Goal: Task Accomplishment & Management: Manage account settings

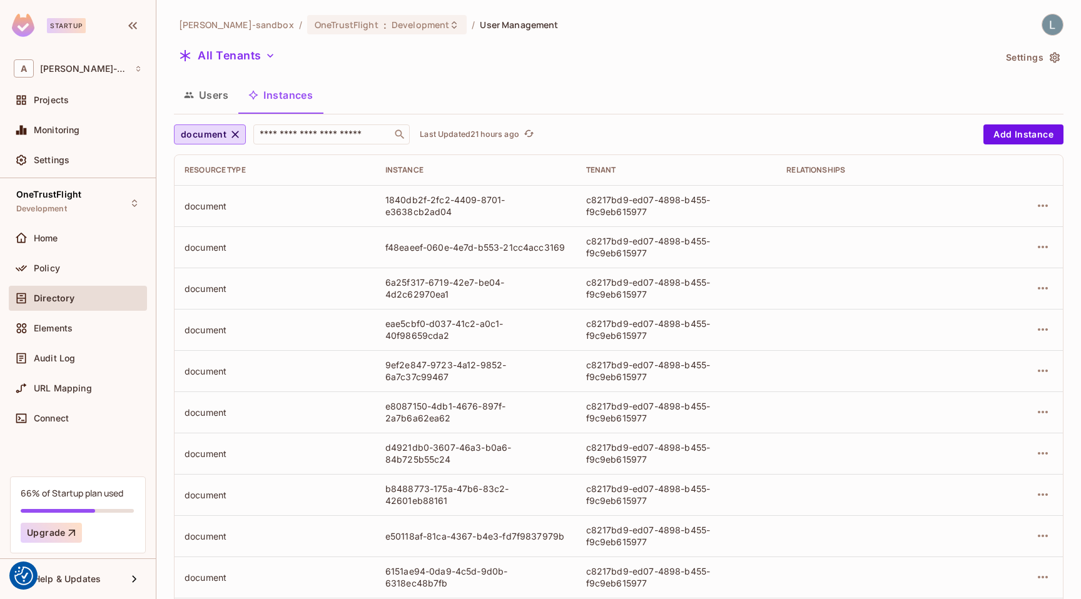
click at [215, 97] on button "Users" at bounding box center [206, 94] width 64 height 31
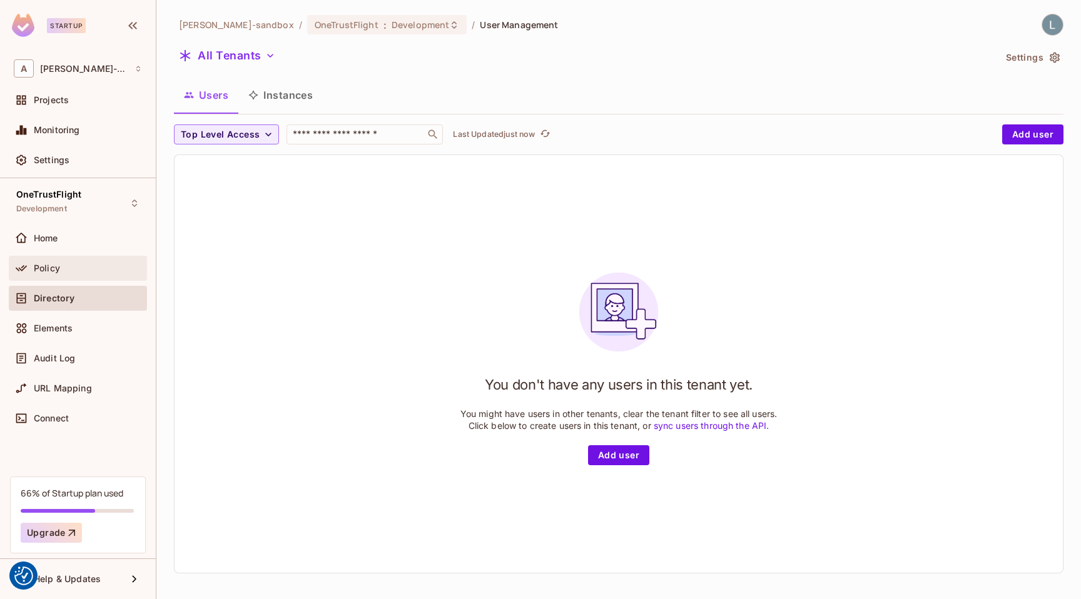
click at [77, 263] on div "Policy" at bounding box center [88, 268] width 108 height 10
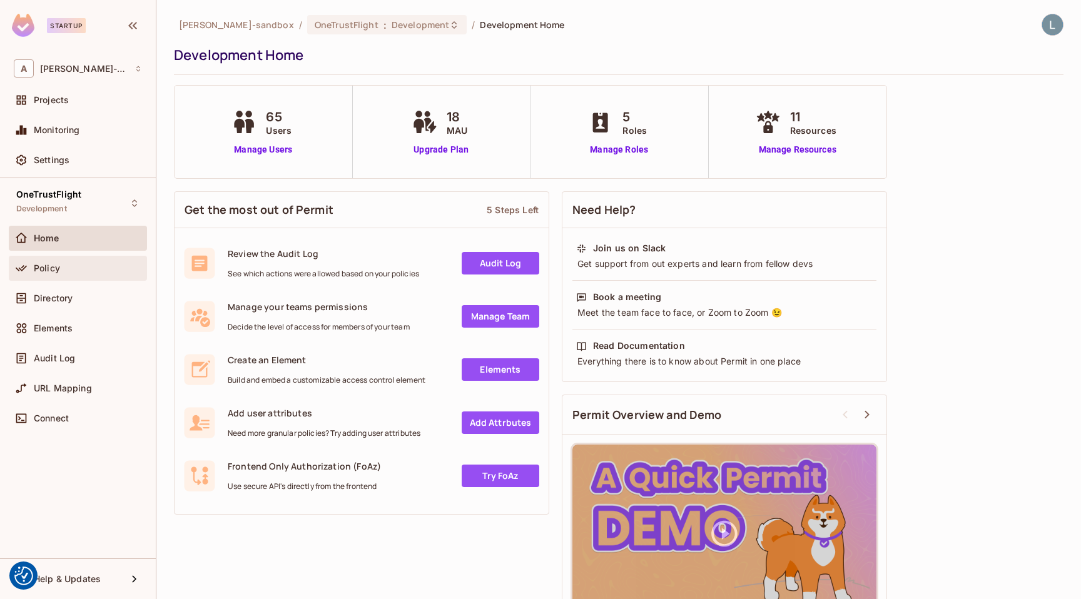
click at [94, 268] on div "Policy" at bounding box center [88, 268] width 108 height 10
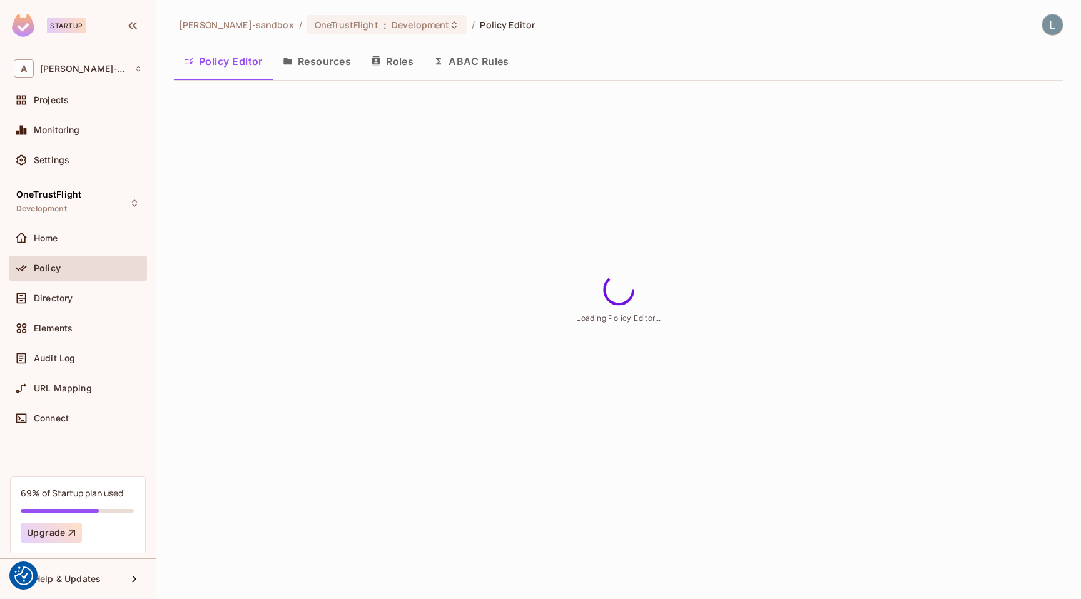
click at [302, 69] on button "Resources" at bounding box center [317, 61] width 88 height 31
click at [423, 50] on button "Roles" at bounding box center [392, 61] width 63 height 31
click at [395, 62] on button "Roles" at bounding box center [392, 61] width 63 height 31
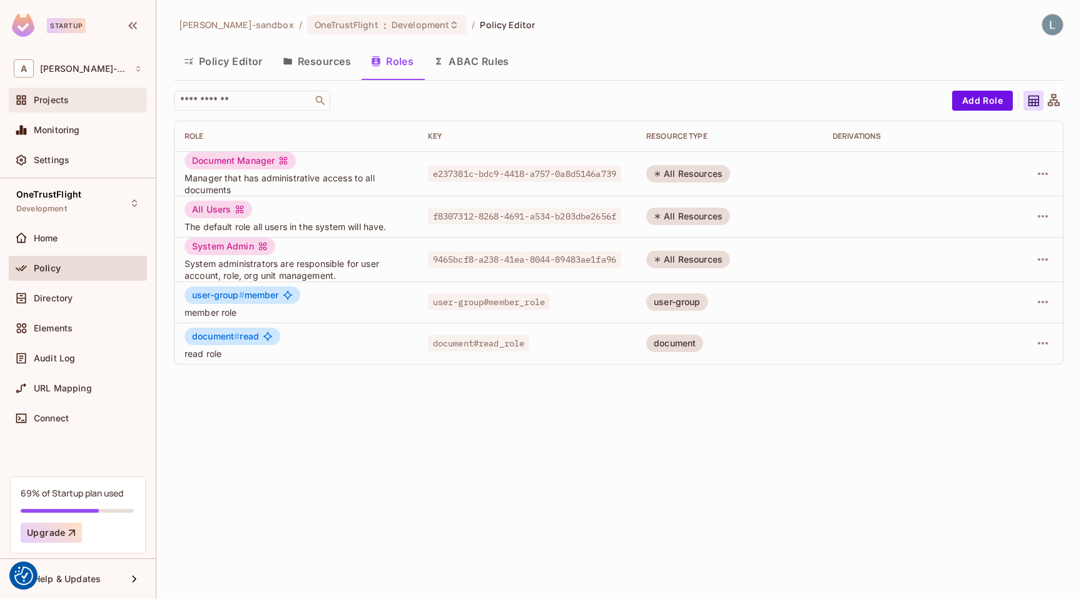
click at [74, 106] on div "Projects" at bounding box center [78, 100] width 128 height 15
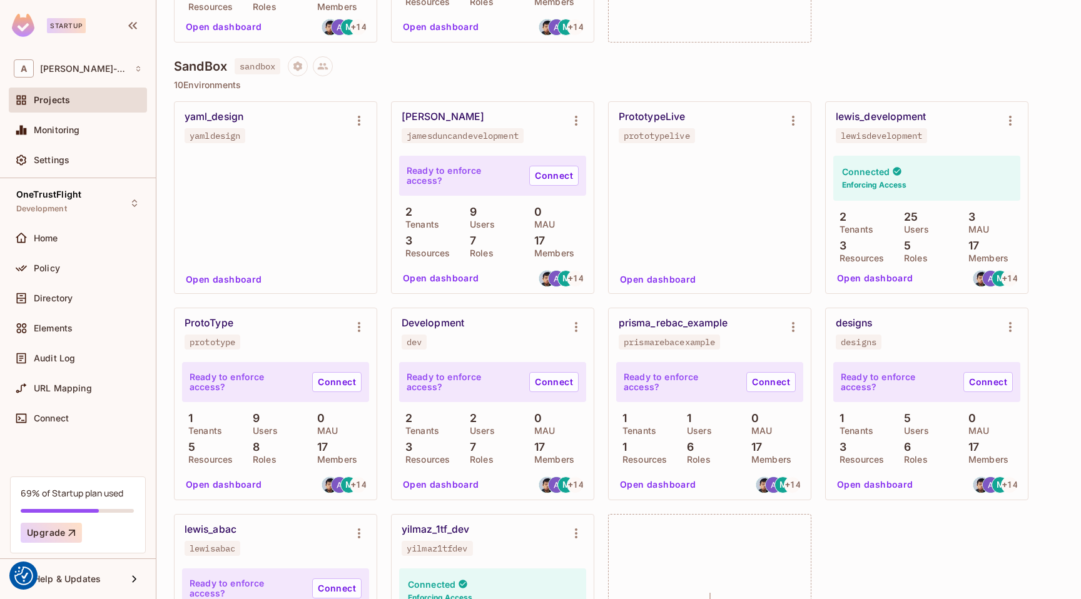
scroll to position [331, 0]
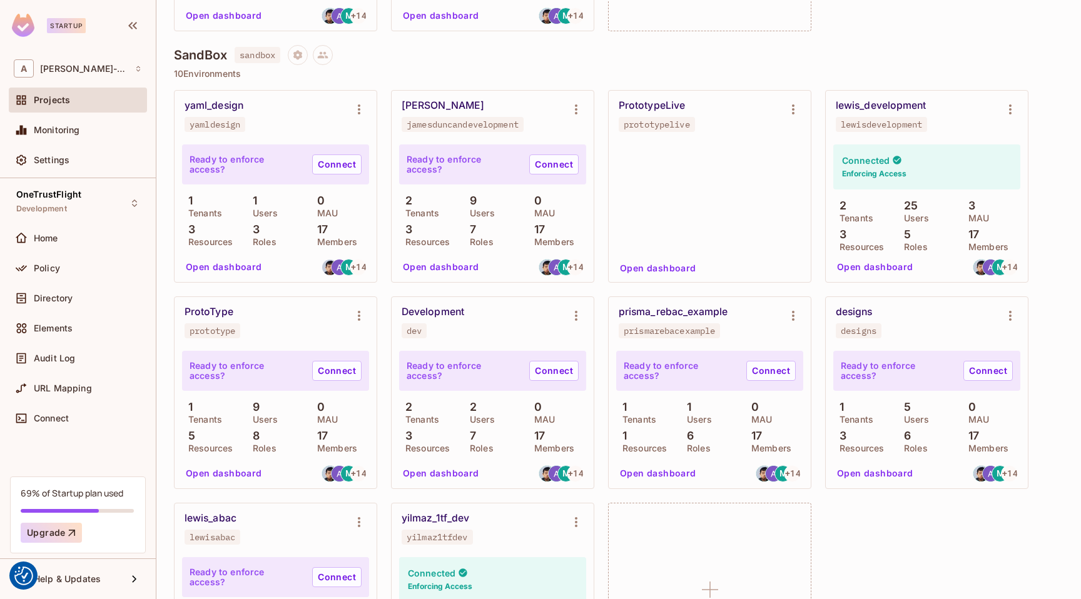
click at [857, 266] on button "Open dashboard" at bounding box center [875, 267] width 86 height 20
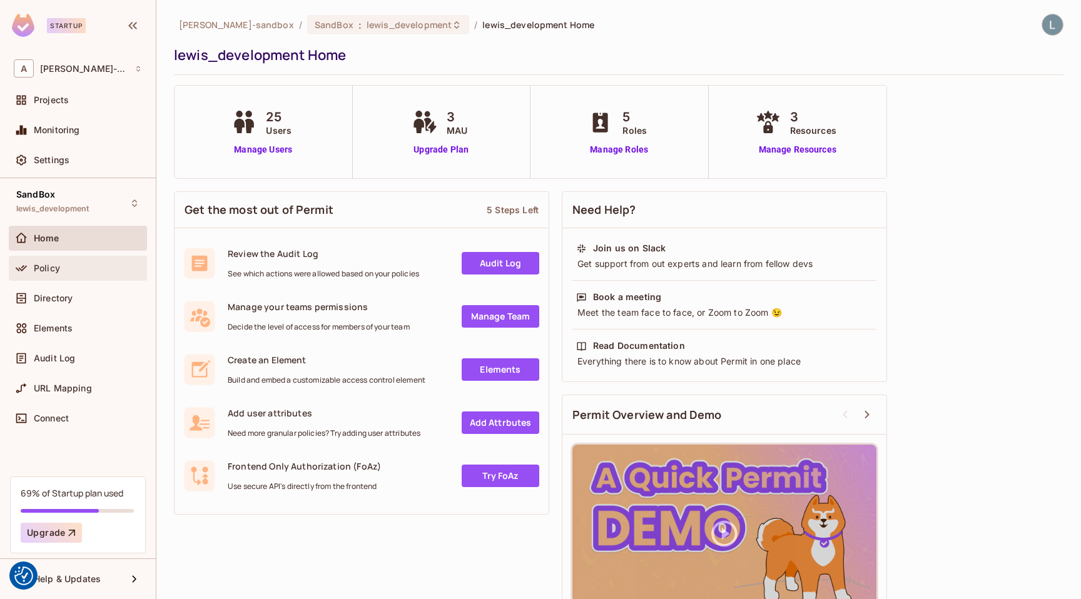
click at [62, 268] on div "Policy" at bounding box center [88, 268] width 108 height 10
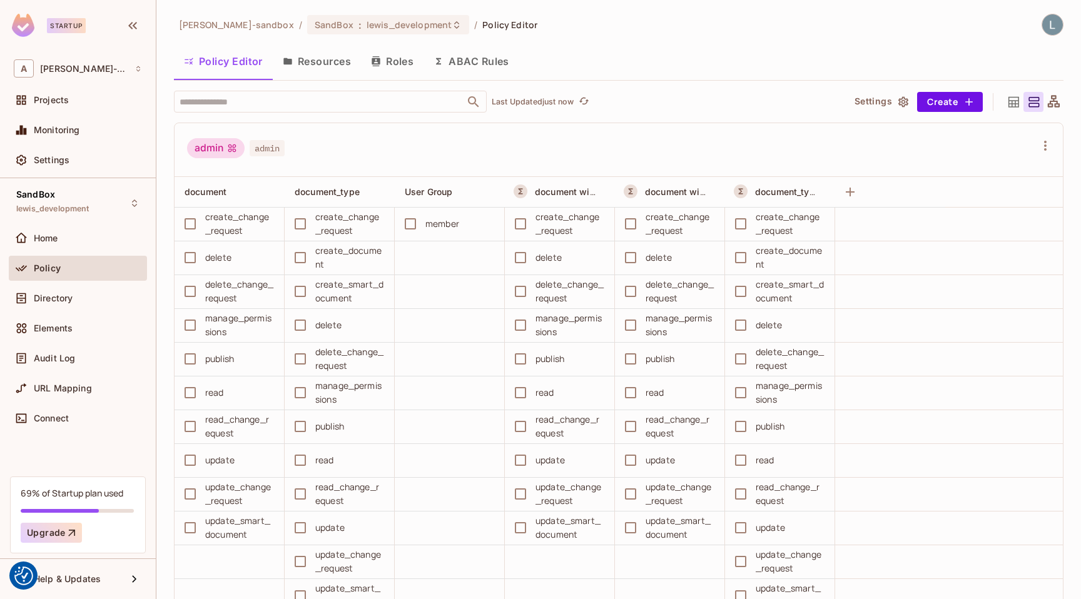
click at [398, 62] on button "Roles" at bounding box center [392, 61] width 63 height 31
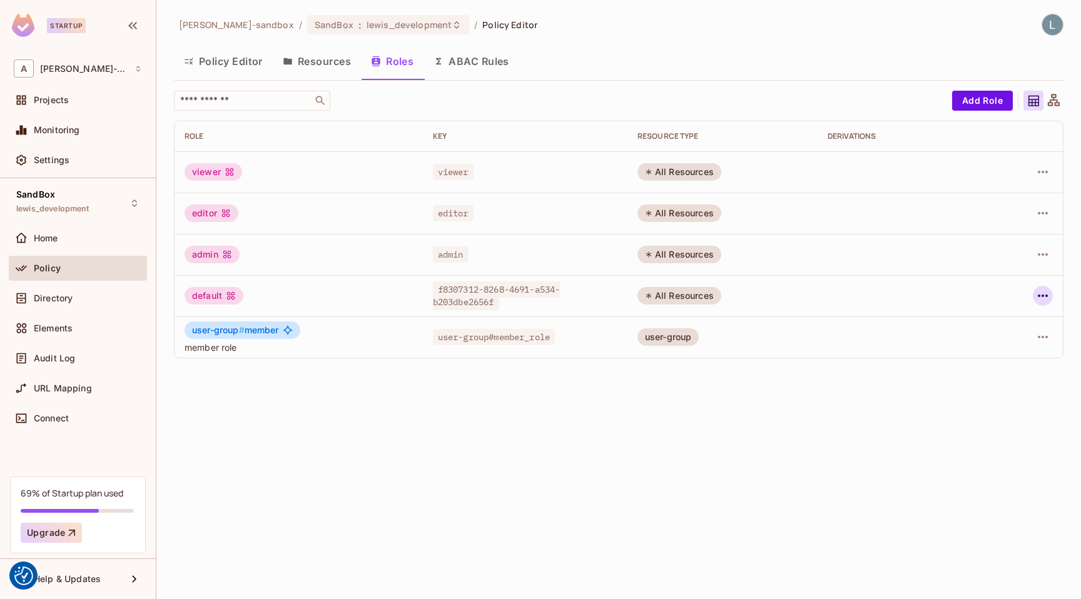
click at [1049, 293] on icon "button" at bounding box center [1042, 295] width 15 height 15
click at [992, 328] on div "Edit Role" at bounding box center [987, 324] width 38 height 13
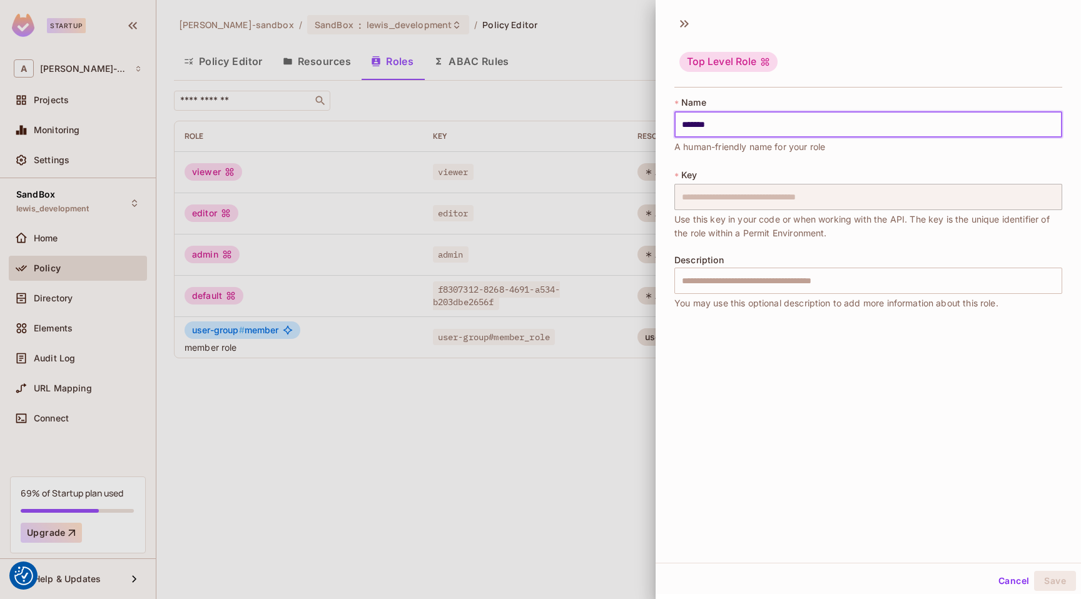
click at [730, 135] on input "*******" at bounding box center [868, 124] width 388 height 26
type input "*********"
click at [1049, 584] on button "Save" at bounding box center [1055, 581] width 42 height 20
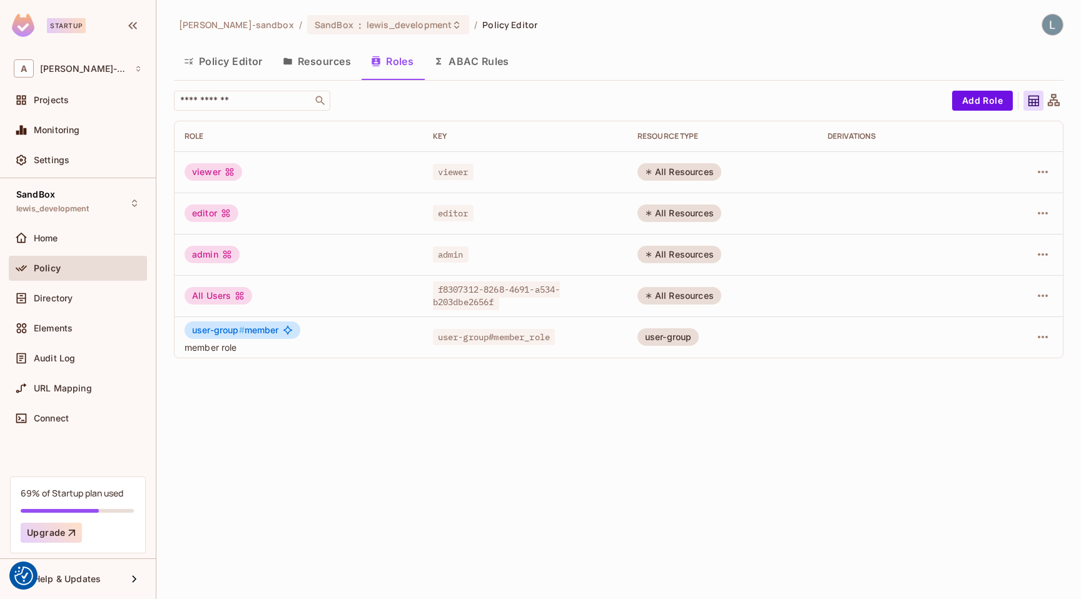
click at [469, 56] on button "ABAC Rules" at bounding box center [471, 61] width 96 height 31
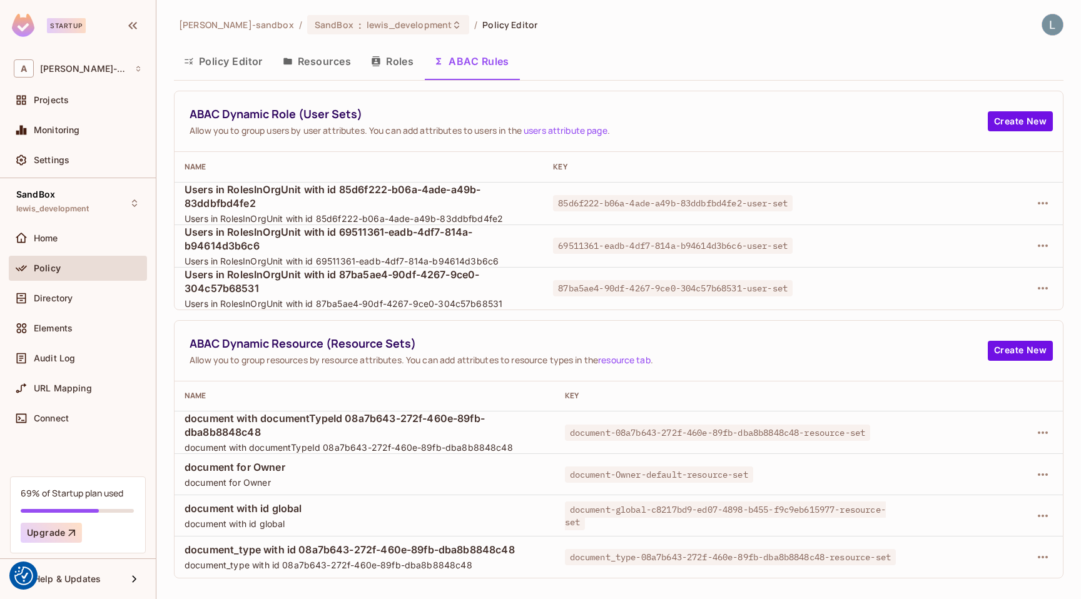
click at [656, 504] on span "document-global-c8217bd9-ed07-4898-b455-f9c9eb615977-resource-set" at bounding box center [725, 516] width 321 height 29
click at [1040, 517] on icon "button" at bounding box center [1042, 515] width 15 height 15
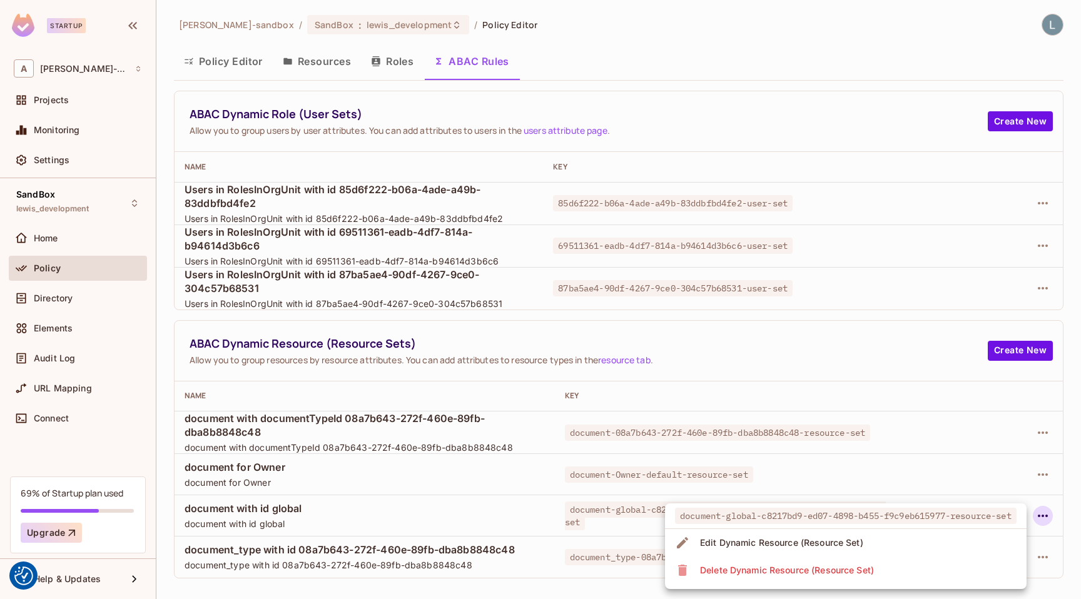
click at [819, 542] on div "Edit Dynamic Resource (Resource Set)" at bounding box center [781, 543] width 163 height 13
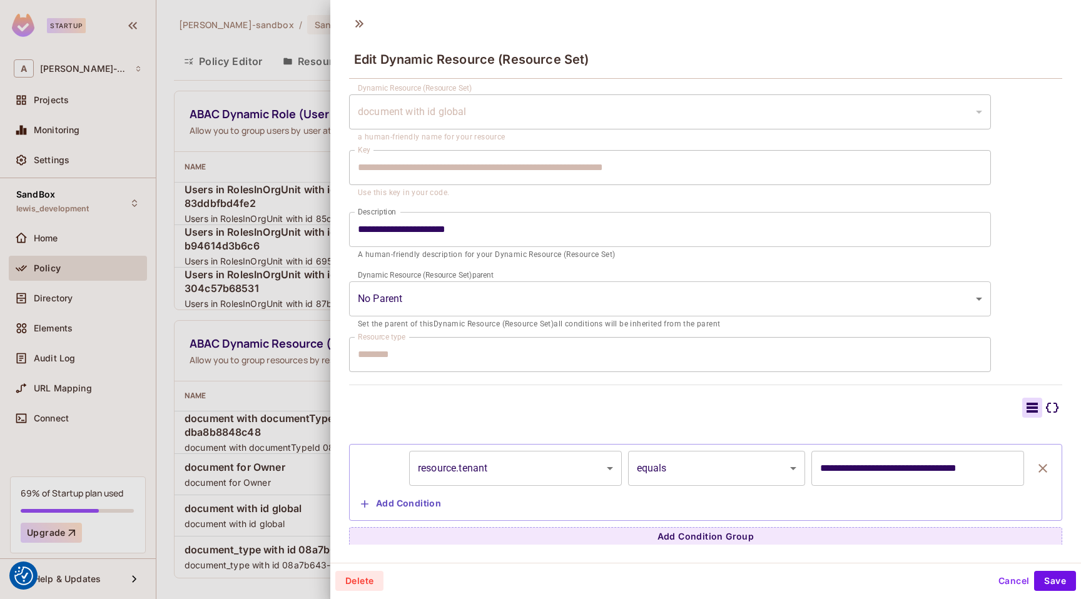
scroll to position [33, 0]
click at [303, 386] on div at bounding box center [540, 299] width 1081 height 599
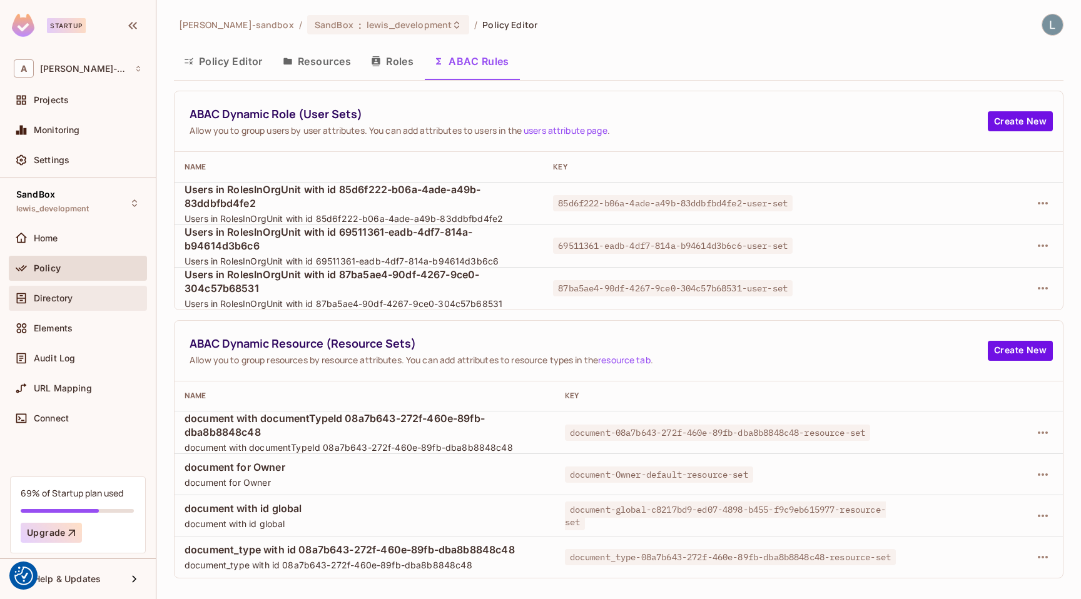
click at [70, 302] on span "Directory" at bounding box center [53, 298] width 39 height 10
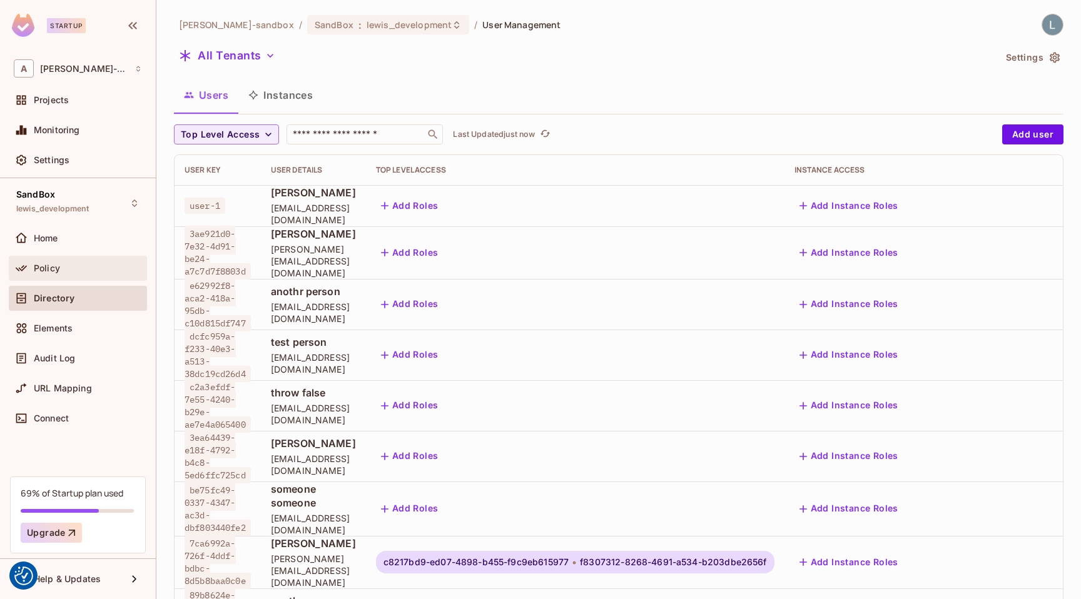
click at [81, 268] on div "Policy" at bounding box center [88, 268] width 108 height 10
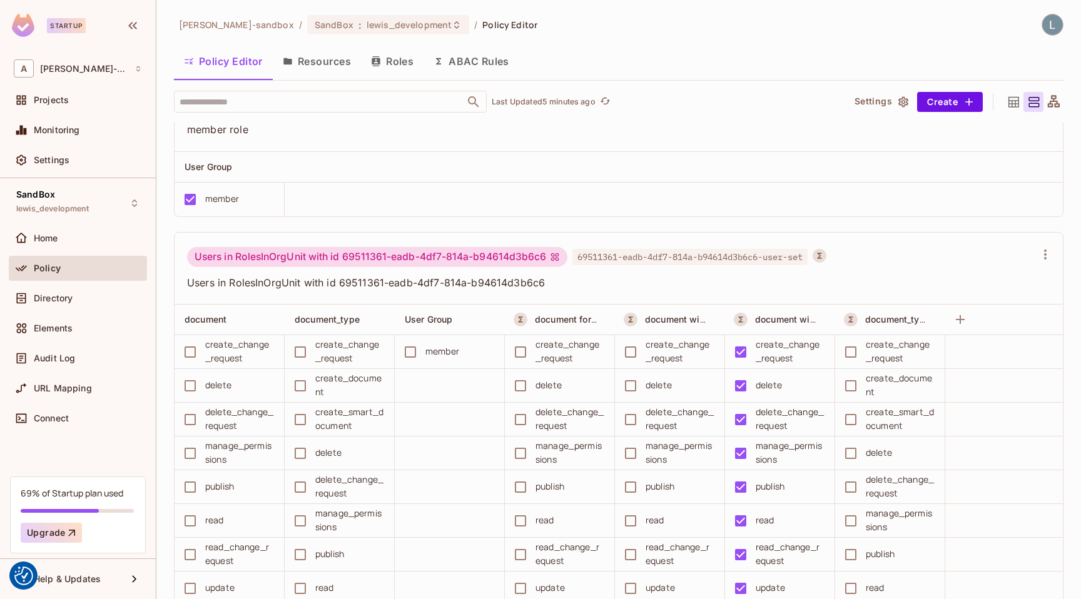
scroll to position [2034, 0]
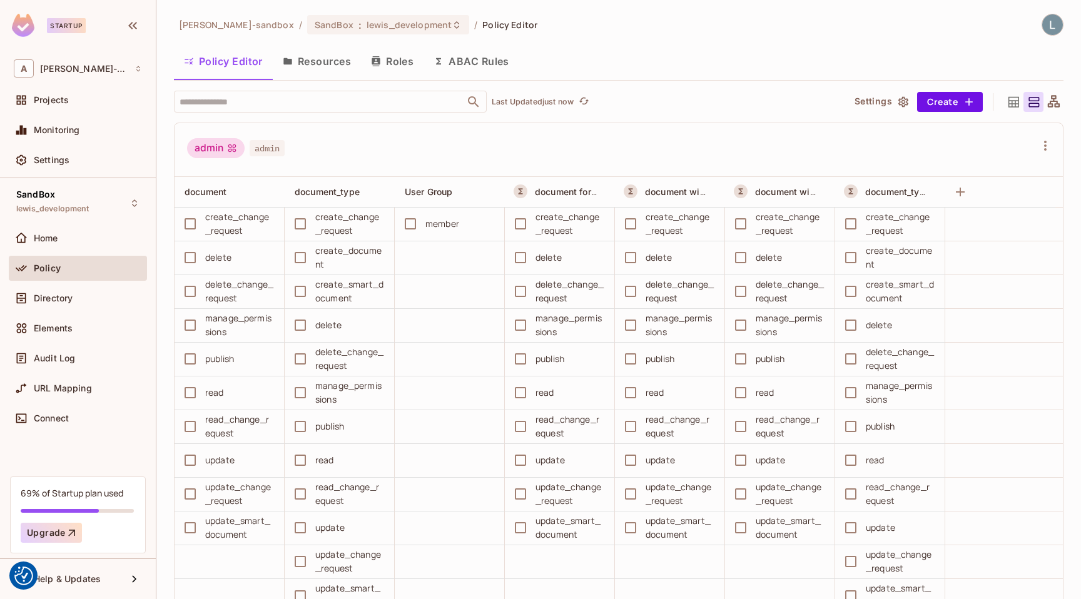
click at [483, 61] on button "ABAC Rules" at bounding box center [471, 61] width 96 height 31
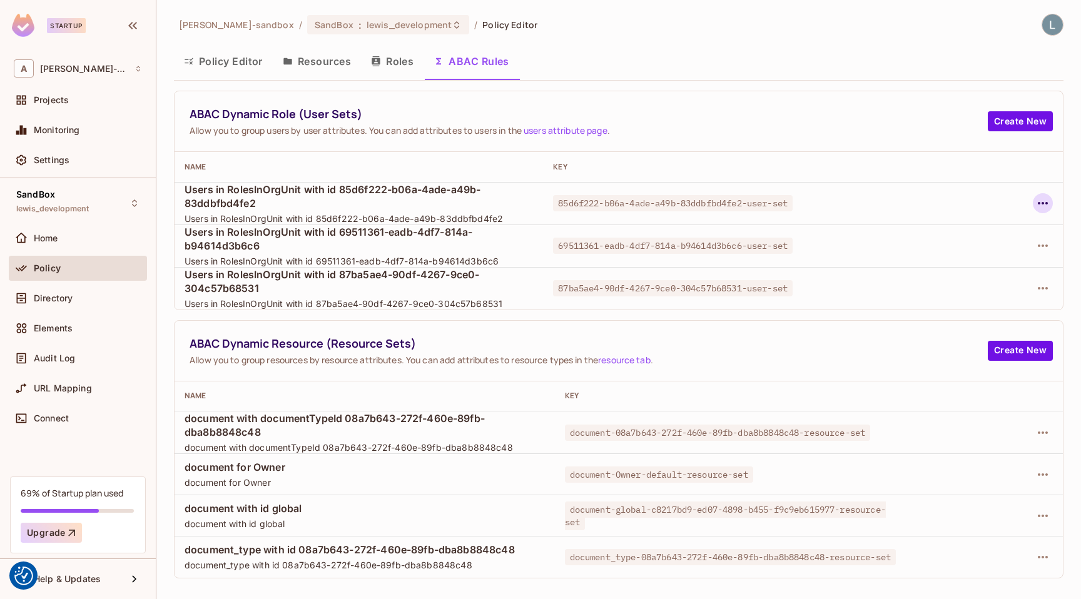
click at [1042, 203] on icon "button" at bounding box center [1042, 203] width 10 height 3
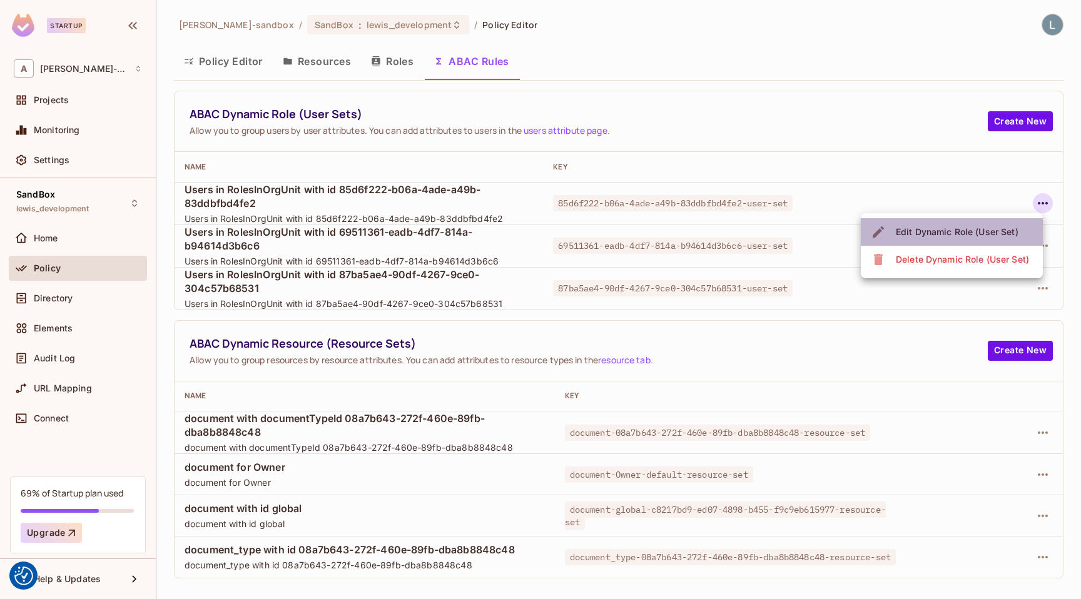
click at [993, 231] on div "Edit Dynamic Role (User Set)" at bounding box center [957, 232] width 123 height 13
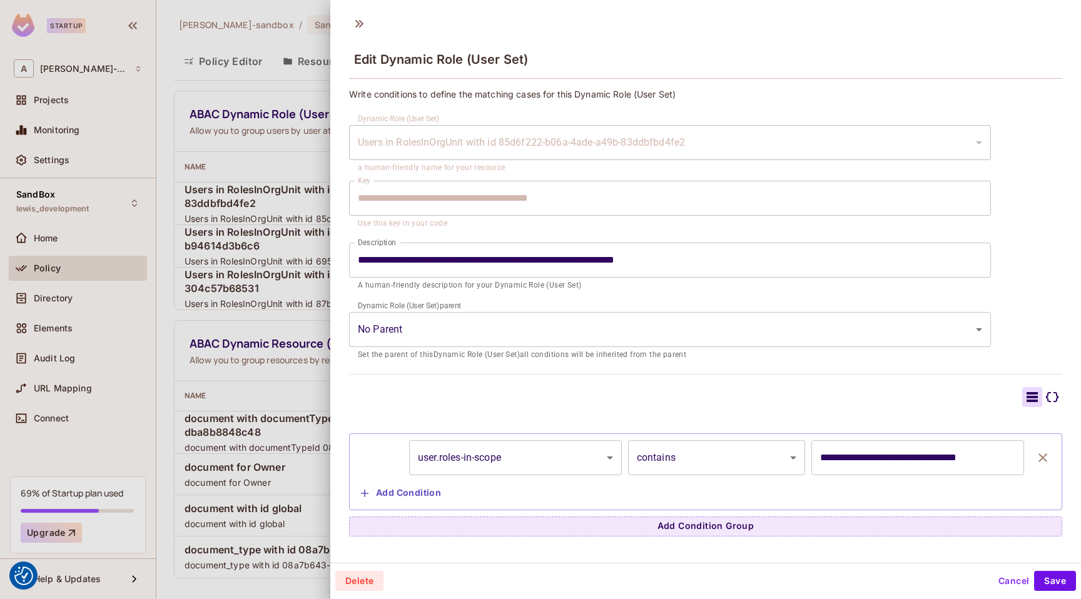
scroll to position [2, 0]
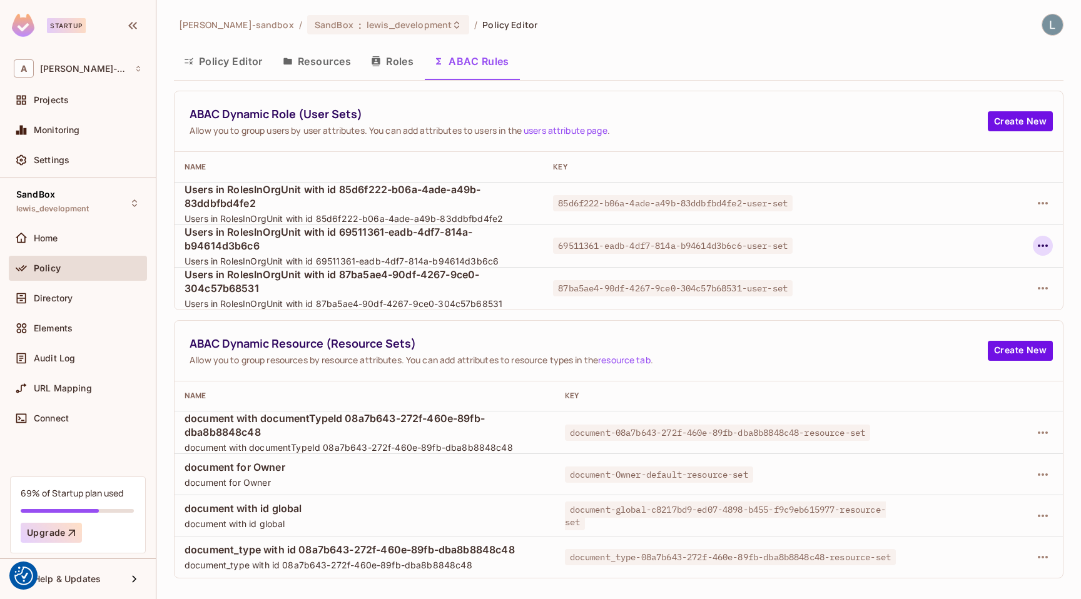
click at [1037, 243] on icon "button" at bounding box center [1042, 245] width 15 height 15
click at [964, 271] on div "Edit Dynamic Role (User Set)" at bounding box center [957, 274] width 123 height 13
click at [1047, 286] on icon "button" at bounding box center [1042, 288] width 15 height 15
click at [936, 313] on div "Edit Dynamic Role (User Set)" at bounding box center [957, 317] width 123 height 13
click at [1042, 477] on icon "button" at bounding box center [1042, 474] width 15 height 15
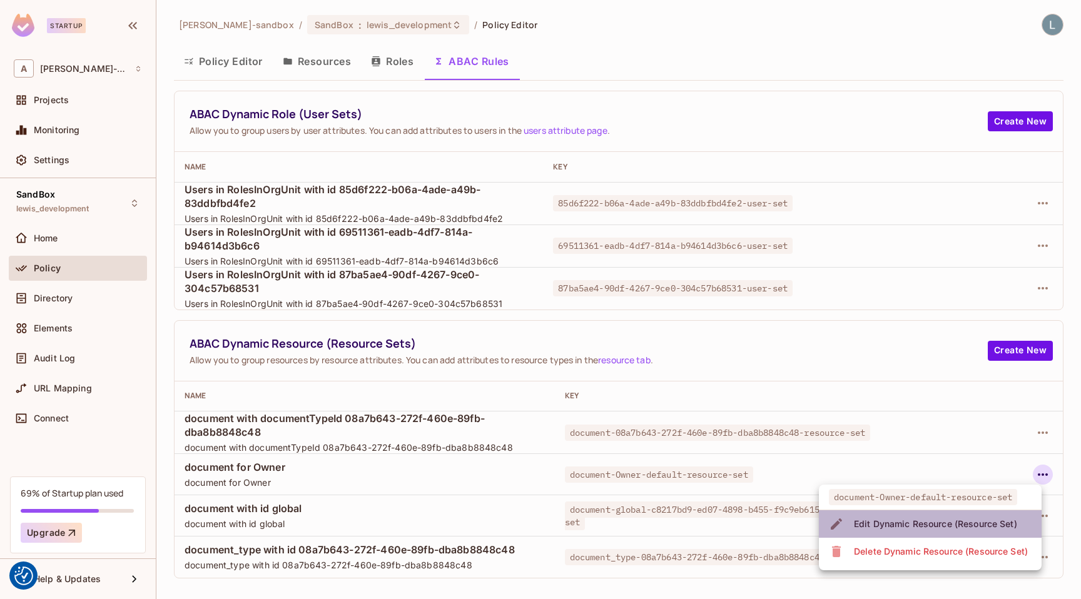
click at [969, 521] on div "Edit Dynamic Resource (Resource Set)" at bounding box center [935, 524] width 163 height 13
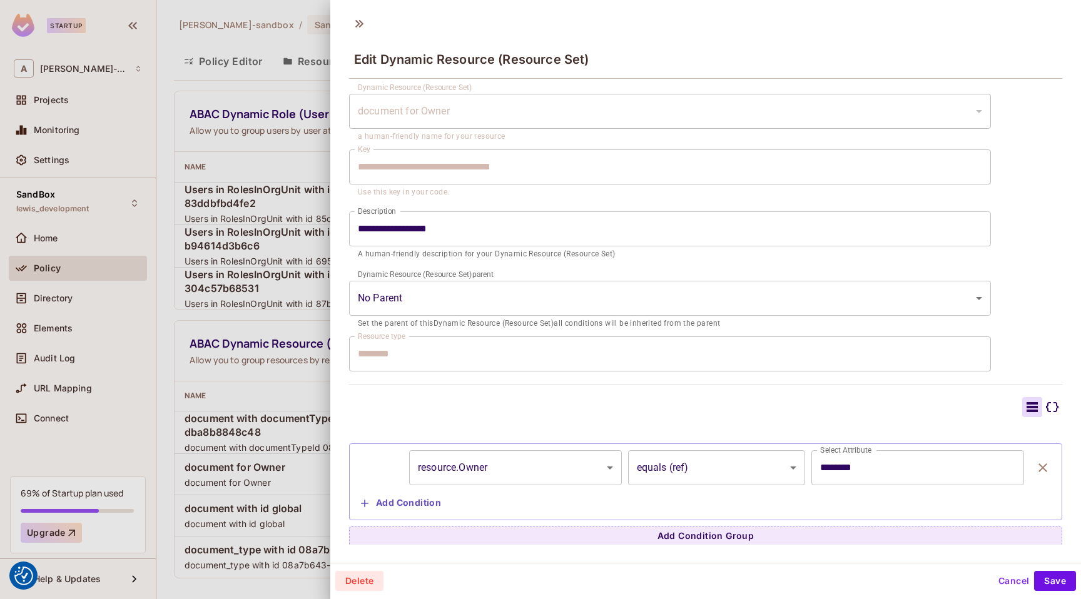
scroll to position [33, 0]
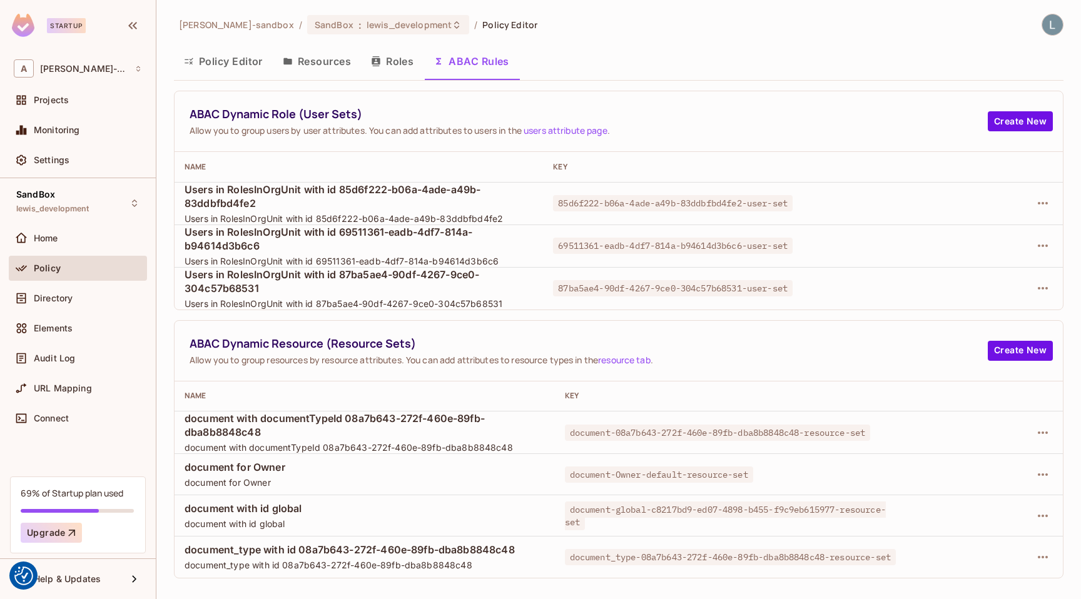
click at [235, 66] on button "Policy Editor" at bounding box center [223, 61] width 99 height 31
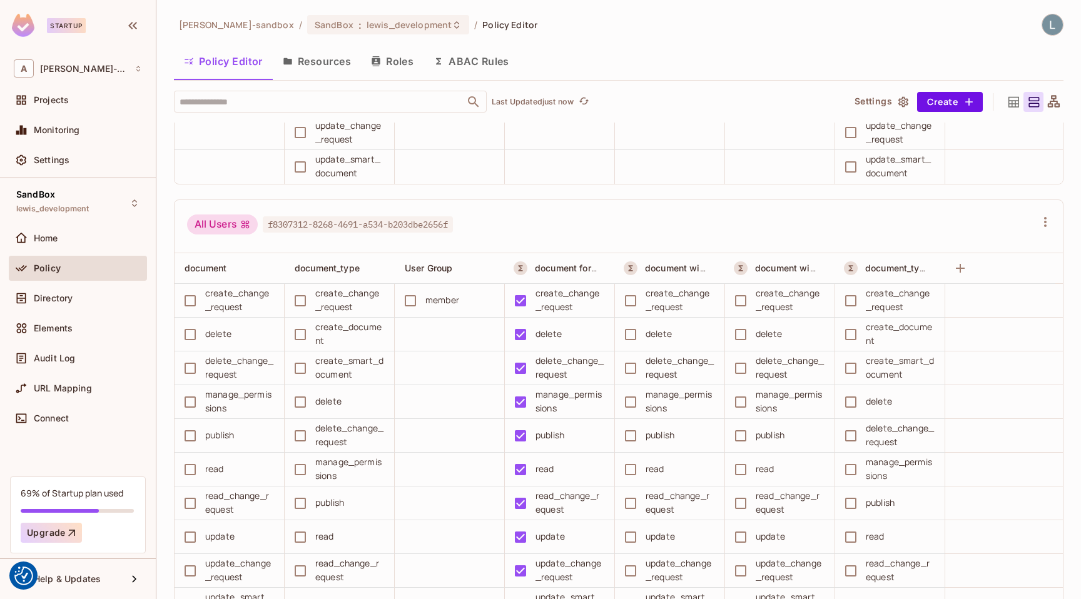
scroll to position [516, 0]
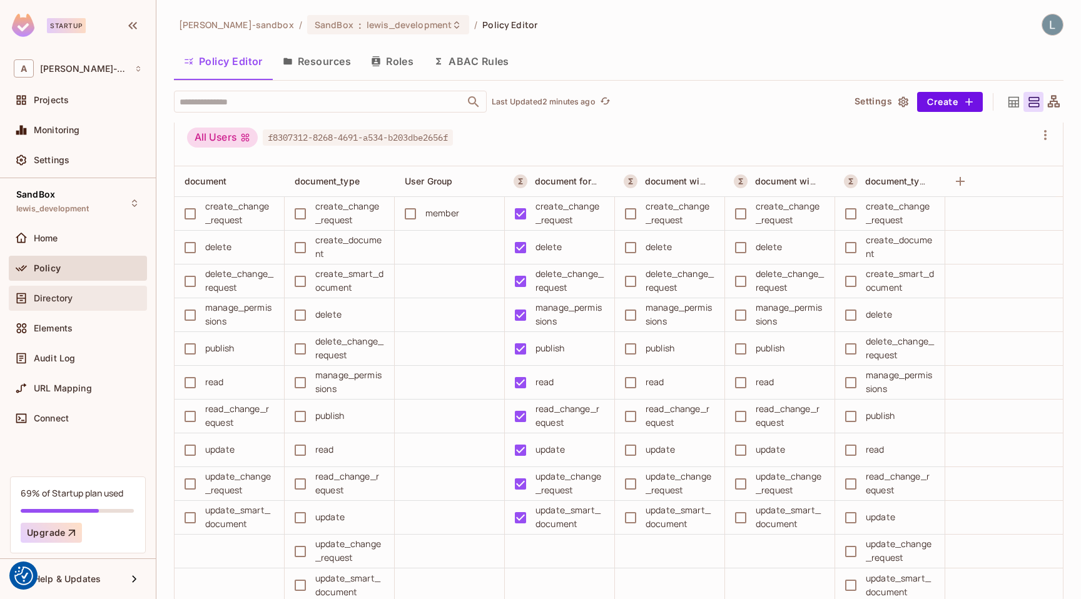
click at [93, 296] on div "Directory" at bounding box center [88, 298] width 108 height 10
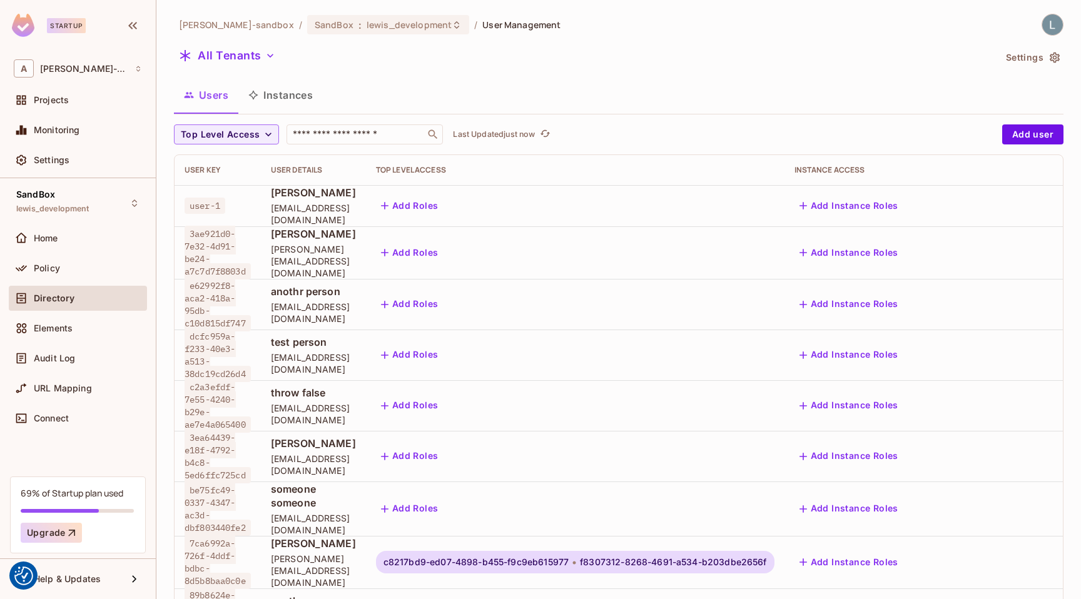
click at [295, 94] on button "Instances" at bounding box center [280, 94] width 84 height 31
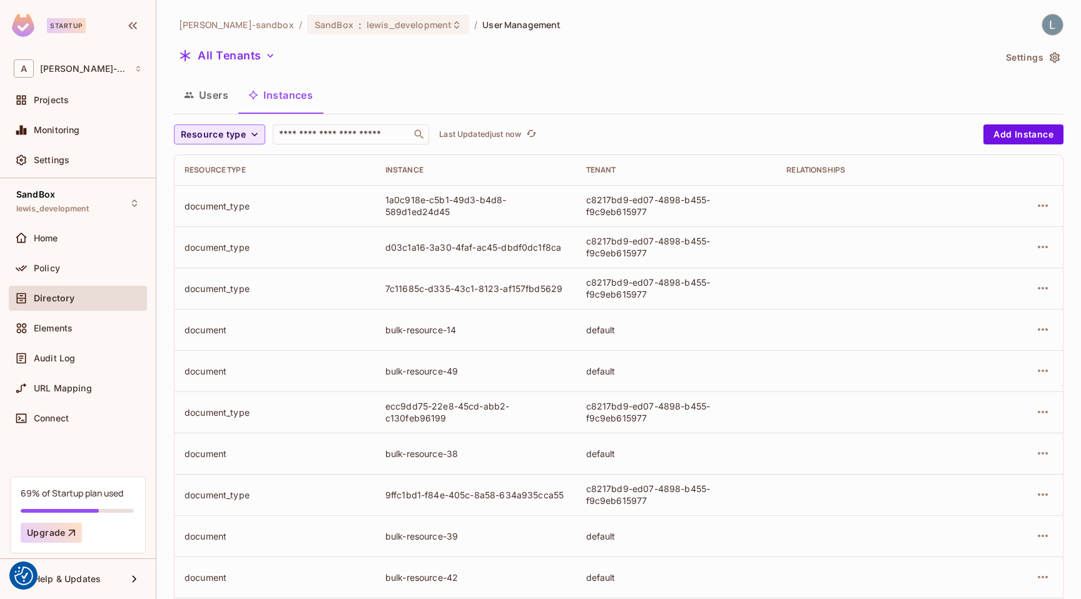
click at [238, 135] on span "Resource type" at bounding box center [213, 135] width 65 height 16
click at [223, 212] on span "document" at bounding box center [216, 217] width 65 height 12
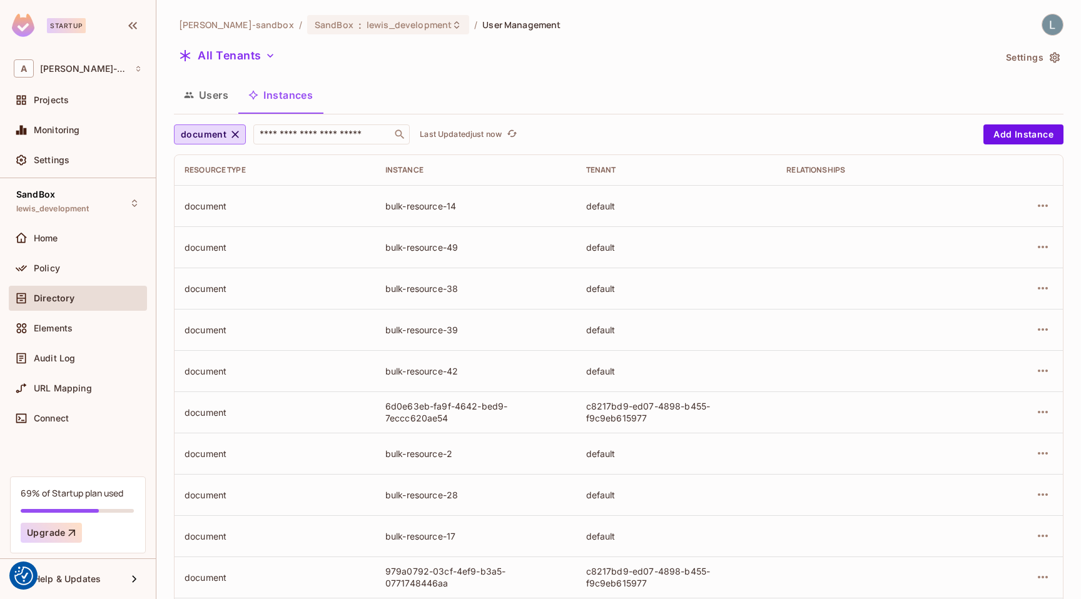
click at [1033, 200] on div at bounding box center [1020, 206] width 66 height 20
click at [1038, 208] on icon "button" at bounding box center [1042, 205] width 15 height 15
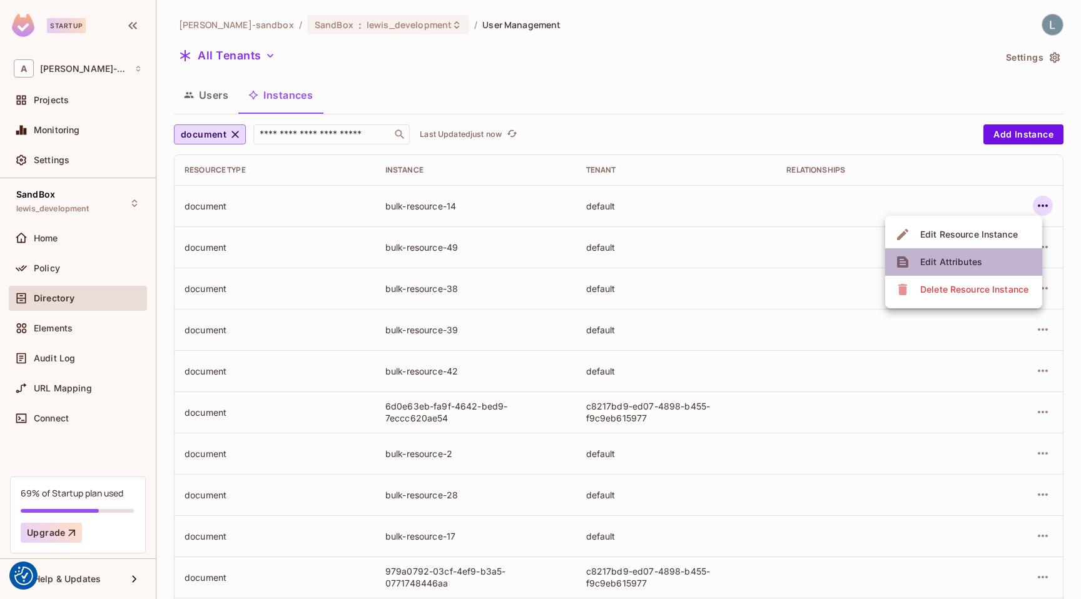
click at [939, 257] on div "Edit Attributes" at bounding box center [951, 262] width 62 height 13
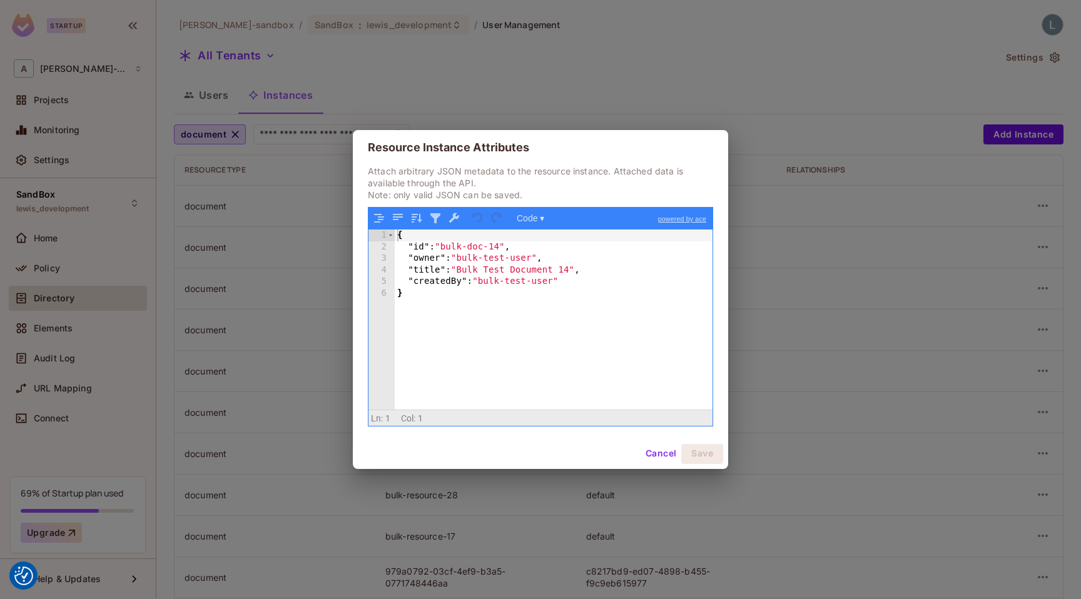
click at [654, 453] on button "Cancel" at bounding box center [660, 454] width 41 height 20
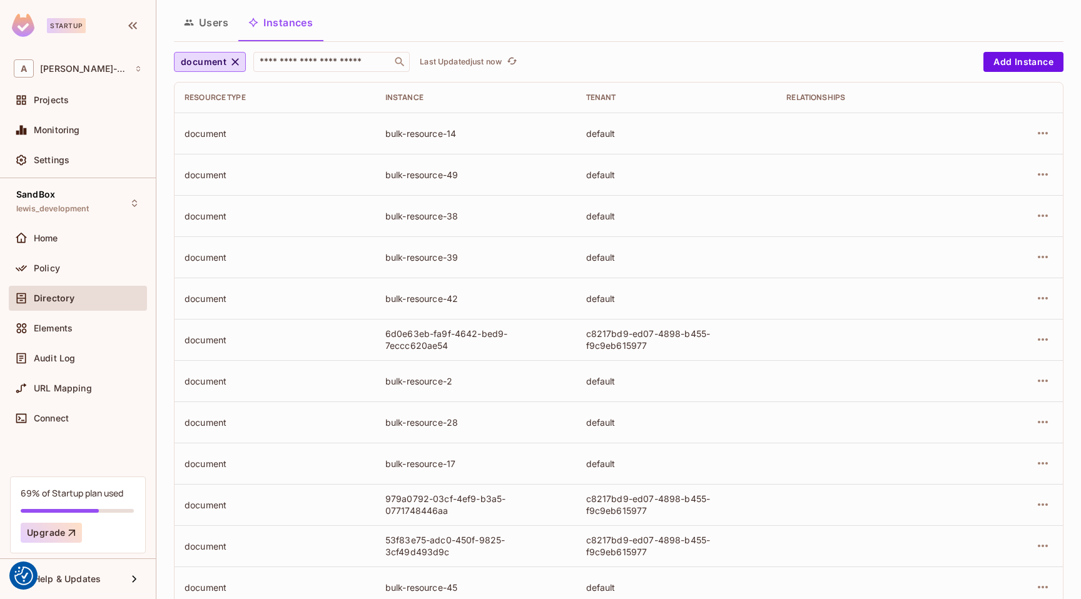
scroll to position [75, 0]
click at [1043, 504] on icon "button" at bounding box center [1042, 502] width 15 height 15
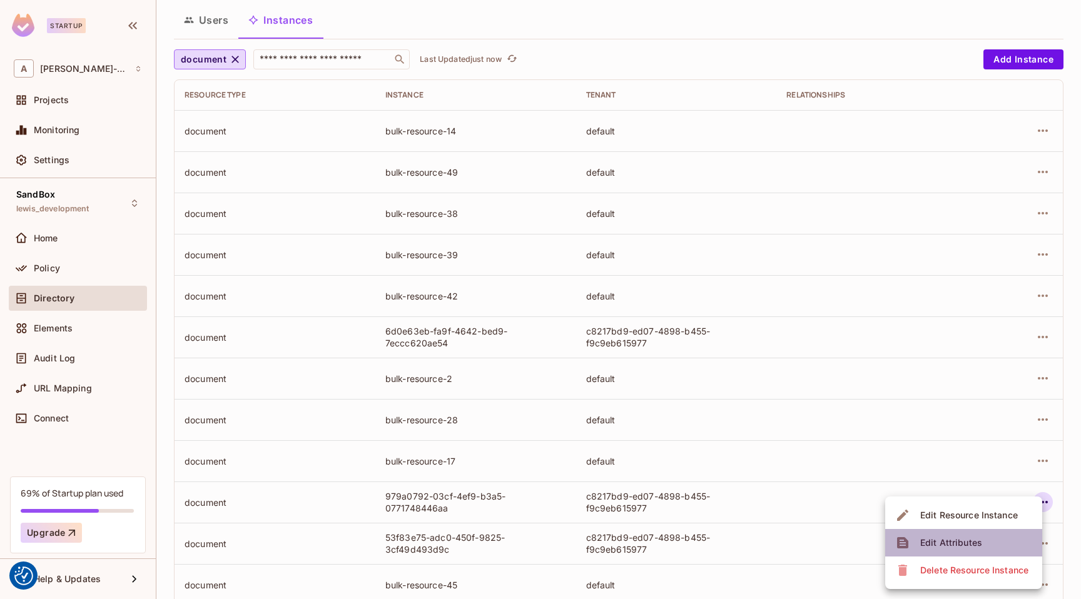
click at [941, 545] on div "Edit Attributes" at bounding box center [951, 543] width 62 height 13
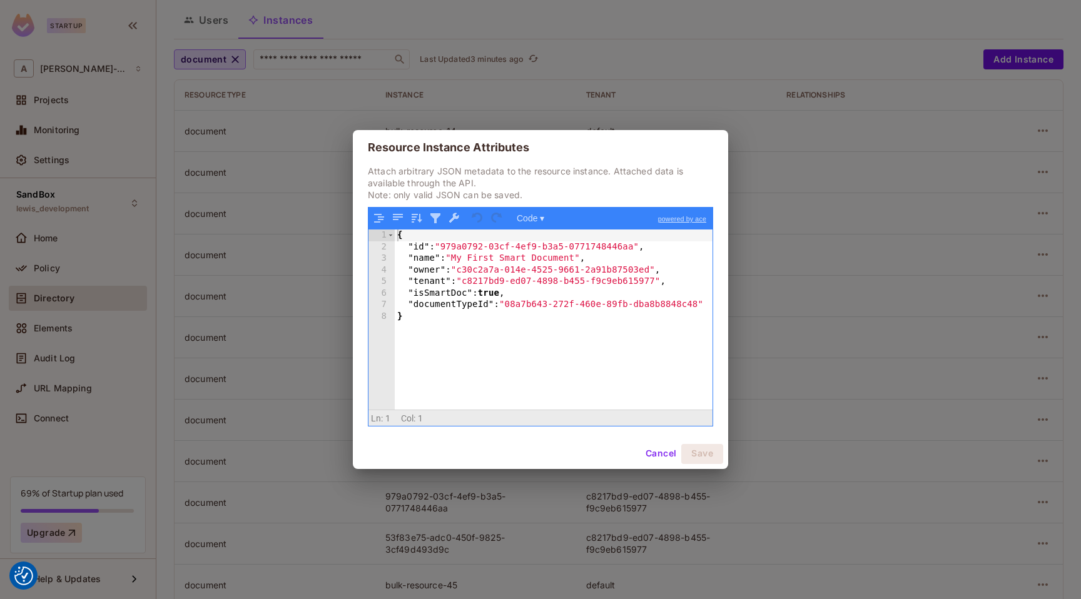
click at [789, 303] on div "Resource Instance Attributes Attach arbitrary JSON metadata to the resource ins…" at bounding box center [540, 299] width 1081 height 599
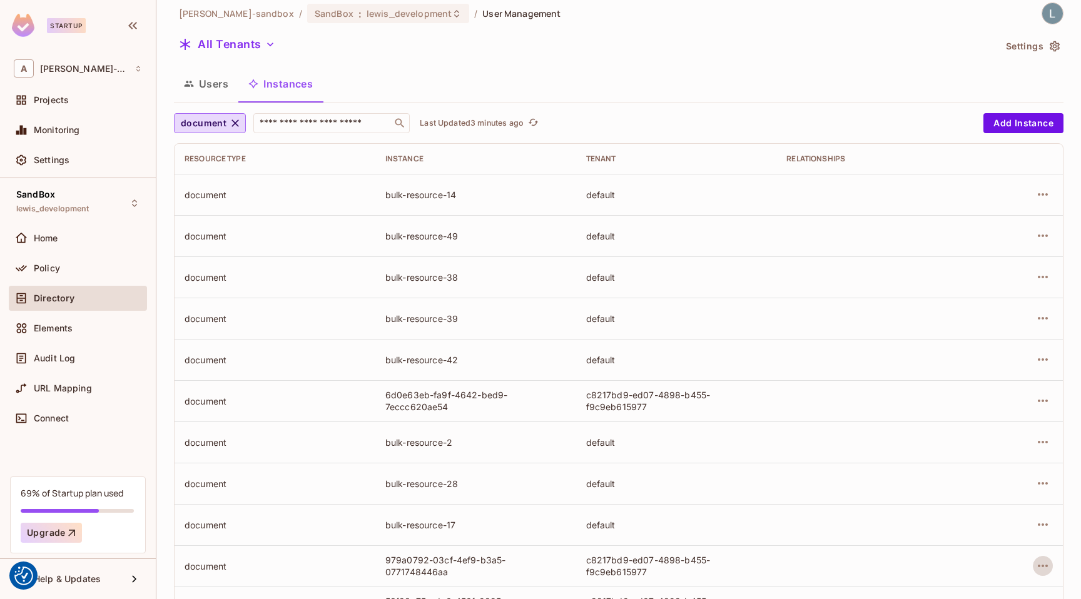
scroll to position [0, 0]
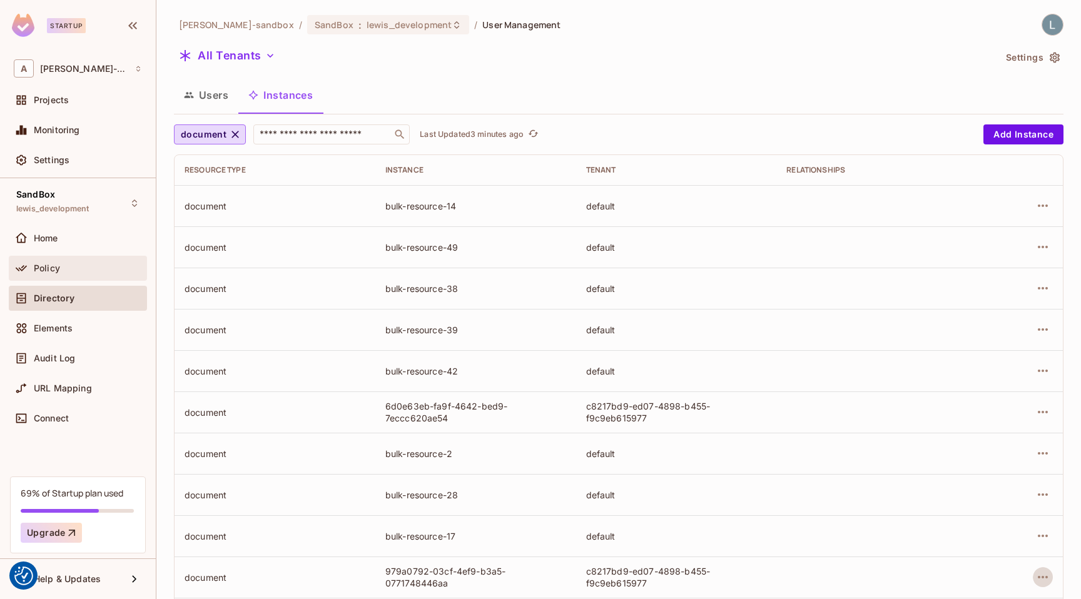
click at [61, 263] on div "Policy" at bounding box center [88, 268] width 108 height 10
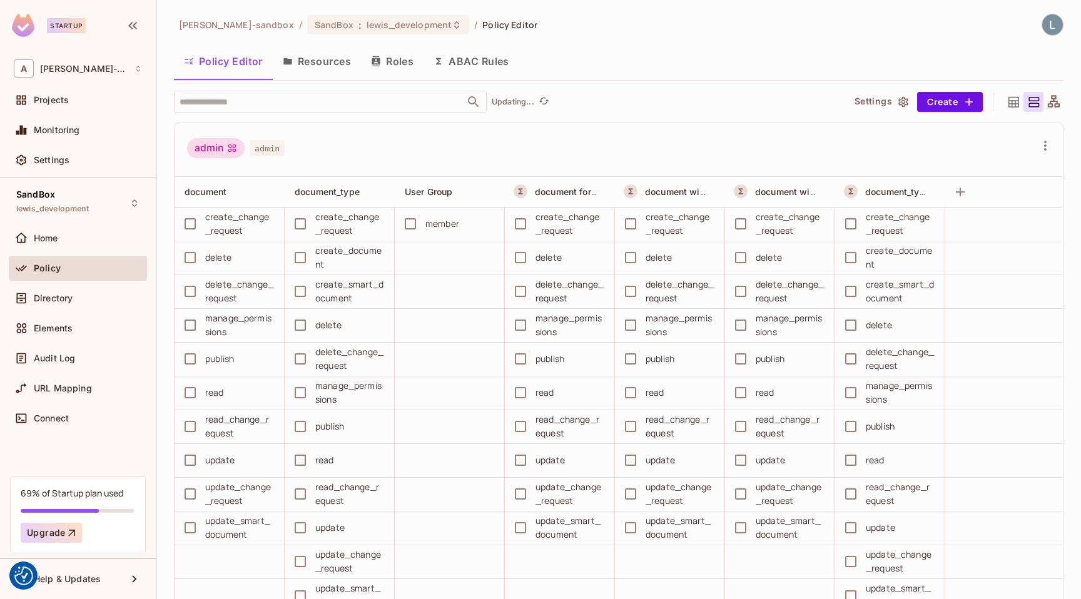
click at [477, 59] on button "ABAC Rules" at bounding box center [471, 61] width 96 height 31
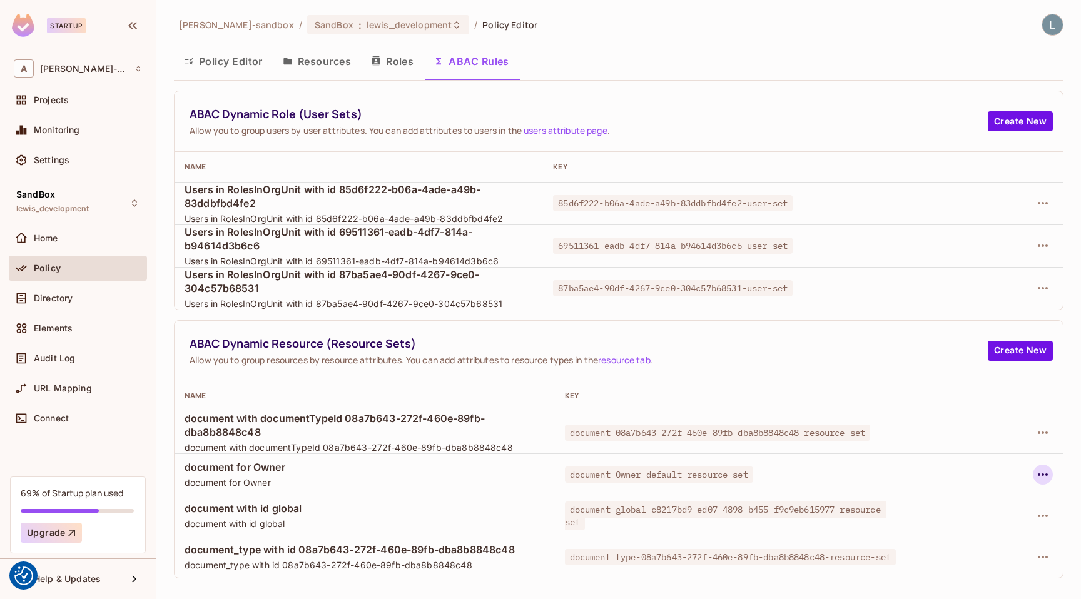
click at [1046, 475] on icon "button" at bounding box center [1042, 474] width 15 height 15
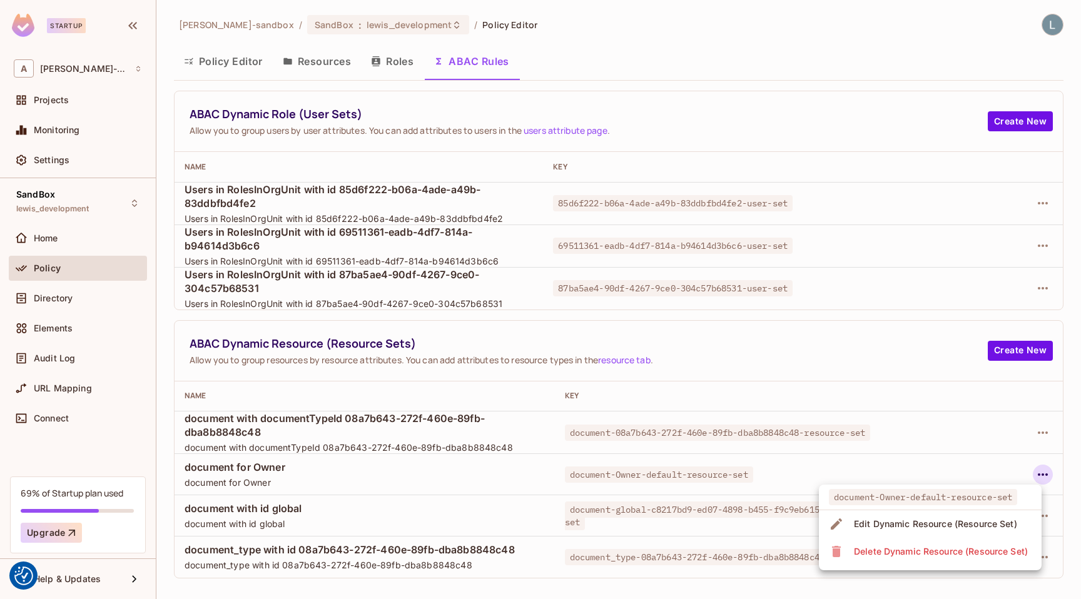
click at [937, 525] on div "Edit Dynamic Resource (Resource Set)" at bounding box center [935, 524] width 163 height 13
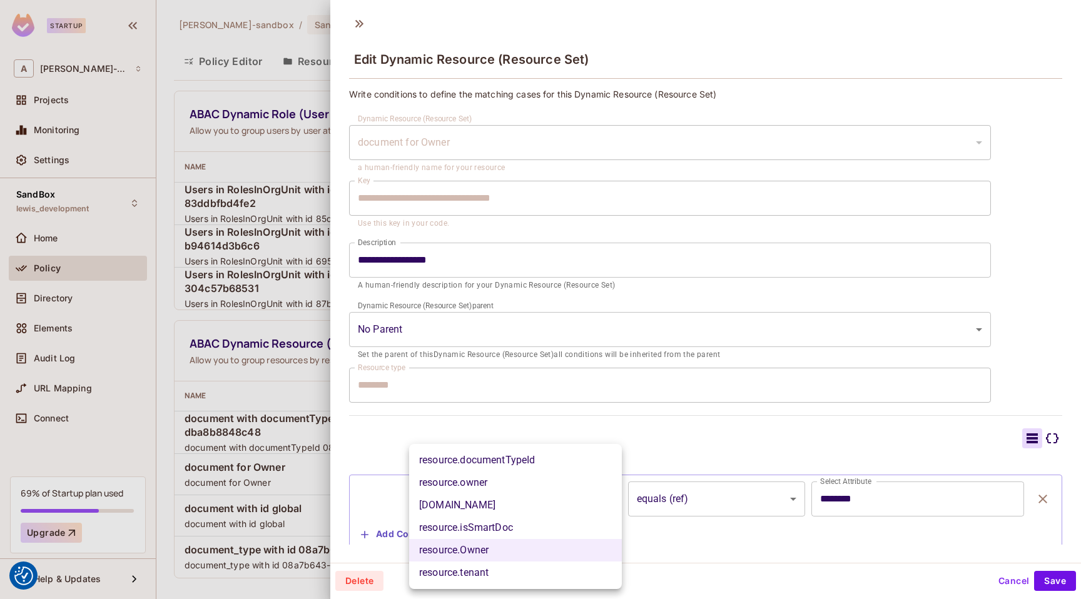
click at [465, 494] on body "We use cookies to enhance your browsing experience, serve personalized ads or c…" at bounding box center [540, 299] width 1081 height 599
click at [492, 483] on li "resource.owner" at bounding box center [515, 483] width 213 height 23
type input "**********"
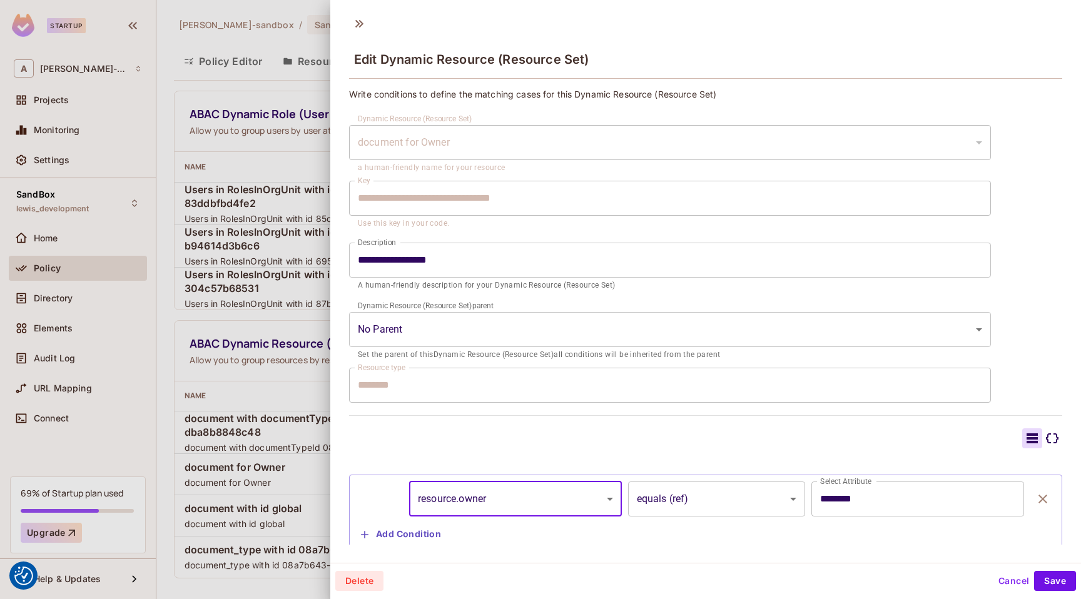
scroll to position [33, 0]
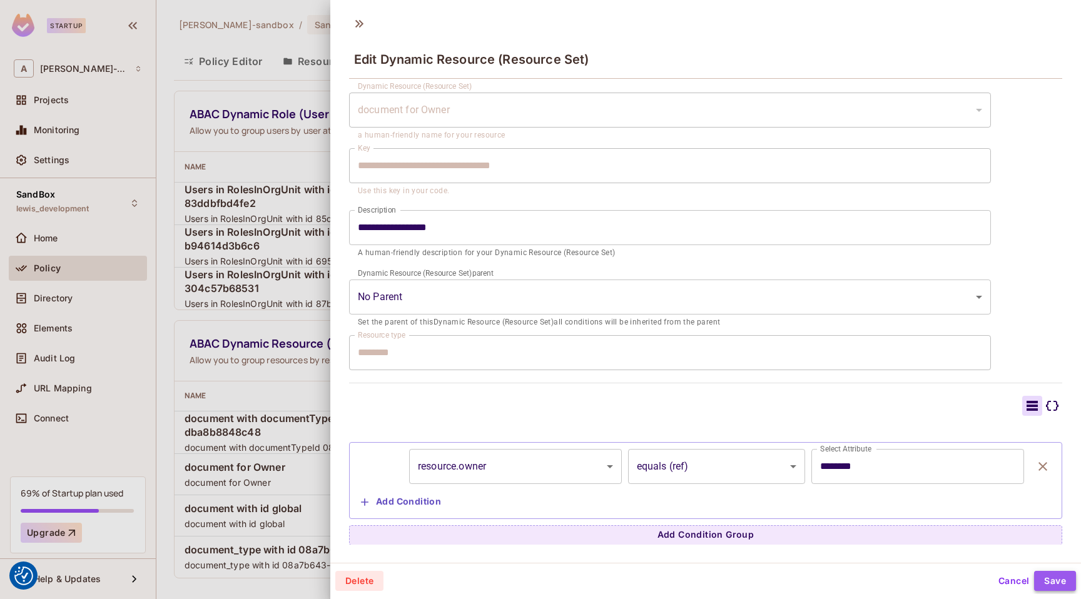
click at [1049, 580] on button "Save" at bounding box center [1055, 581] width 42 height 20
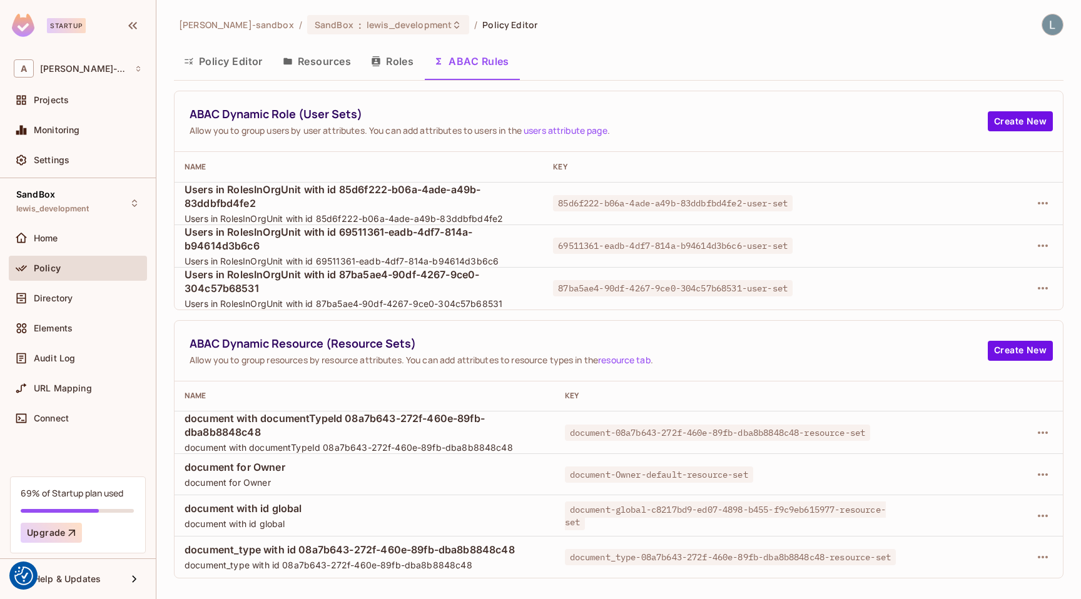
click at [333, 62] on button "Resources" at bounding box center [317, 61] width 88 height 31
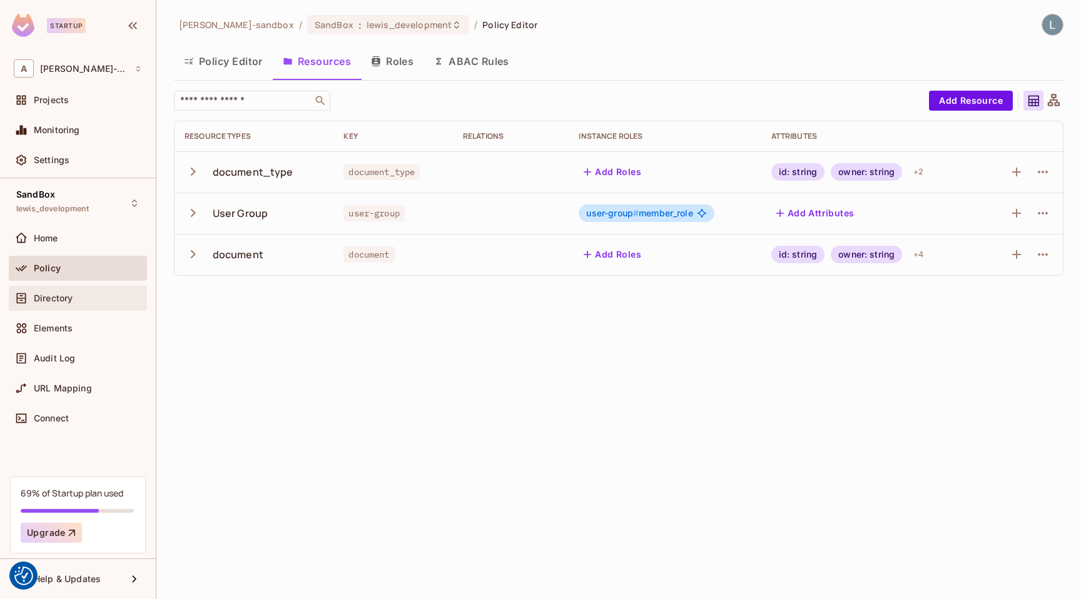
click at [98, 299] on div "Directory" at bounding box center [88, 298] width 108 height 10
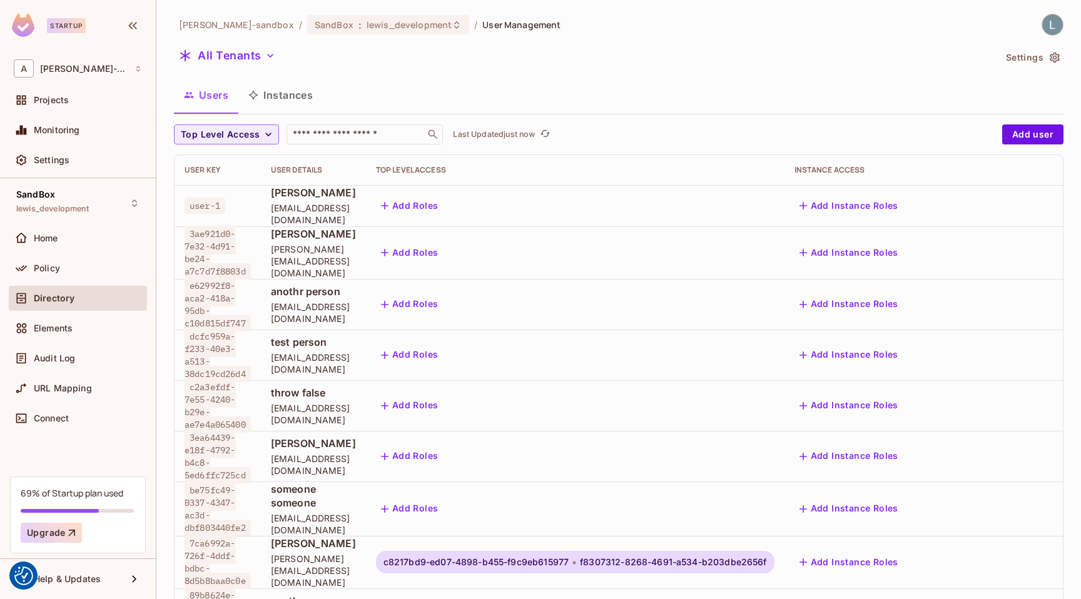
click at [295, 109] on button "Instances" at bounding box center [280, 94] width 84 height 31
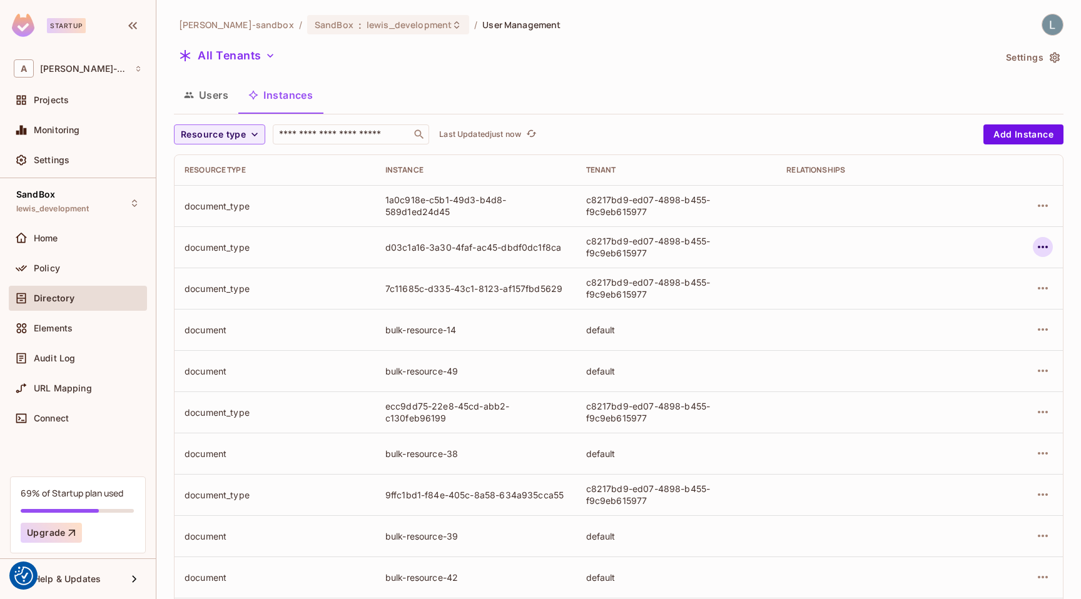
click at [1041, 248] on icon "button" at bounding box center [1042, 247] width 15 height 15
click at [947, 298] on div "Edit Attributes" at bounding box center [951, 303] width 62 height 13
click at [241, 134] on span "Resource type" at bounding box center [213, 135] width 65 height 16
click at [217, 216] on span "document" at bounding box center [216, 217] width 65 height 12
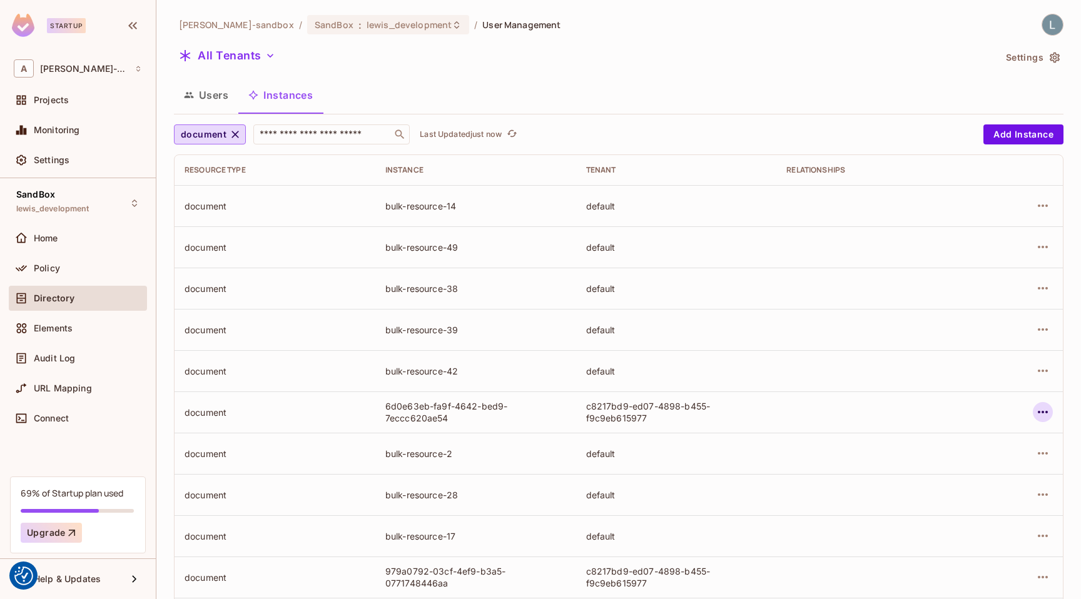
click at [1039, 409] on icon "button" at bounding box center [1042, 412] width 15 height 15
click at [948, 467] on div "Edit Attributes" at bounding box center [951, 468] width 62 height 13
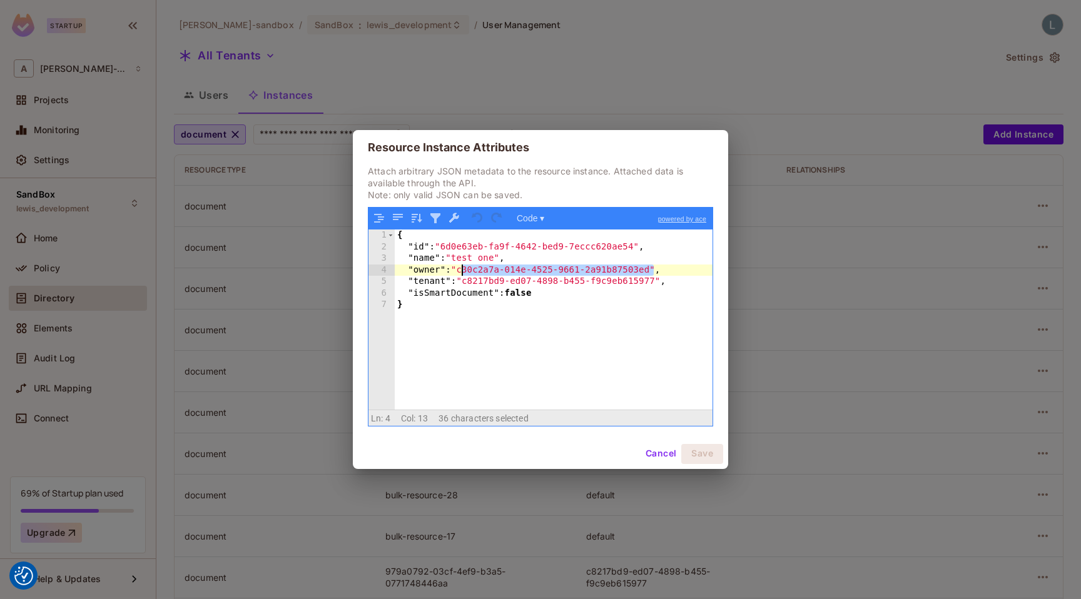
drag, startPoint x: 655, startPoint y: 270, endPoint x: 462, endPoint y: 274, distance: 193.3
click at [462, 274] on div "{ "id" : "6d0e63eb-fa9f-4642-bed9-7eccc620ae54" , "name" : "test one" , "owner"…" at bounding box center [554, 331] width 318 height 203
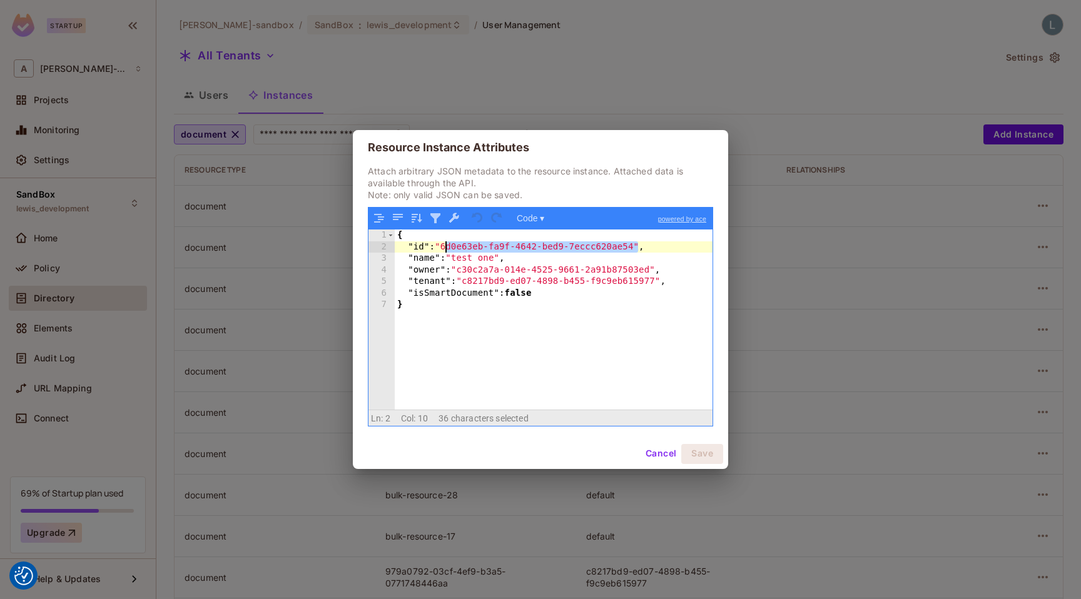
drag, startPoint x: 637, startPoint y: 248, endPoint x: 445, endPoint y: 252, distance: 192.7
click at [445, 252] on div "{ "id" : "6d0e63eb-fa9f-4642-bed9-7eccc620ae54" , "name" : "test one" , "owner"…" at bounding box center [554, 331] width 318 height 203
click at [564, 328] on div "{ "id" : "6d0e63eb-fa9f-4642-bed9-7eccc620ae54" , "name" : "test one" , "owner"…" at bounding box center [554, 331] width 318 height 203
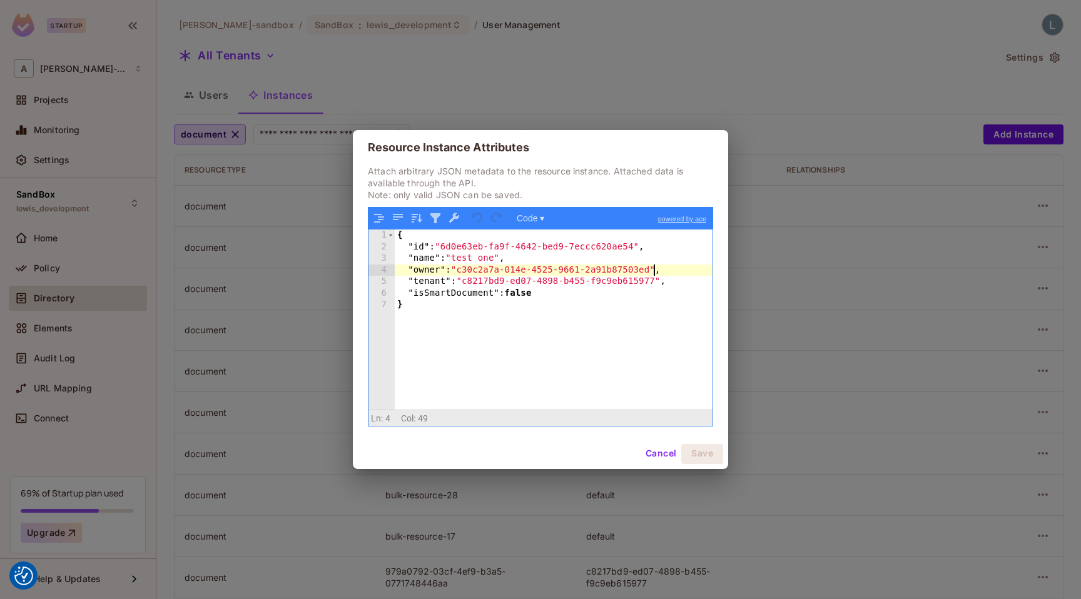
click at [652, 270] on div "{ "id" : "6d0e63eb-fa9f-4642-bed9-7eccc620ae54" , "name" : "test one" , "owner"…" at bounding box center [554, 331] width 318 height 203
click at [697, 455] on button "Save" at bounding box center [702, 454] width 42 height 20
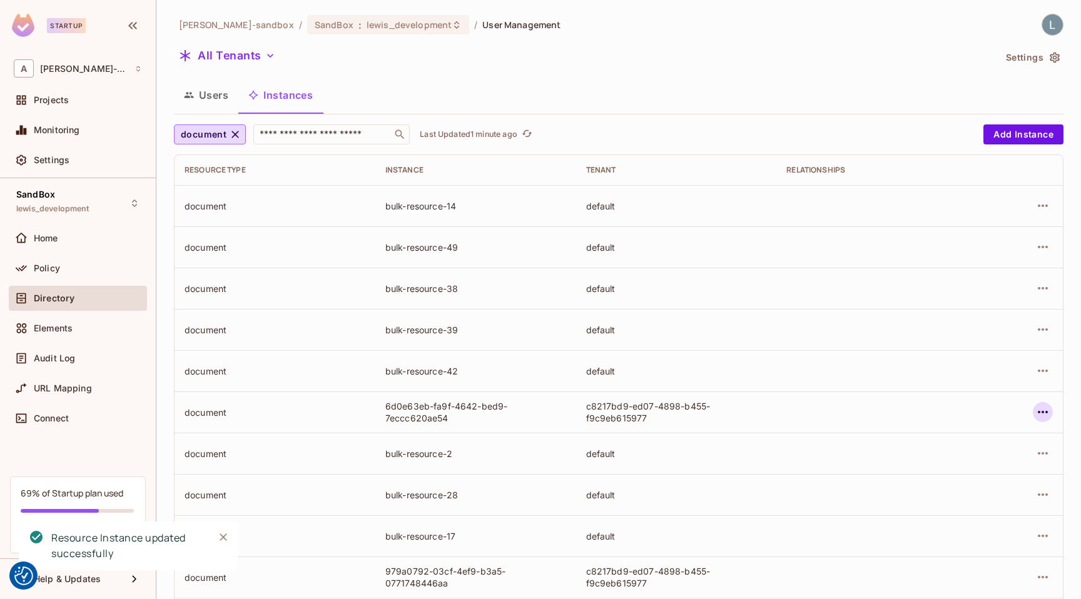
click at [1039, 412] on icon "button" at bounding box center [1042, 412] width 10 height 3
click at [976, 463] on div "Edit Attributes" at bounding box center [951, 468] width 62 height 13
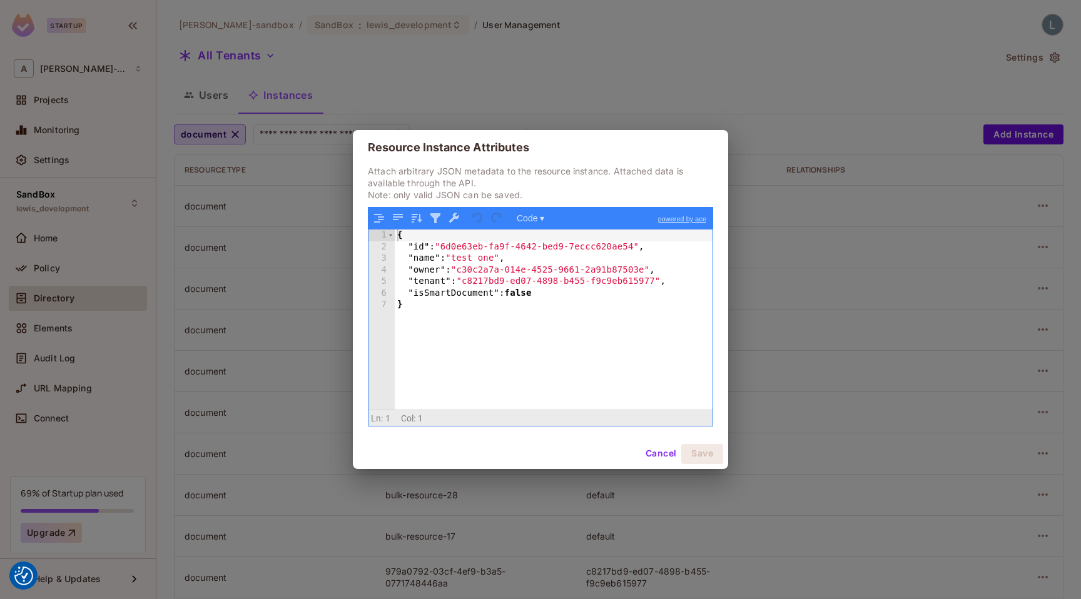
click at [647, 265] on div "{ "id" : "6d0e63eb-fa9f-4642-bed9-7eccc620ae54" , "name" : "test one" , "owner"…" at bounding box center [554, 331] width 318 height 203
click at [702, 455] on button "Save" at bounding box center [702, 454] width 42 height 20
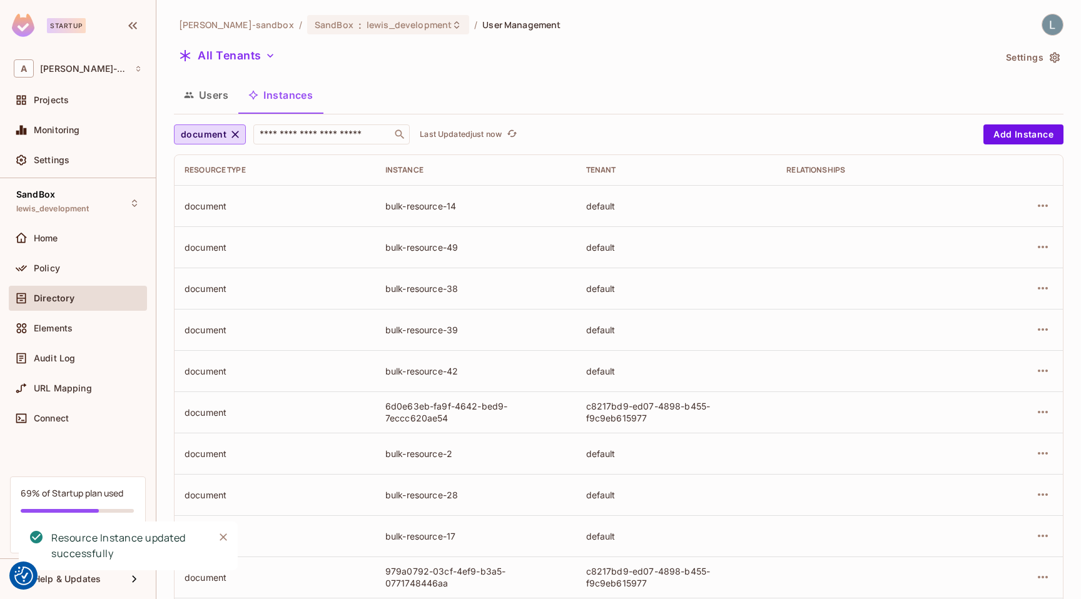
click at [217, 102] on button "Users" at bounding box center [206, 94] width 64 height 31
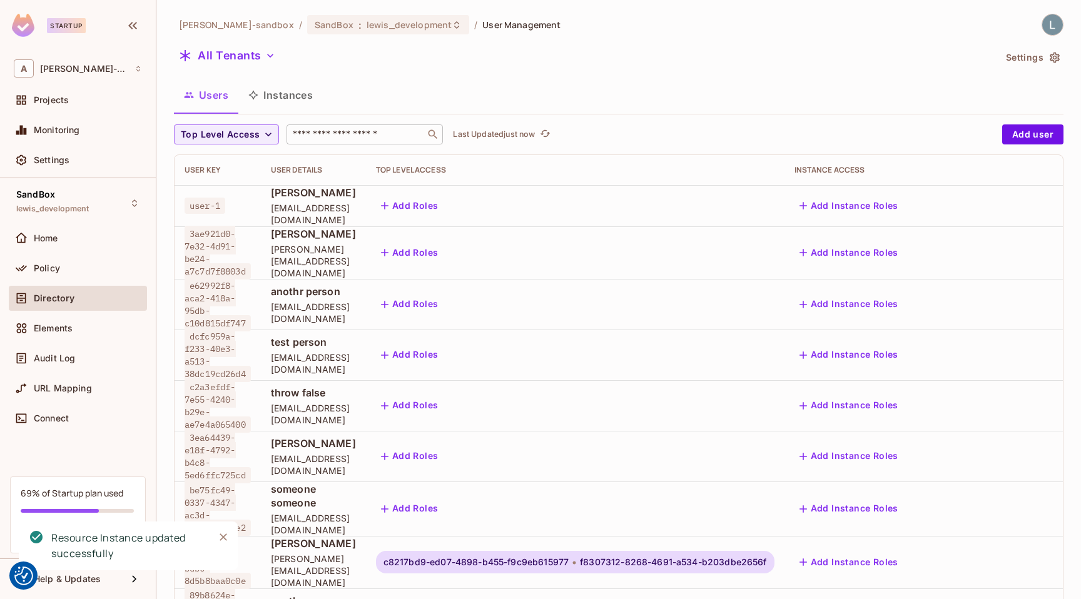
click at [346, 133] on input "text" at bounding box center [355, 134] width 131 height 13
paste input "**********"
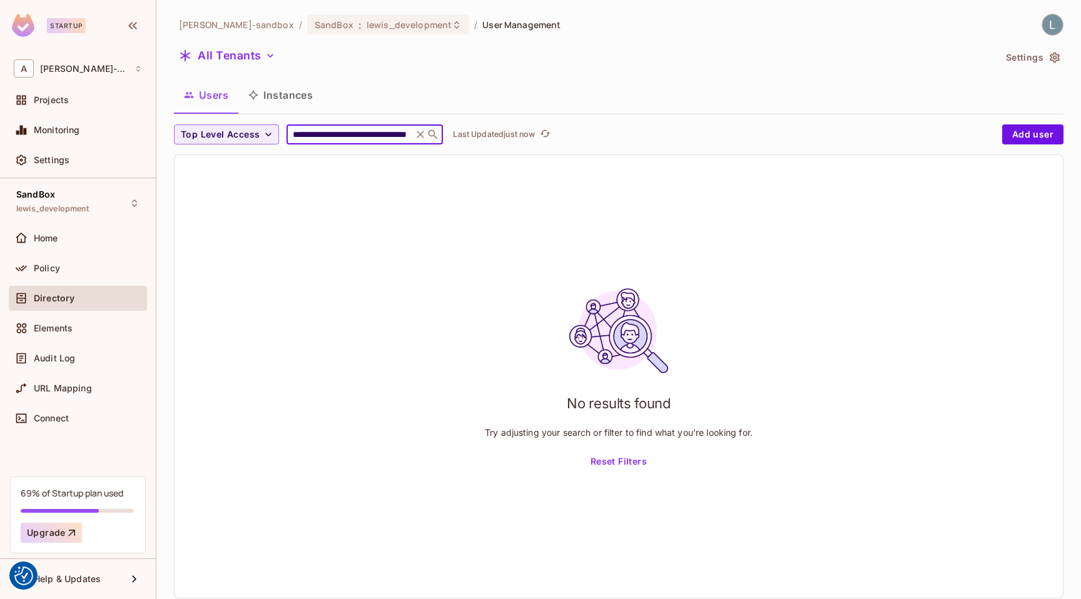
click at [367, 129] on input "**********" at bounding box center [349, 134] width 119 height 13
paste input "text"
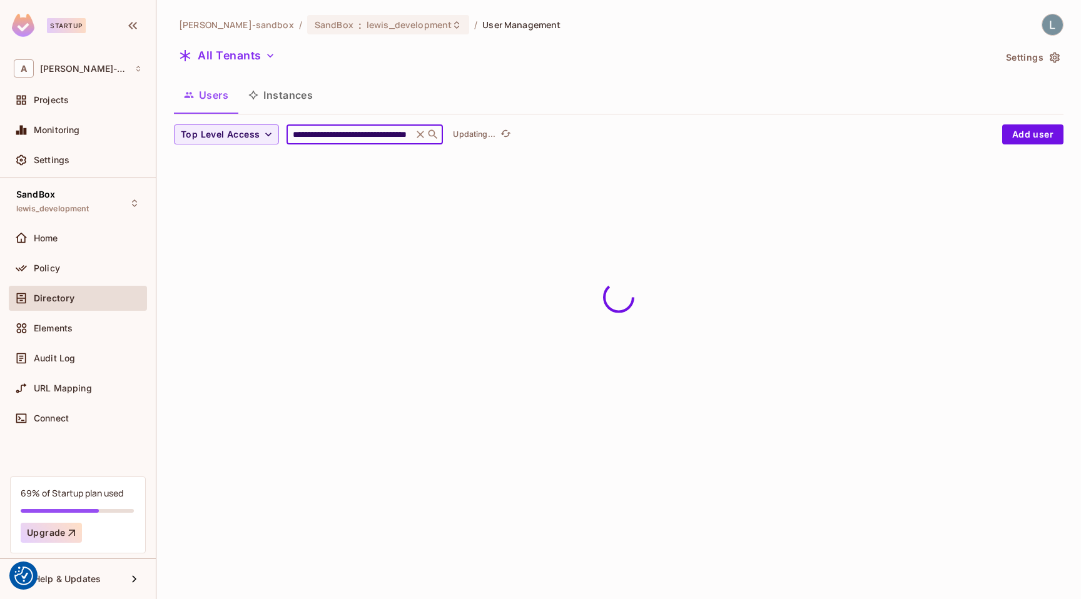
type input "**********"
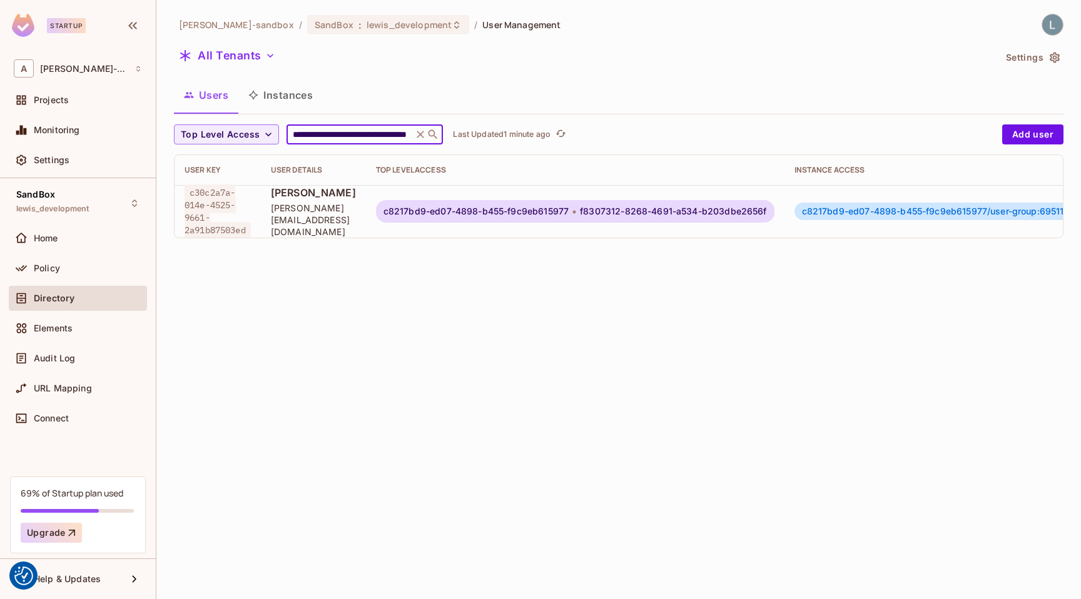
scroll to position [0, 0]
click at [664, 206] on span "f8307312-8268-4691-a534-b203dbe2656f" at bounding box center [673, 211] width 186 height 10
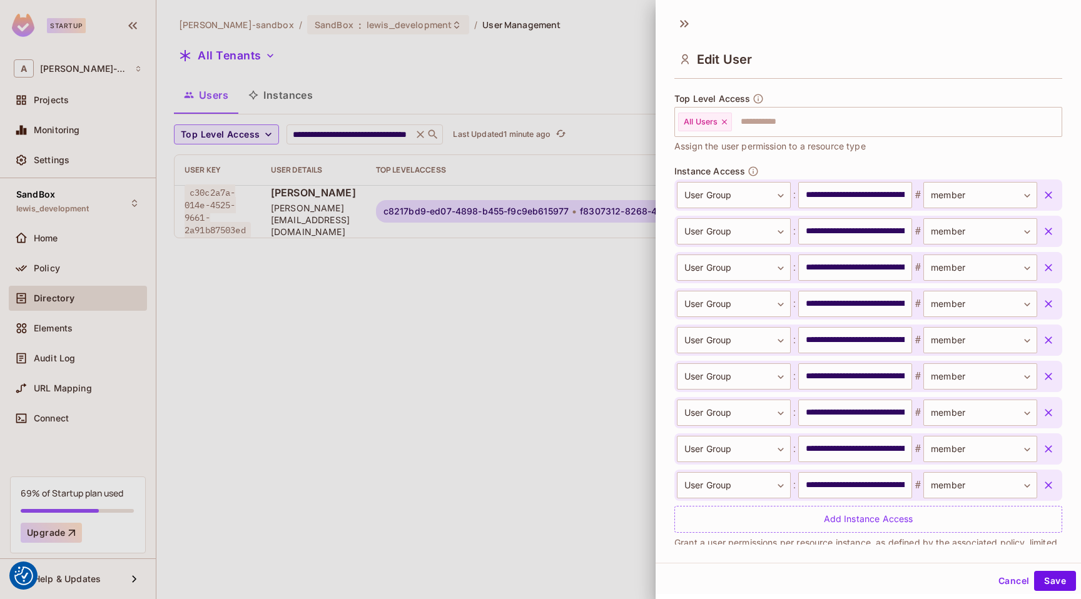
scroll to position [393, 0]
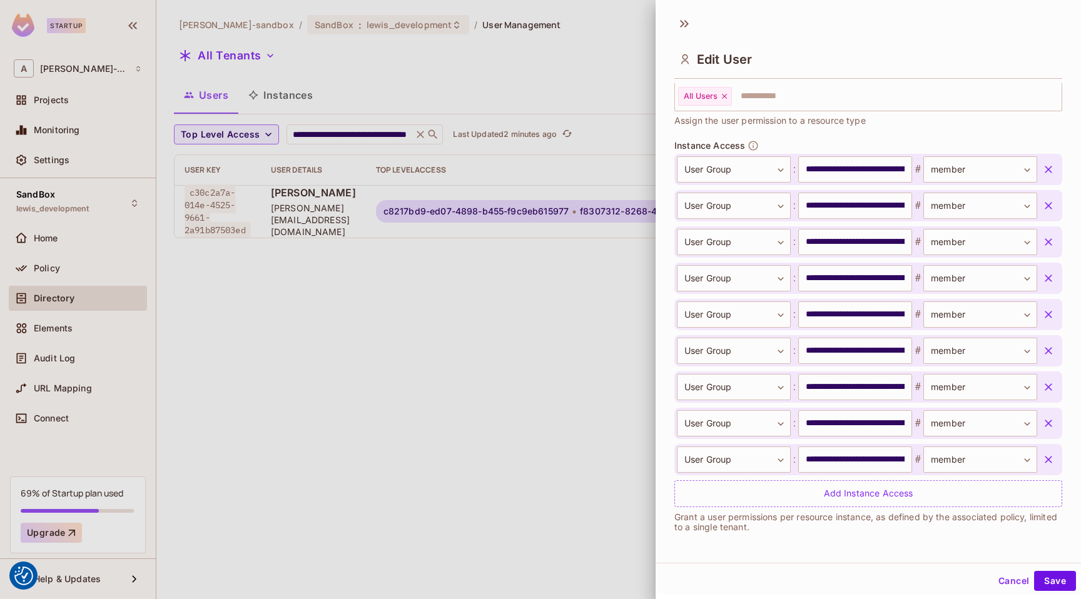
click at [388, 336] on div at bounding box center [540, 299] width 1081 height 599
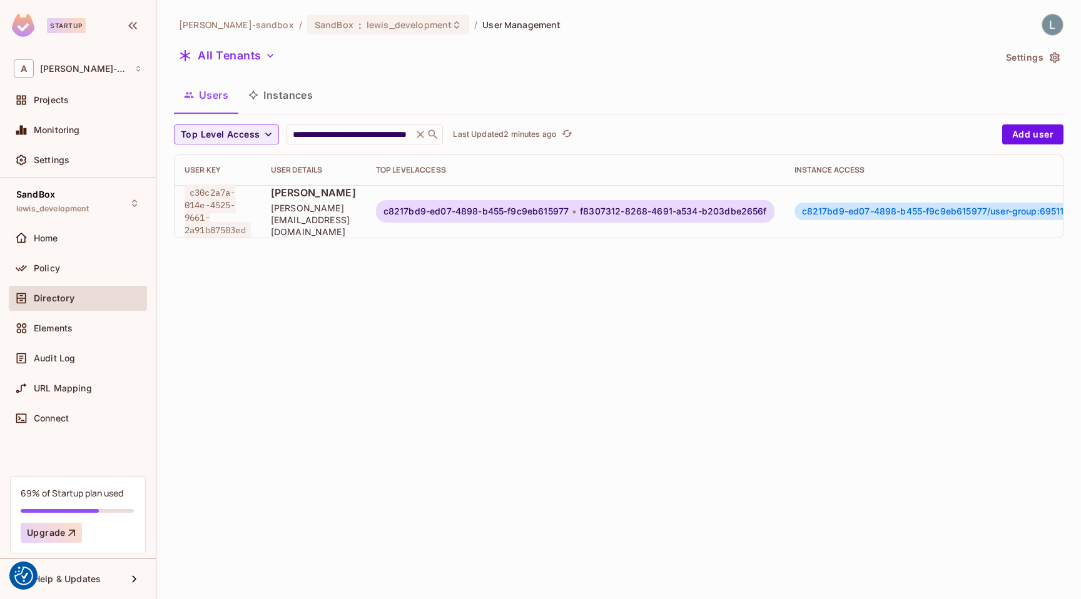
click at [568, 210] on span "c8217bd9-ed07-4898-b455-f9c9eb615977" at bounding box center [475, 211] width 185 height 10
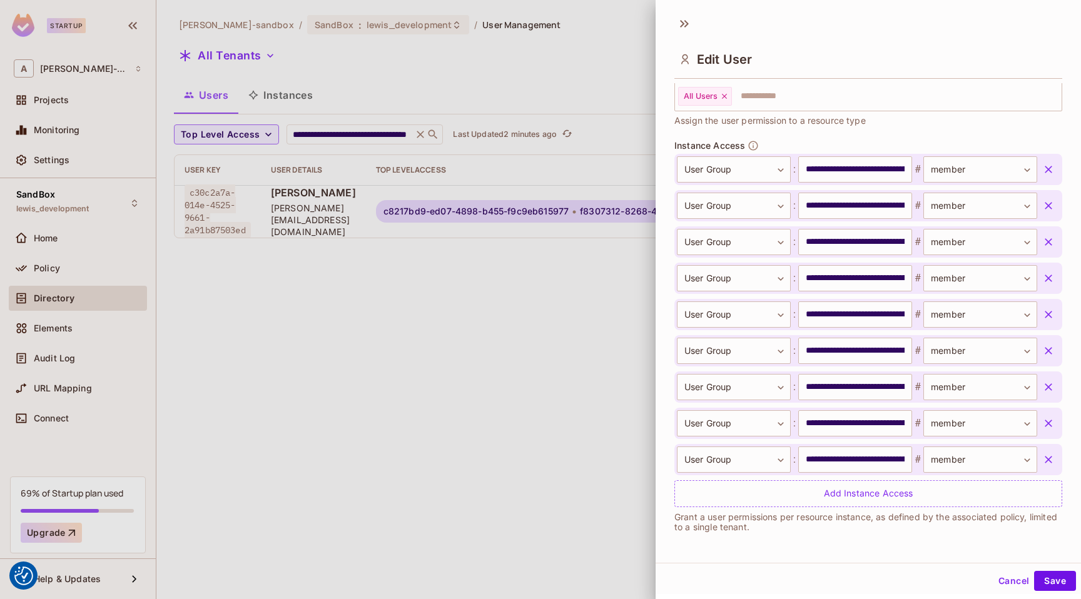
click at [540, 423] on div at bounding box center [540, 299] width 1081 height 599
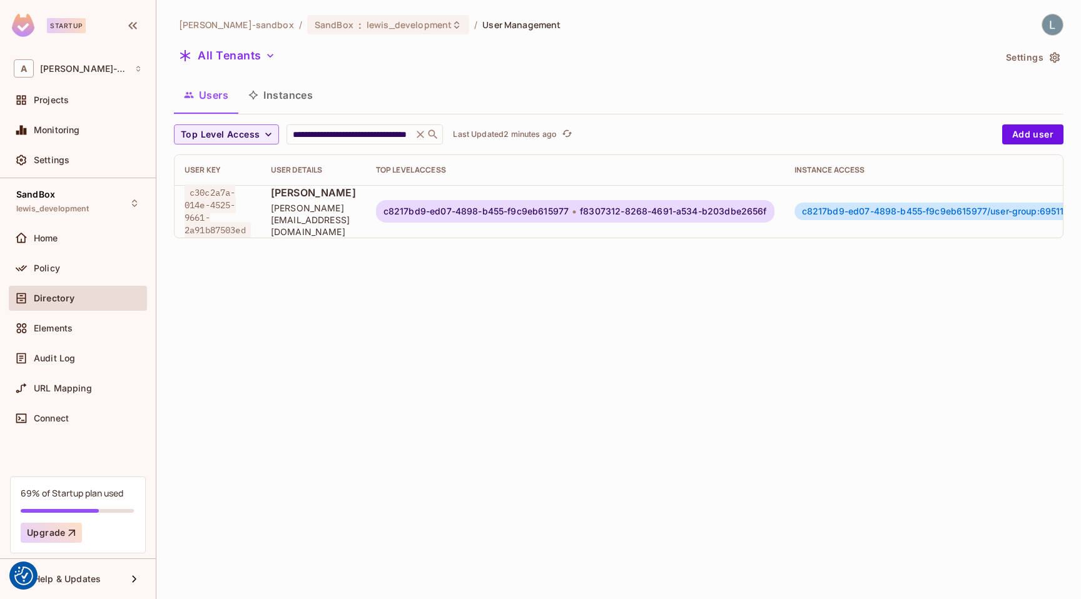
click at [300, 98] on button "Instances" at bounding box center [280, 94] width 84 height 31
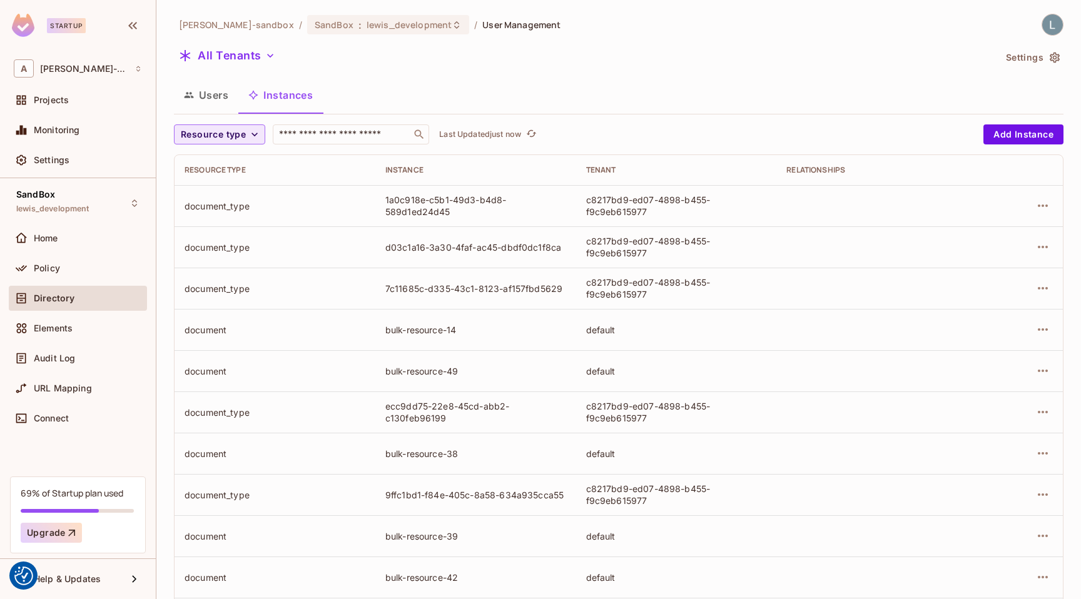
click at [232, 132] on span "Resource type" at bounding box center [213, 135] width 65 height 16
click at [226, 220] on span "document" at bounding box center [216, 217] width 65 height 12
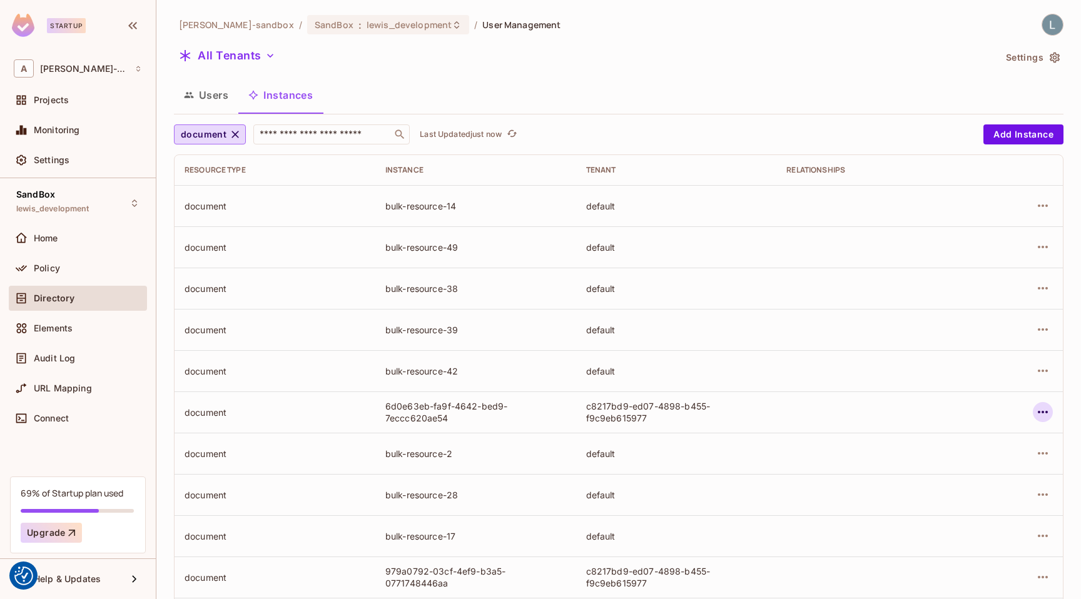
click at [1049, 412] on icon "button" at bounding box center [1042, 412] width 15 height 15
click at [961, 465] on div "Edit Attributes" at bounding box center [951, 468] width 62 height 13
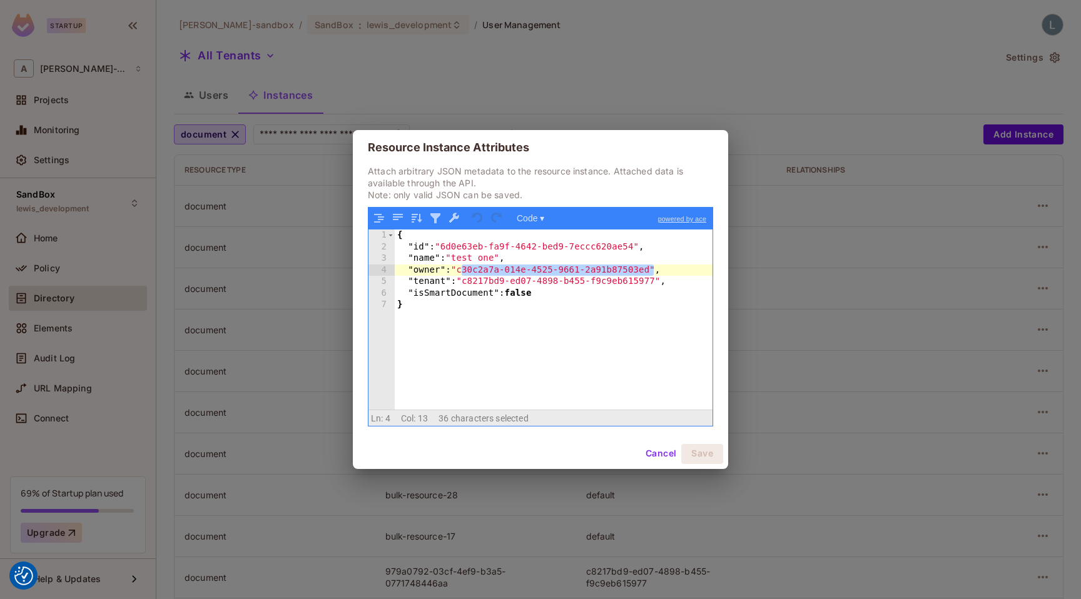
drag, startPoint x: 655, startPoint y: 270, endPoint x: 463, endPoint y: 270, distance: 192.0
click at [463, 270] on div "{ "id" : "6d0e63eb-fa9f-4642-bed9-7eccc620ae54" , "name" : "test one" , "owner"…" at bounding box center [554, 331] width 318 height 203
click at [498, 271] on div "{ "id" : "6d0e63eb-fa9f-4642-bed9-7eccc620ae54" , "name" : "test one" , "owner"…" at bounding box center [554, 331] width 318 height 203
click at [654, 266] on div "{ "id" : "6d0e63eb-fa9f-4642-bed9-7eccc620ae54" , "name" : "test one" , "owner"…" at bounding box center [554, 331] width 318 height 203
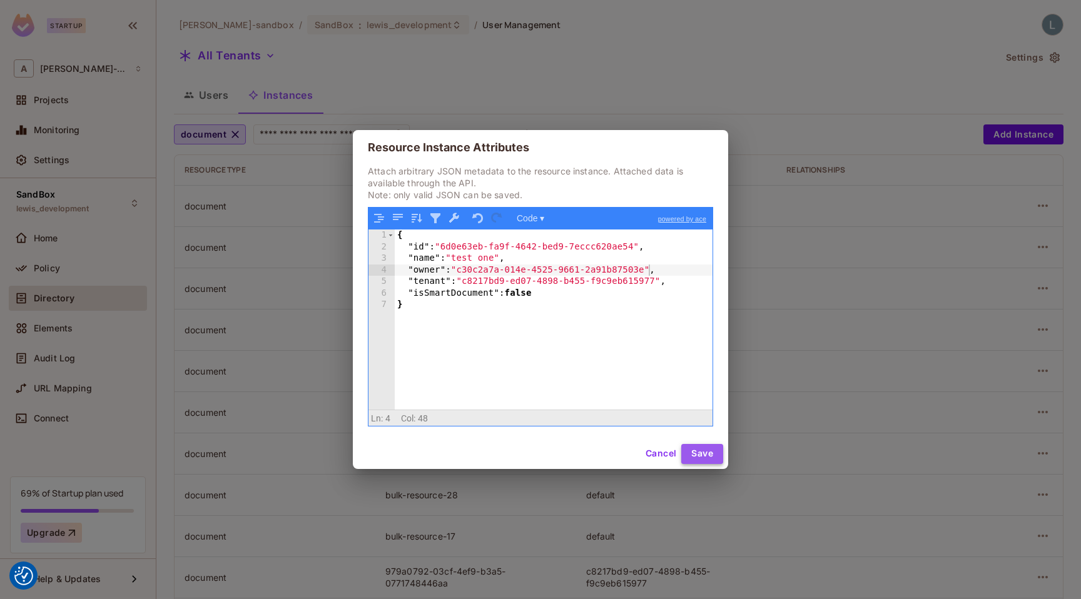
click at [701, 453] on button "Save" at bounding box center [702, 454] width 42 height 20
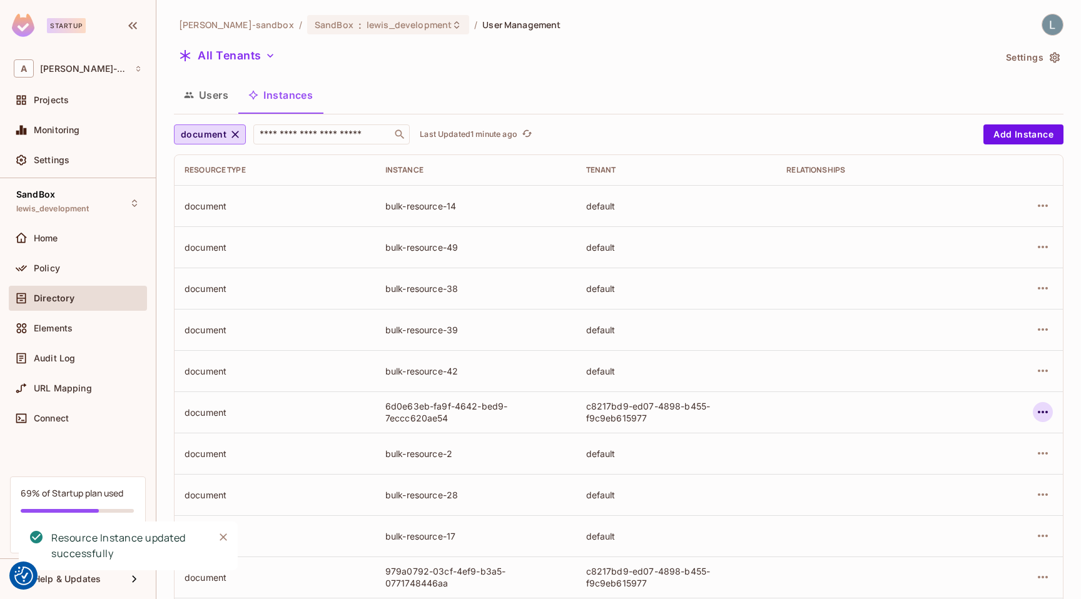
click at [1047, 410] on icon "button" at bounding box center [1042, 412] width 15 height 15
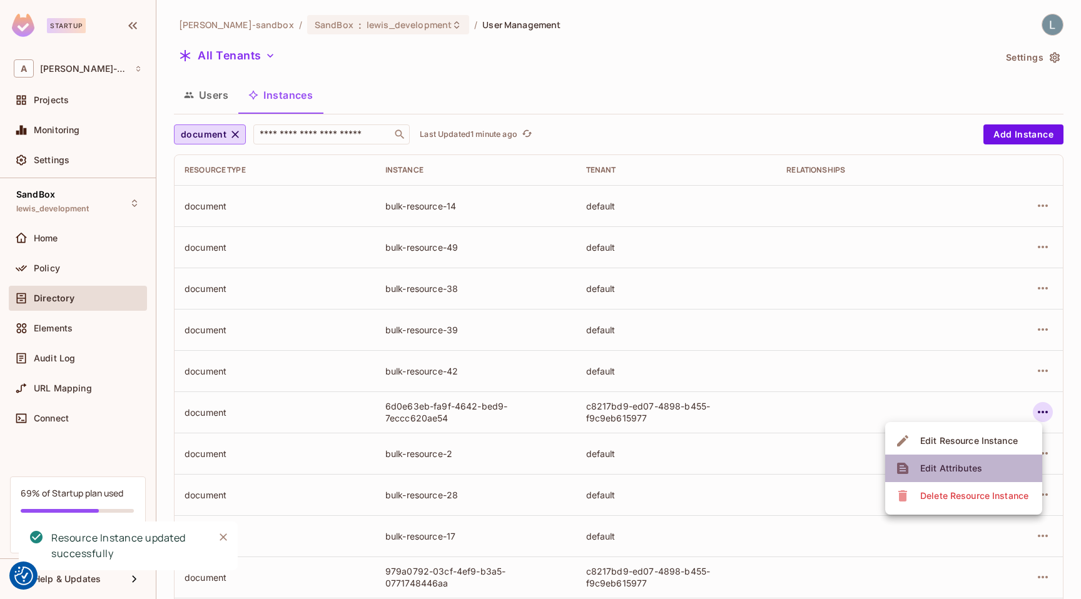
click at [943, 471] on div "Edit Attributes" at bounding box center [951, 468] width 62 height 13
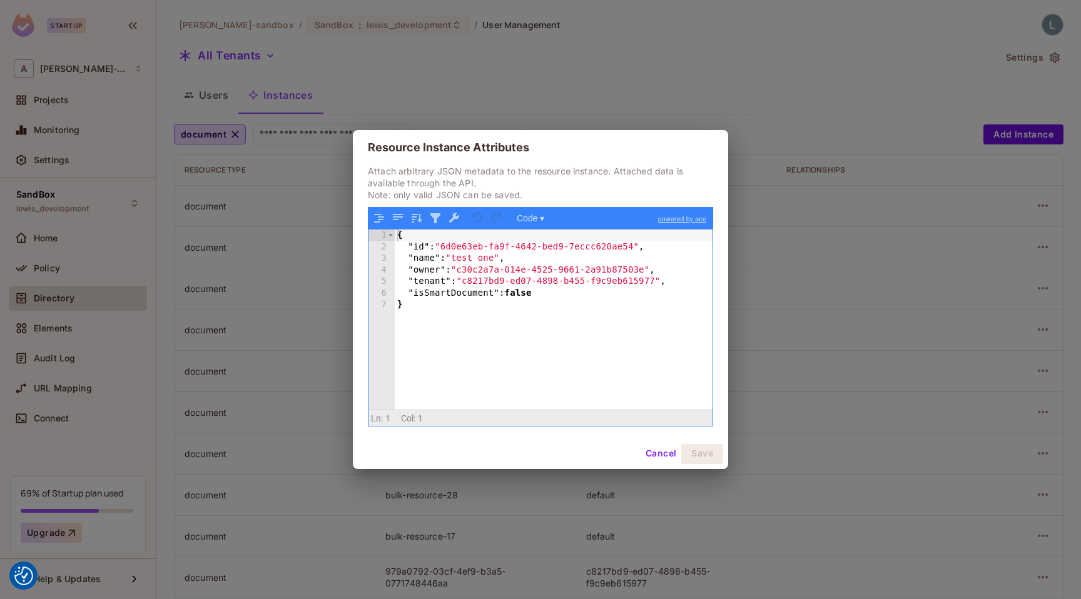
click at [649, 273] on div "{ "id" : "6d0e63eb-fa9f-4642-bed9-7eccc620ae54" , "name" : "test one" , "owner"…" at bounding box center [554, 331] width 318 height 203
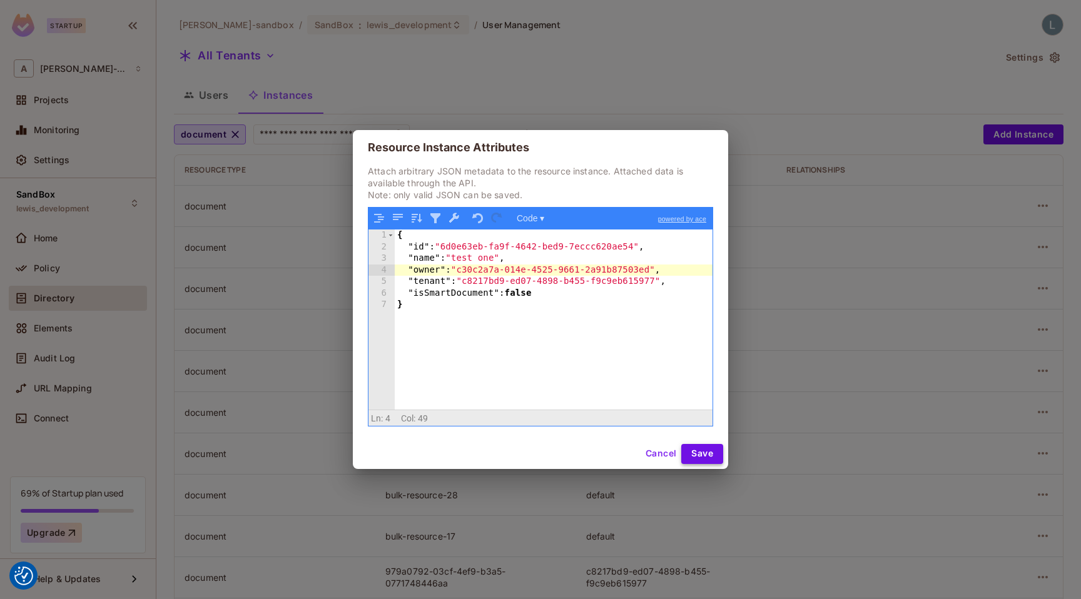
click at [697, 454] on button "Save" at bounding box center [702, 454] width 42 height 20
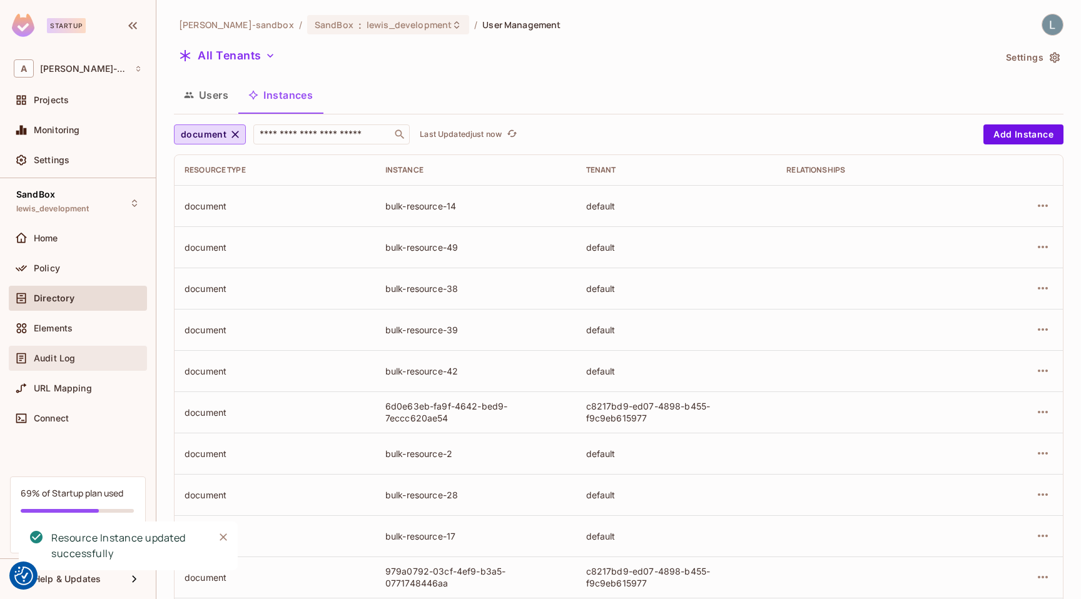
click at [74, 347] on div "Audit Log" at bounding box center [78, 358] width 138 height 25
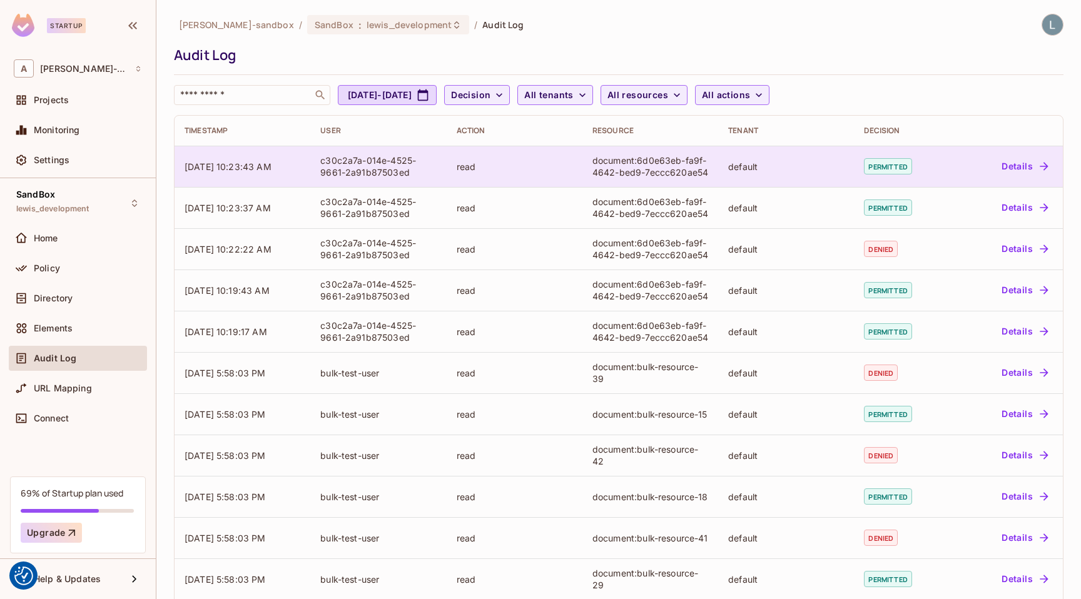
click at [1006, 167] on button "Details" at bounding box center [1024, 166] width 56 height 20
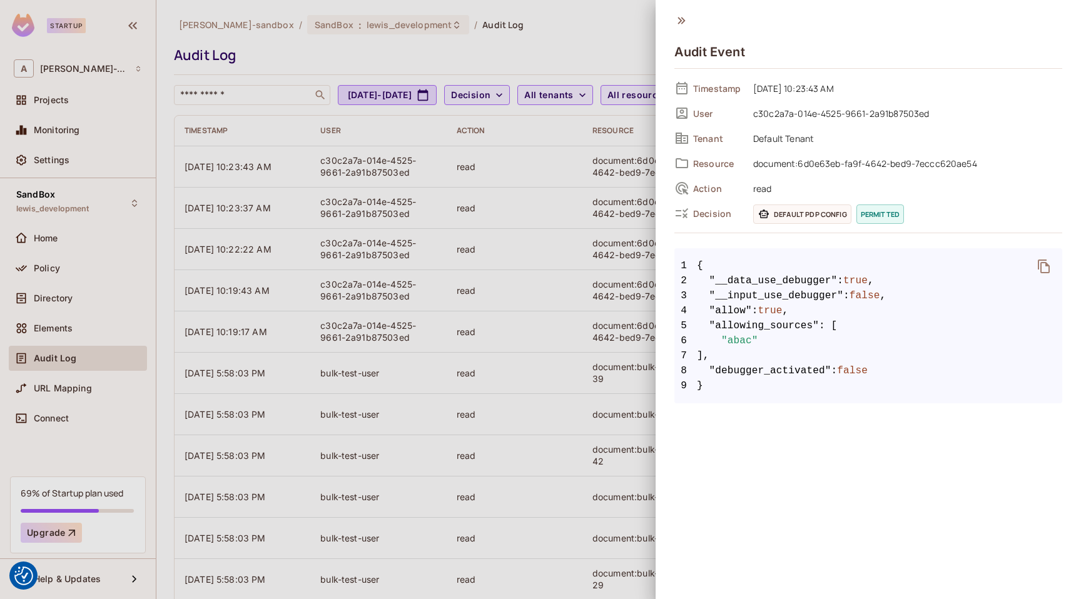
click at [535, 57] on div at bounding box center [540, 299] width 1081 height 599
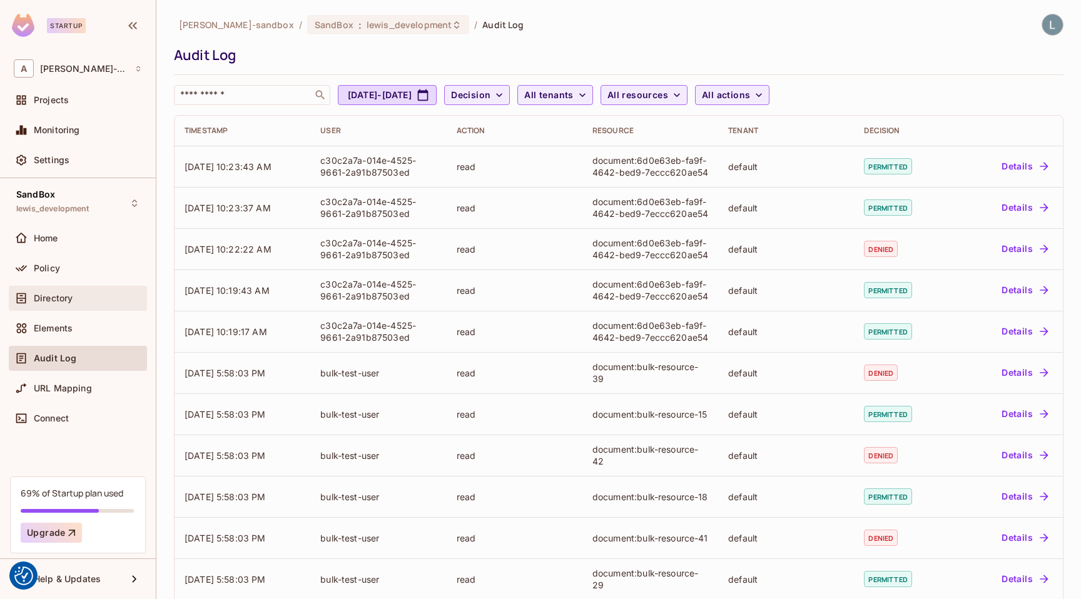
click at [72, 288] on div "Directory" at bounding box center [78, 298] width 138 height 25
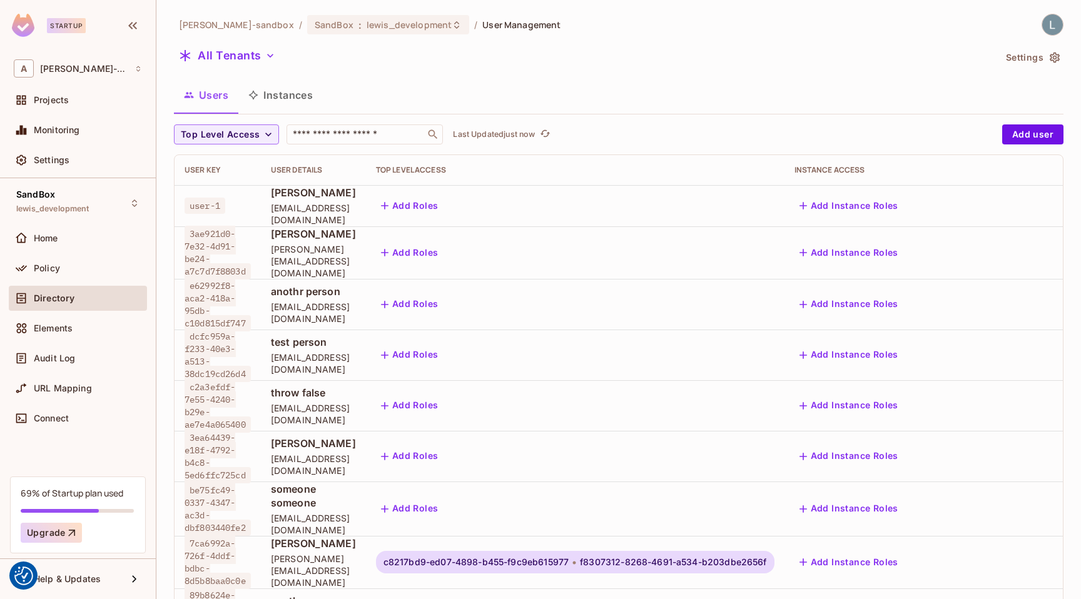
click at [272, 93] on button "Instances" at bounding box center [280, 94] width 84 height 31
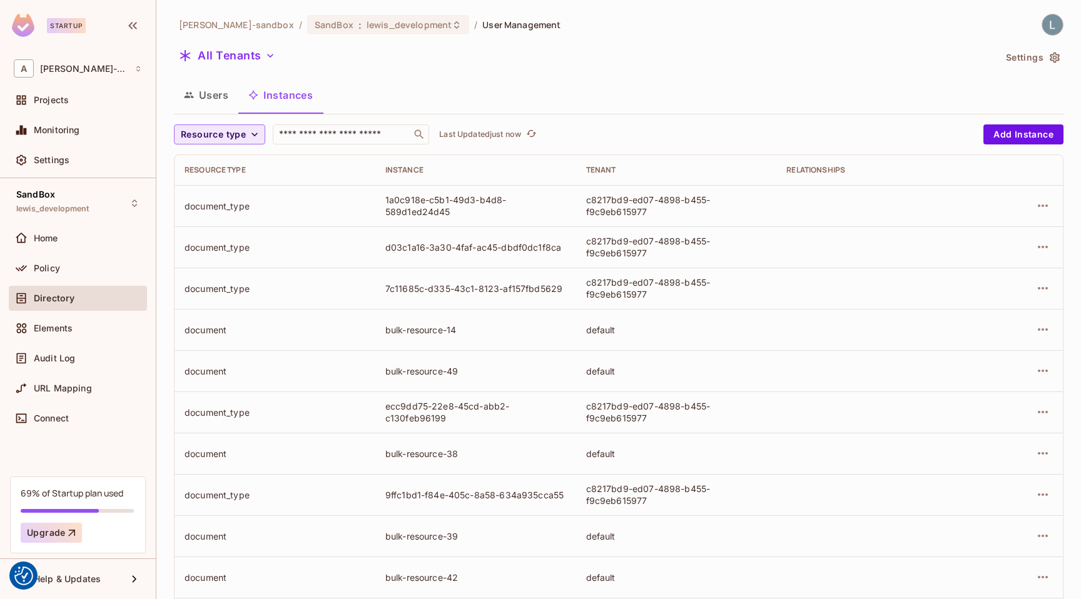
click at [221, 131] on span "Resource type" at bounding box center [213, 135] width 65 height 16
click at [208, 218] on span "document" at bounding box center [216, 217] width 65 height 12
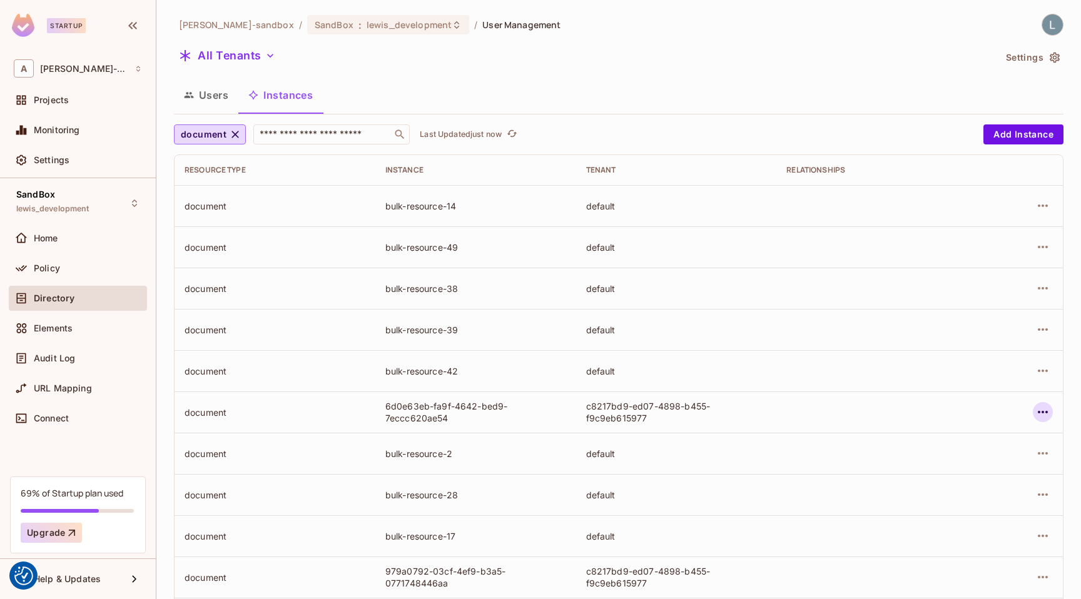
click at [1043, 413] on icon "button" at bounding box center [1042, 412] width 15 height 15
click at [989, 460] on li "Edit Attributes" at bounding box center [963, 469] width 157 height 28
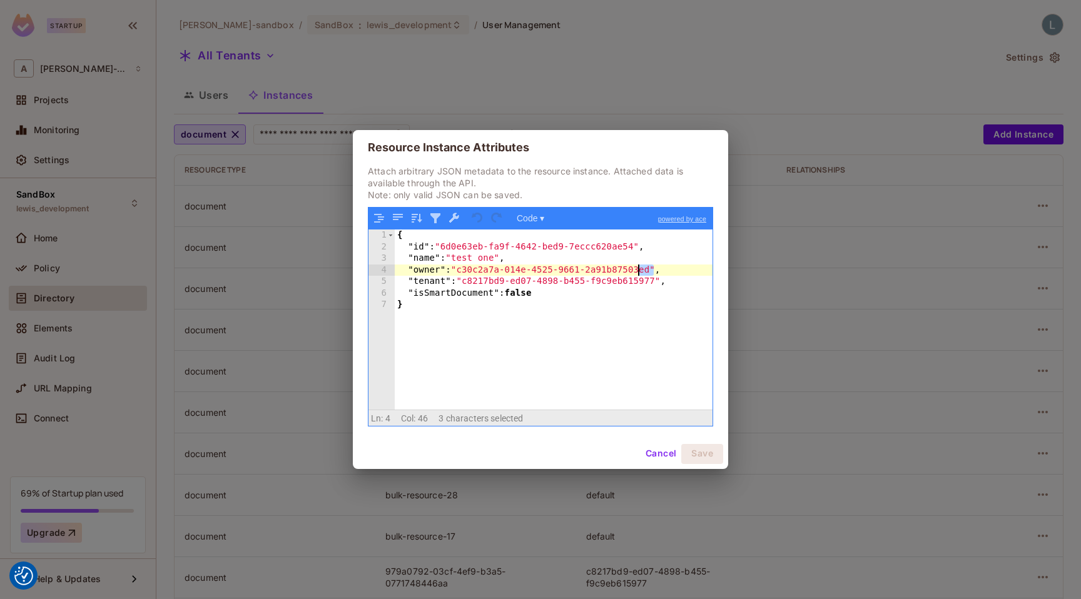
drag, startPoint x: 654, startPoint y: 269, endPoint x: 639, endPoint y: 268, distance: 14.4
click at [639, 268] on div "{ "id" : "6d0e63eb-fa9f-4642-bed9-7eccc620ae54" , "name" : "test one" , "owner"…" at bounding box center [554, 331] width 318 height 203
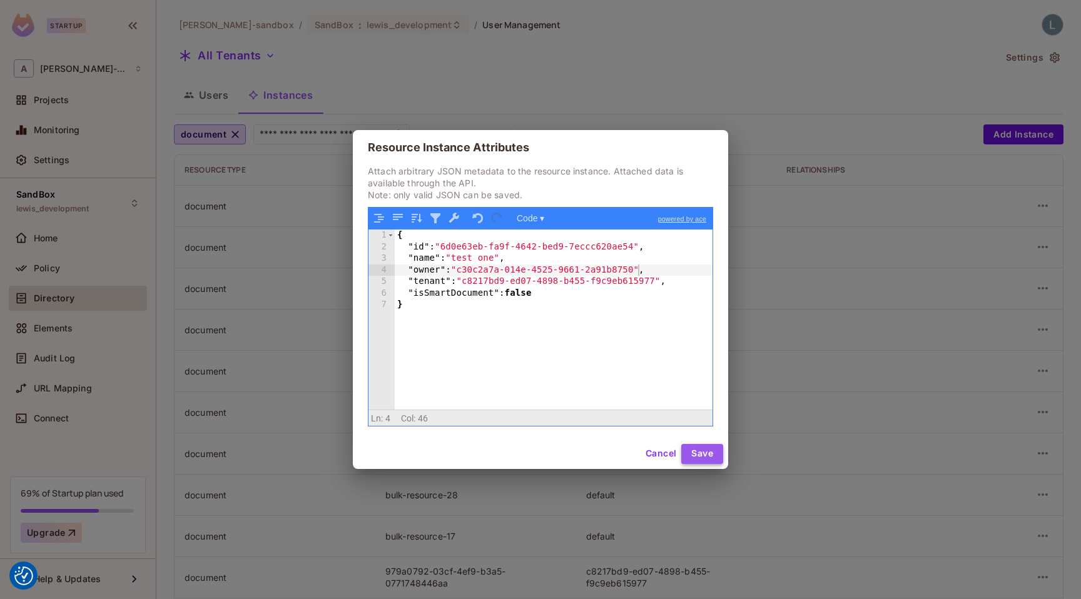
click at [700, 450] on button "Save" at bounding box center [702, 454] width 42 height 20
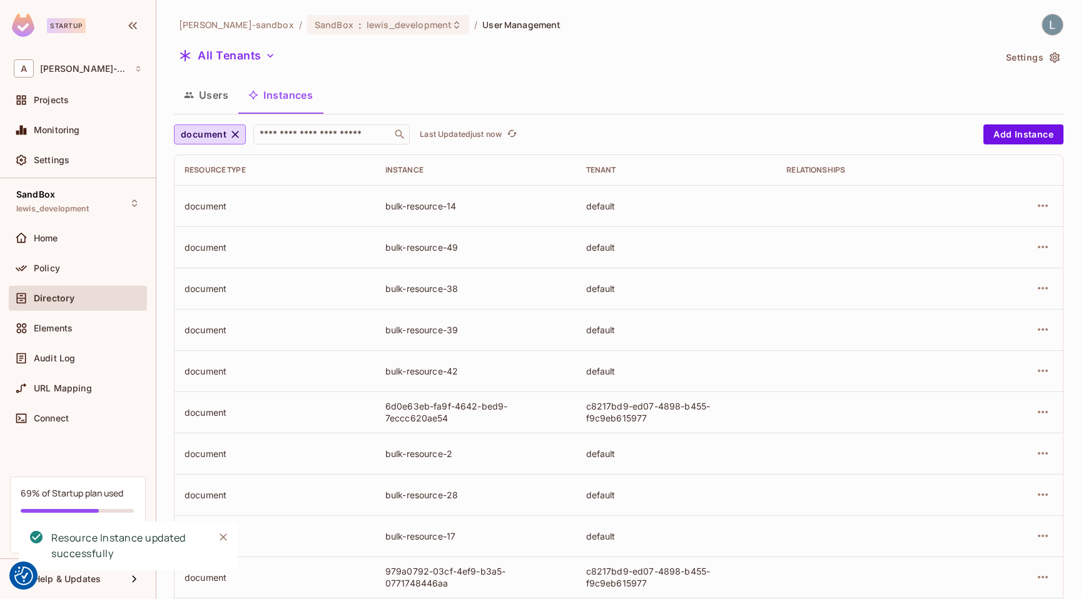
click at [725, 75] on div "alex-trustflight-sandbox / SandBox : lewis_development / User Management All Te…" at bounding box center [618, 435] width 889 height 842
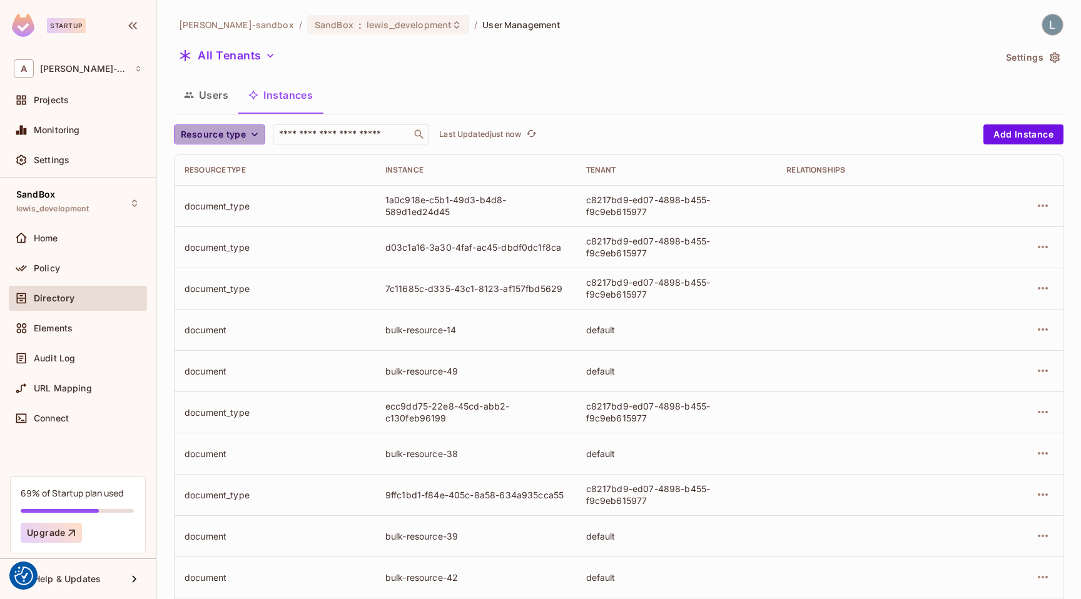
click at [226, 142] on span "Resource type" at bounding box center [213, 135] width 65 height 16
click at [213, 216] on span "document" at bounding box center [216, 217] width 65 height 12
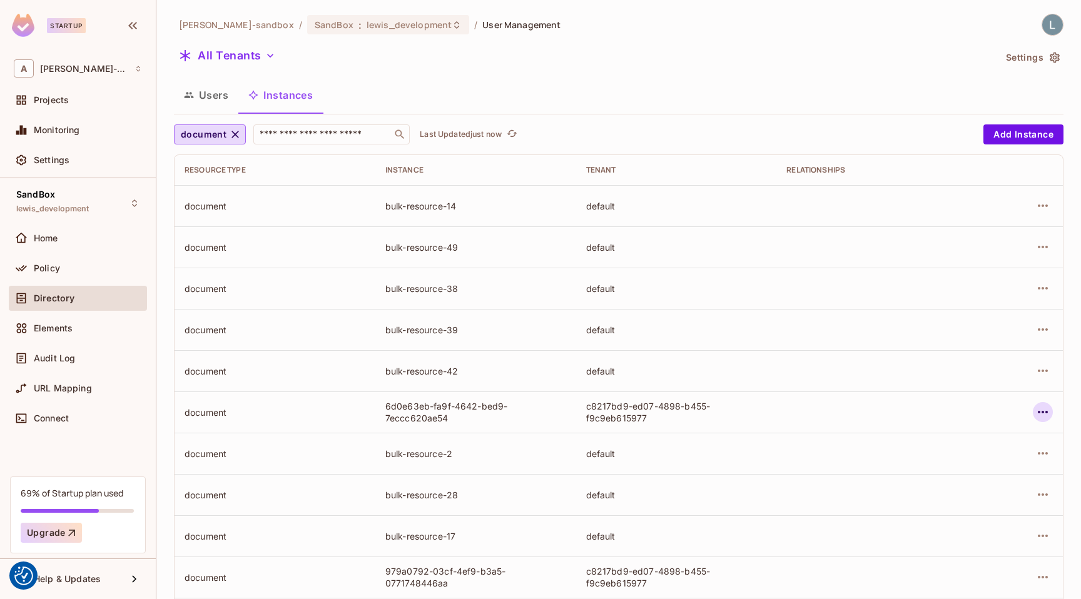
click at [1034, 414] on button "button" at bounding box center [1042, 412] width 20 height 20
click at [931, 472] on div "Edit Attributes" at bounding box center [951, 468] width 62 height 13
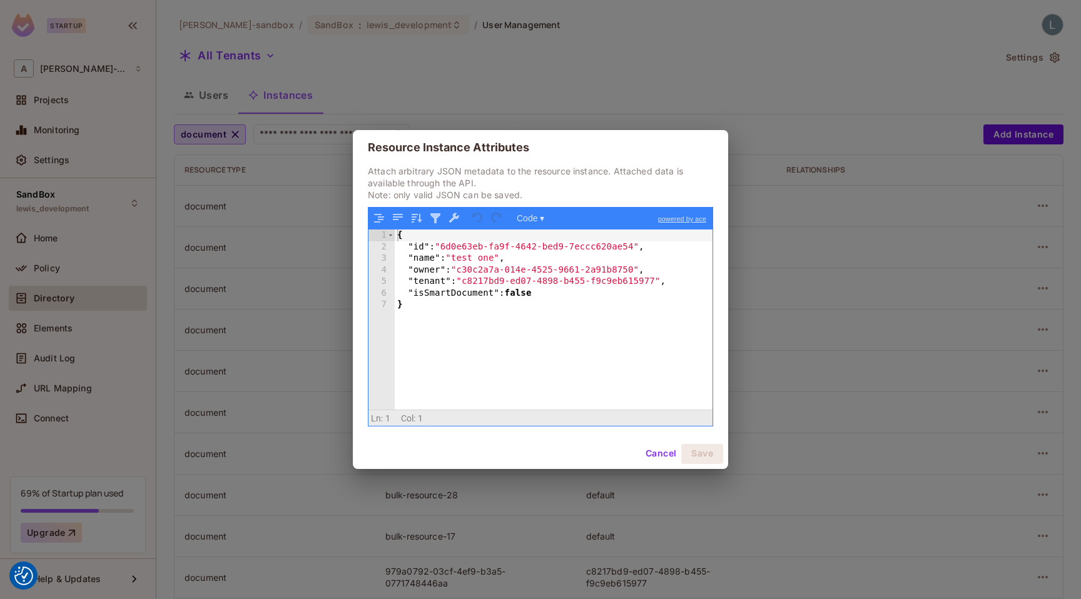
click at [637, 273] on div "{ "id" : "6d0e63eb-fa9f-4642-bed9-7eccc620ae54" , "name" : "test one" , "owner"…" at bounding box center [554, 331] width 318 height 203
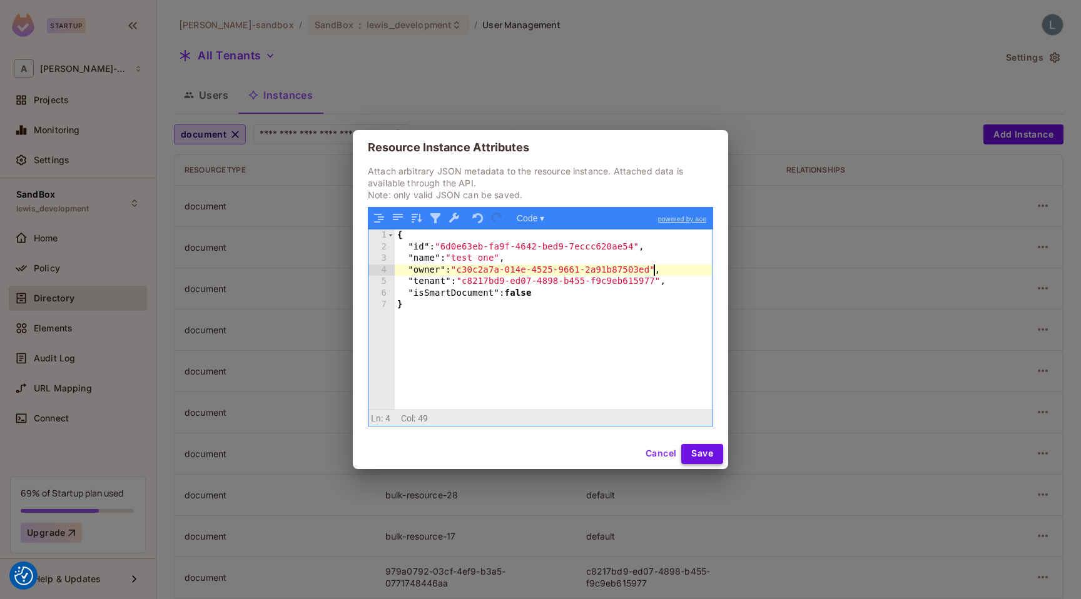
click at [699, 449] on button "Save" at bounding box center [702, 454] width 42 height 20
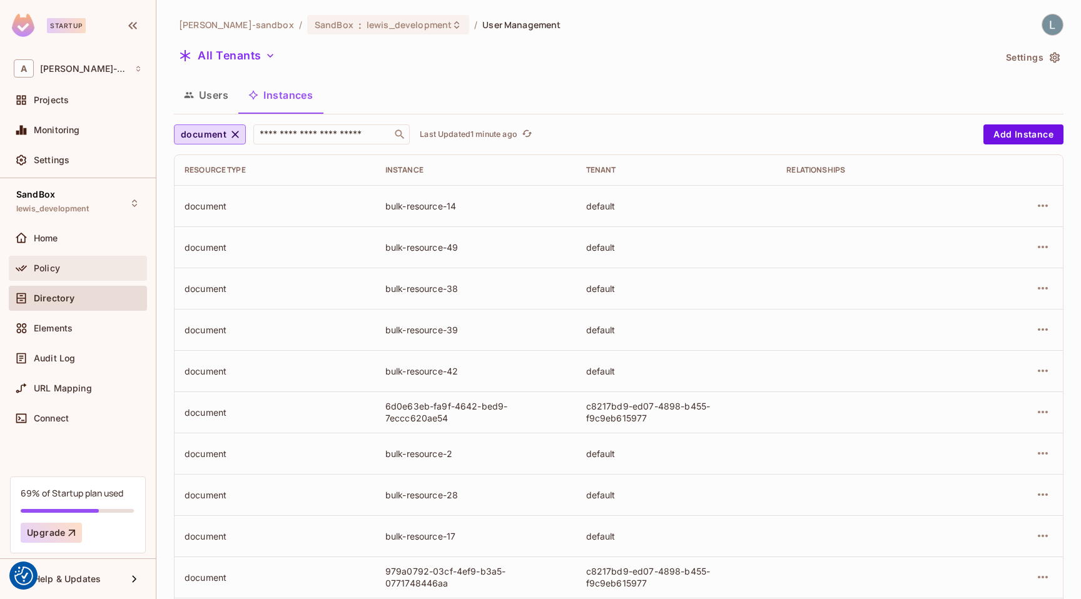
click at [71, 271] on div "Policy" at bounding box center [88, 268] width 108 height 10
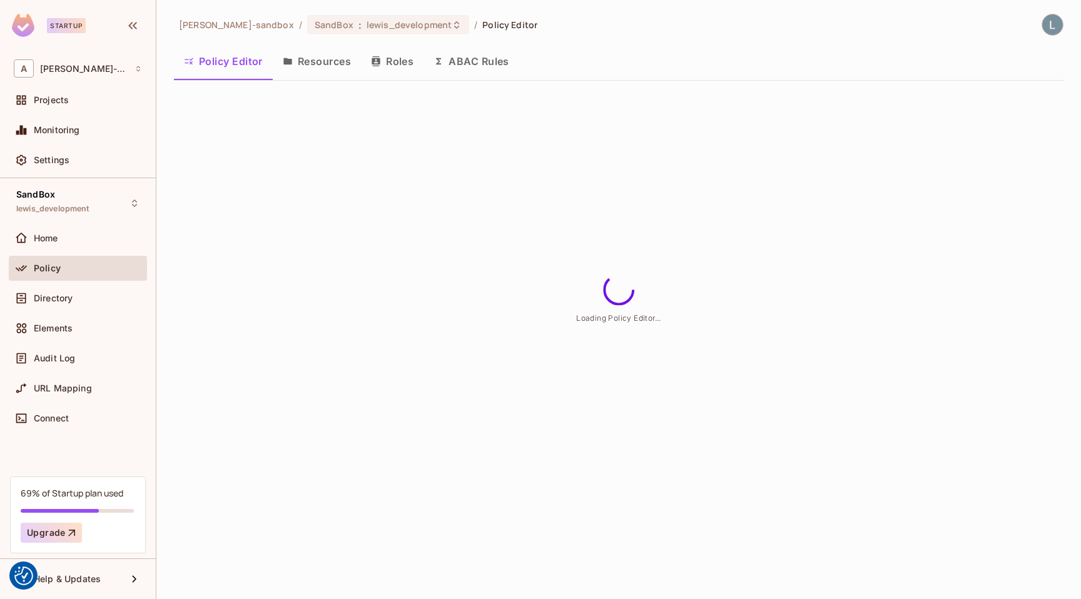
click at [487, 63] on button "ABAC Rules" at bounding box center [471, 61] width 96 height 31
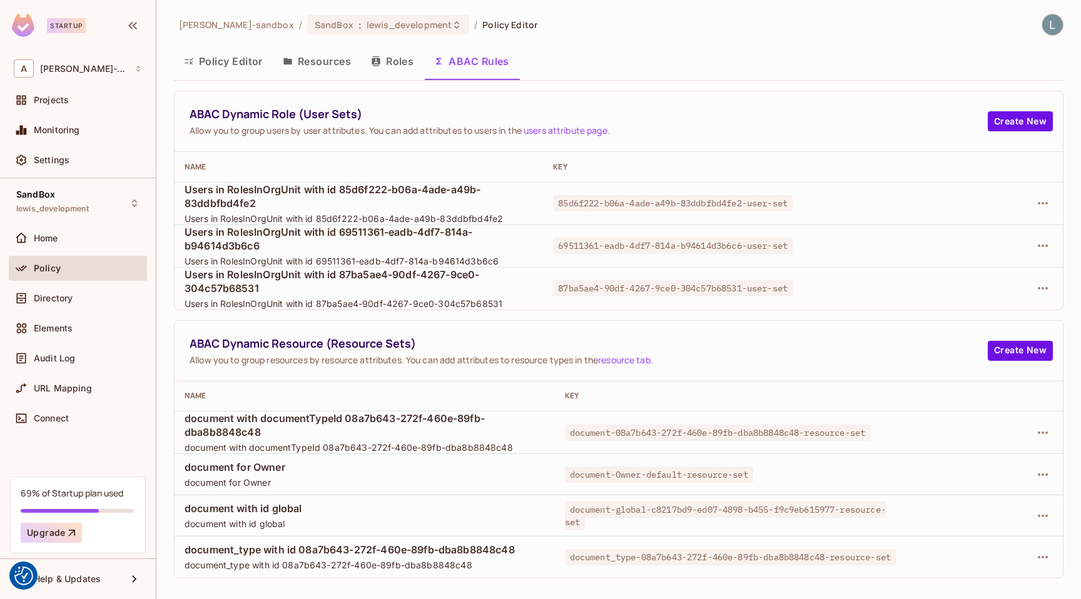
click at [603, 518] on div "document-global-c8217bd9-ed07-4898-b455-f9c9eb615977-resource-set" at bounding box center [734, 515] width 339 height 25
click at [1036, 513] on icon "button" at bounding box center [1042, 515] width 15 height 15
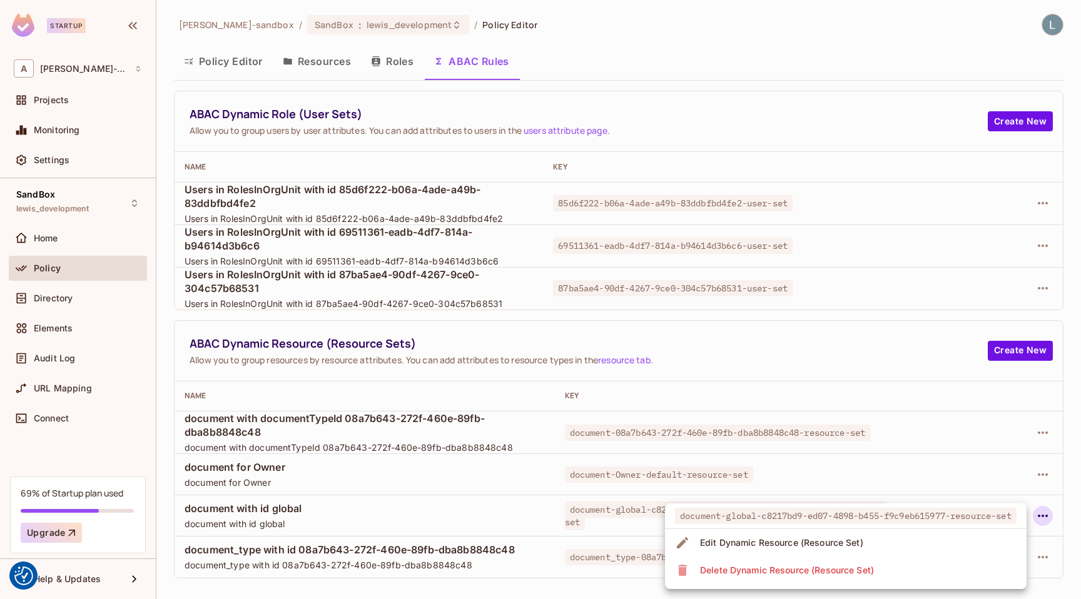
click at [899, 540] on li "Edit Dynamic Resource (Resource Set)" at bounding box center [845, 543] width 361 height 28
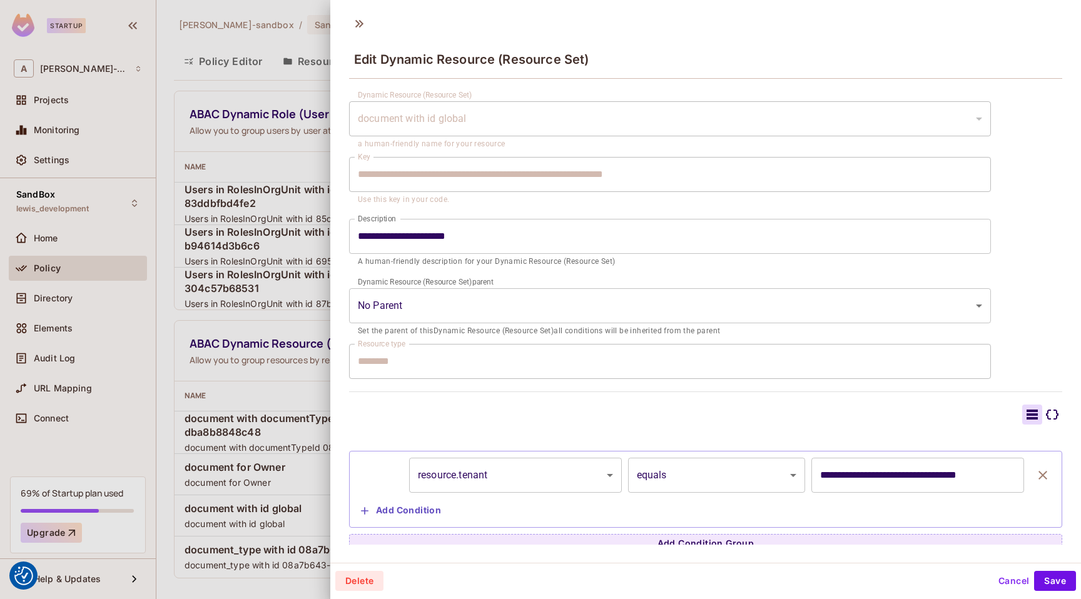
scroll to position [33, 0]
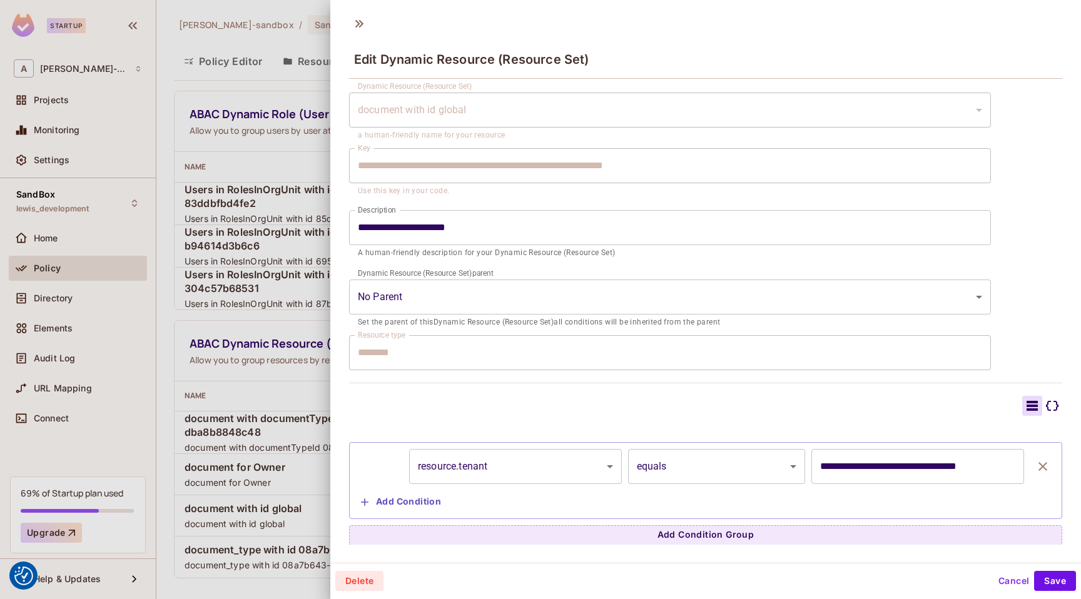
click at [299, 385] on div at bounding box center [540, 299] width 1081 height 599
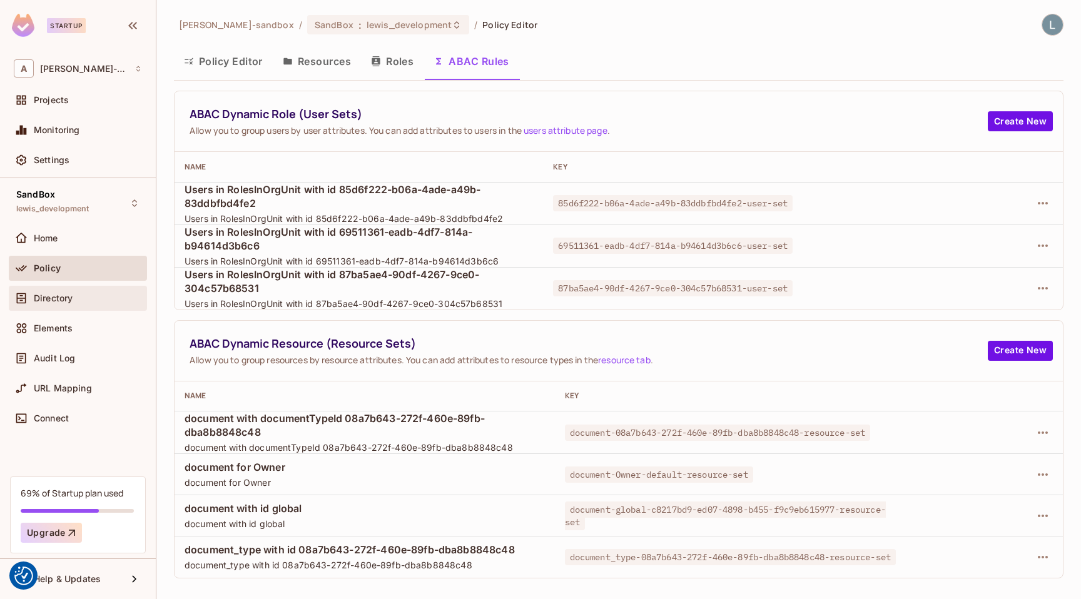
click at [63, 295] on span "Directory" at bounding box center [53, 298] width 39 height 10
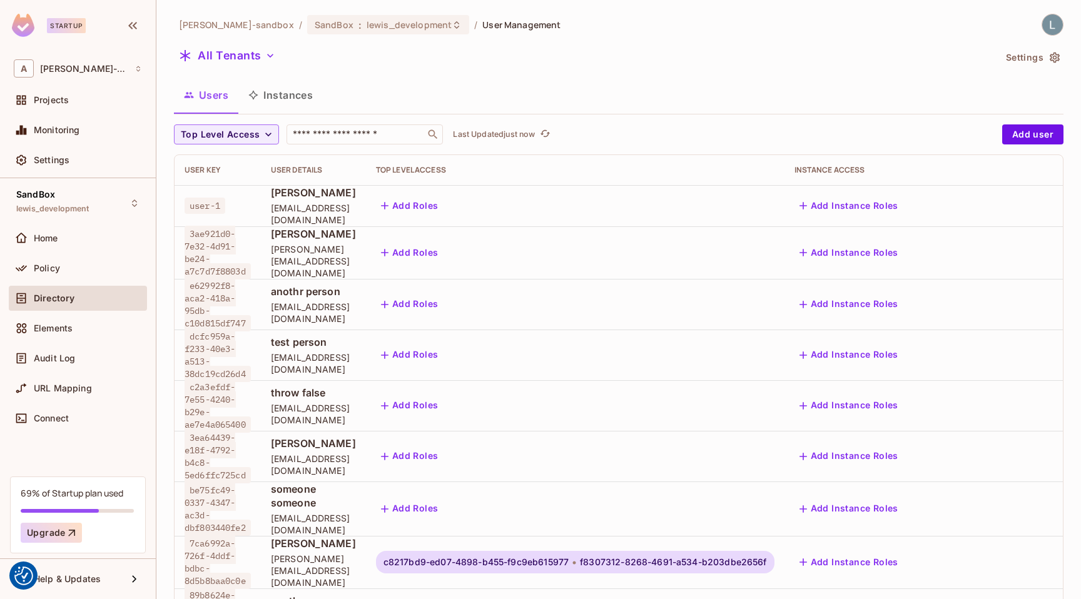
click at [281, 108] on button "Instances" at bounding box center [280, 94] width 84 height 31
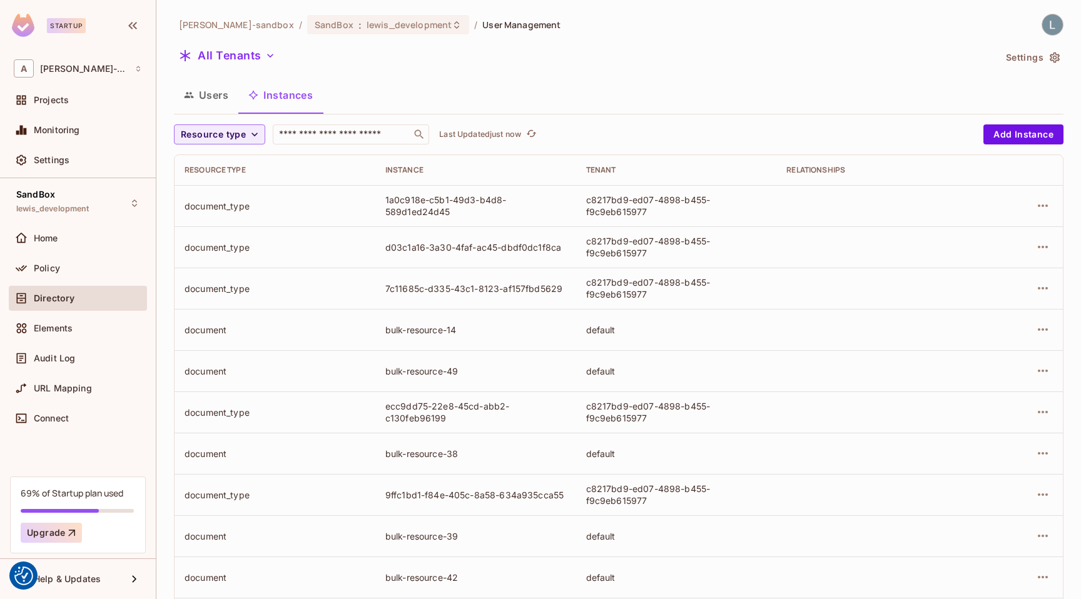
click at [230, 123] on div "alex-trustflight-sandbox / SandBox : lewis_development / User Management All Te…" at bounding box center [618, 435] width 889 height 842
click at [230, 131] on span "Resource type" at bounding box center [213, 135] width 65 height 16
click at [216, 223] on li "document" at bounding box center [216, 216] width 85 height 27
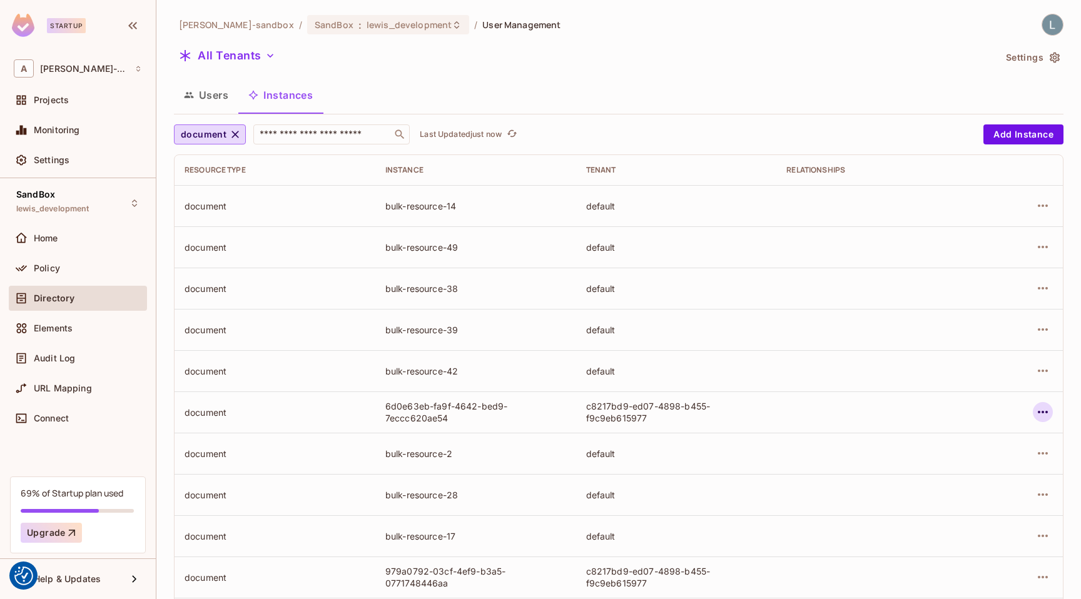
click at [1047, 411] on icon "button" at bounding box center [1042, 412] width 15 height 15
click at [965, 464] on div "Edit Attributes" at bounding box center [951, 468] width 62 height 13
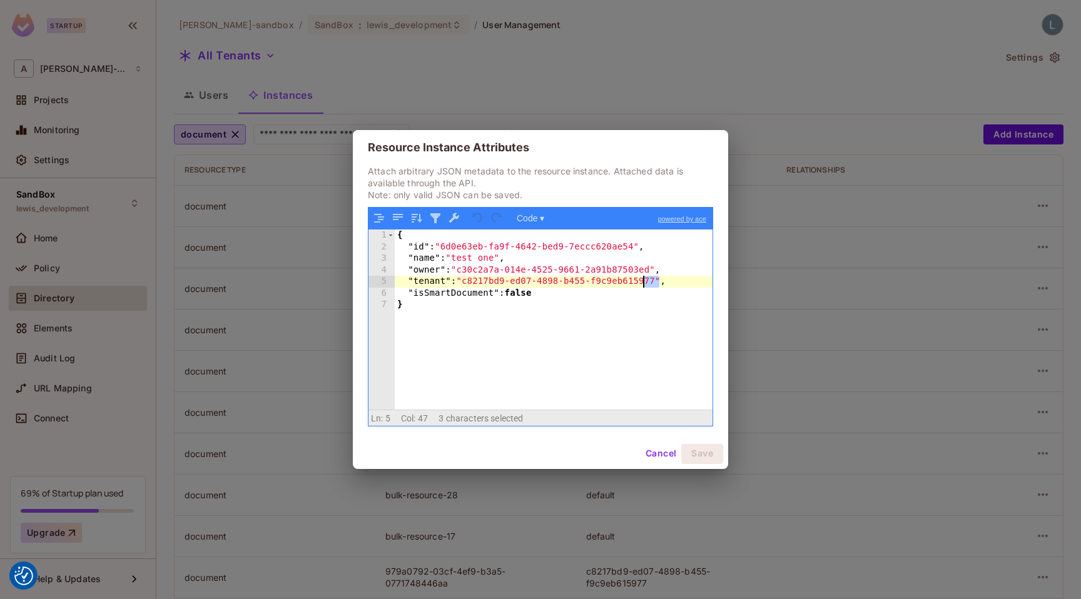
drag, startPoint x: 659, startPoint y: 281, endPoint x: 644, endPoint y: 281, distance: 14.4
click at [644, 281] on div "{ "id" : "6d0e63eb-fa9f-4642-bed9-7eccc620ae54" , "name" : "test one" , "owner"…" at bounding box center [554, 331] width 318 height 203
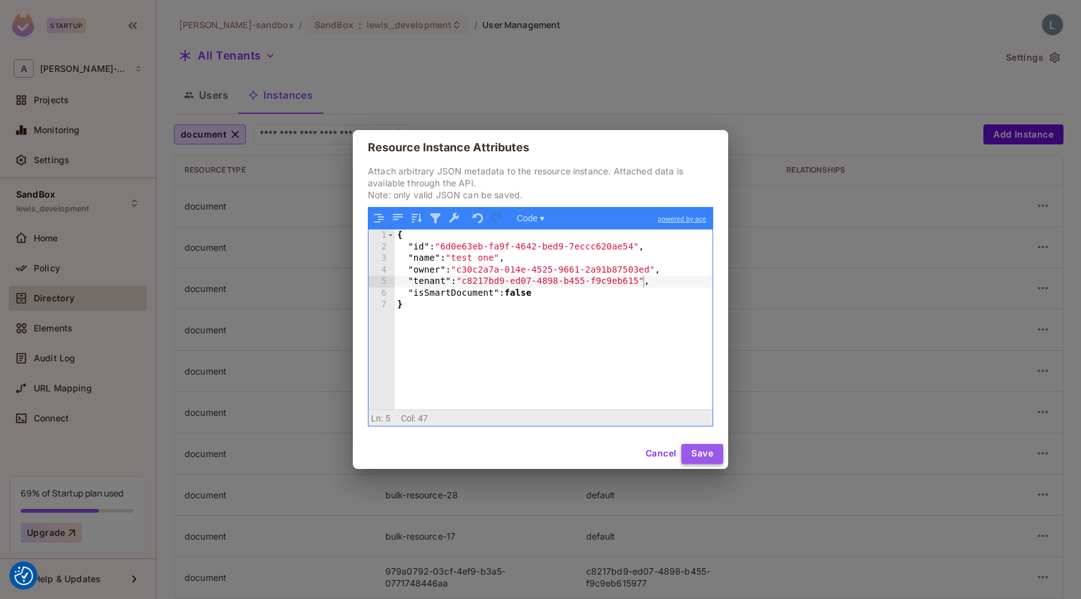
click at [701, 455] on button "Save" at bounding box center [702, 454] width 42 height 20
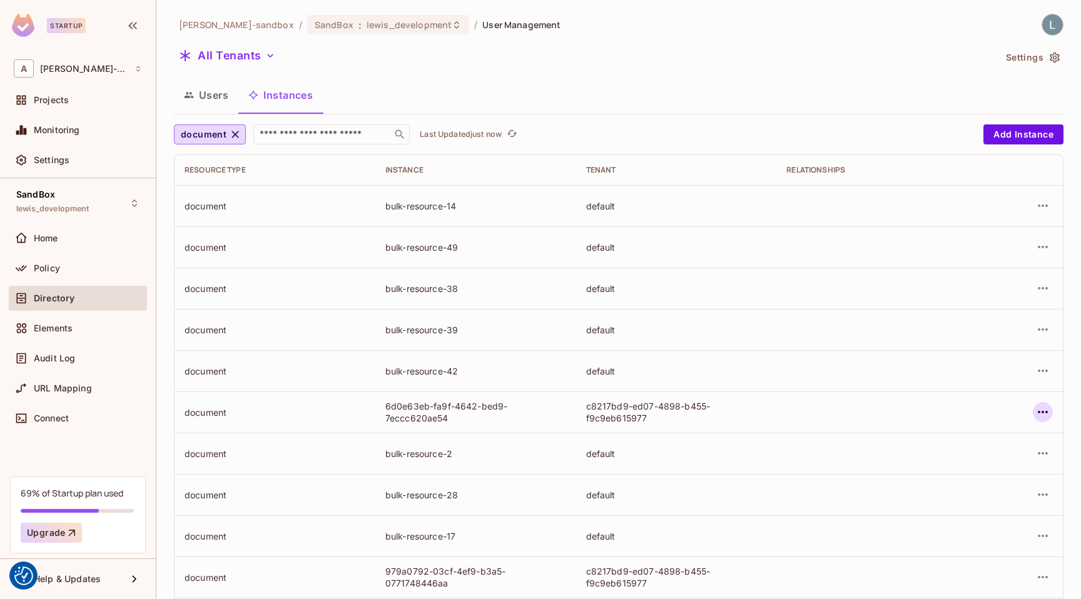
click at [1042, 418] on icon "button" at bounding box center [1042, 412] width 15 height 15
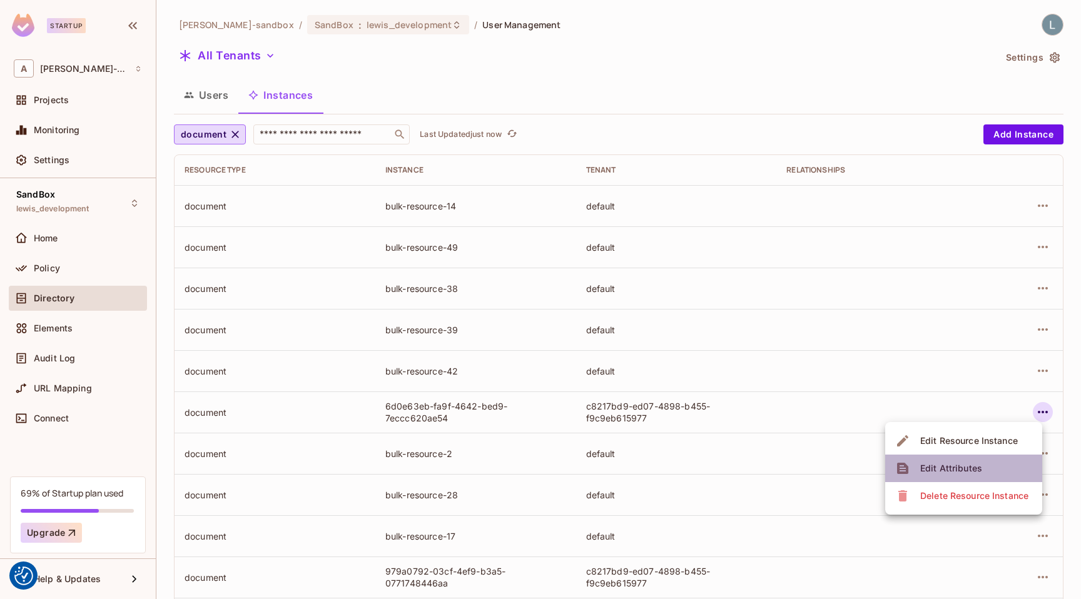
click at [930, 463] on div "Edit Attributes" at bounding box center [951, 468] width 62 height 13
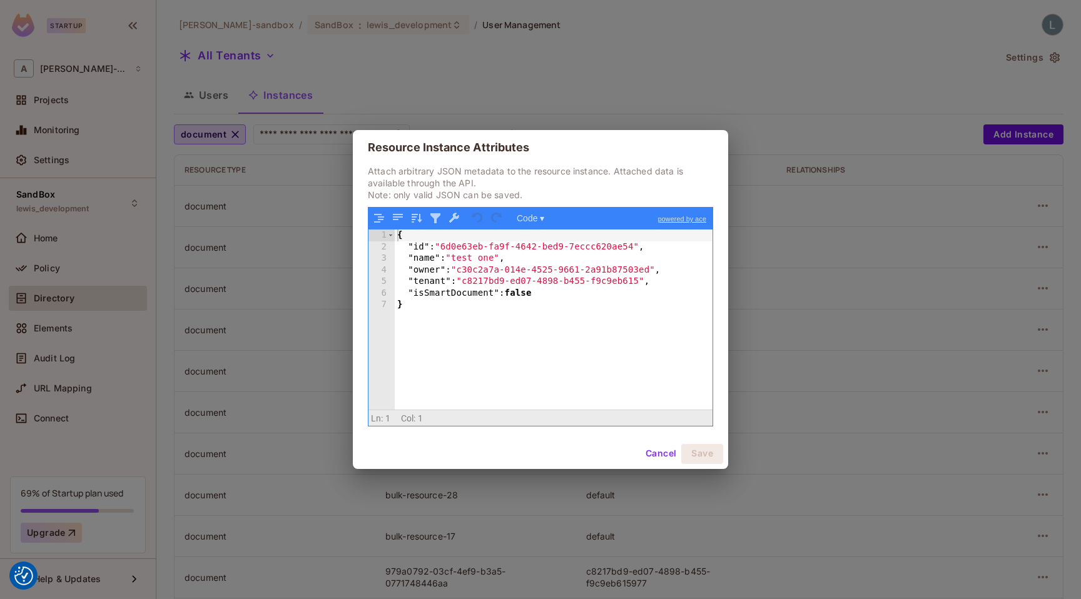
click at [612, 296] on div "{ "id" : "6d0e63eb-fa9f-4642-bed9-7eccc620ae54" , "name" : "test one" , "owner"…" at bounding box center [554, 331] width 318 height 203
click at [623, 275] on div "{ "id" : "6d0e63eb-fa9f-4642-bed9-7eccc620ae54" , "name" : "test one" , "owner"…" at bounding box center [554, 331] width 318 height 203
click at [643, 283] on div "{ "id" : "6d0e63eb-fa9f-4642-bed9-7eccc620ae54" , "name" : "test one" , "owner"…" at bounding box center [554, 331] width 318 height 203
click at [696, 457] on button "Save" at bounding box center [702, 454] width 42 height 20
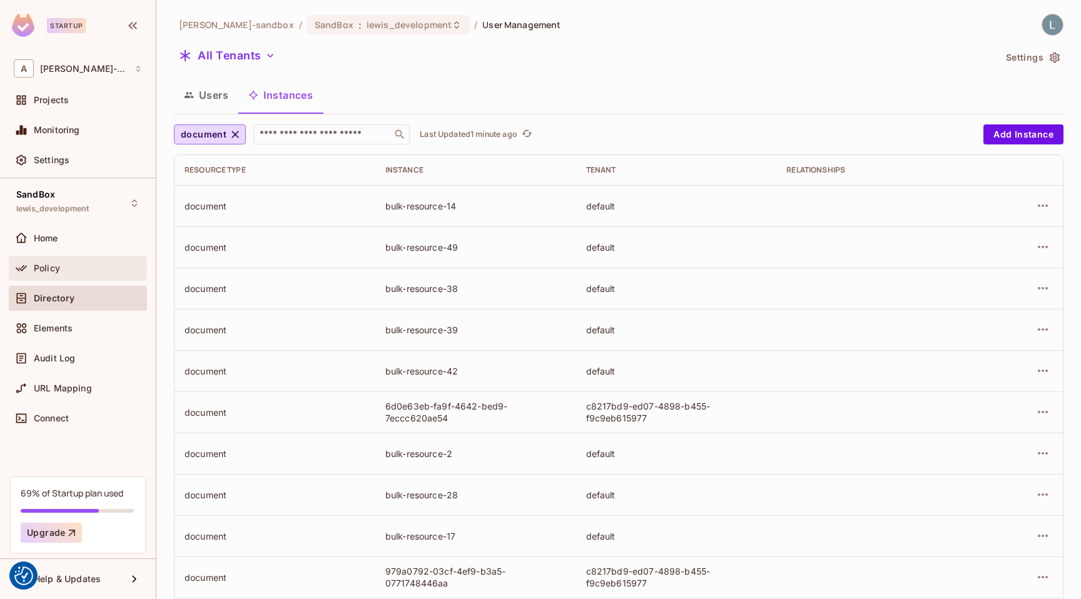
click at [68, 271] on div "Policy" at bounding box center [88, 268] width 108 height 10
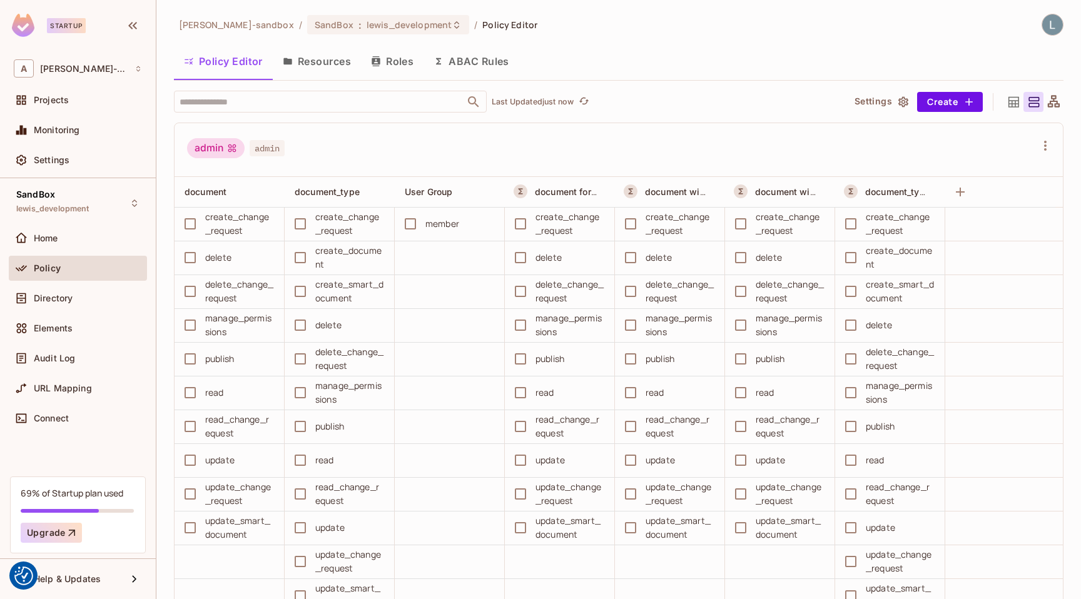
click at [487, 52] on button "ABAC Rules" at bounding box center [471, 61] width 96 height 31
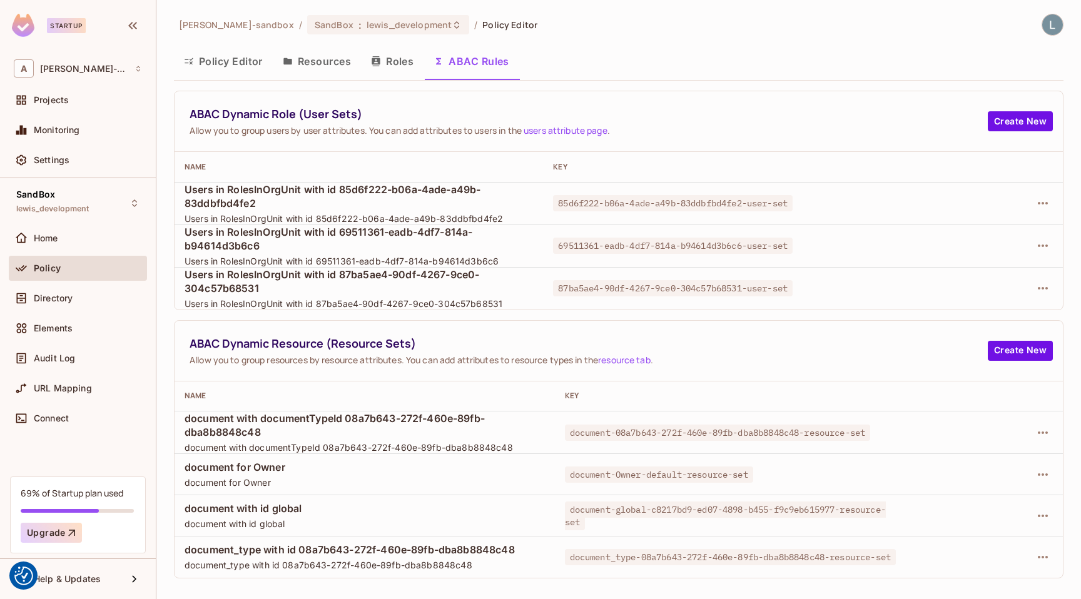
click at [1055, 513] on td at bounding box center [988, 515] width 149 height 41
click at [1049, 513] on icon "button" at bounding box center [1042, 515] width 15 height 15
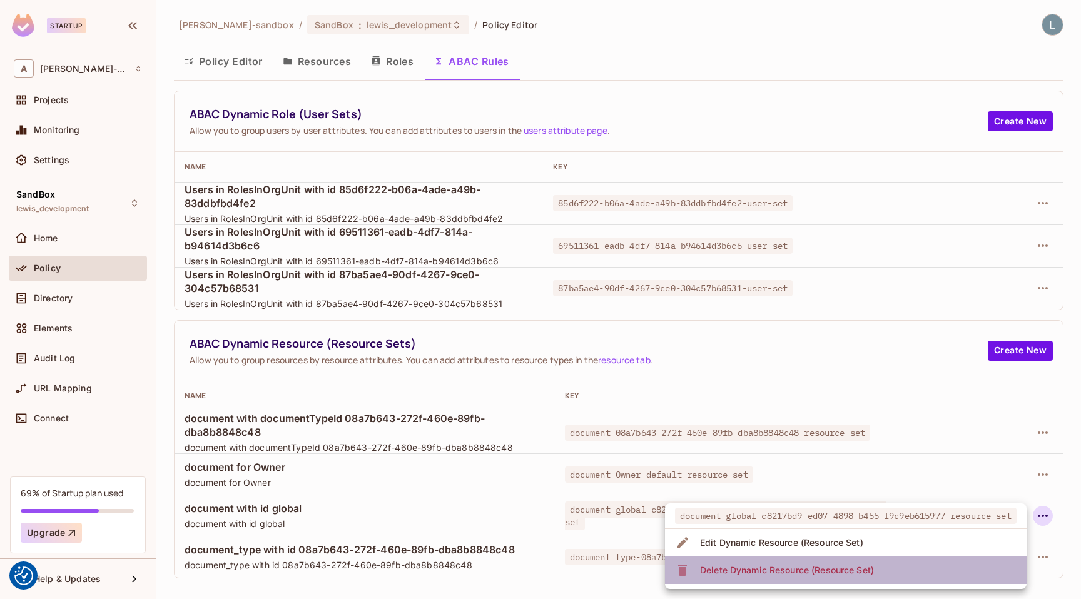
click at [860, 571] on div "Delete Dynamic Resource (Resource Set)" at bounding box center [787, 570] width 174 height 13
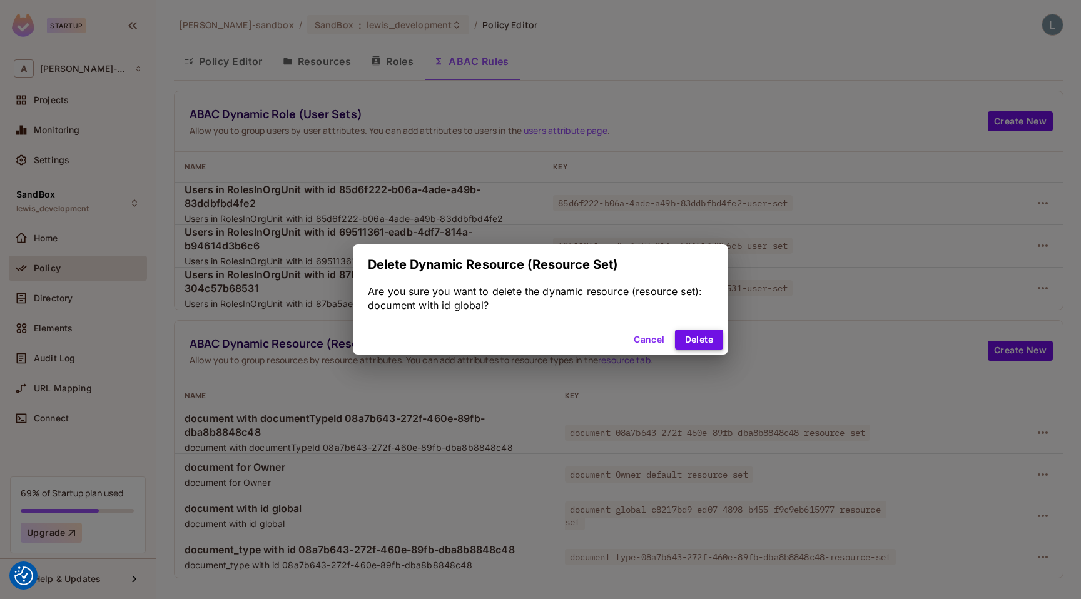
click at [692, 340] on button "Delete" at bounding box center [699, 340] width 48 height 20
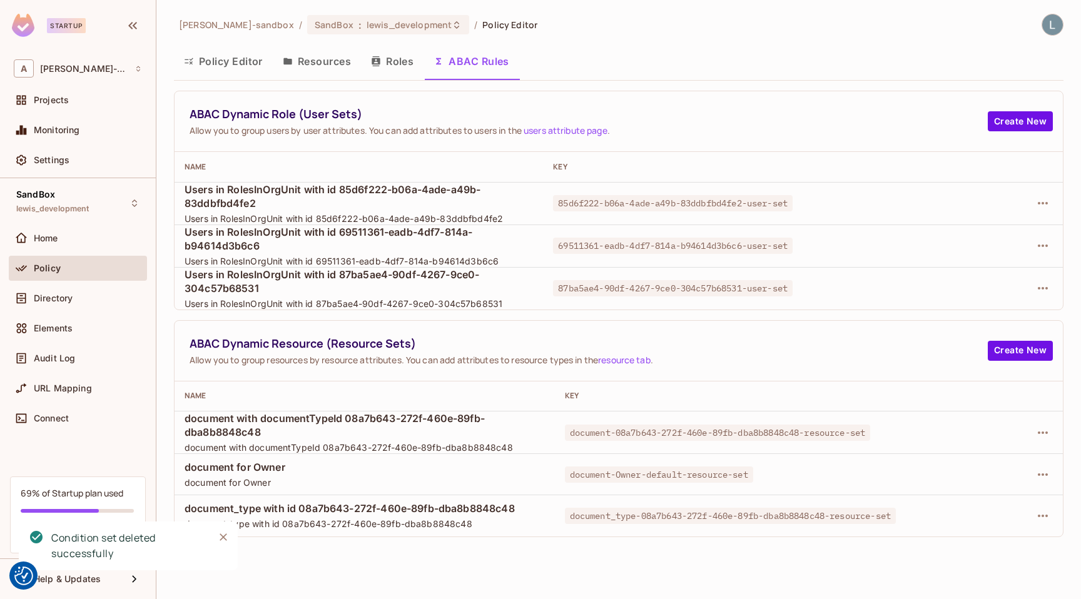
click at [679, 471] on span "document-Owner-default-resource-set" at bounding box center [659, 475] width 188 height 16
click at [1044, 475] on icon "button" at bounding box center [1042, 474] width 15 height 15
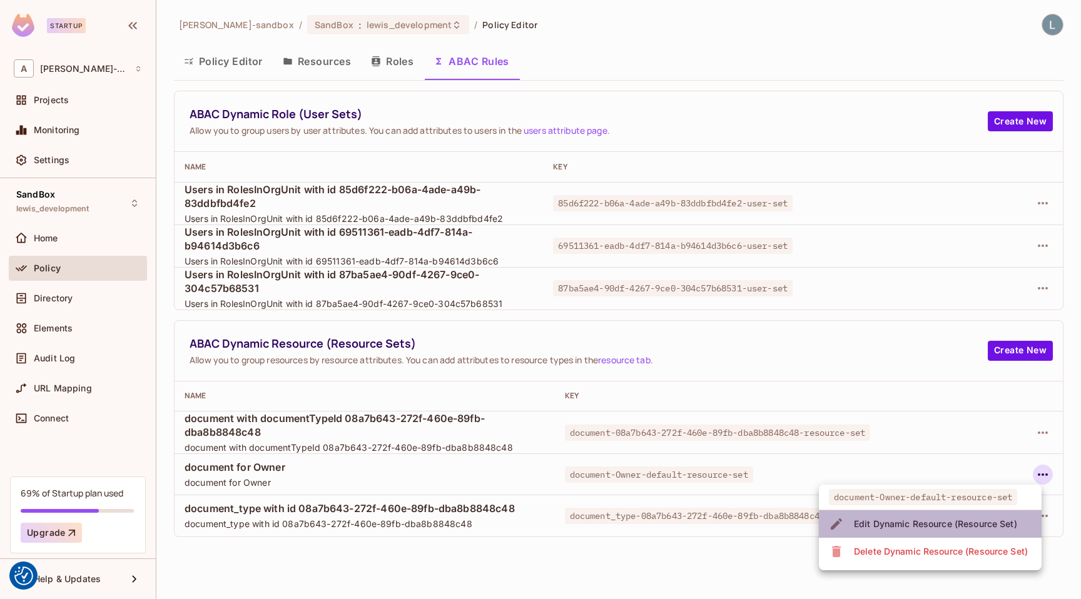
click at [947, 528] on div "Edit Dynamic Resource (Resource Set)" at bounding box center [935, 524] width 163 height 13
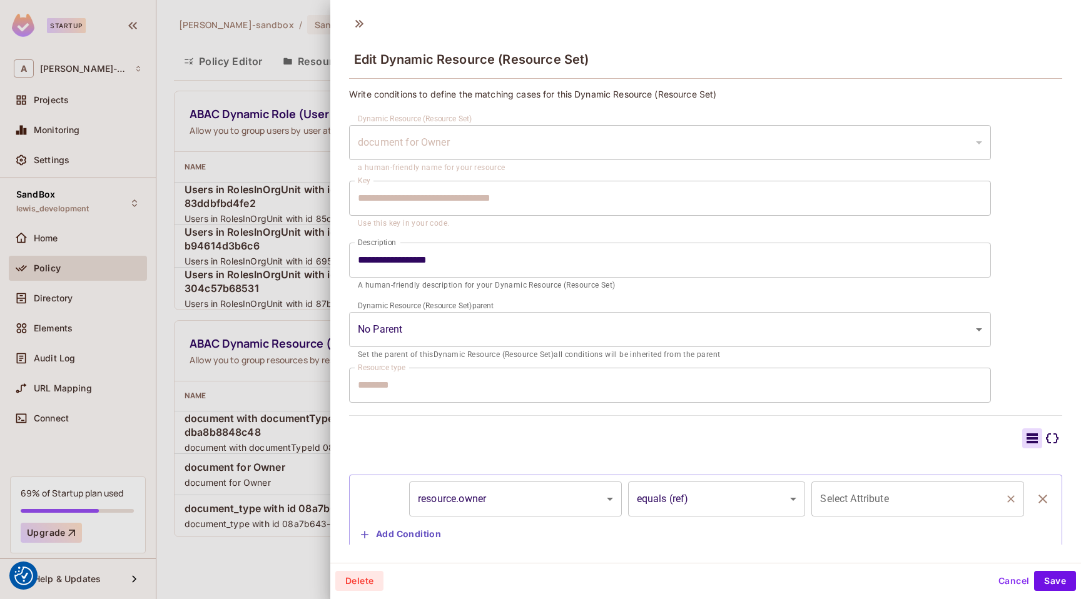
type input "********"
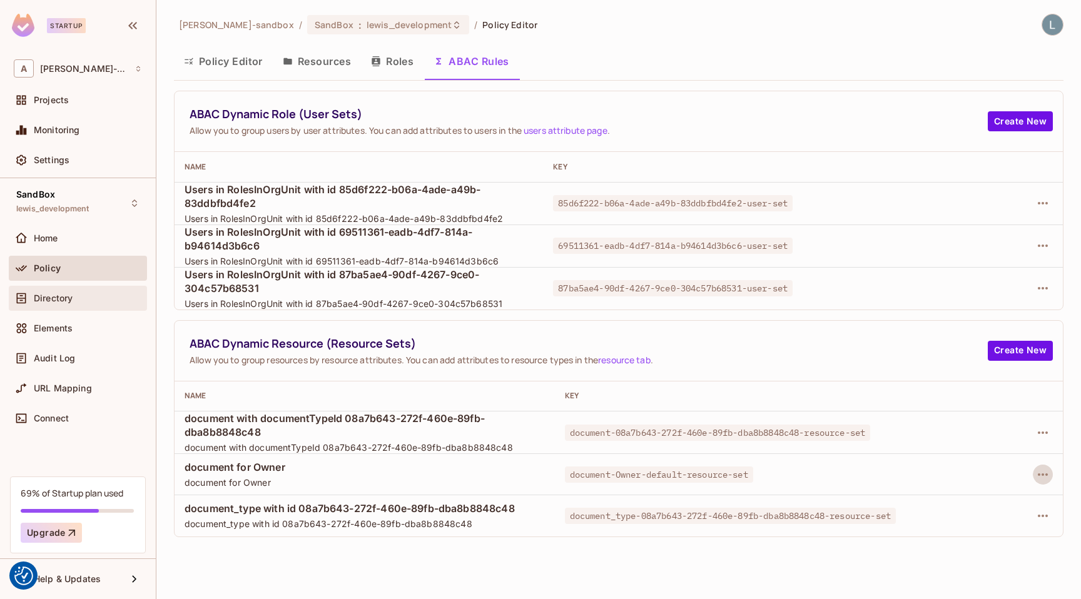
click at [67, 291] on div "Directory" at bounding box center [78, 298] width 128 height 15
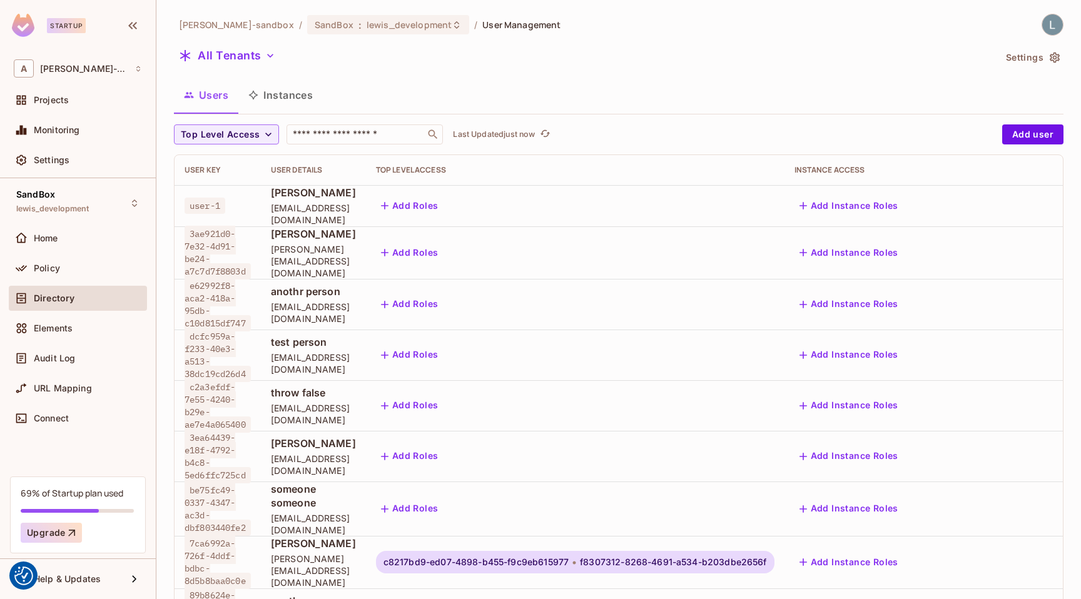
click at [300, 98] on button "Instances" at bounding box center [280, 94] width 84 height 31
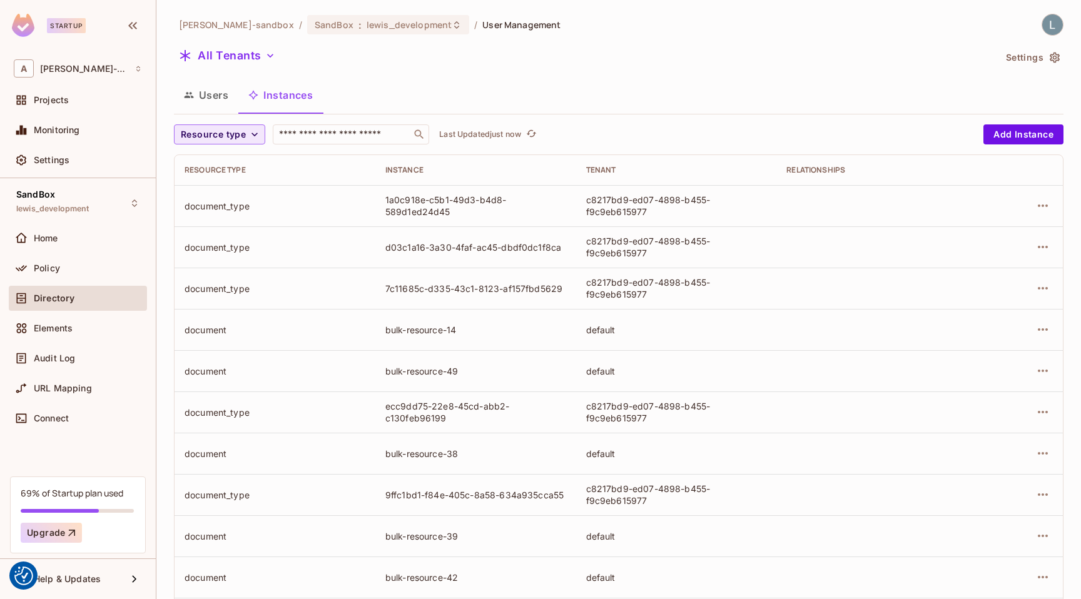
click at [235, 133] on span "Resource type" at bounding box center [213, 135] width 65 height 16
click at [238, 213] on span "document" at bounding box center [216, 217] width 65 height 12
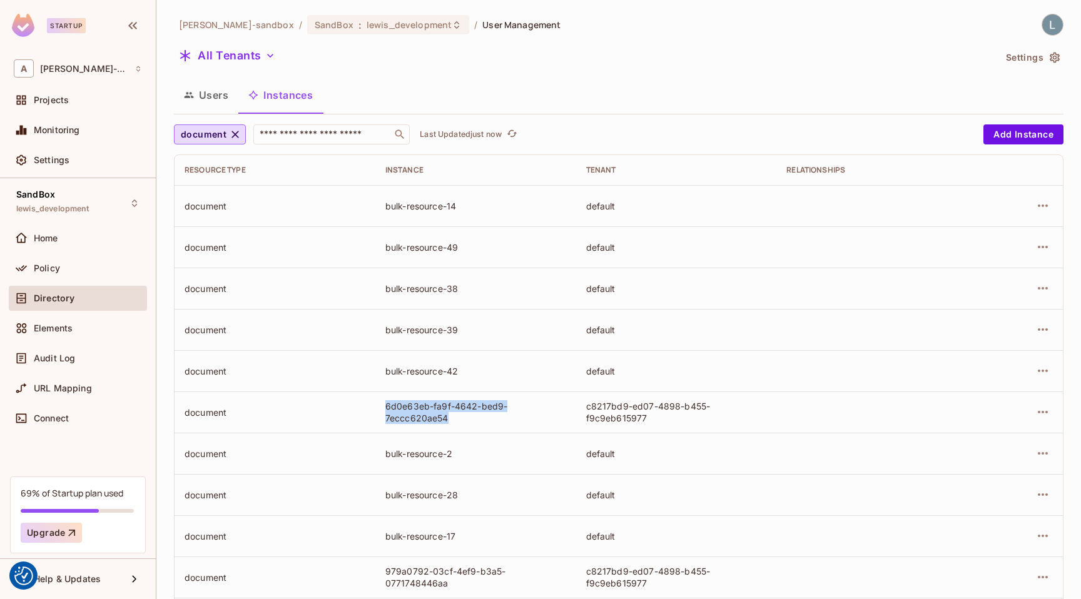
drag, startPoint x: 457, startPoint y: 417, endPoint x: 385, endPoint y: 401, distance: 73.6
click at [385, 401] on div "6d0e63eb-fa9f-4642-bed9-7eccc620ae54" at bounding box center [475, 412] width 181 height 24
copy div "6d0e63eb-fa9f-4642-bed9-7eccc620ae54"
click at [1046, 411] on icon "button" at bounding box center [1042, 412] width 10 height 3
click at [987, 465] on li "Edit Attributes" at bounding box center [963, 469] width 157 height 28
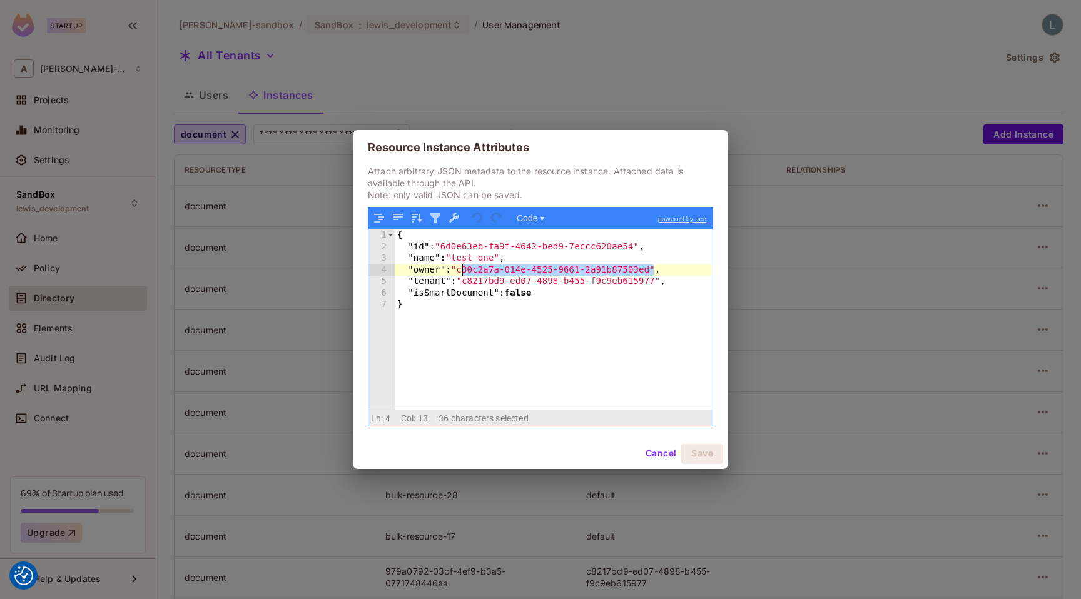
drag, startPoint x: 654, startPoint y: 273, endPoint x: 464, endPoint y: 269, distance: 189.5
click at [464, 269] on div "{ "id" : "6d0e63eb-fa9f-4642-bed9-7eccc620ae54" , "name" : "test one" , "owner"…" at bounding box center [554, 331] width 318 height 203
click at [654, 455] on button "Cancel" at bounding box center [660, 454] width 41 height 20
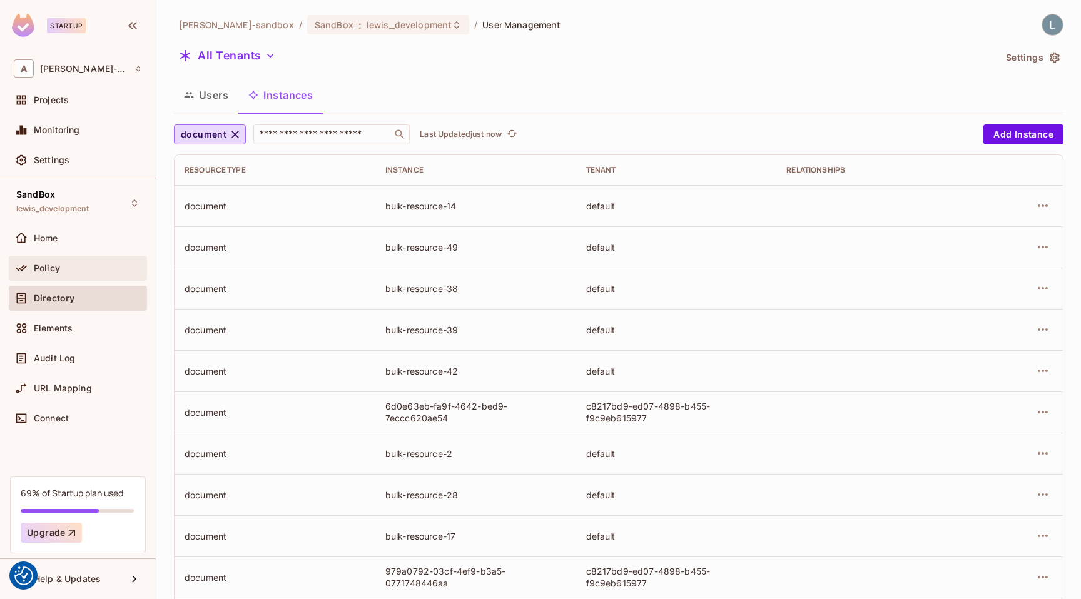
click at [58, 267] on span "Policy" at bounding box center [47, 268] width 26 height 10
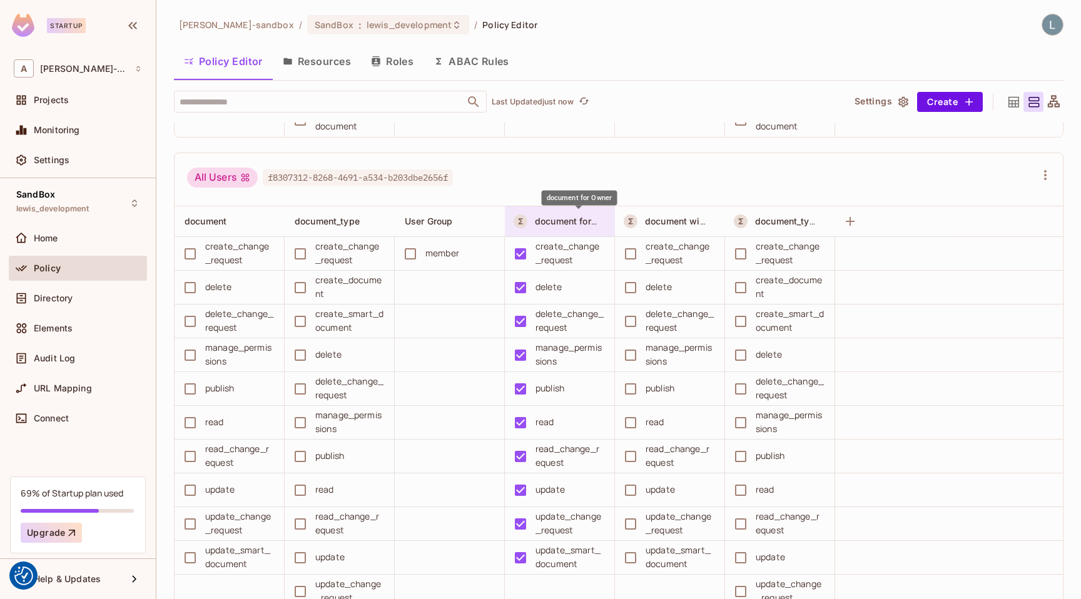
scroll to position [477, 0]
click at [60, 350] on div "Audit Log" at bounding box center [78, 358] width 138 height 25
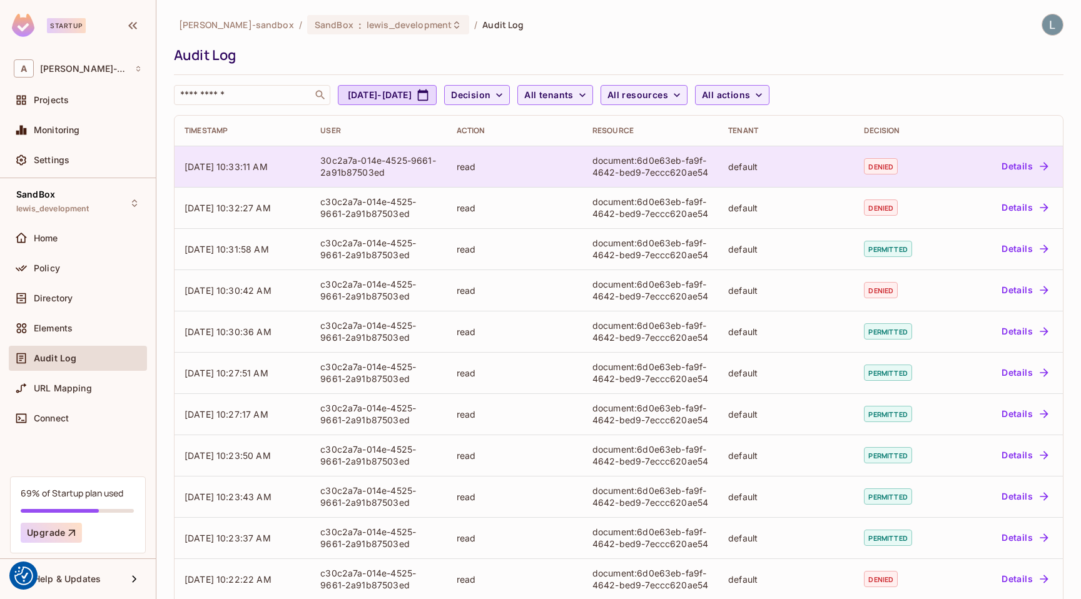
click at [1022, 166] on button "Details" at bounding box center [1024, 166] width 56 height 20
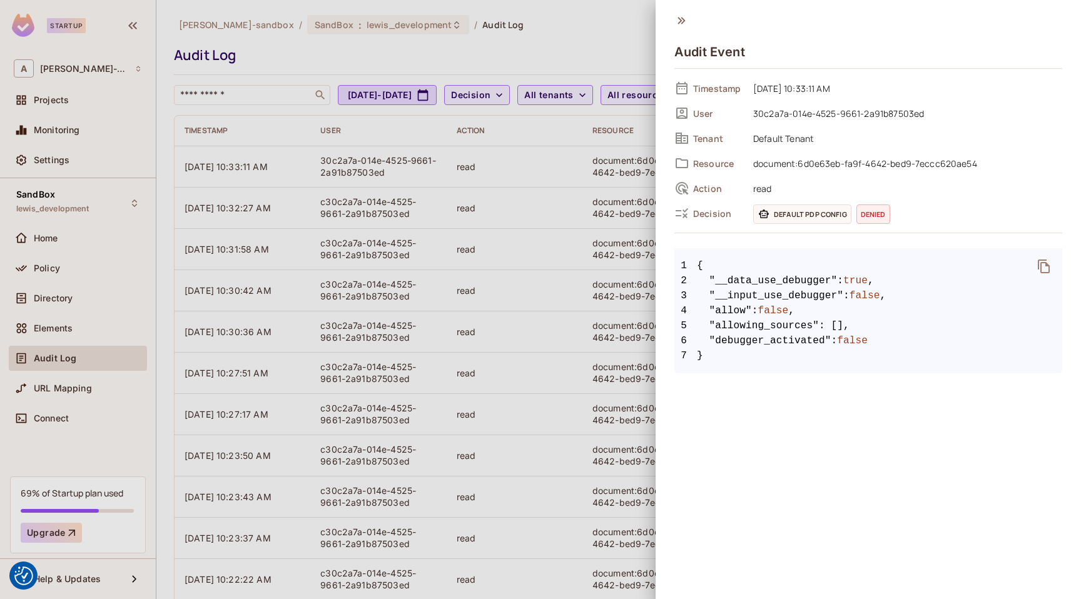
click at [592, 303] on div at bounding box center [540, 299] width 1081 height 599
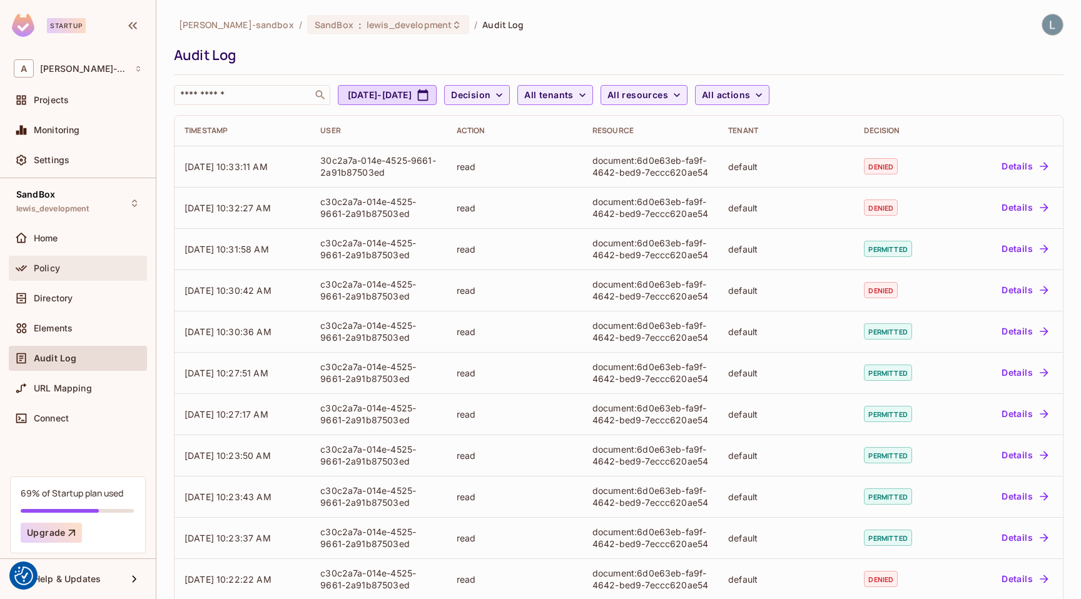
click at [70, 278] on div "Policy" at bounding box center [78, 268] width 138 height 25
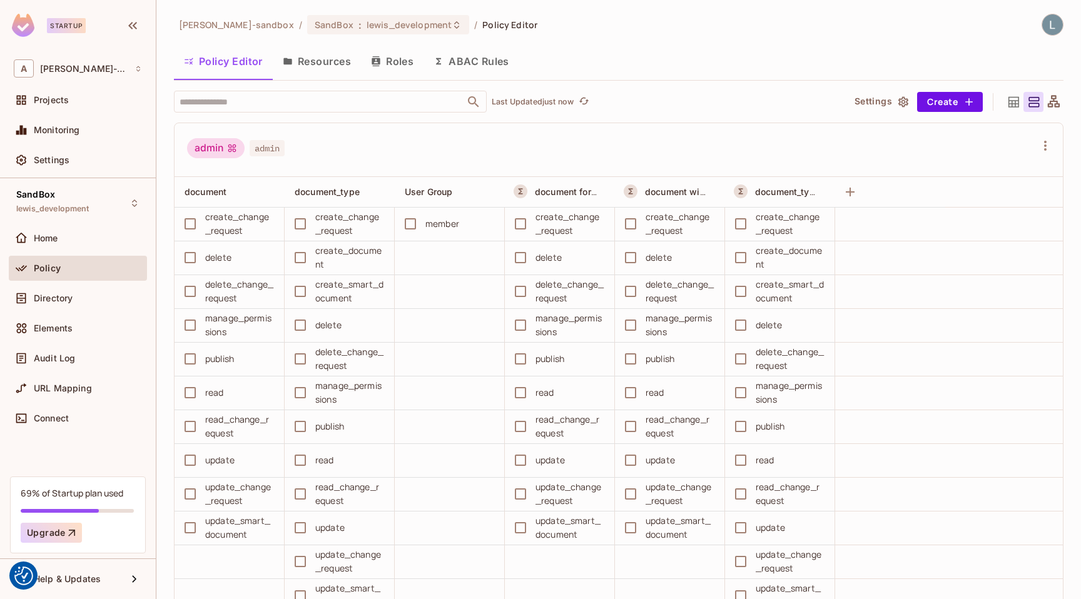
click at [483, 59] on button "ABAC Rules" at bounding box center [471, 61] width 96 height 31
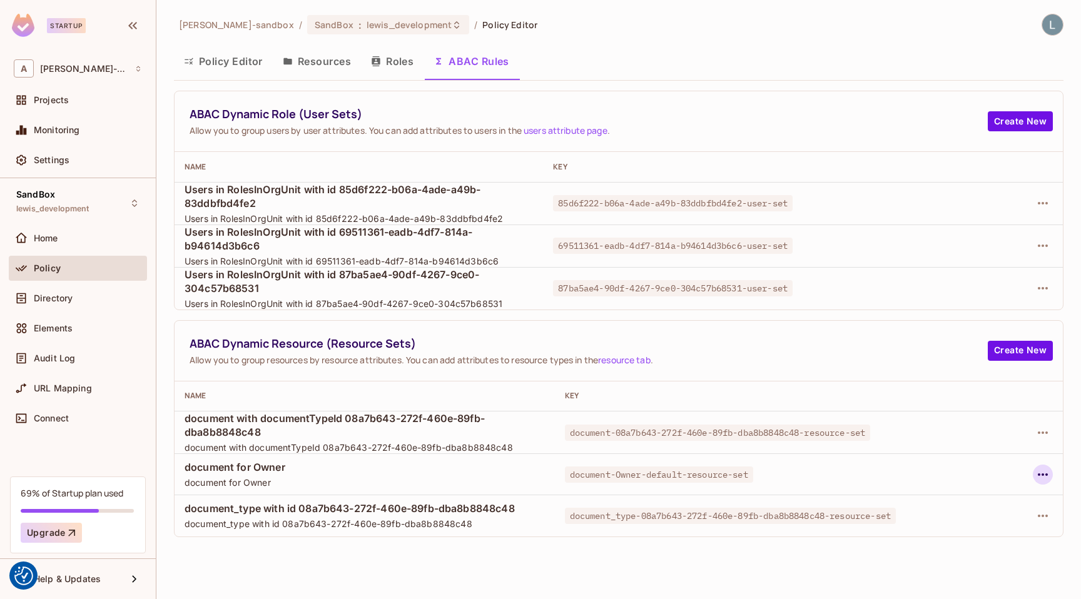
click at [1037, 472] on icon "button" at bounding box center [1042, 474] width 15 height 15
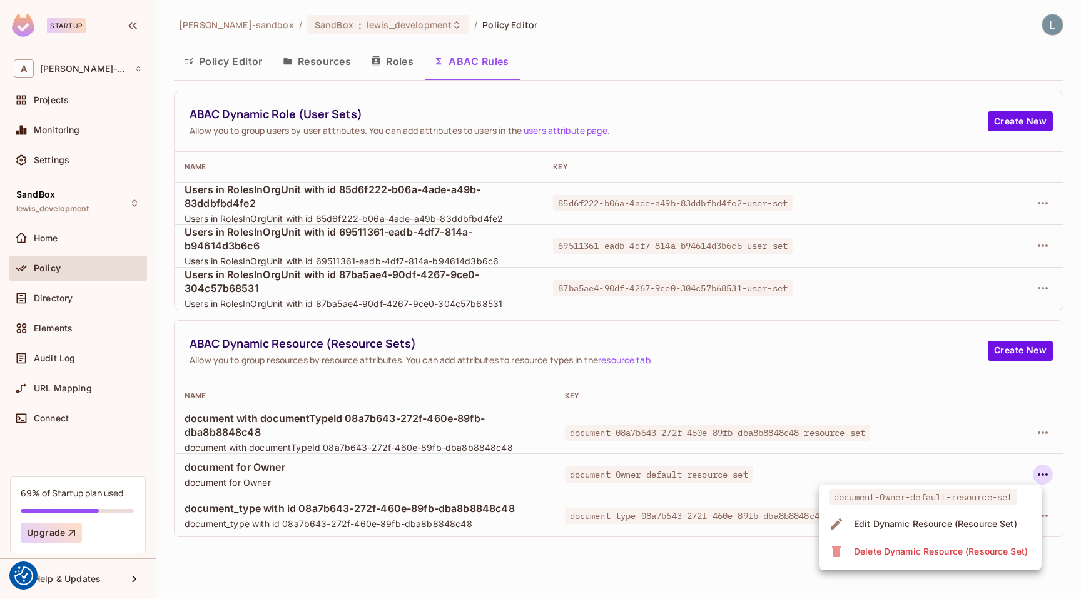
click at [928, 518] on div "Edit Dynamic Resource (Resource Set)" at bounding box center [935, 524] width 163 height 13
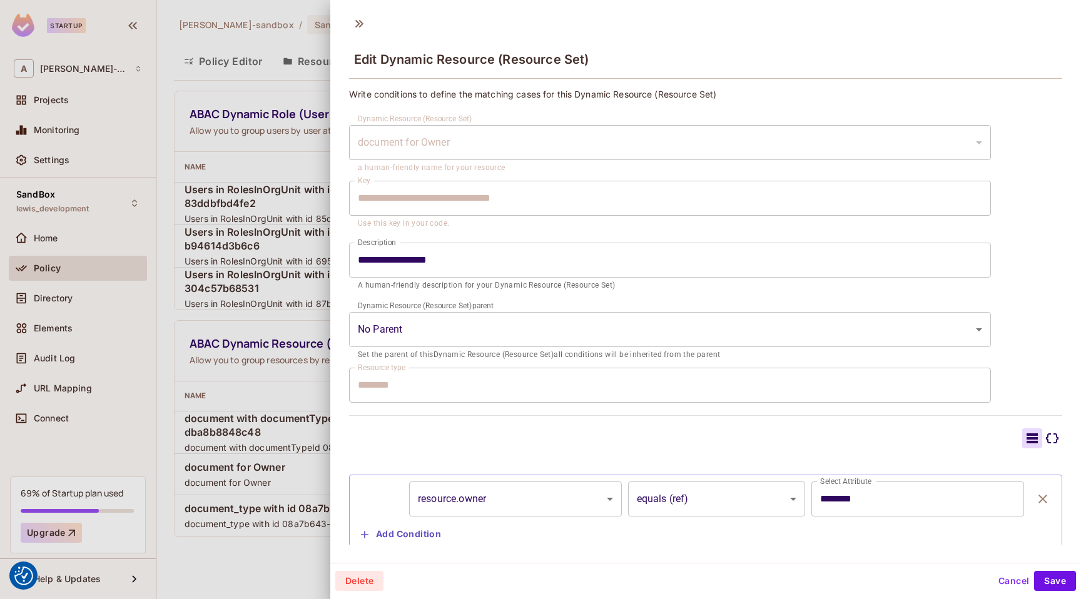
scroll to position [33, 0]
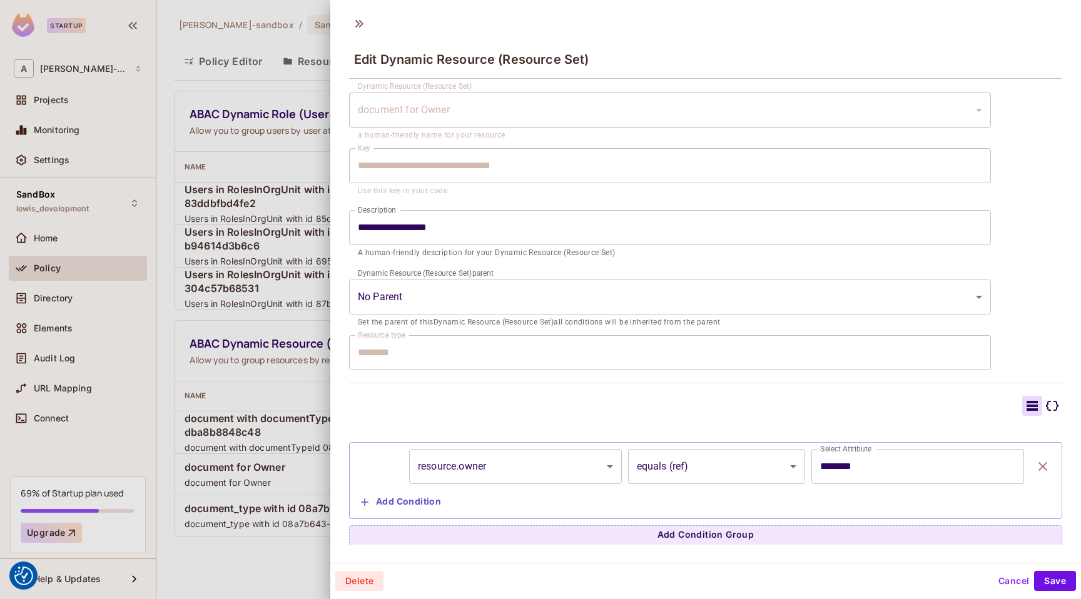
click at [490, 465] on body "We use cookies to enhance your browsing experience, serve personalized ads or c…" at bounding box center [540, 299] width 1081 height 599
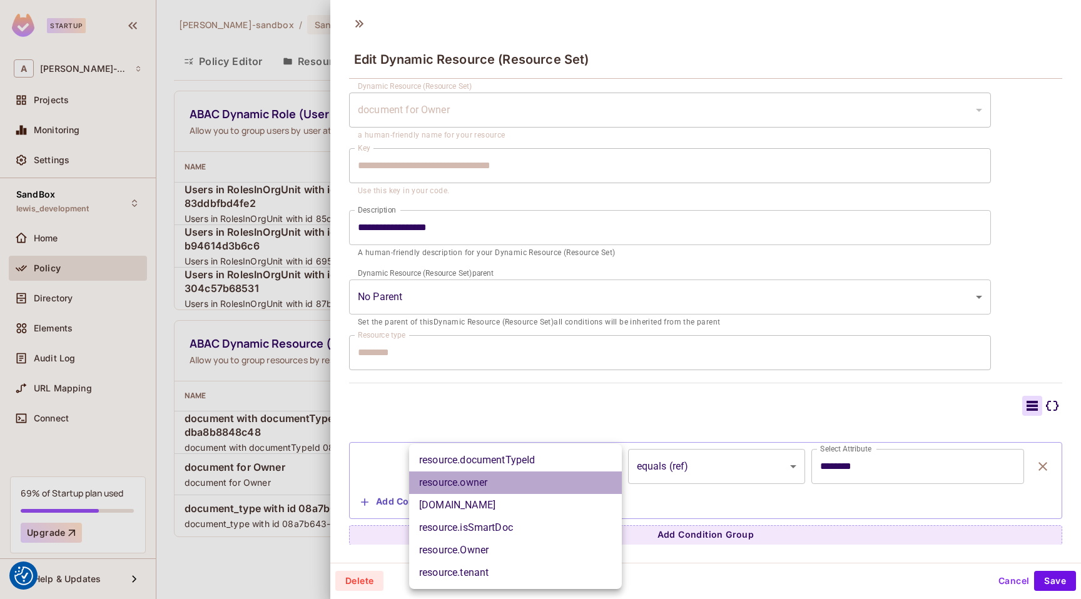
click at [490, 483] on li "resource.owner" at bounding box center [515, 483] width 213 height 23
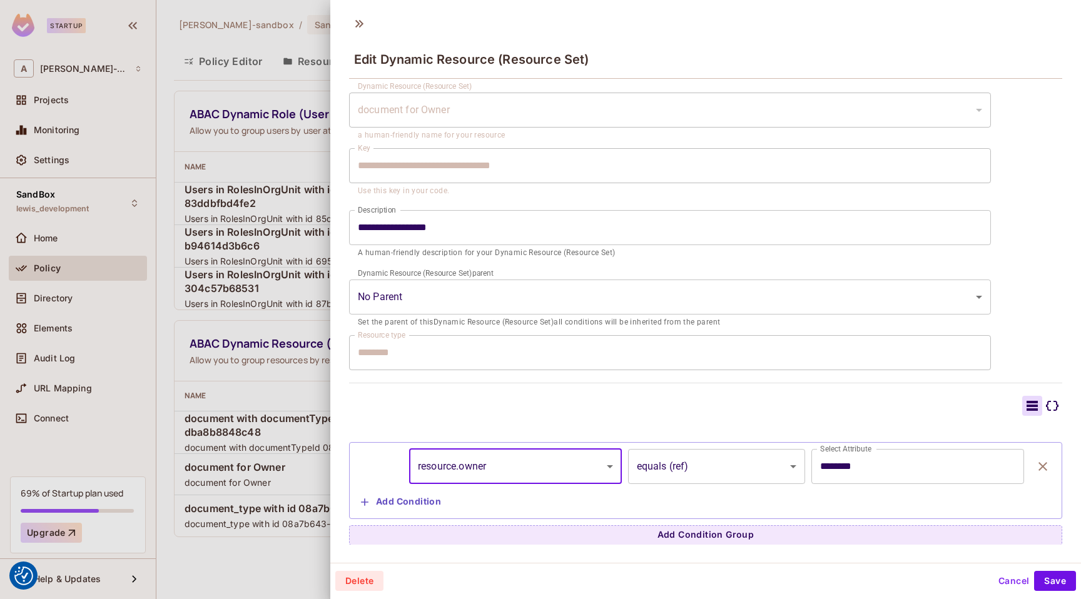
click at [290, 358] on div at bounding box center [540, 299] width 1081 height 599
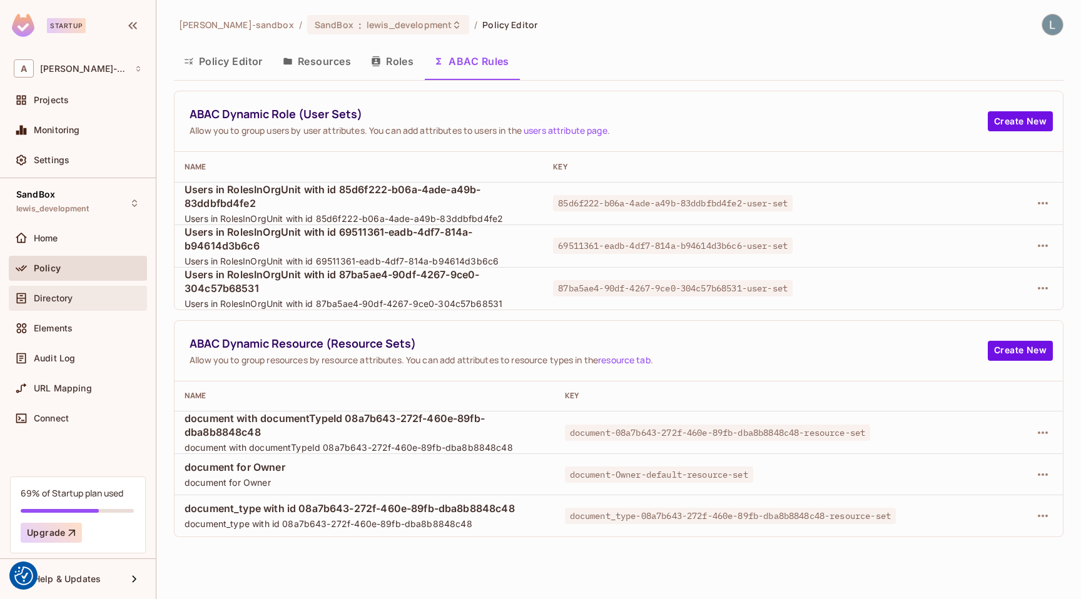
click at [101, 302] on div "Directory" at bounding box center [88, 298] width 108 height 10
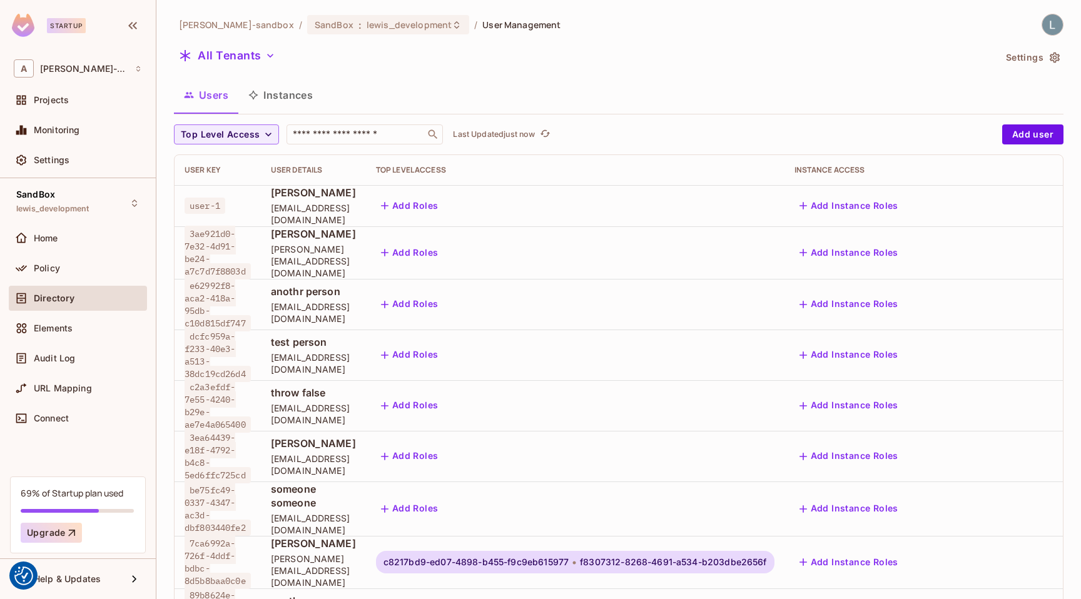
click at [275, 102] on button "Instances" at bounding box center [280, 94] width 84 height 31
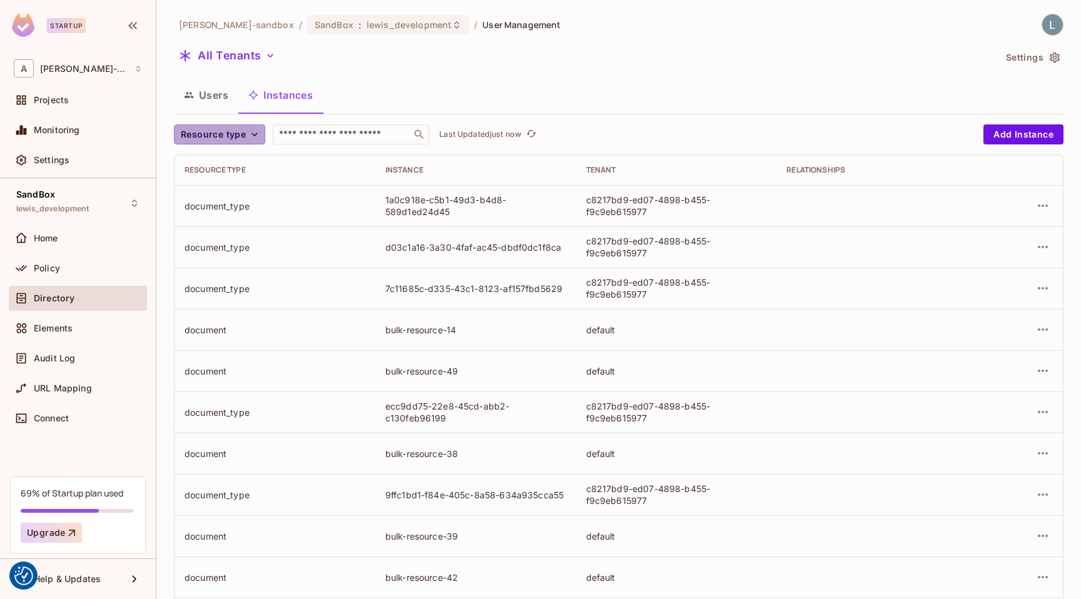
click at [208, 131] on span "Resource type" at bounding box center [213, 135] width 65 height 16
click at [341, 69] on div at bounding box center [540, 299] width 1081 height 599
click at [218, 96] on button "Users" at bounding box center [206, 94] width 64 height 31
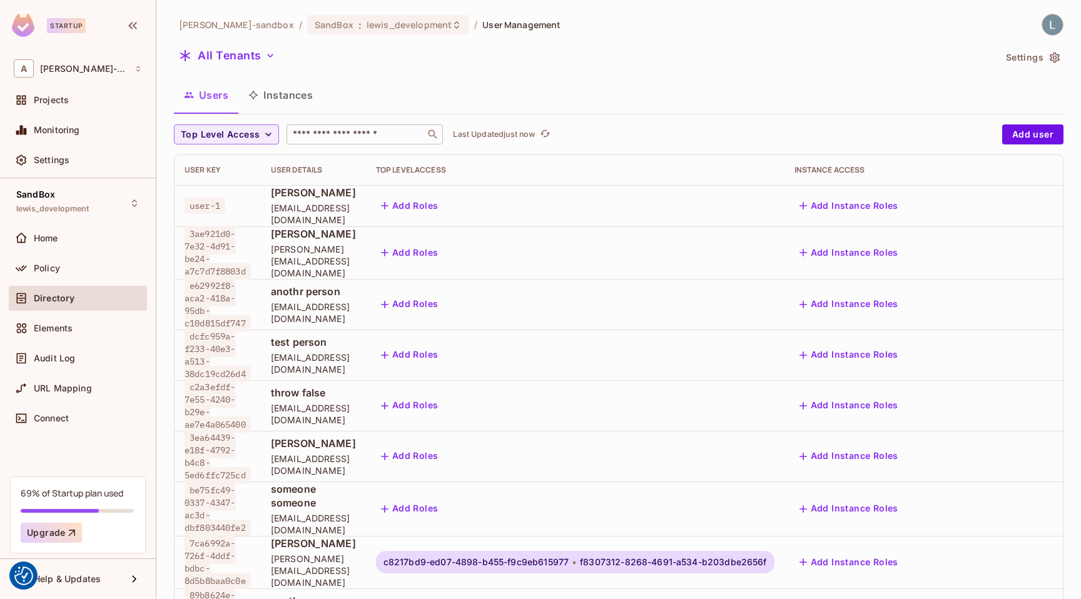
click at [361, 138] on input "text" at bounding box center [355, 134] width 131 height 13
paste input "**********"
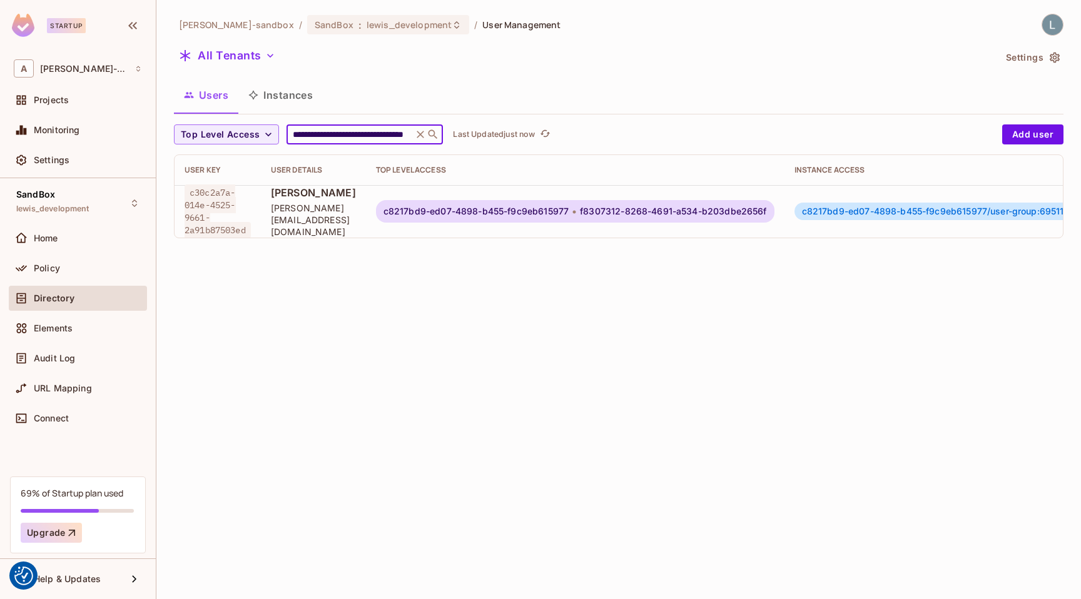
type input "**********"
click at [910, 217] on div "c8217bd9-ed07-4898-b455-f9c9eb615977/user-group:69511361-eadb-4df7-814a-b94614d…" at bounding box center [1048, 212] width 509 height 18
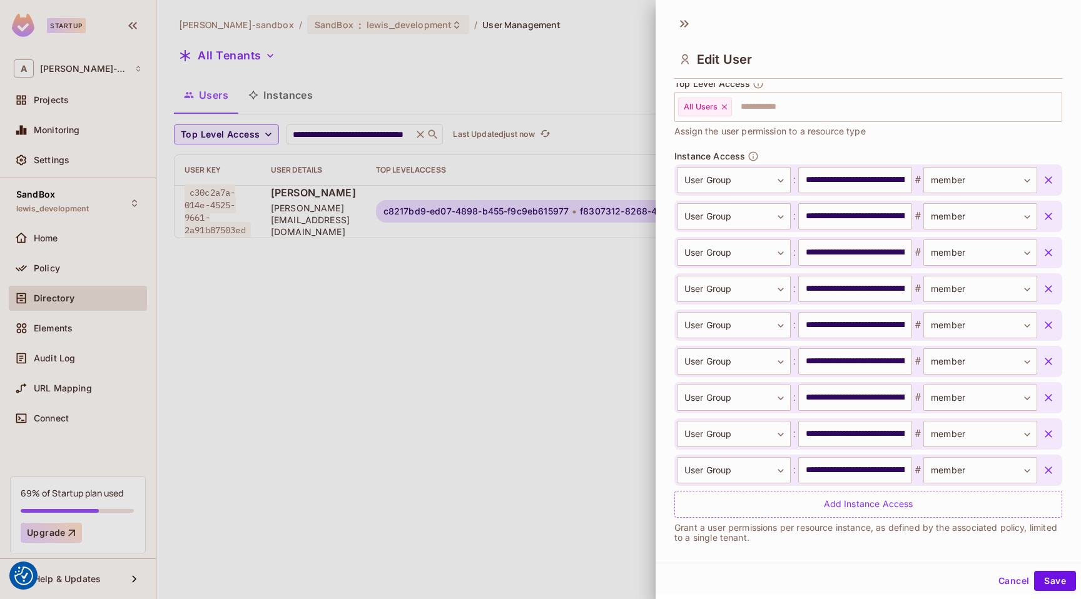
scroll to position [393, 0]
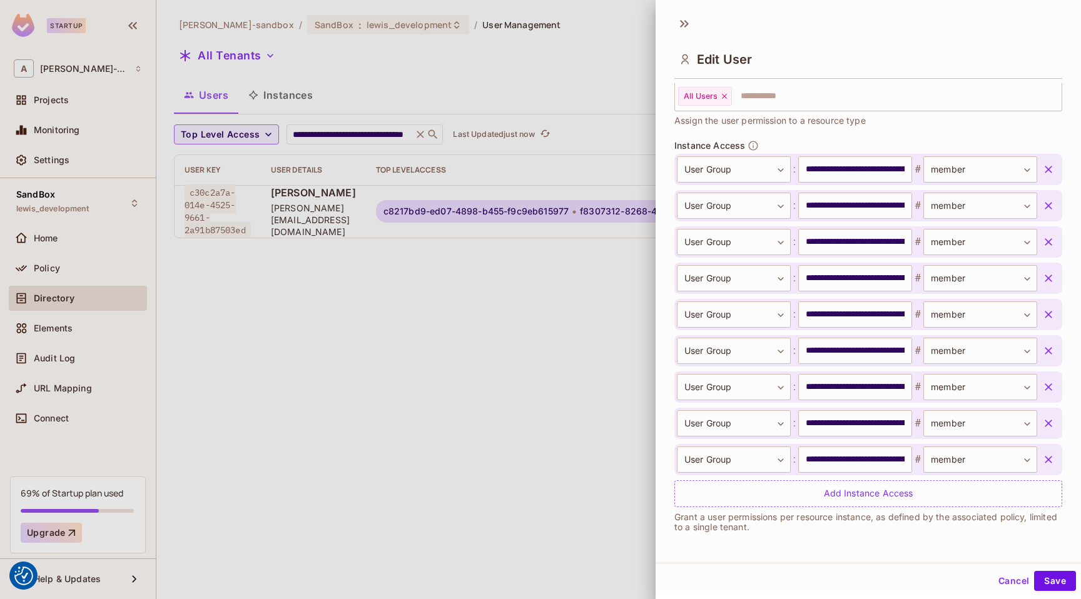
click at [493, 305] on div at bounding box center [540, 299] width 1081 height 599
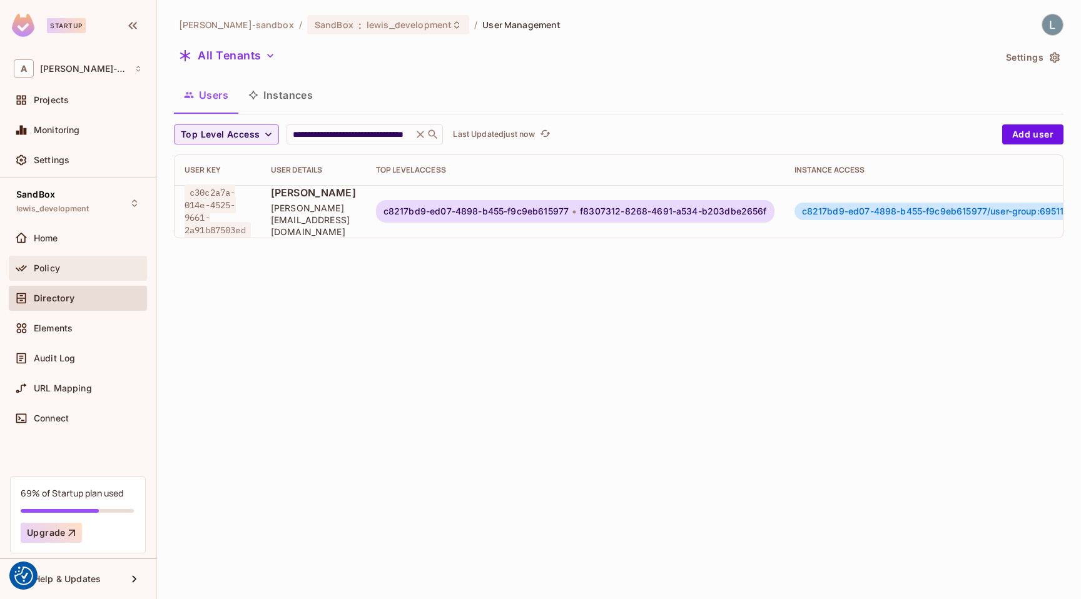
click at [90, 265] on div "Policy" at bounding box center [88, 268] width 108 height 10
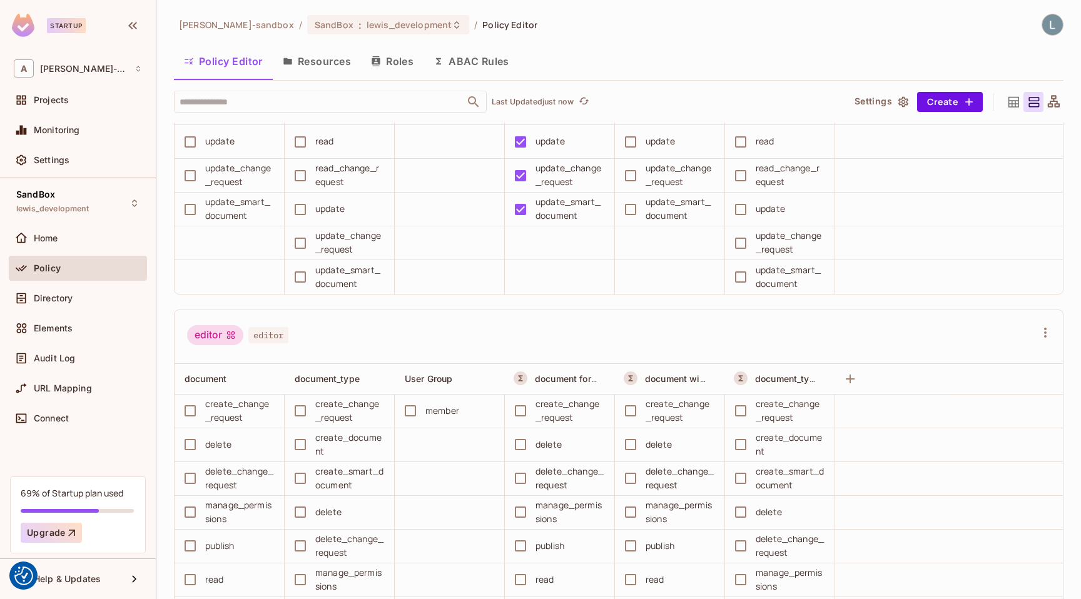
scroll to position [396, 0]
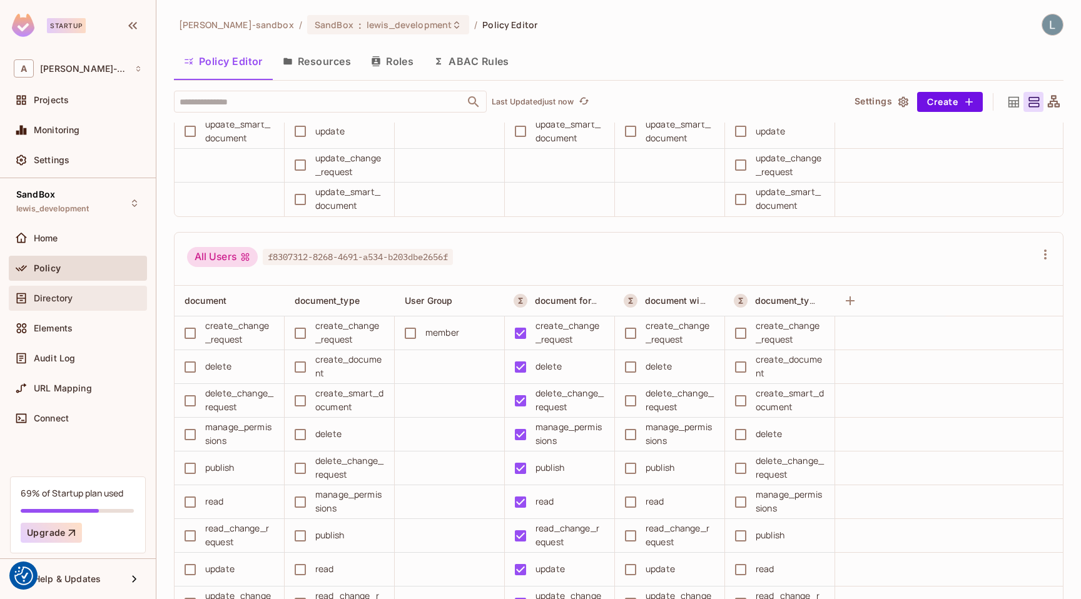
click at [84, 298] on div "Directory" at bounding box center [88, 298] width 108 height 10
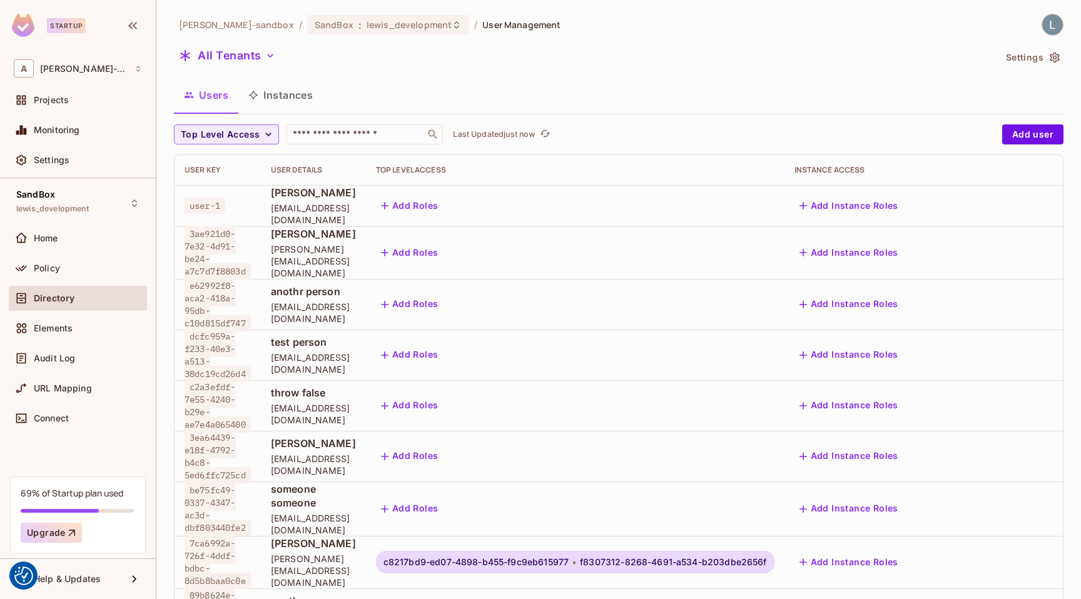
click at [276, 98] on button "Instances" at bounding box center [280, 94] width 84 height 31
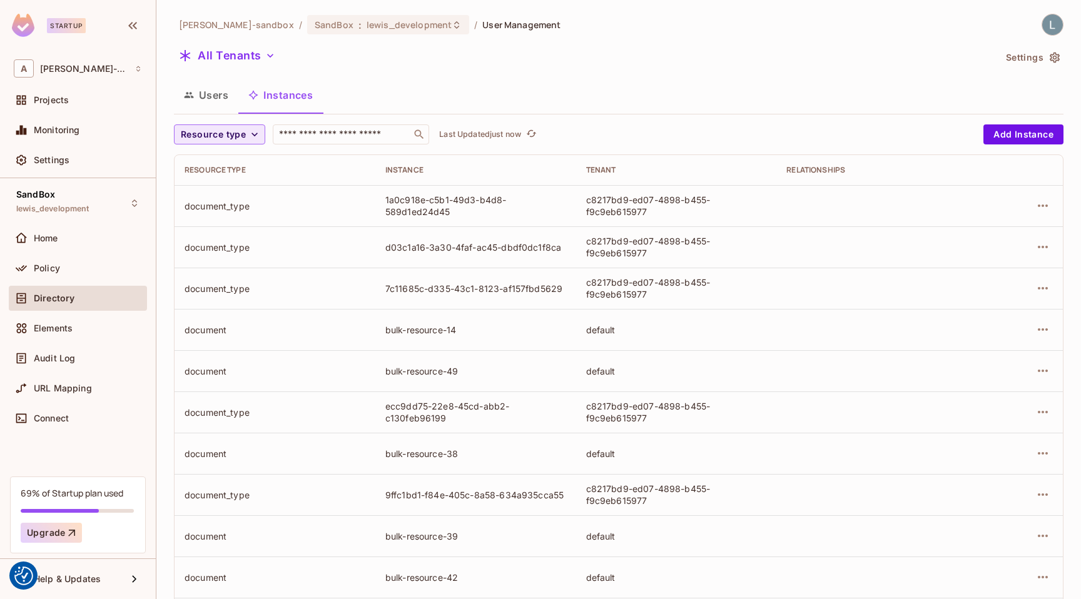
click at [226, 141] on span "Resource type" at bounding box center [213, 135] width 65 height 16
click at [221, 220] on span "document" at bounding box center [216, 217] width 65 height 12
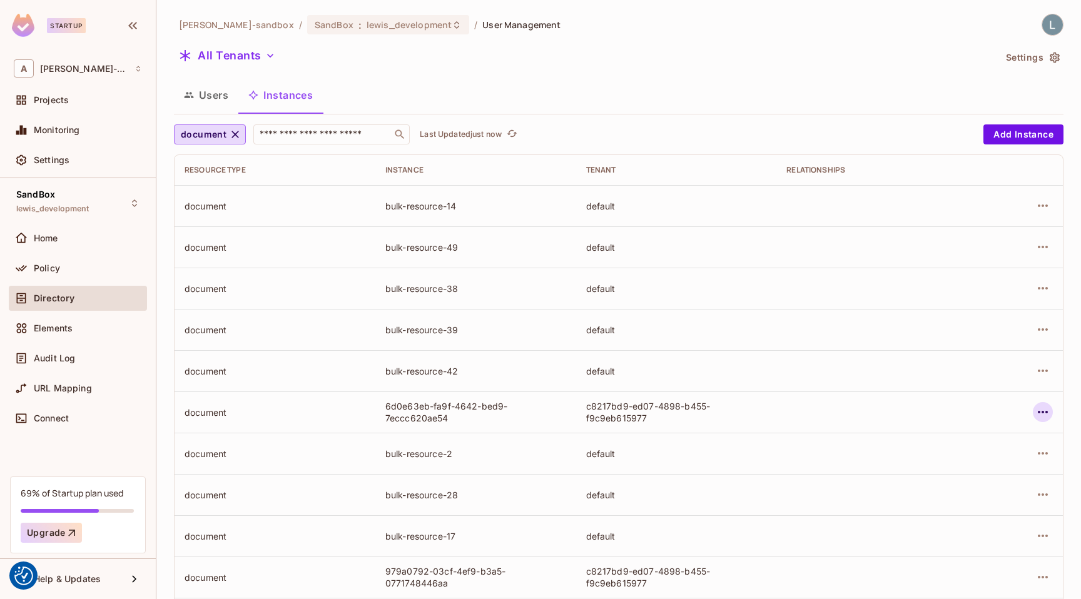
click at [1041, 412] on icon "button" at bounding box center [1042, 412] width 10 height 3
click at [989, 458] on li "Edit Attributes" at bounding box center [963, 469] width 157 height 28
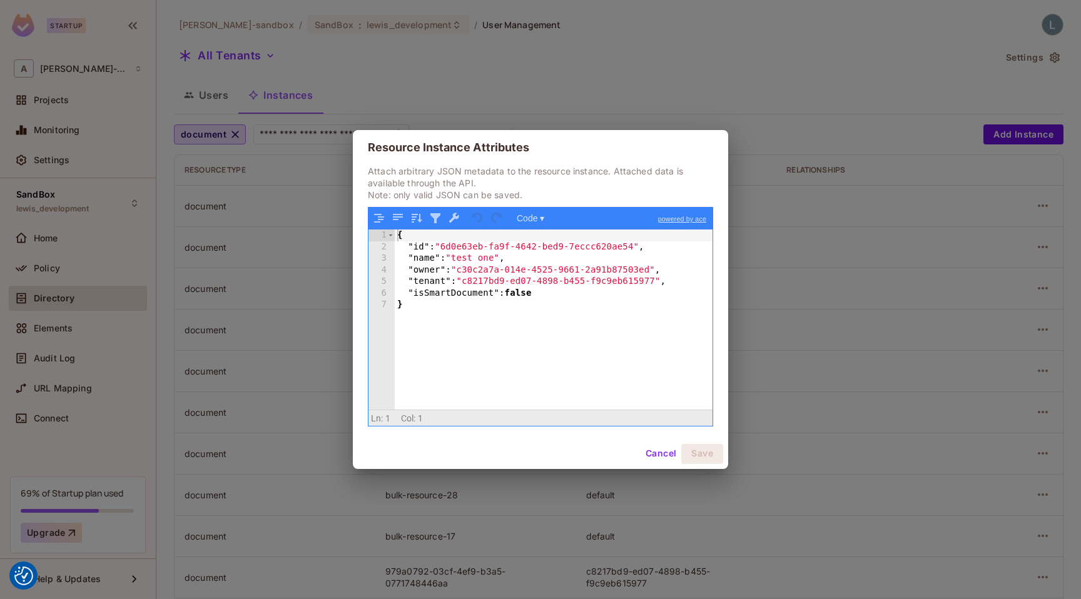
click at [626, 269] on div "{ "id" : "6d0e63eb-fa9f-4642-bed9-7eccc620ae54" , "name" : "test one" , "owner"…" at bounding box center [554, 331] width 318 height 203
drag, startPoint x: 655, startPoint y: 270, endPoint x: 462, endPoint y: 271, distance: 192.6
click at [462, 271] on div "{ "id" : "6d0e63eb-fa9f-4642-bed9-7eccc620ae54" , "name" : "test one" , "owner"…" at bounding box center [554, 331] width 318 height 203
click at [654, 450] on button "Cancel" at bounding box center [660, 454] width 41 height 20
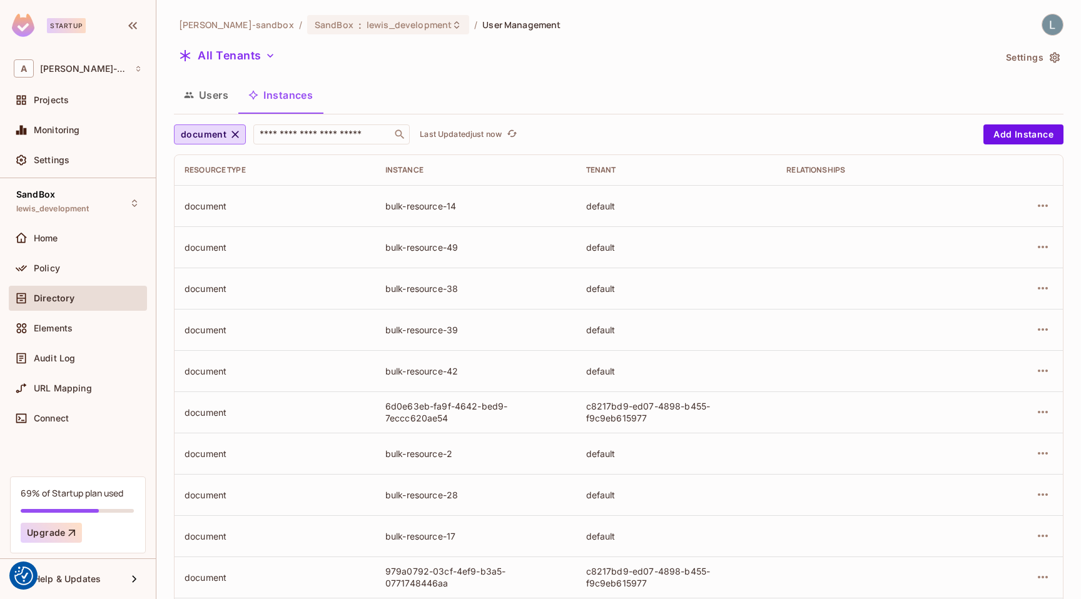
click at [458, 406] on div "6d0e63eb-fa9f-4642-bed9-7eccc620ae54" at bounding box center [475, 412] width 181 height 24
click at [1042, 410] on icon "button" at bounding box center [1042, 412] width 15 height 15
click at [485, 422] on div at bounding box center [540, 299] width 1081 height 599
drag, startPoint x: 455, startPoint y: 415, endPoint x: 383, endPoint y: 406, distance: 72.4
click at [383, 406] on td "6d0e63eb-fa9f-4642-bed9-7eccc620ae54" at bounding box center [475, 411] width 201 height 41
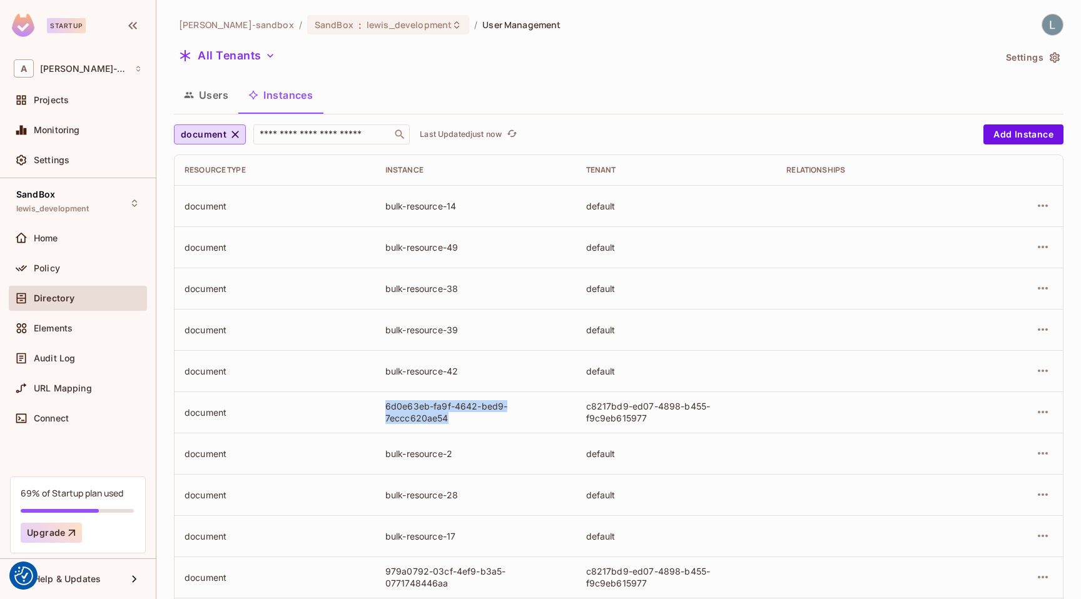
copy div "6d0e63eb-fa9f-4642-bed9-7eccc620ae54"
click at [101, 271] on div "Policy" at bounding box center [88, 268] width 108 height 10
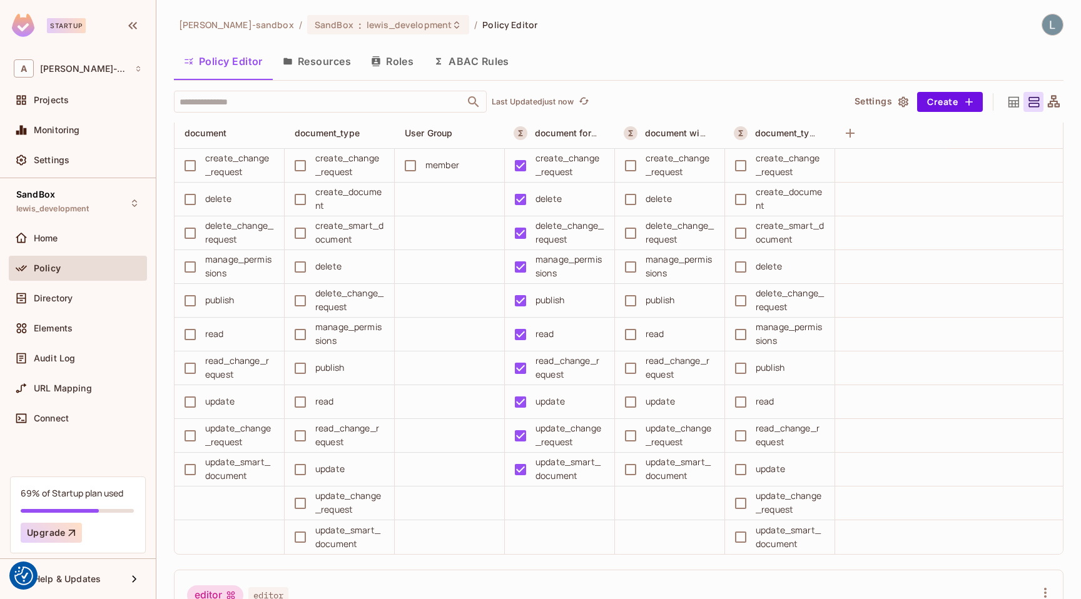
scroll to position [390, 0]
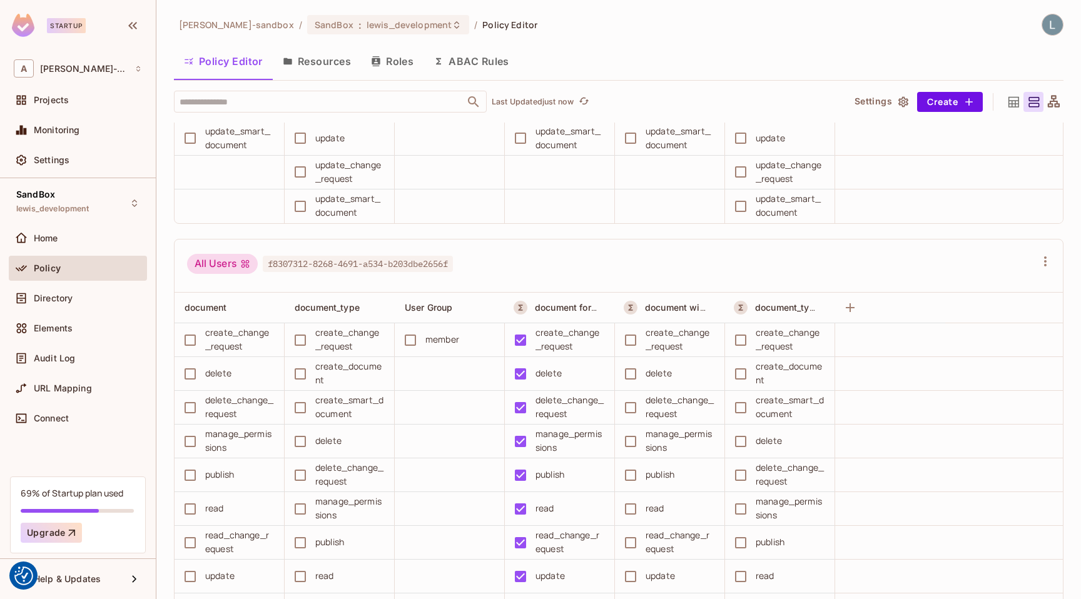
click at [478, 64] on button "ABAC Rules" at bounding box center [471, 61] width 96 height 31
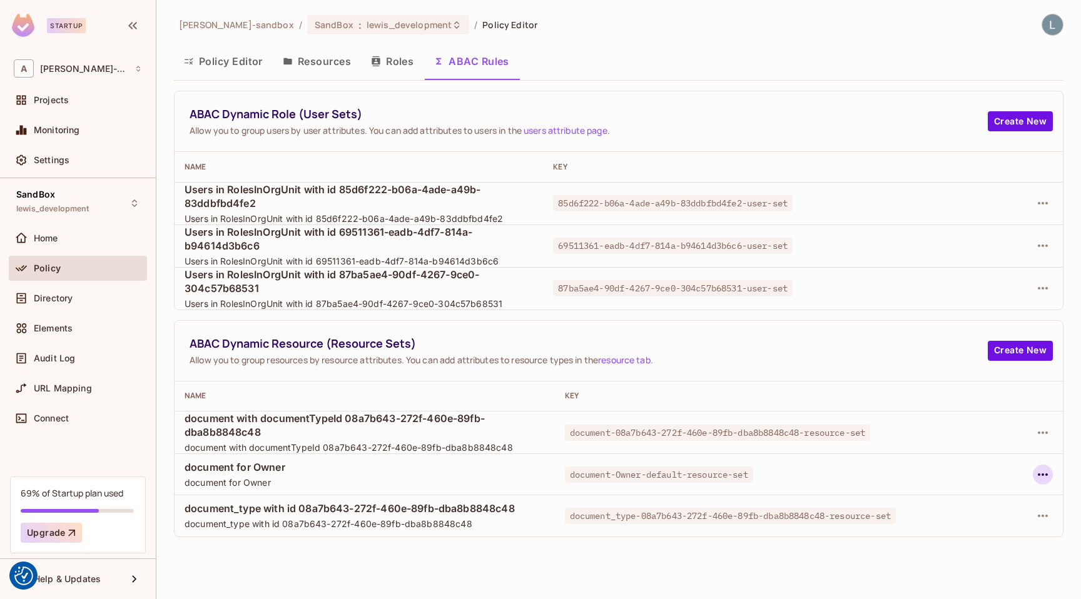
click at [1045, 477] on icon "button" at bounding box center [1042, 474] width 15 height 15
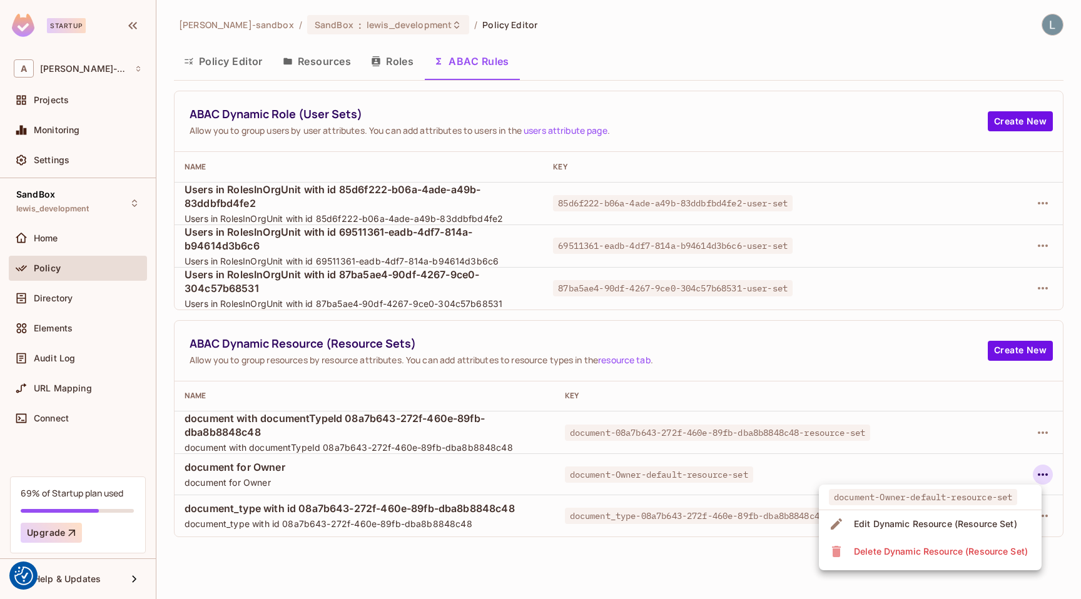
click at [934, 532] on span "Edit Dynamic Resource (Resource Set)" at bounding box center [935, 524] width 171 height 20
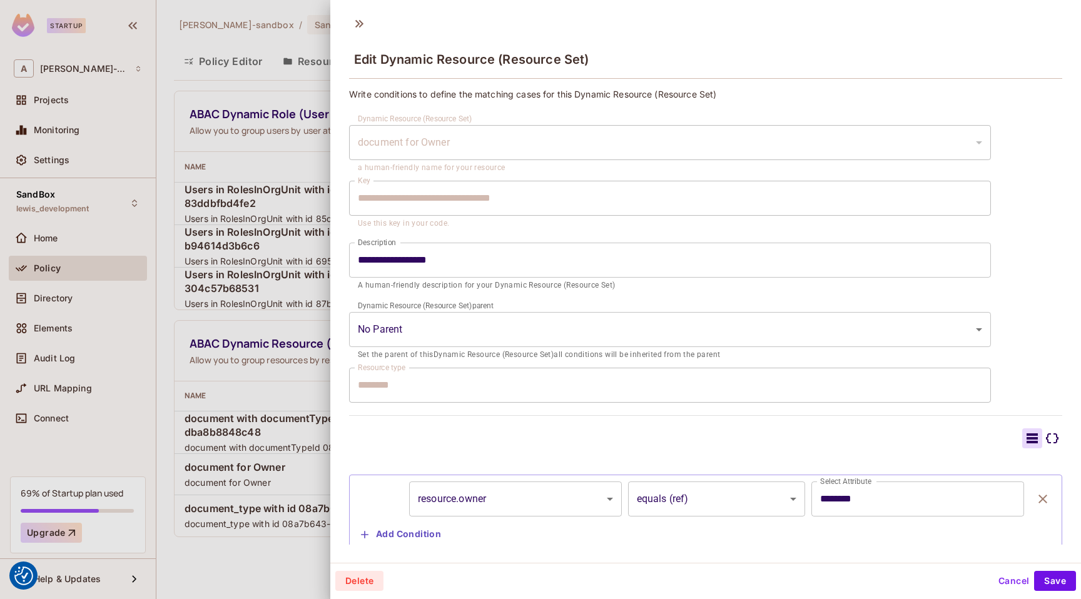
scroll to position [33, 0]
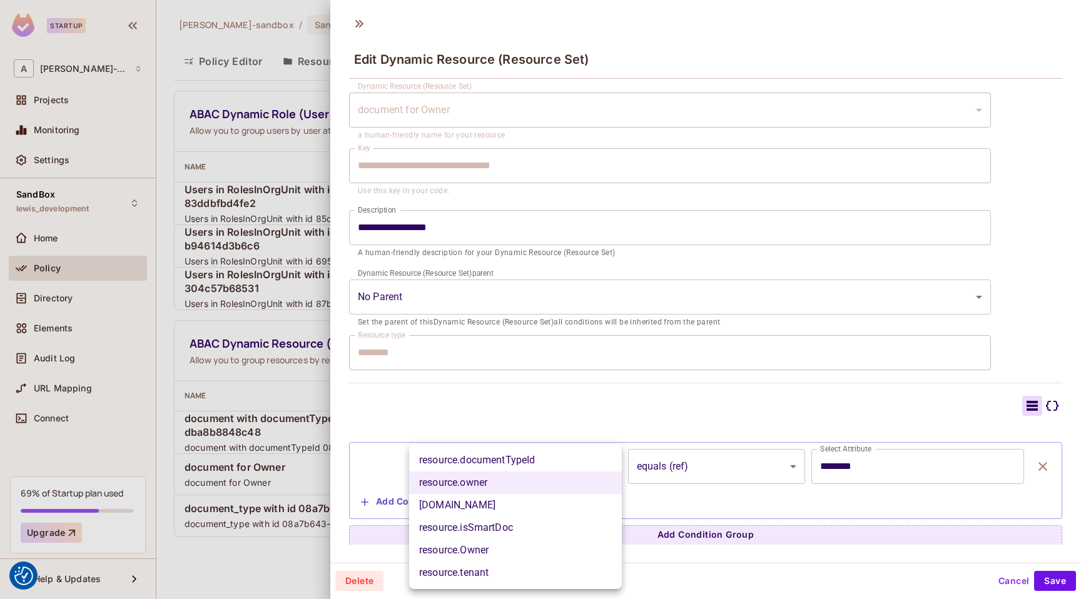
click at [529, 472] on body "We use cookies to enhance your browsing experience, serve personalized ads or c…" at bounding box center [540, 299] width 1081 height 599
click at [496, 550] on li "resource.Owner" at bounding box center [515, 550] width 213 height 23
type input "**********"
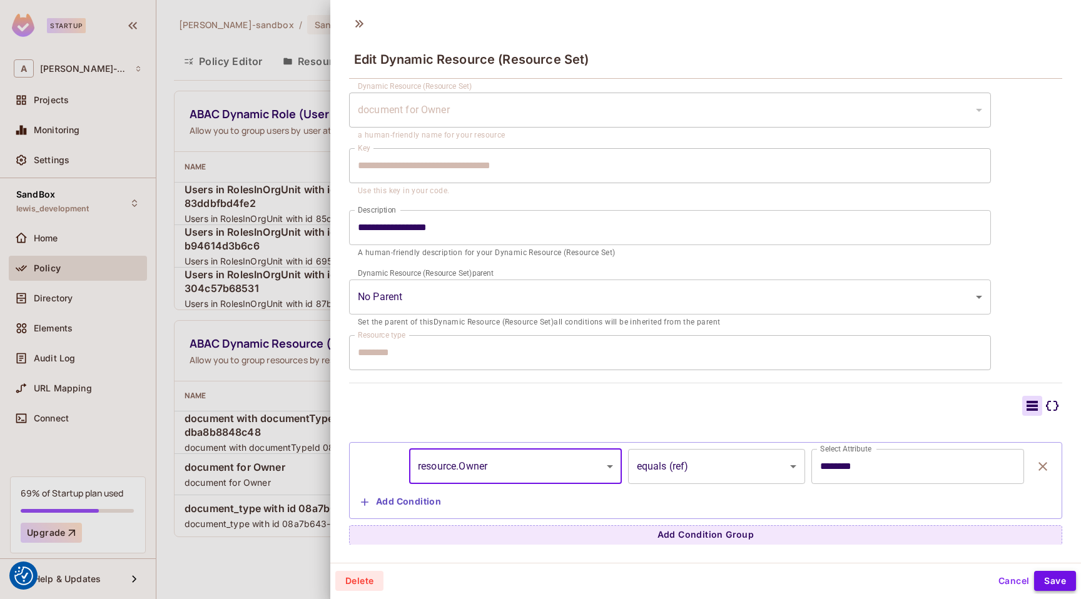
click at [1064, 583] on button "Save" at bounding box center [1055, 581] width 42 height 20
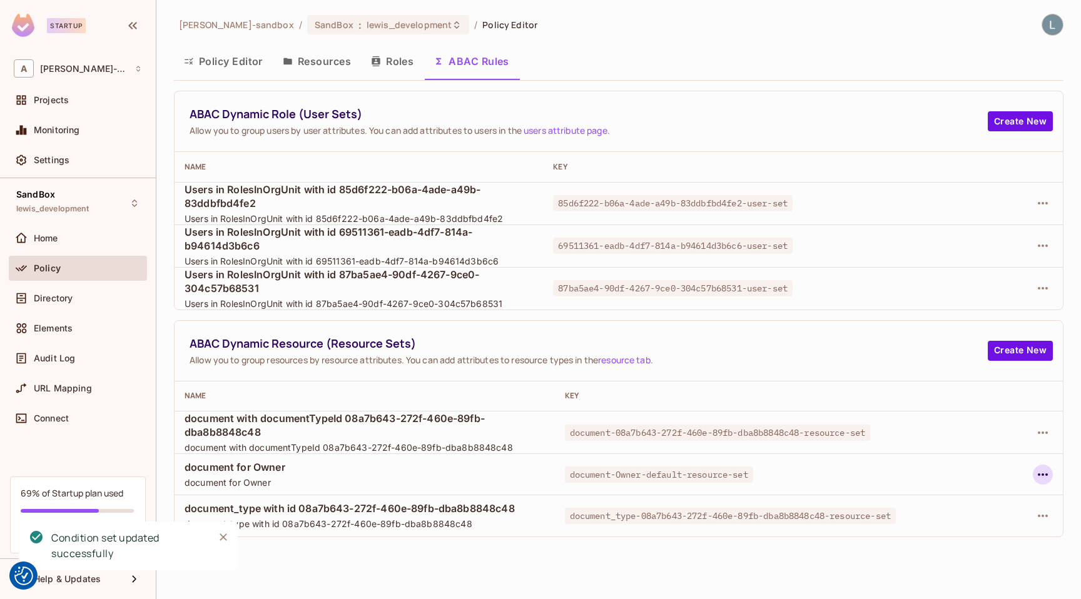
click at [1047, 473] on icon "button" at bounding box center [1042, 474] width 15 height 15
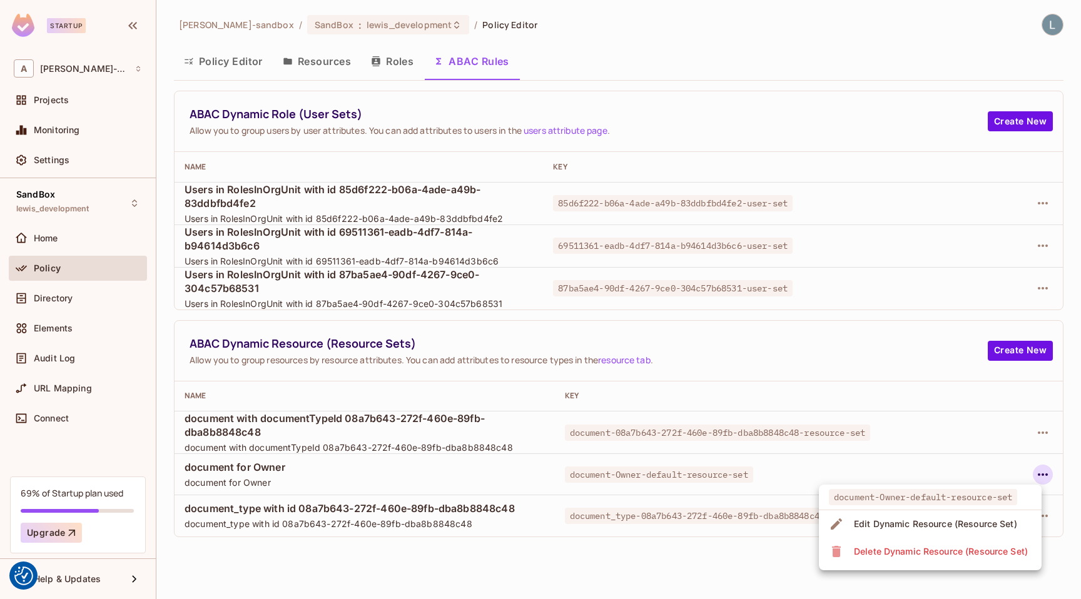
click at [922, 523] on div "Edit Dynamic Resource (Resource Set)" at bounding box center [935, 524] width 163 height 13
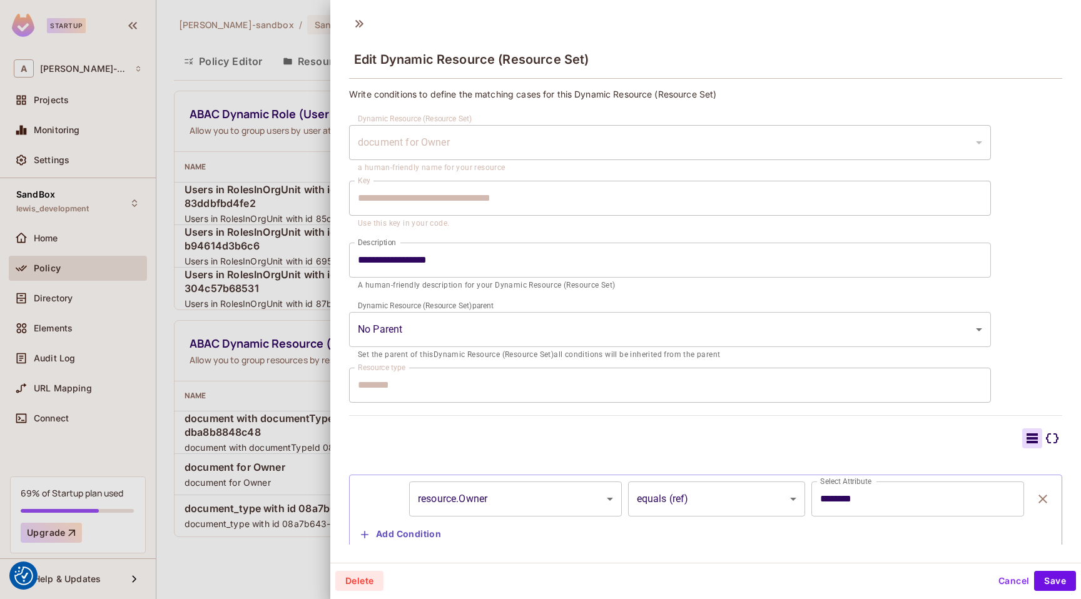
click at [494, 492] on body "We use cookies to enhance your browsing experience, serve personalized ads or c…" at bounding box center [540, 299] width 1081 height 599
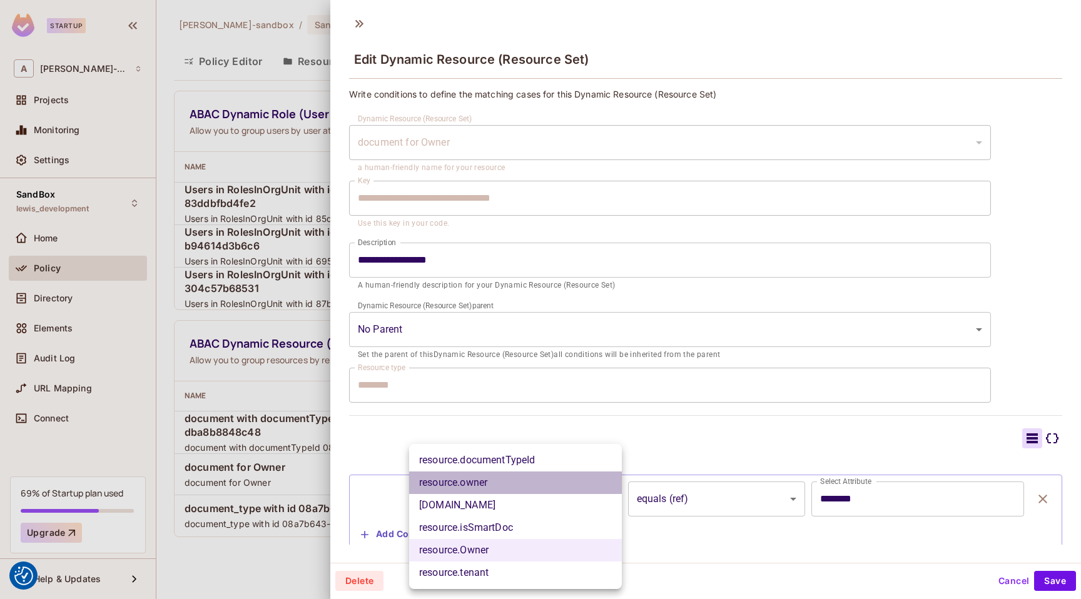
click at [478, 478] on li "resource.owner" at bounding box center [515, 483] width 213 height 23
type input "**********"
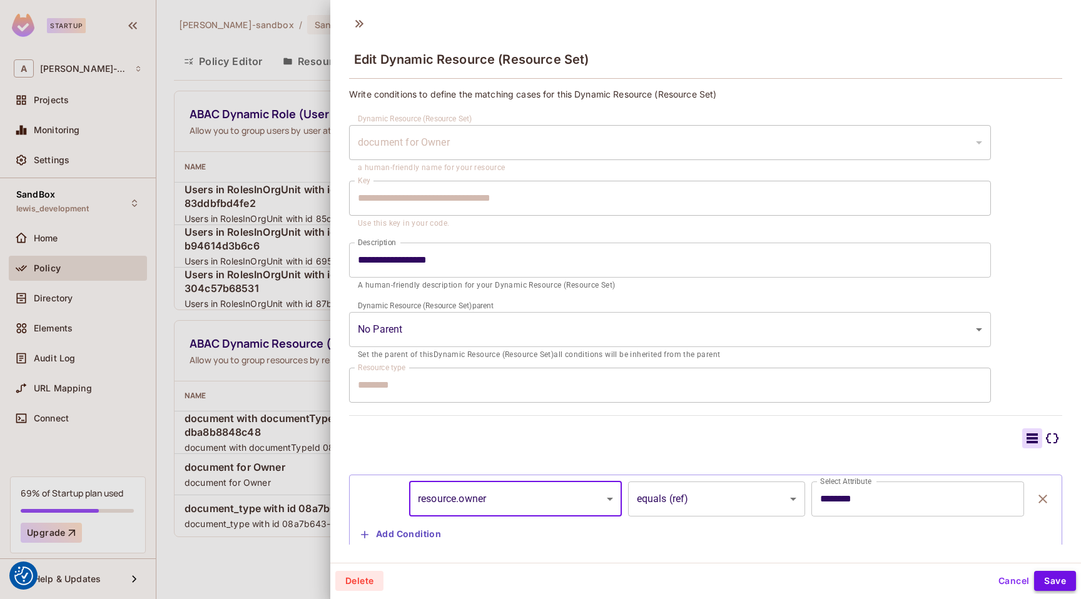
click at [1047, 577] on button "Save" at bounding box center [1055, 581] width 42 height 20
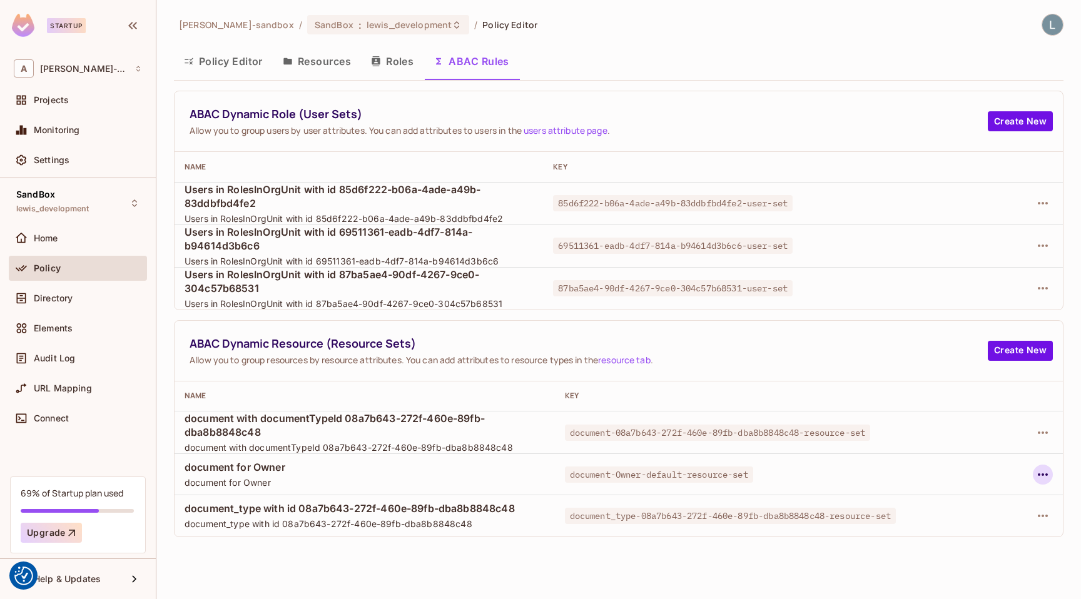
click at [1034, 472] on button "button" at bounding box center [1042, 475] width 20 height 20
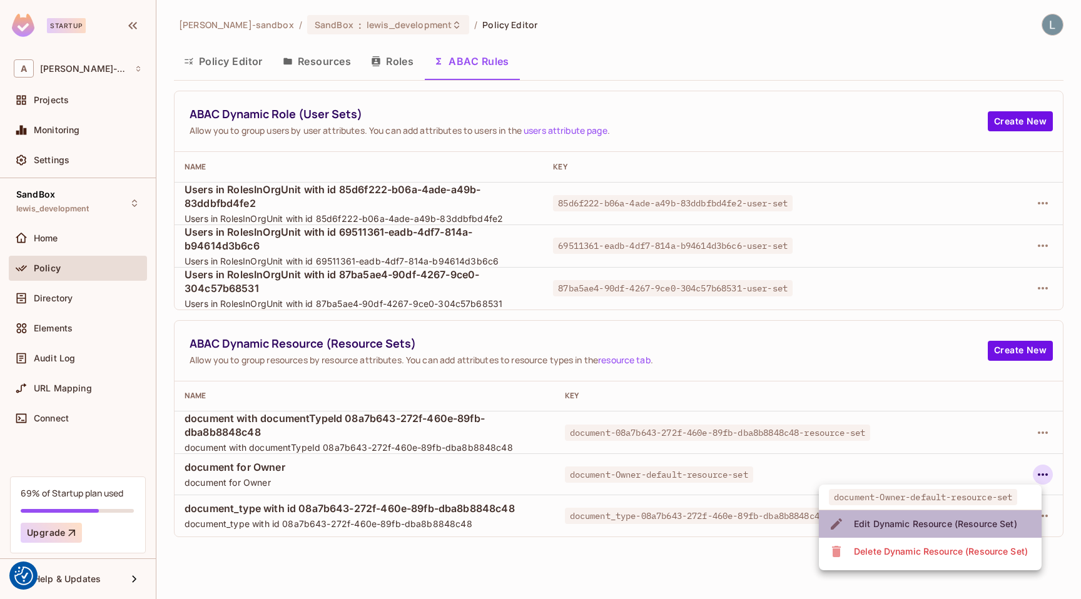
click at [957, 526] on div "Edit Dynamic Resource (Resource Set)" at bounding box center [935, 524] width 163 height 13
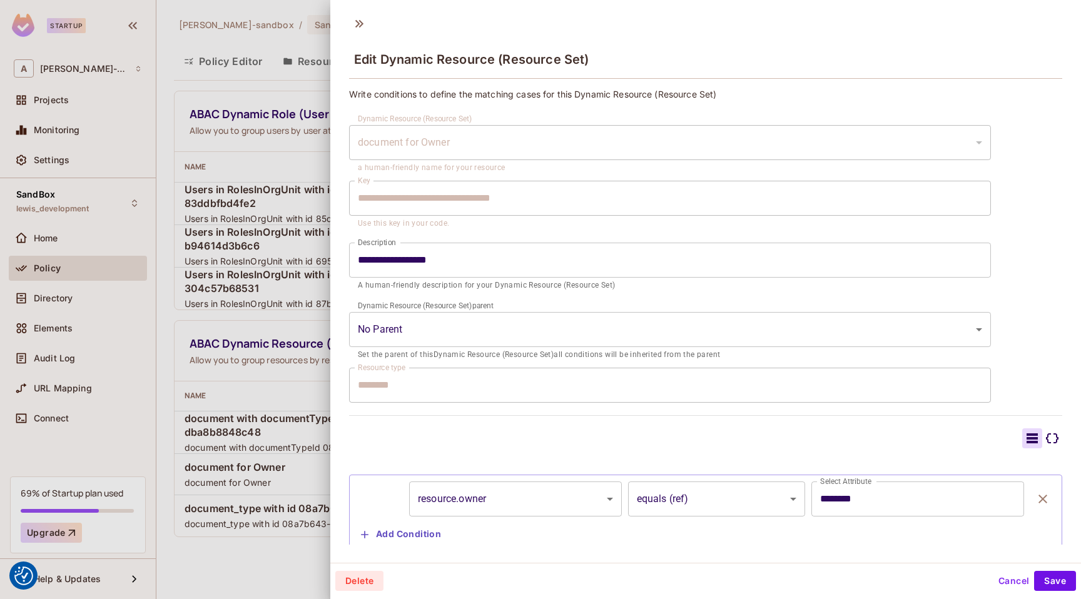
click at [286, 348] on div at bounding box center [540, 299] width 1081 height 599
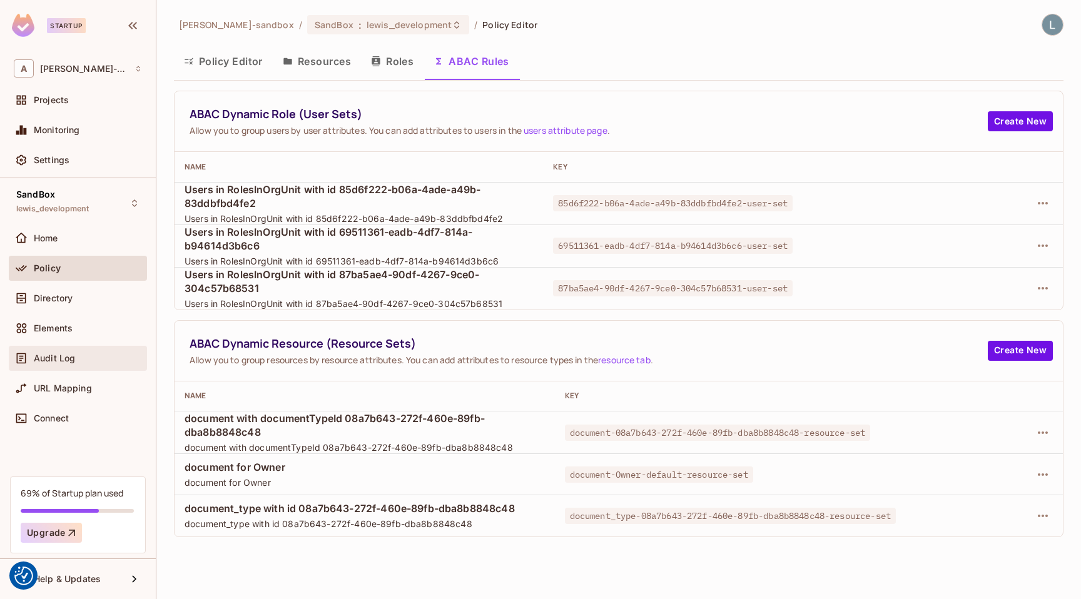
click at [88, 365] on div "Audit Log" at bounding box center [78, 358] width 138 height 25
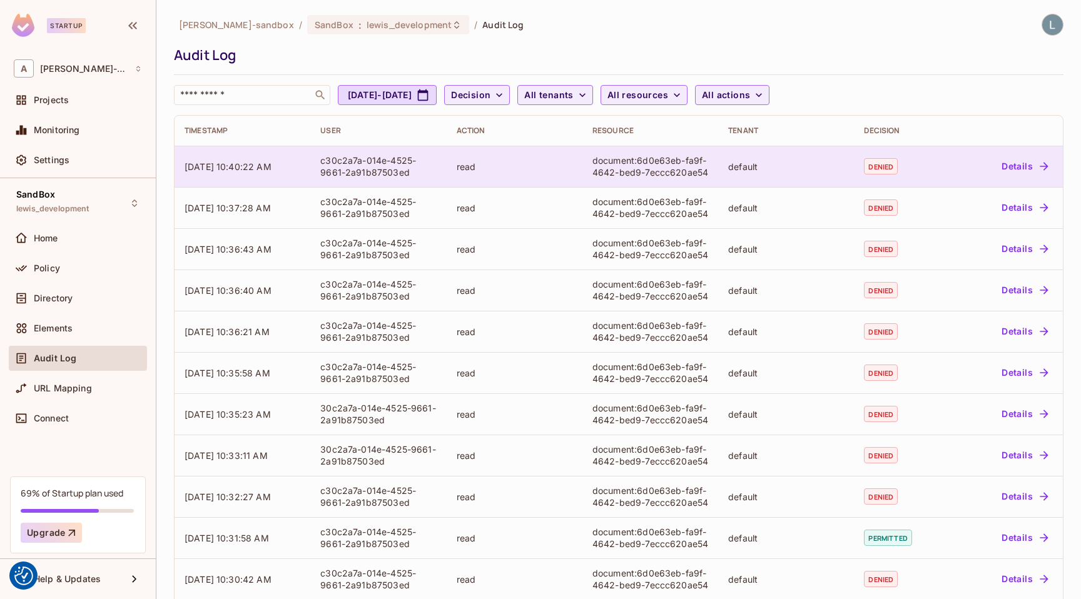
click at [1023, 161] on button "Details" at bounding box center [1024, 166] width 56 height 20
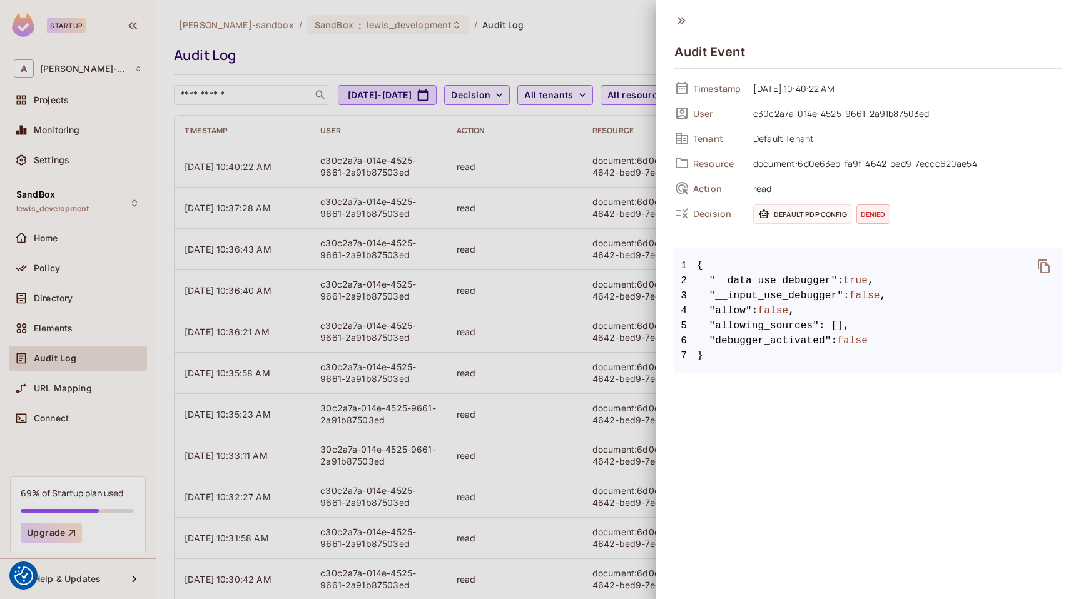
click at [580, 339] on div at bounding box center [540, 299] width 1081 height 599
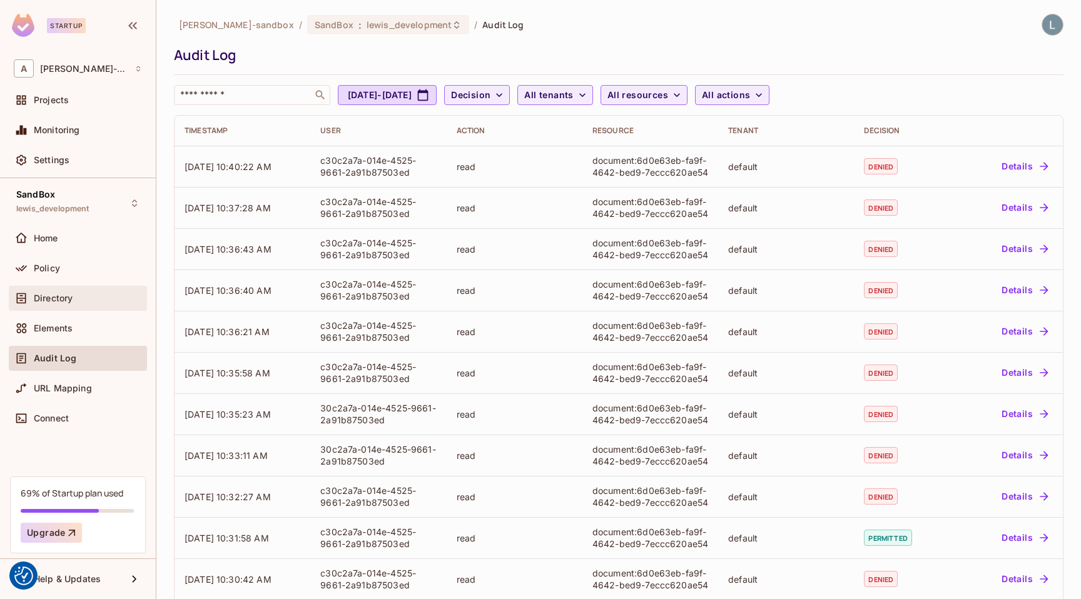
click at [63, 305] on div "Directory" at bounding box center [78, 298] width 128 height 15
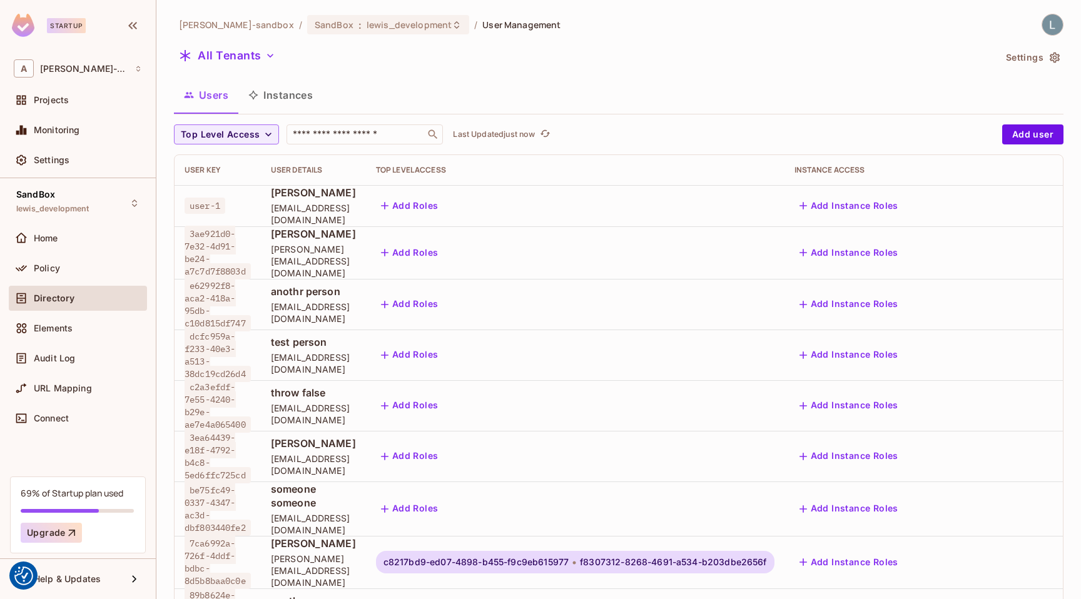
click at [293, 94] on button "Instances" at bounding box center [280, 94] width 84 height 31
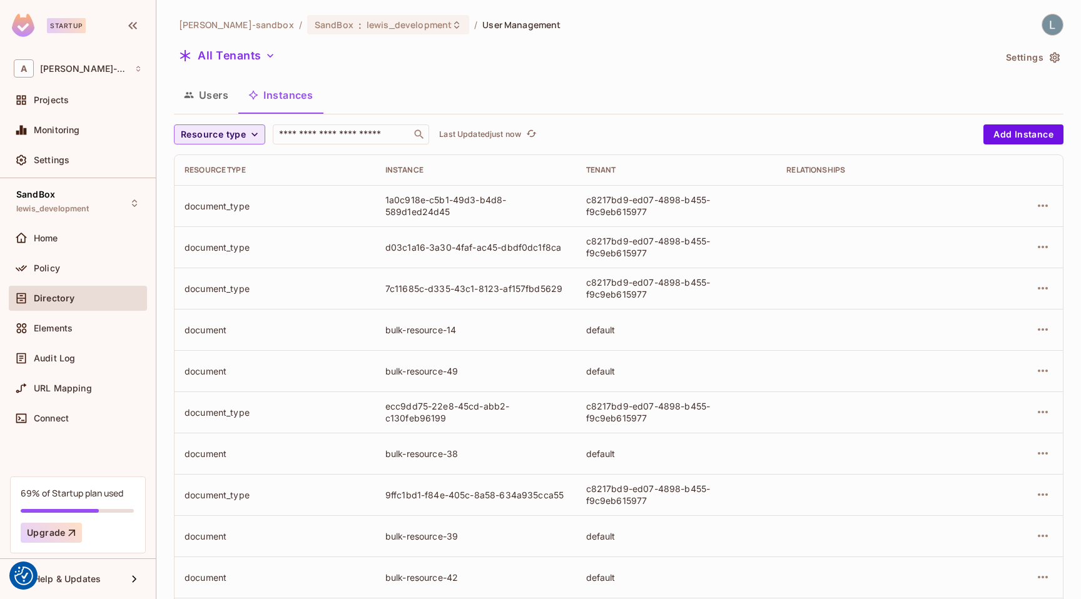
click at [243, 137] on span "Resource type" at bounding box center [213, 135] width 65 height 16
click at [233, 216] on span "document" at bounding box center [216, 217] width 65 height 12
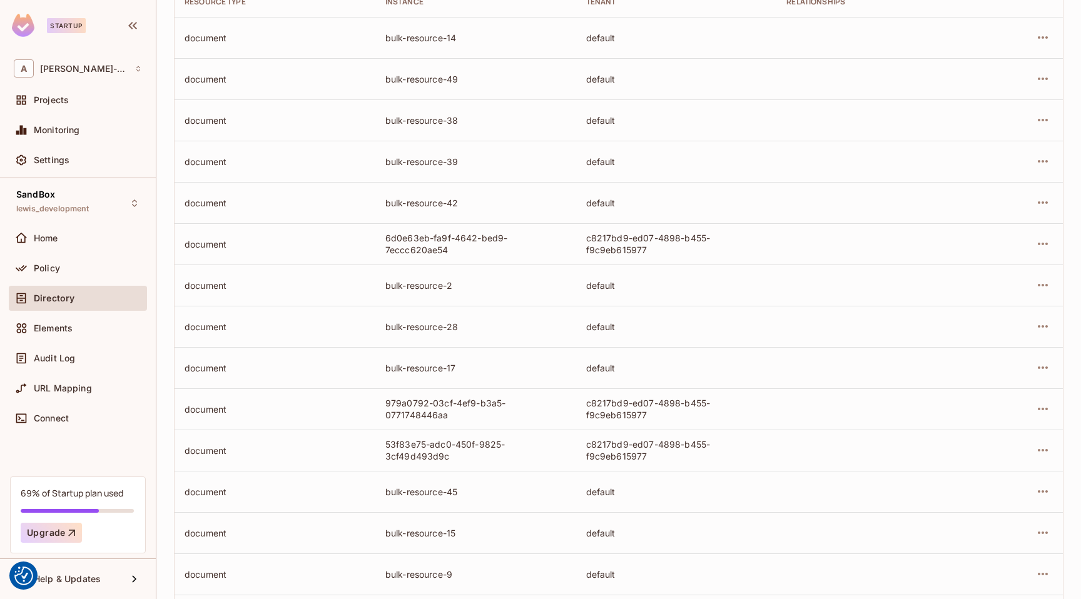
scroll to position [201, 0]
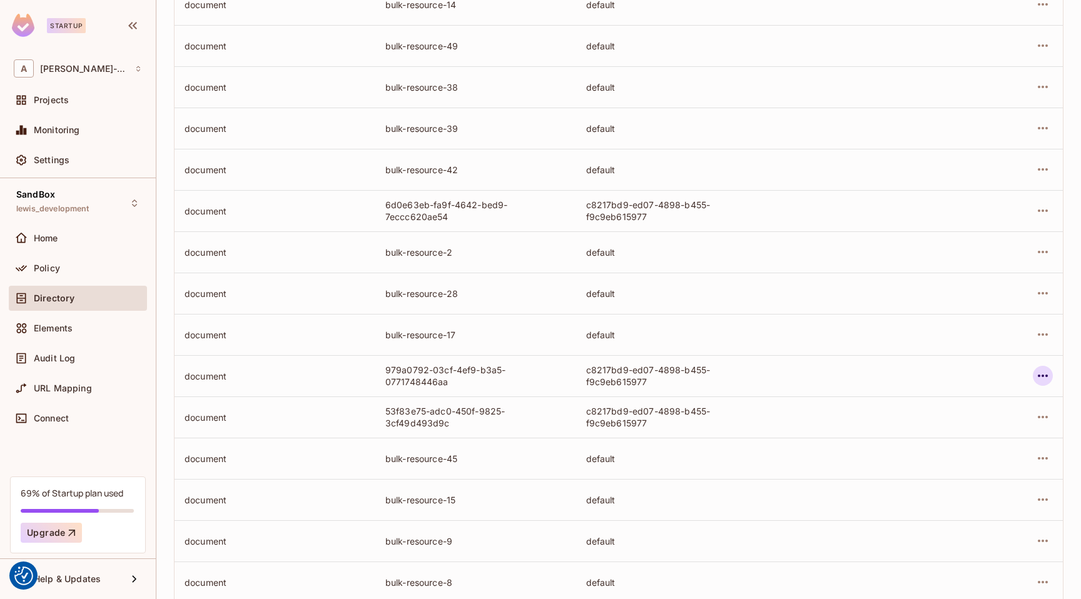
click at [1044, 376] on icon "button" at bounding box center [1042, 375] width 15 height 15
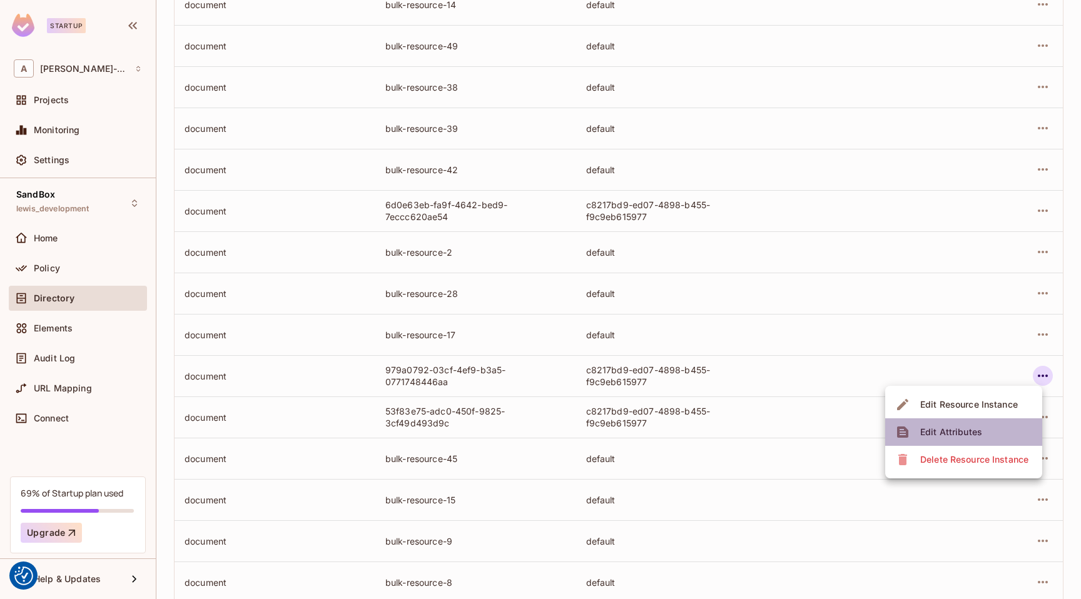
click at [956, 435] on div "Edit Attributes" at bounding box center [951, 432] width 62 height 13
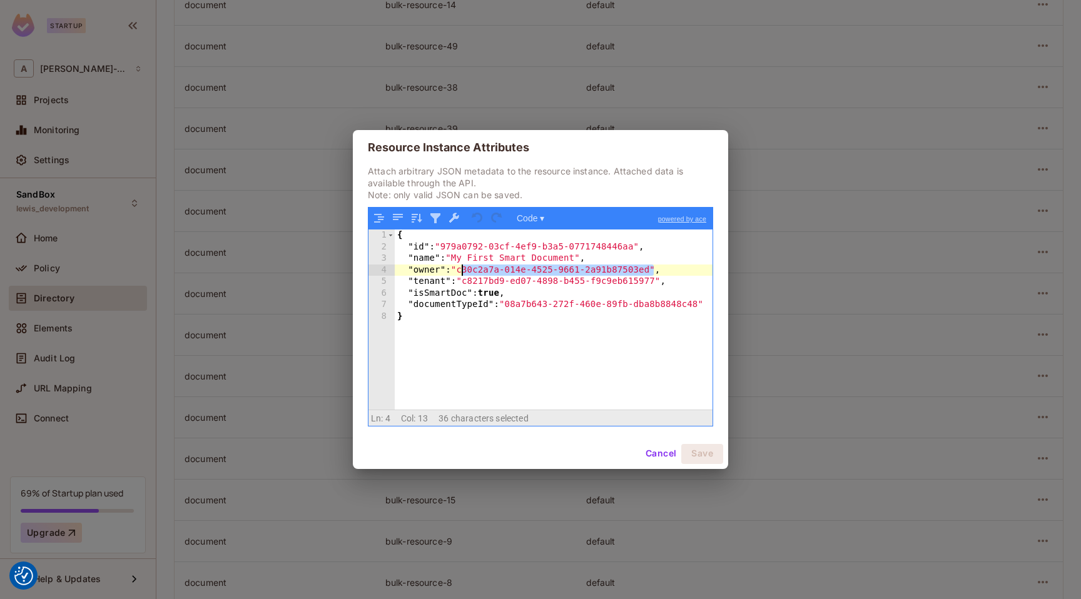
drag, startPoint x: 654, startPoint y: 268, endPoint x: 463, endPoint y: 271, distance: 191.4
click at [463, 271] on div "{ "id" : "979a0792-03cf-4ef9-b3a5-0771748446aa" , "name" : "My First Smart Docu…" at bounding box center [554, 331] width 318 height 203
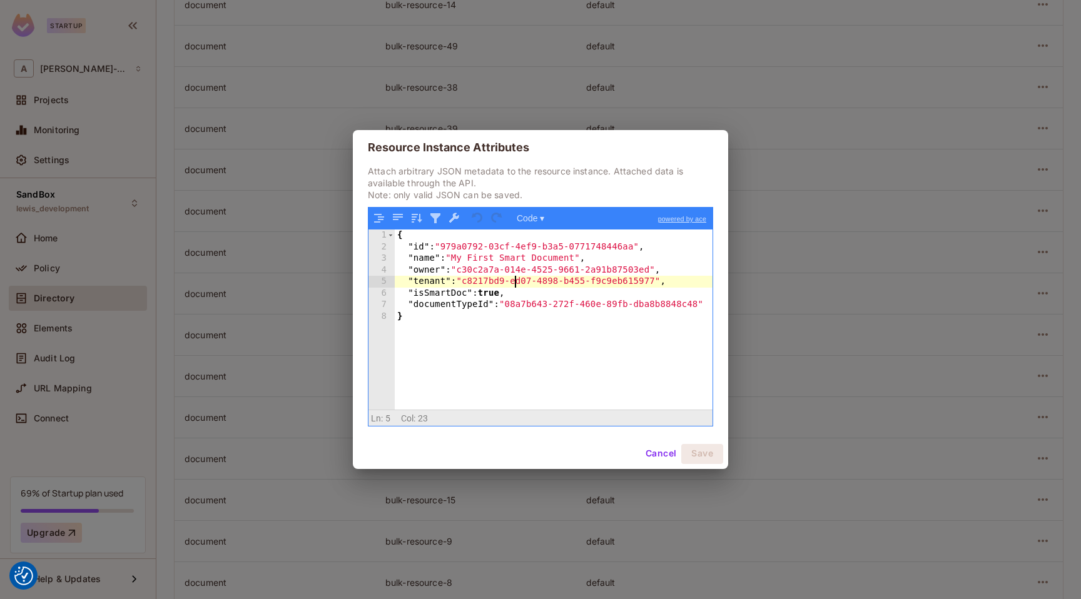
click at [517, 283] on div "{ "id" : "979a0792-03cf-4ef9-b3a5-0771748446aa" , "name" : "My First Smart Docu…" at bounding box center [554, 331] width 318 height 203
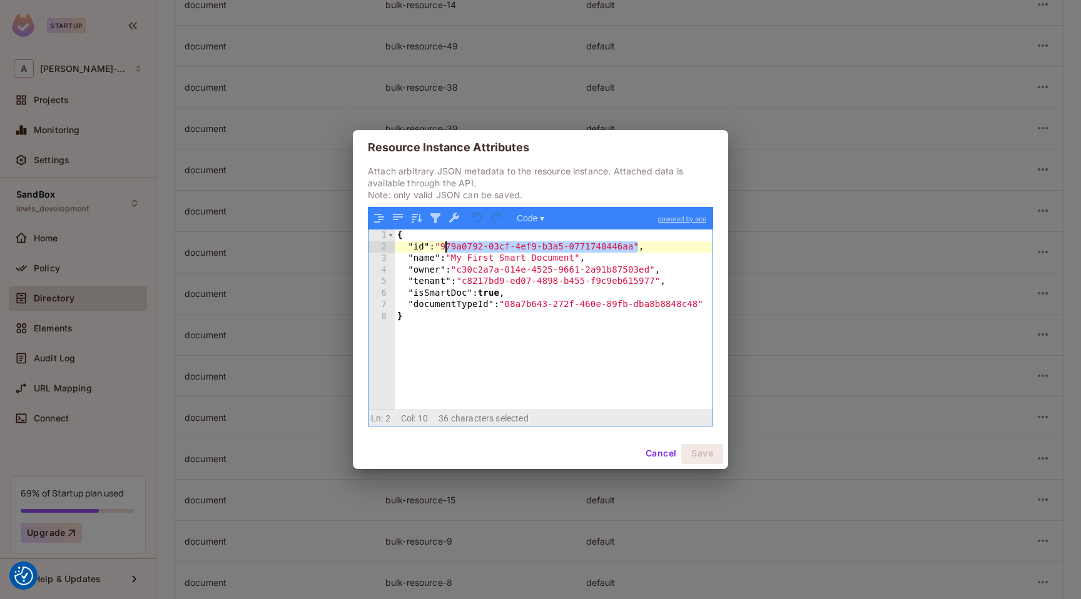
drag, startPoint x: 638, startPoint y: 250, endPoint x: 447, endPoint y: 250, distance: 190.7
click at [447, 250] on div "{ "id" : "979a0792-03cf-4ef9-b3a5-0771748446aa" , "name" : "My First Smart Docu…" at bounding box center [554, 331] width 318 height 203
click at [630, 68] on div "Resource Instance Attributes Attach arbitrary JSON metadata to the resource ins…" at bounding box center [540, 299] width 1081 height 599
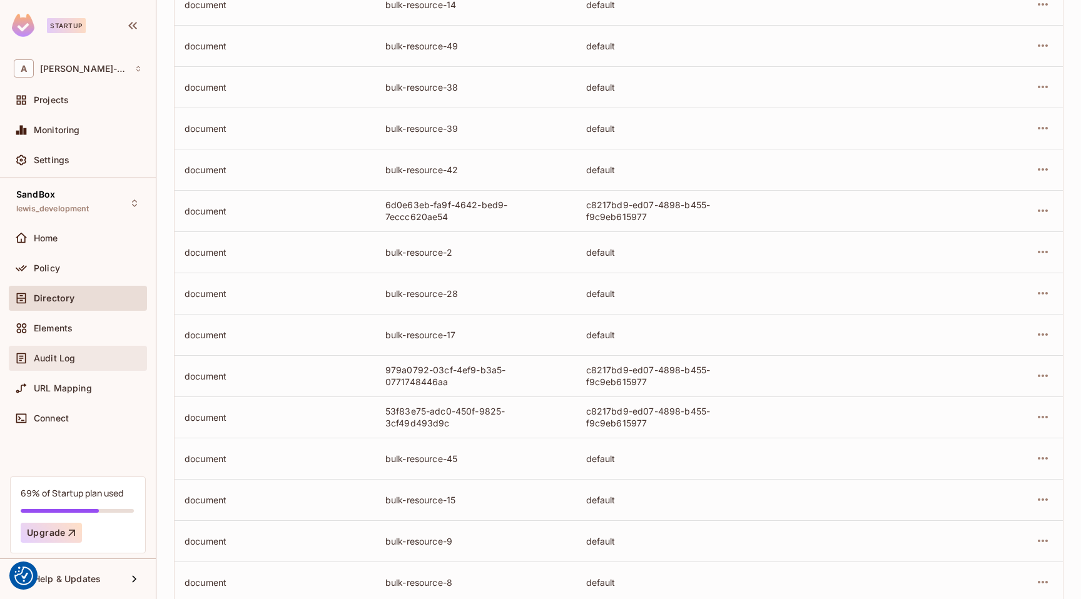
click at [95, 350] on div "Audit Log" at bounding box center [78, 358] width 138 height 25
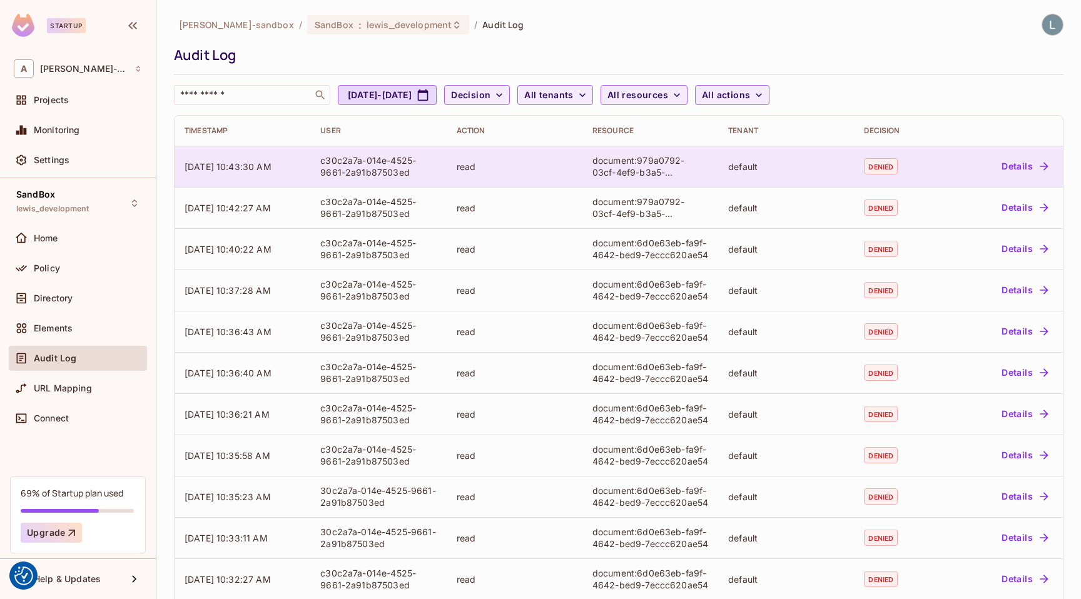
click at [1026, 165] on button "Details" at bounding box center [1024, 166] width 56 height 20
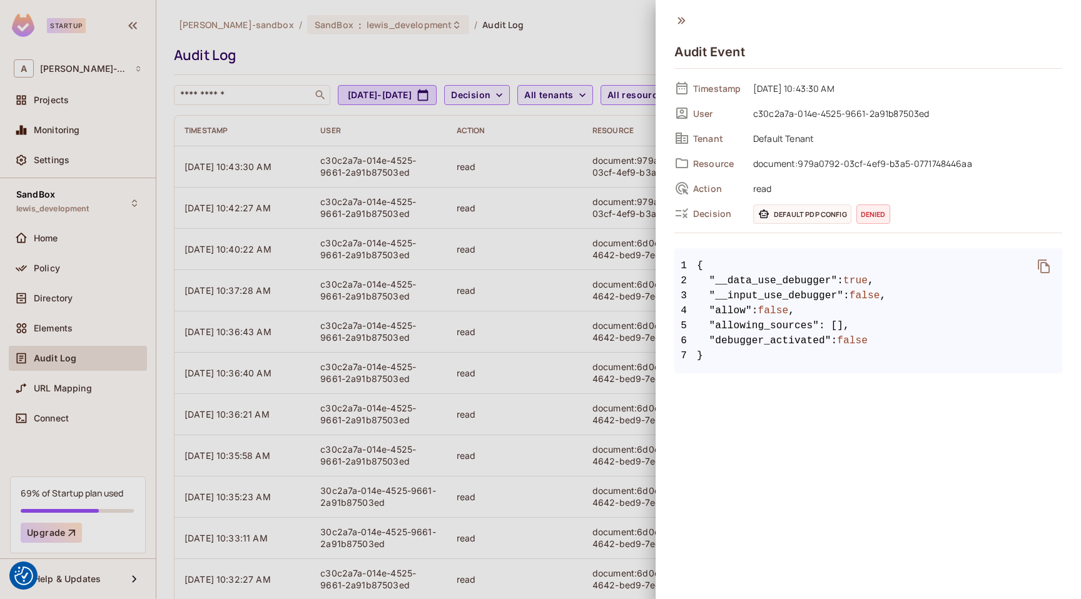
click at [548, 308] on div at bounding box center [540, 299] width 1081 height 599
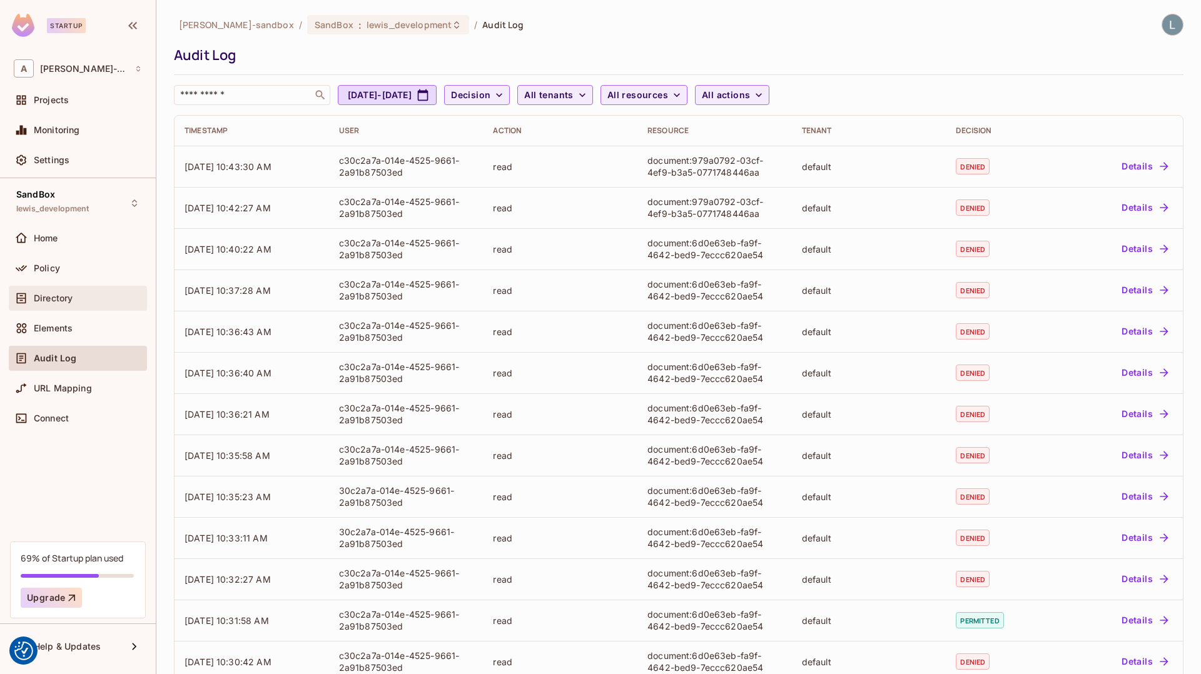
click at [59, 304] on div "Directory" at bounding box center [78, 298] width 128 height 15
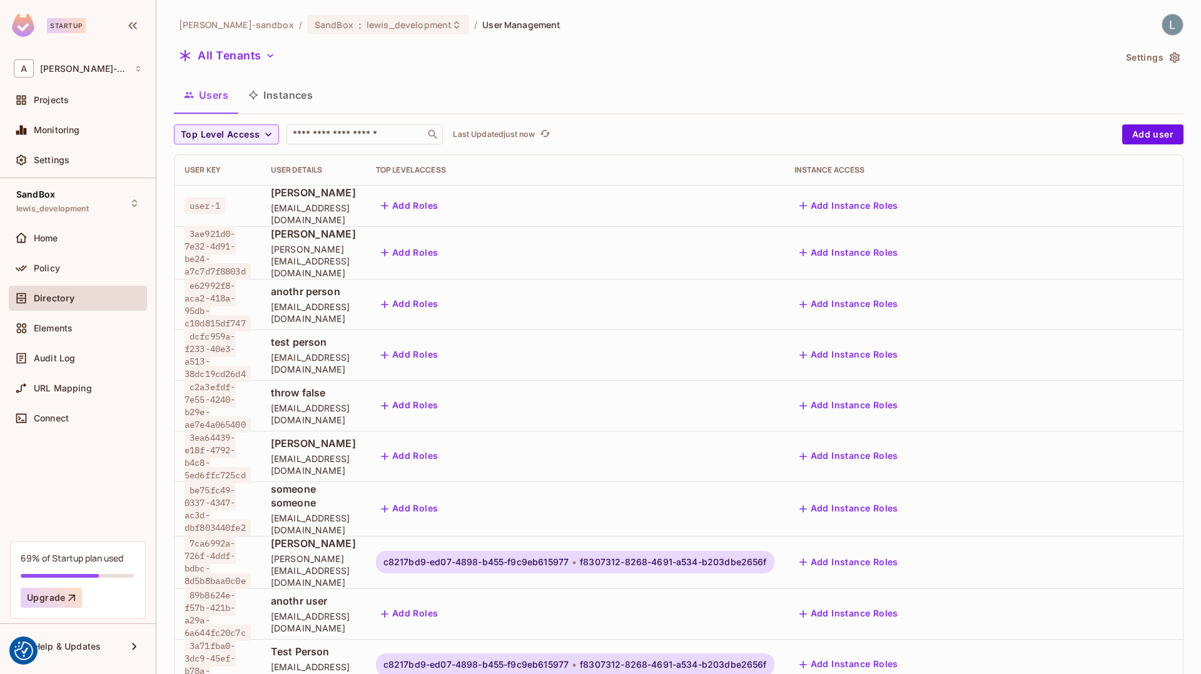
click at [296, 98] on button "Instances" at bounding box center [280, 94] width 84 height 31
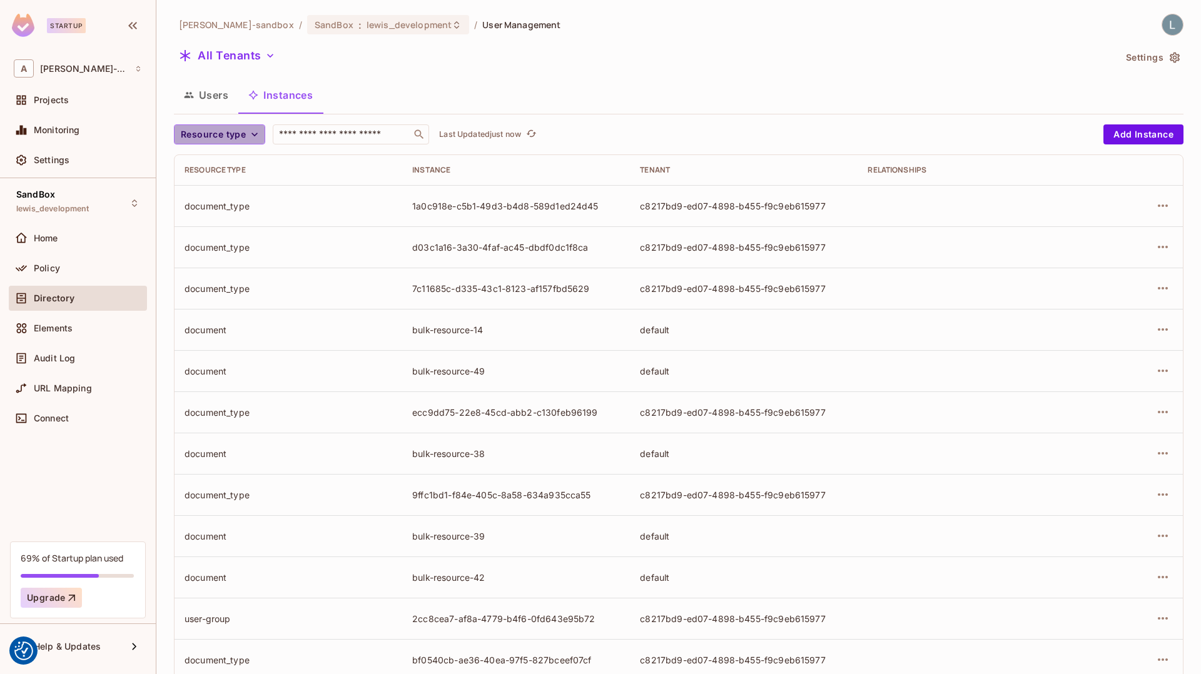
click at [229, 129] on span "Resource type" at bounding box center [213, 135] width 65 height 16
click at [228, 212] on span "document" at bounding box center [216, 217] width 65 height 12
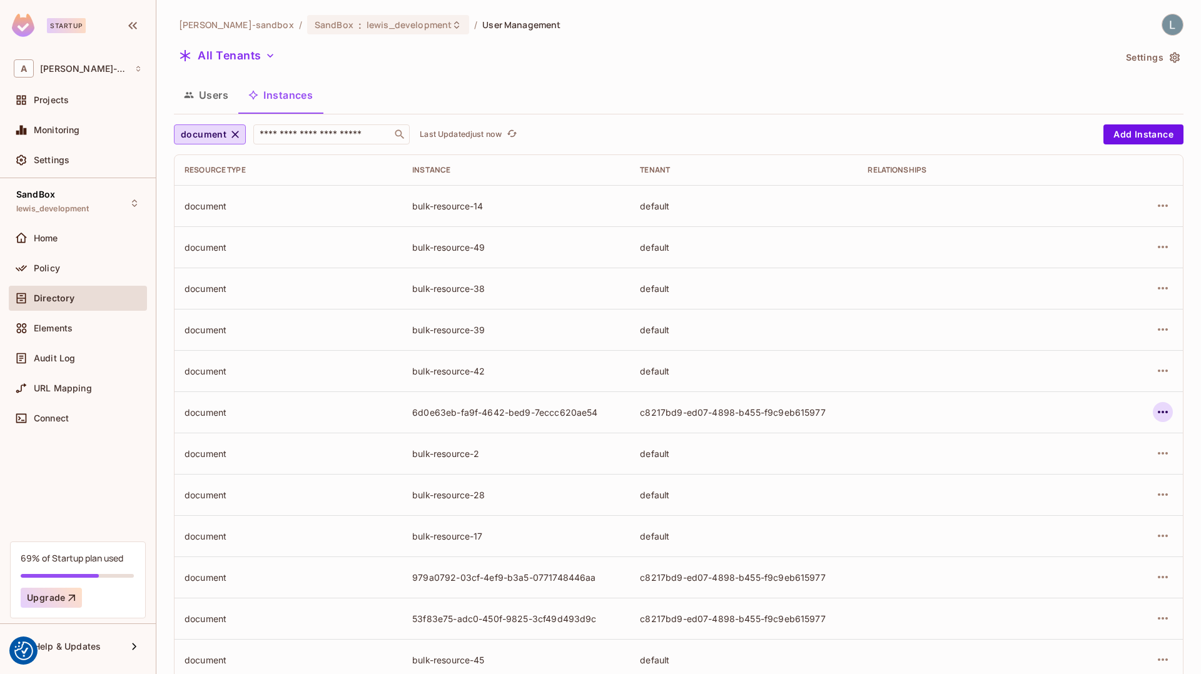
click at [1080, 413] on icon "button" at bounding box center [1162, 412] width 15 height 15
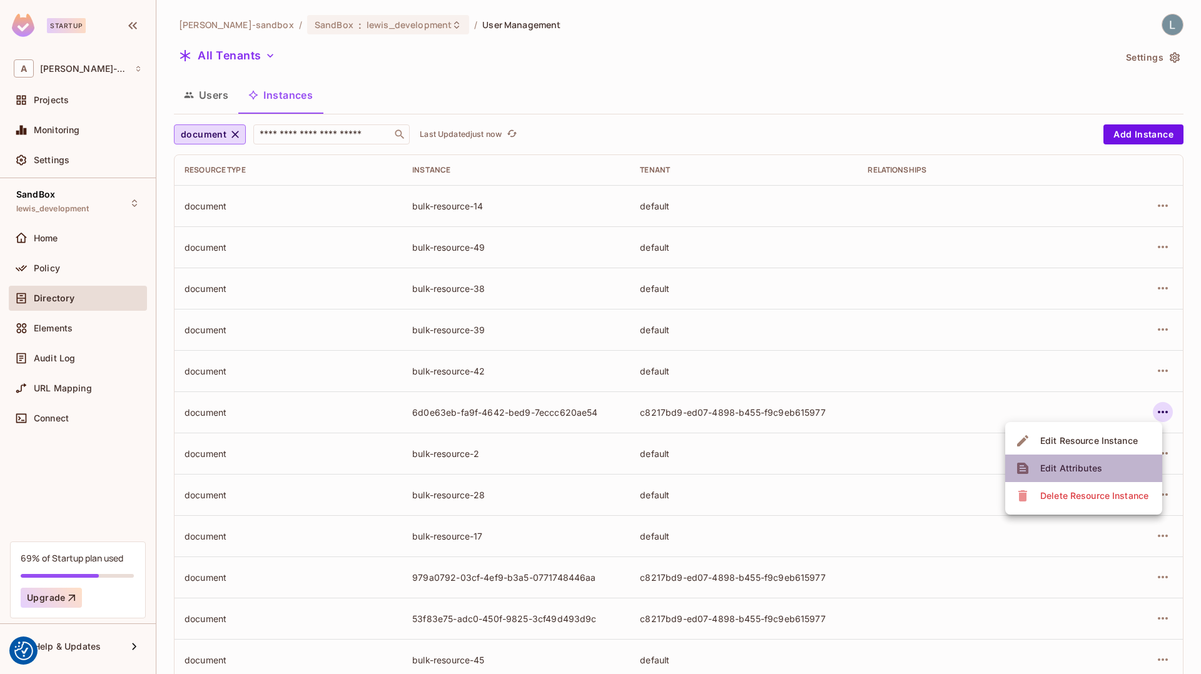
click at [1066, 469] on div "Edit Attributes" at bounding box center [1071, 468] width 62 height 13
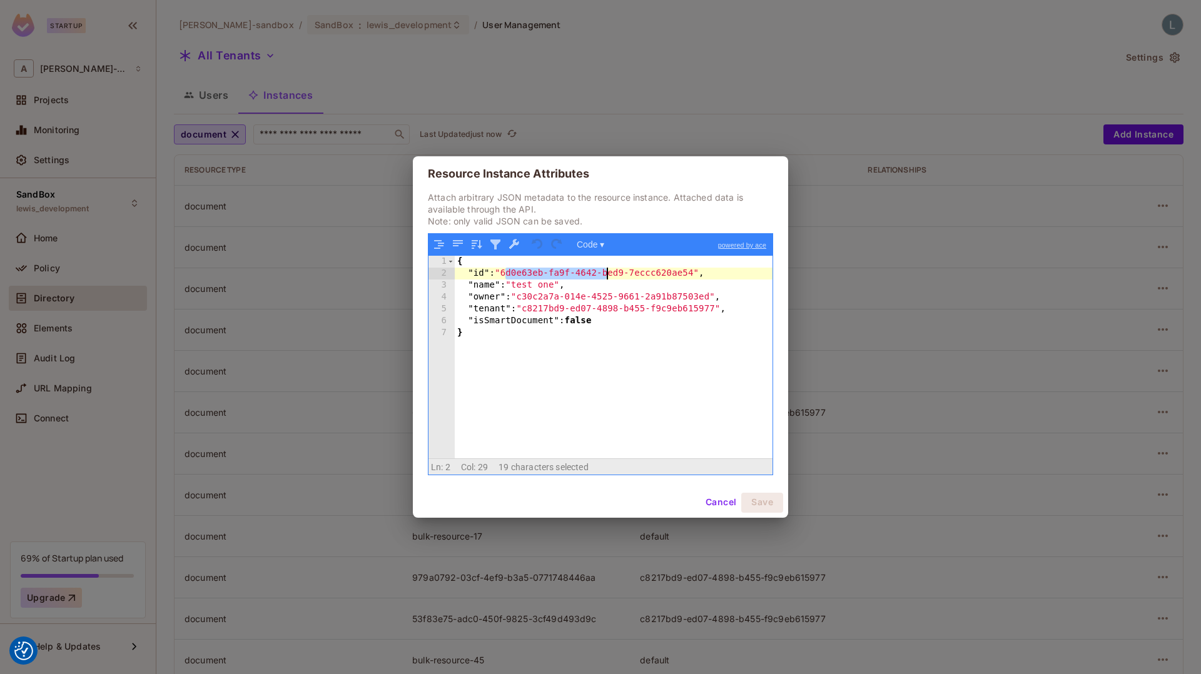
drag, startPoint x: 521, startPoint y: 274, endPoint x: 605, endPoint y: 274, distance: 84.4
click at [605, 274] on div "{ "id" : "6d0e63eb-fa9f-4642-bed9-7eccc620ae54" , "name" : "test one" , "owner"…" at bounding box center [614, 369] width 318 height 226
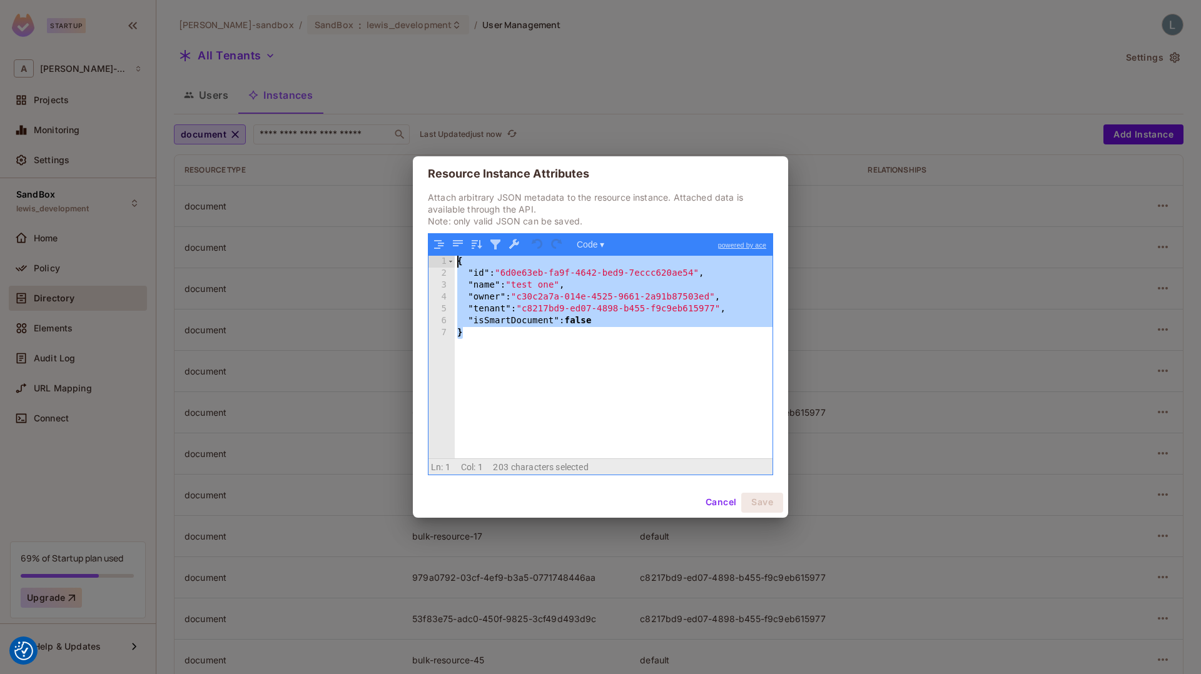
drag, startPoint x: 472, startPoint y: 334, endPoint x: 437, endPoint y: 255, distance: 86.5
click at [437, 256] on div "1 2 3 4 5 6 7 { "id" : "6d0e63eb-fa9f-4642-bed9-7eccc620ae54" , "name" : "test …" at bounding box center [600, 357] width 344 height 202
click at [353, 393] on div "Resource Instance Attributes Attach arbitrary JSON metadata to the resource ins…" at bounding box center [600, 337] width 1201 height 674
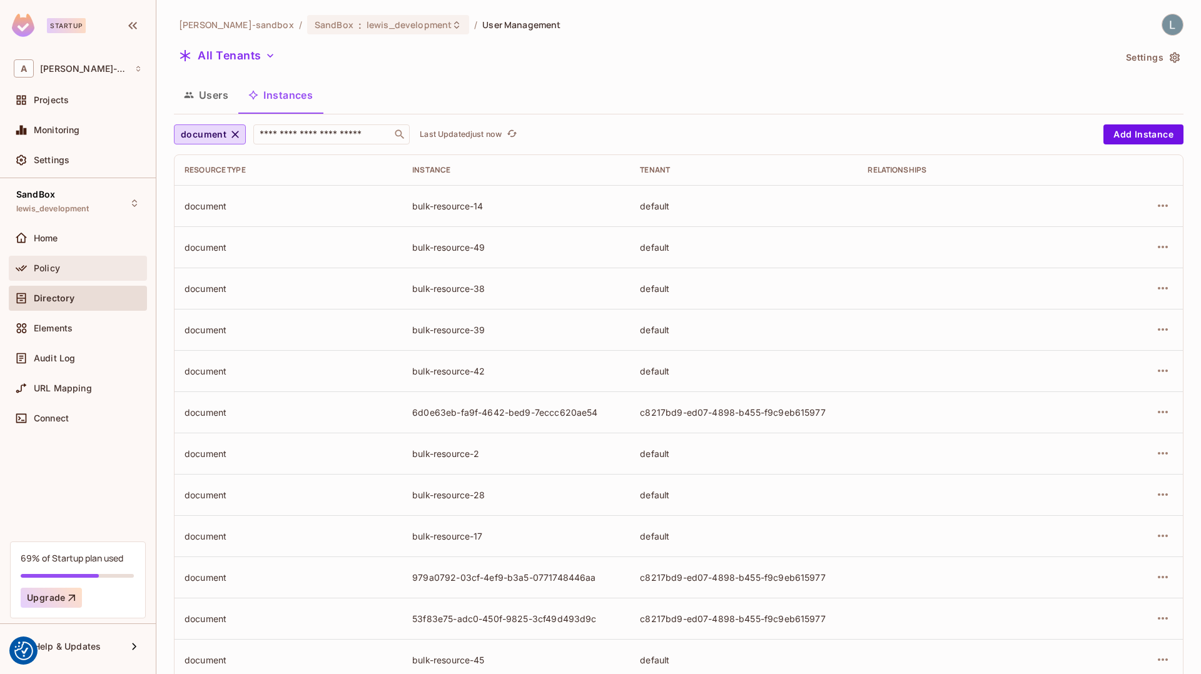
click at [56, 274] on div "Policy" at bounding box center [78, 268] width 128 height 15
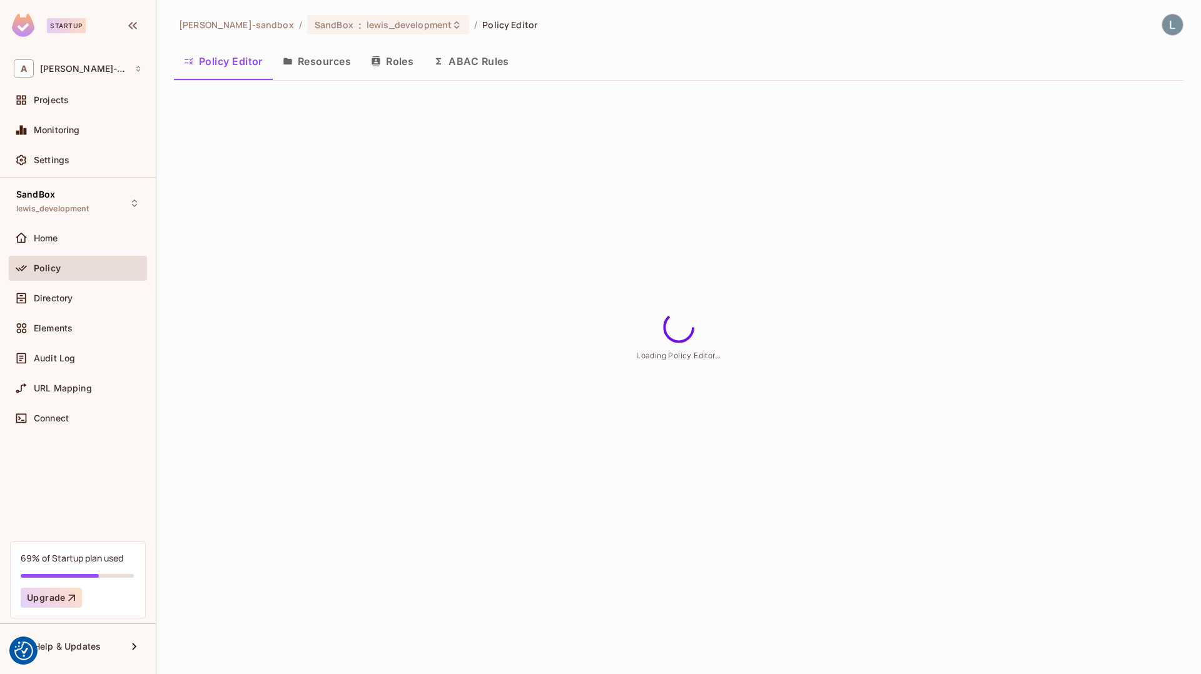
click at [476, 61] on button "ABAC Rules" at bounding box center [471, 61] width 96 height 31
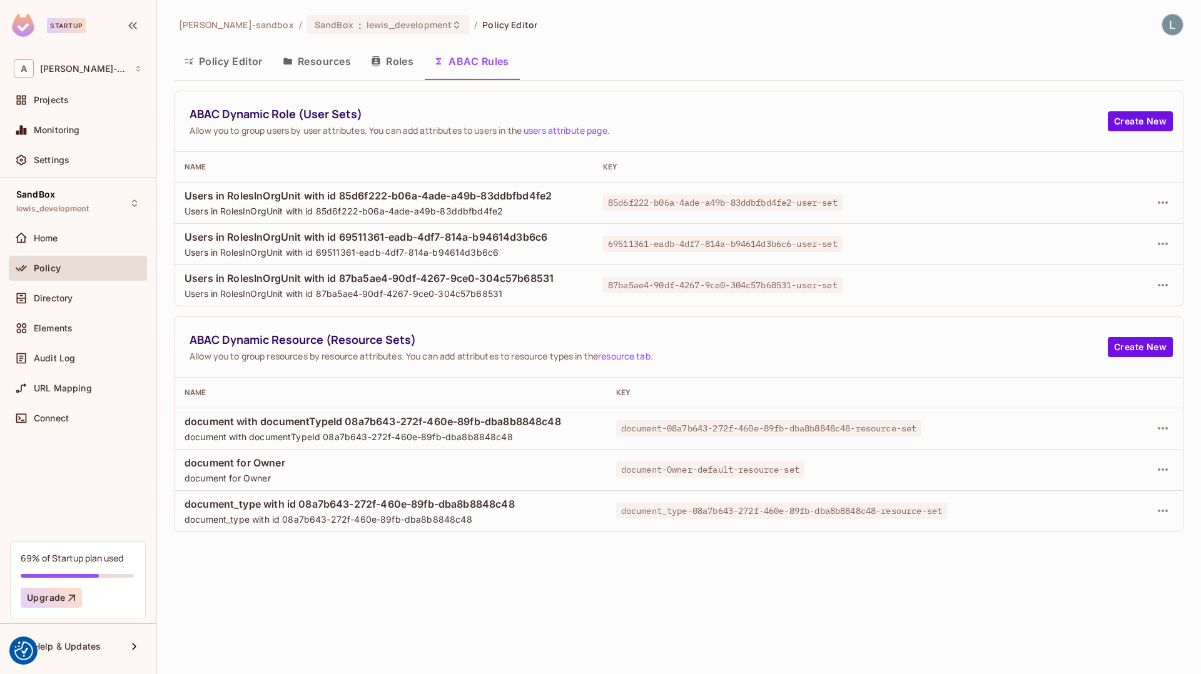
click at [999, 458] on td "document-Owner-default-resource-set" at bounding box center [810, 469] width 408 height 41
click at [1080, 467] on icon "button" at bounding box center [1162, 469] width 15 height 15
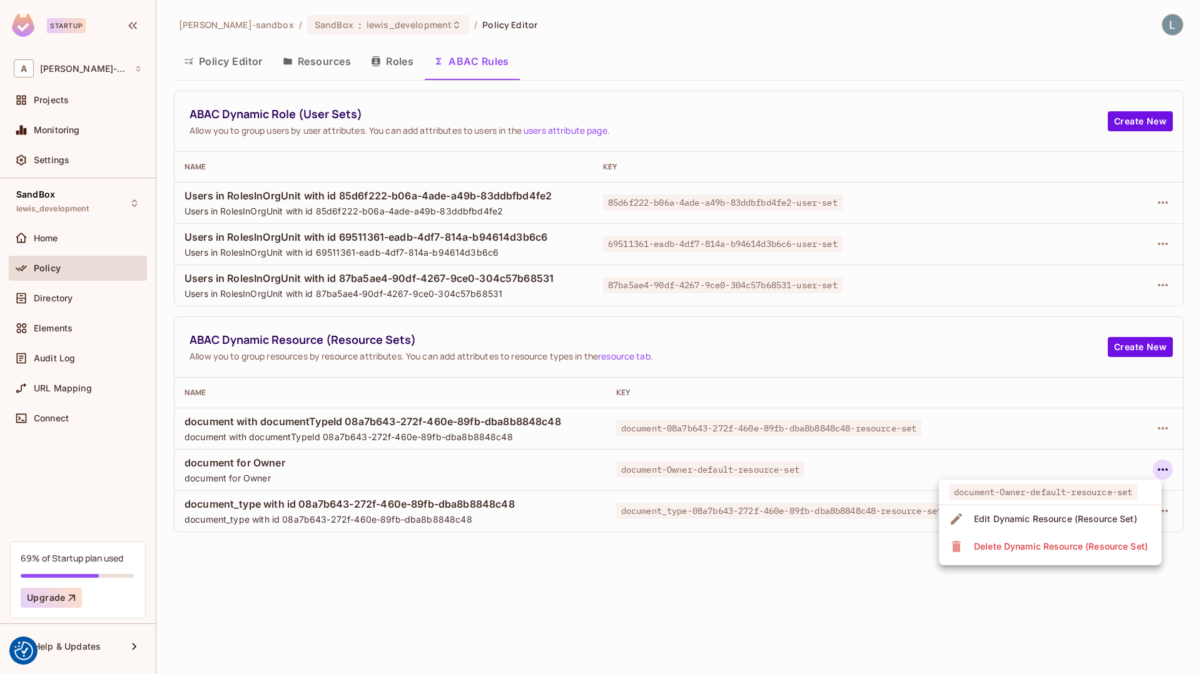
click at [1054, 519] on div "Edit Dynamic Resource (Resource Set)" at bounding box center [1055, 519] width 163 height 13
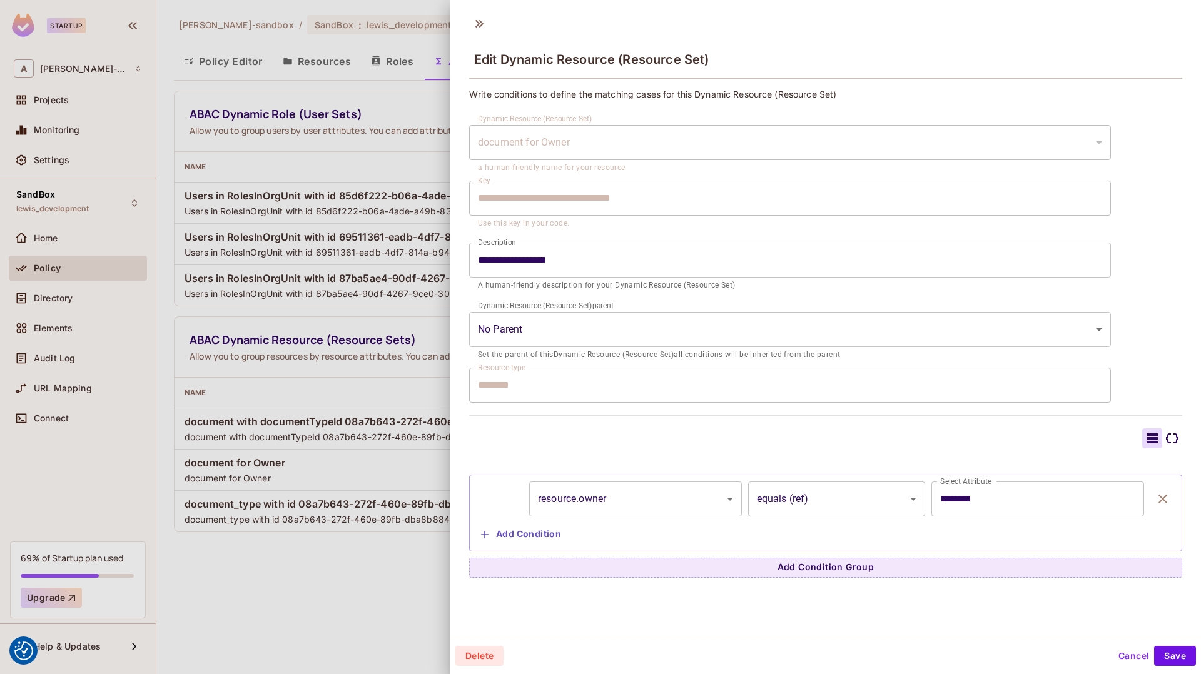
click at [83, 354] on div at bounding box center [600, 337] width 1201 height 674
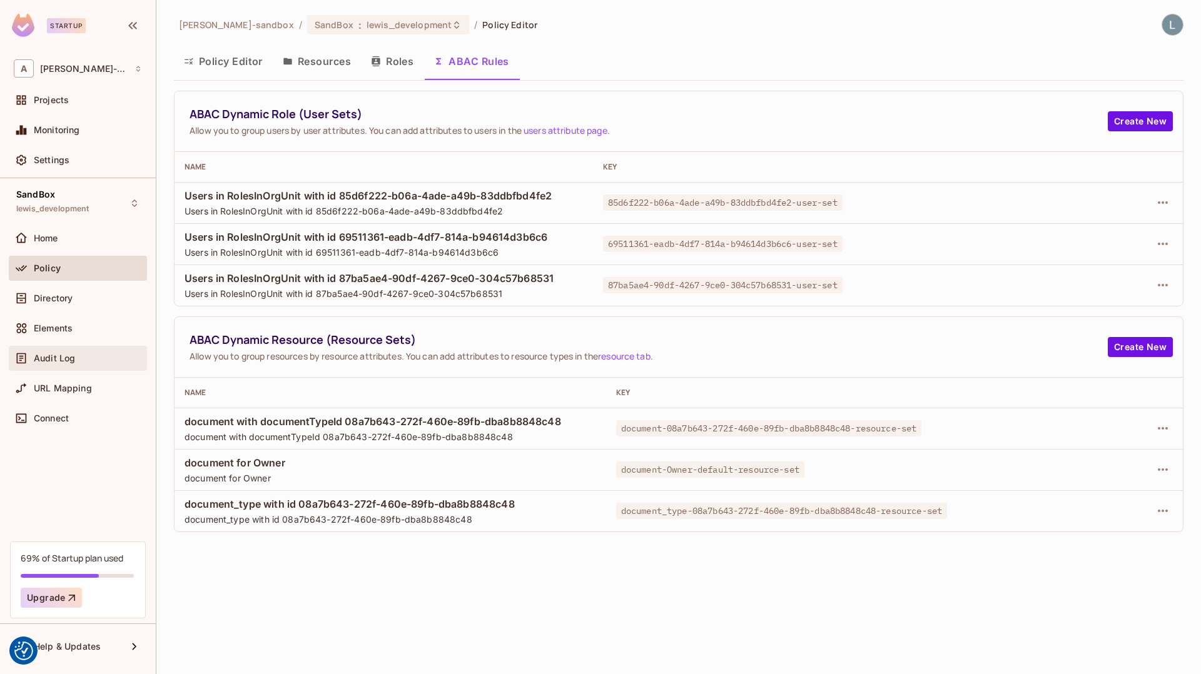
click at [83, 357] on div "Audit Log" at bounding box center [88, 358] width 108 height 10
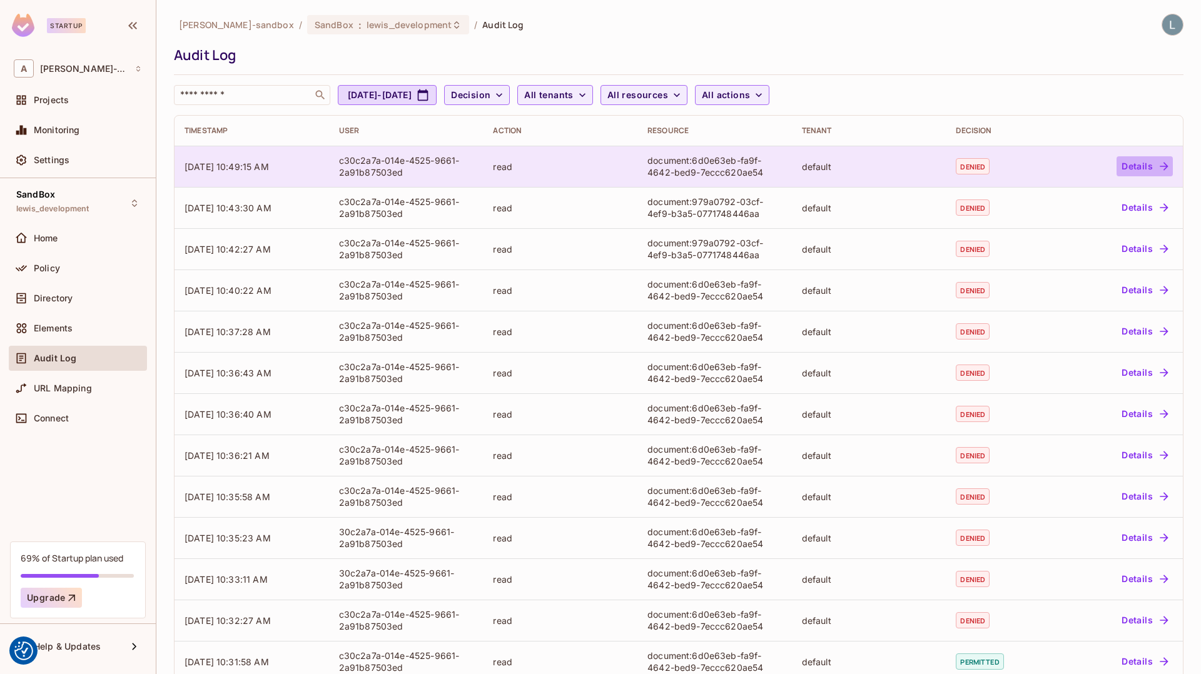
click at [1080, 164] on button "Details" at bounding box center [1144, 166] width 56 height 20
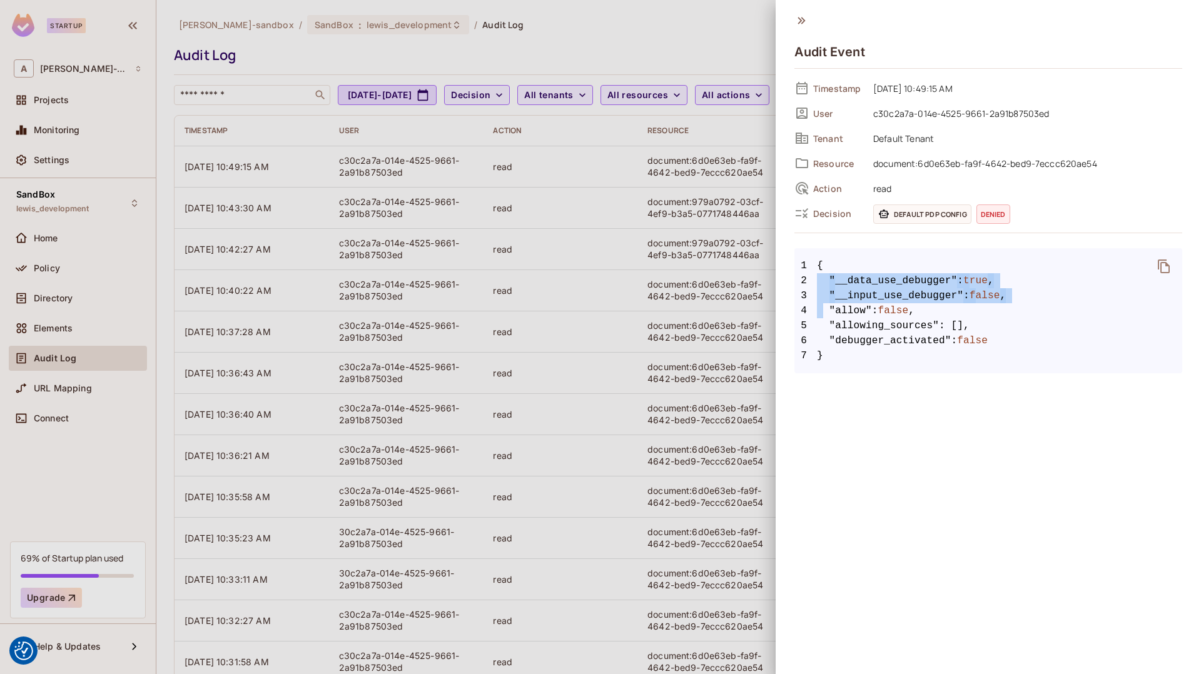
drag, startPoint x: 914, startPoint y: 365, endPoint x: 822, endPoint y: 315, distance: 105.2
click at [822, 315] on pre "1 { 2 "__data_use_debugger" : true , 3 "__input_use_debugger" : false , 4 "allo…" at bounding box center [988, 310] width 388 height 125
click at [922, 341] on span ""debugger_activated"" at bounding box center [890, 340] width 122 height 15
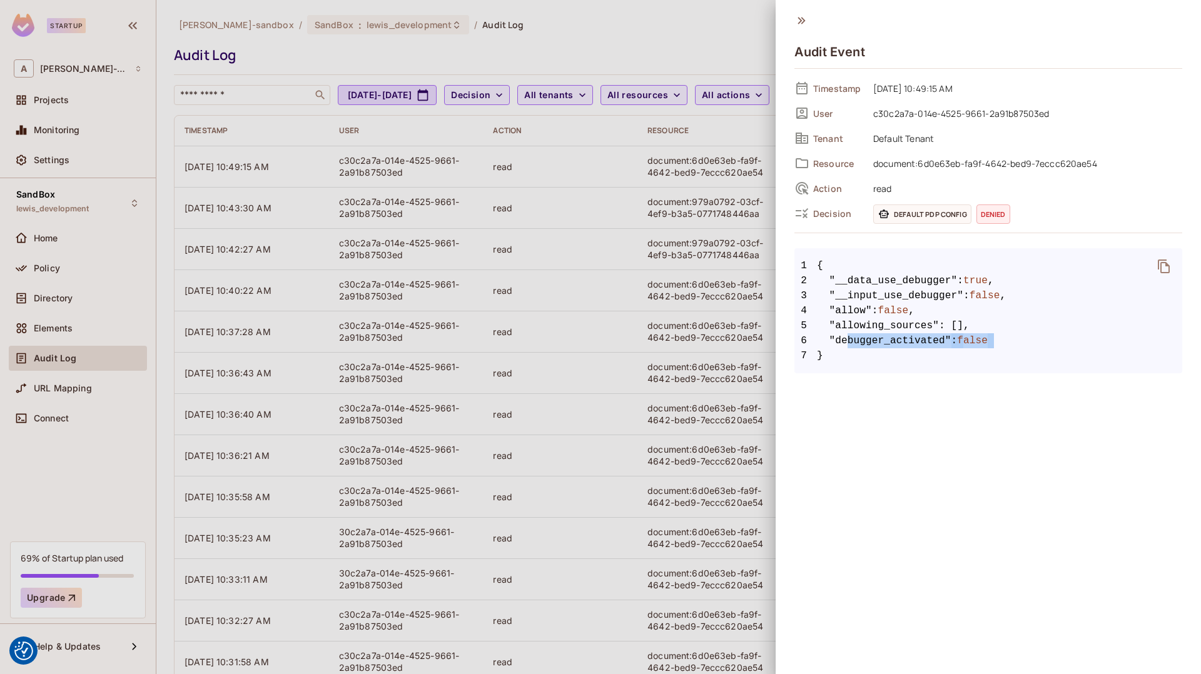
drag, startPoint x: 834, startPoint y: 356, endPoint x: 844, endPoint y: 340, distance: 19.4
click at [844, 340] on code "1 { 2 "__data_use_debugger" : true , 3 "__input_use_debugger" : false , 4 "allo…" at bounding box center [988, 310] width 388 height 105
click at [844, 340] on span ""debugger_activated"" at bounding box center [890, 340] width 122 height 15
click at [704, 211] on div at bounding box center [600, 337] width 1201 height 674
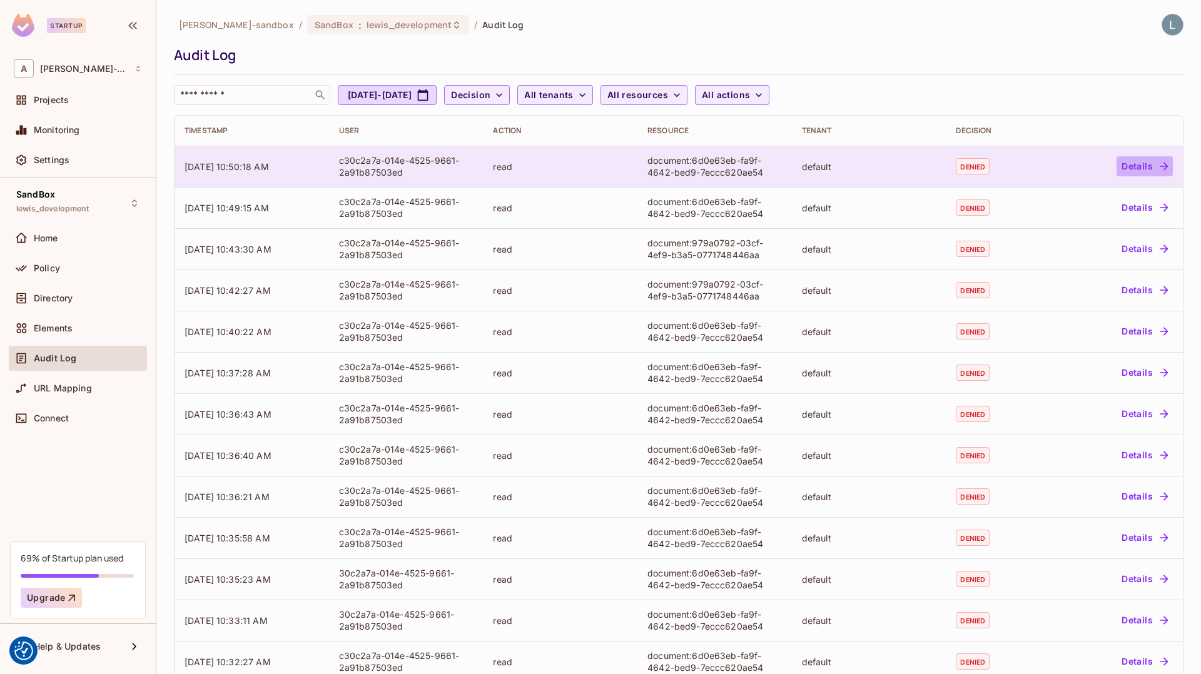
click at [1160, 163] on icon "button" at bounding box center [1164, 166] width 13 height 13
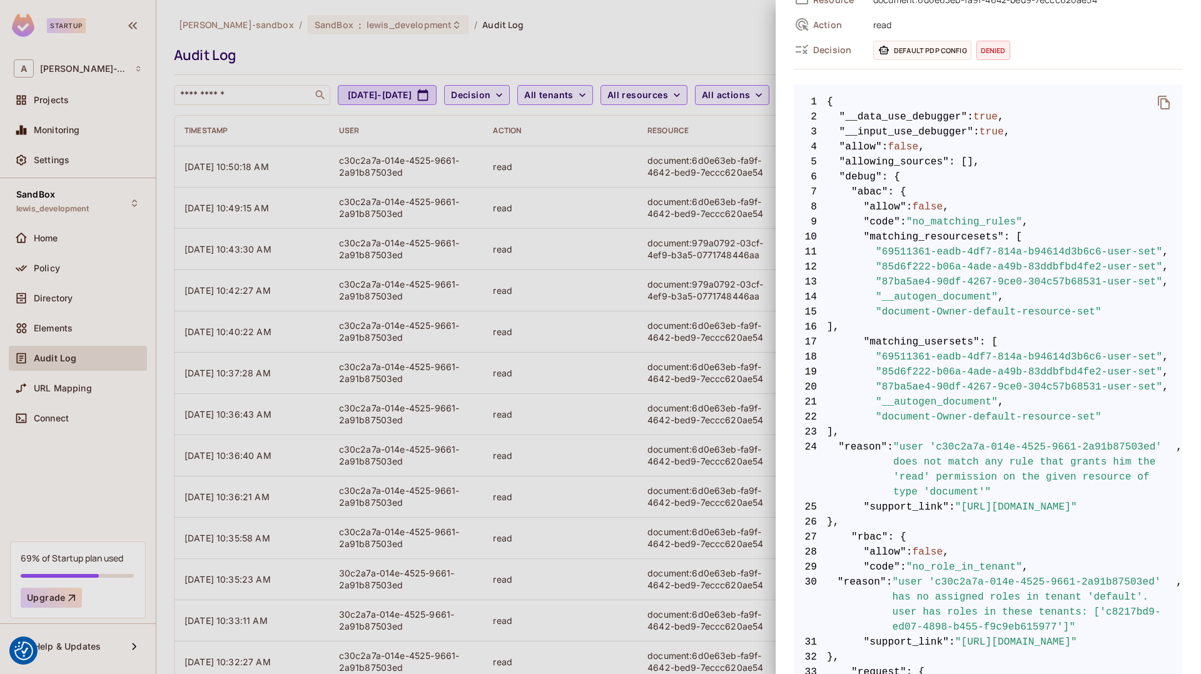
scroll to position [164, 0]
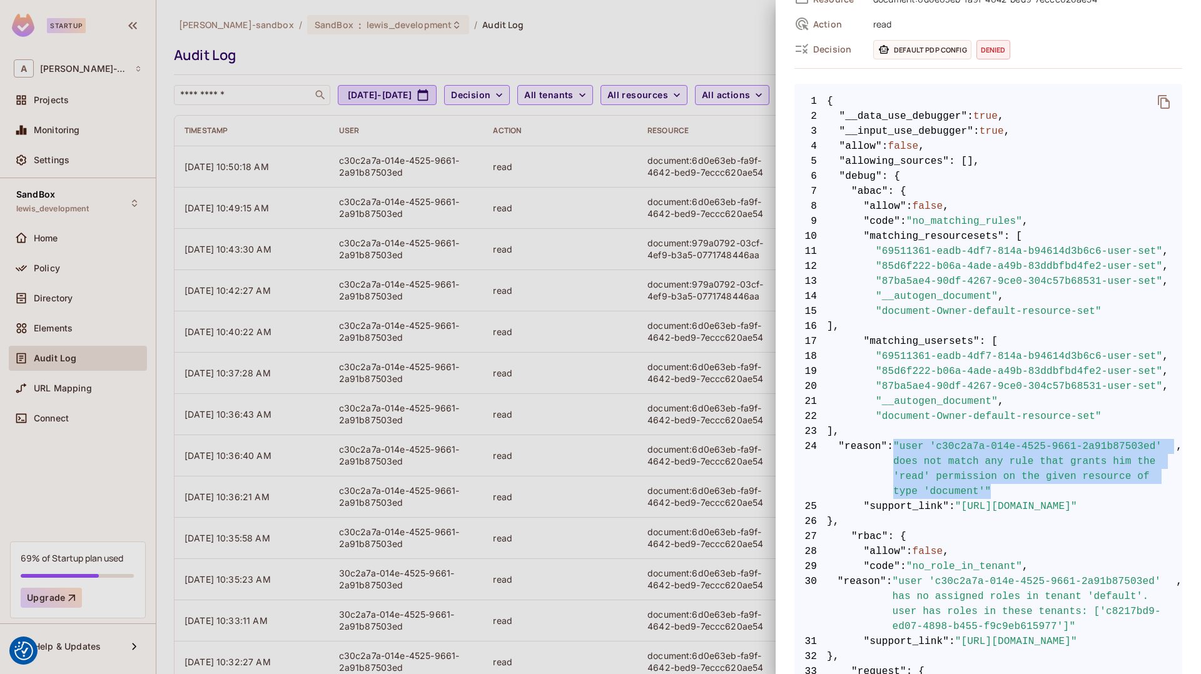
drag, startPoint x: 999, startPoint y: 493, endPoint x: 894, endPoint y: 445, distance: 114.7
click at [894, 445] on span ""user 'c30c2a7a-014e-4525-9661-2a91b87503ed' does not match any rule that grant…" at bounding box center [1034, 469] width 283 height 60
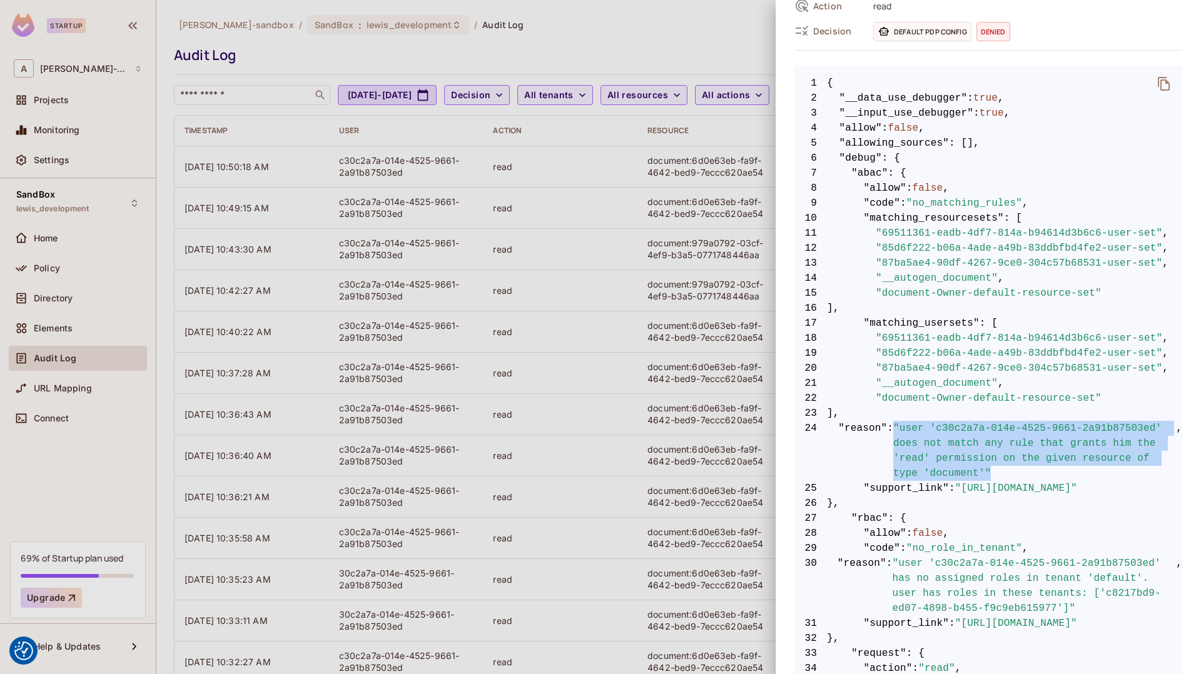
scroll to position [187, 0]
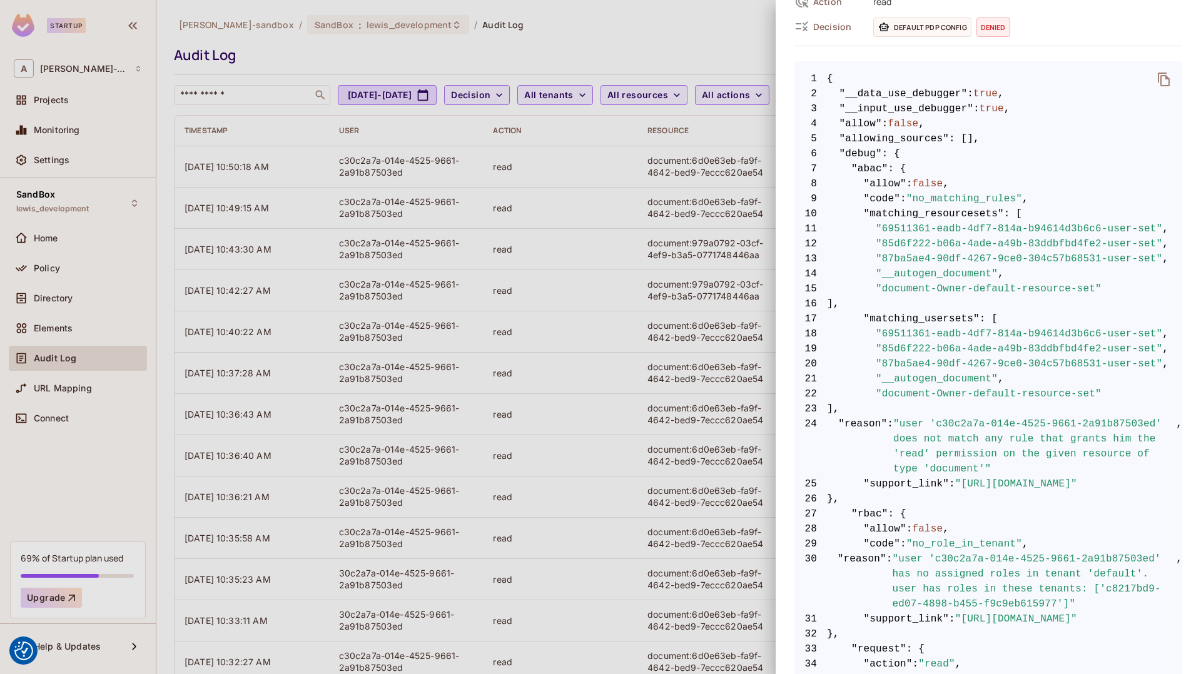
click at [953, 429] on span ""user 'c30c2a7a-014e-4525-9661-2a91b87503ed' does not match any rule that grant…" at bounding box center [1034, 446] width 283 height 60
click at [437, 405] on div at bounding box center [600, 337] width 1201 height 674
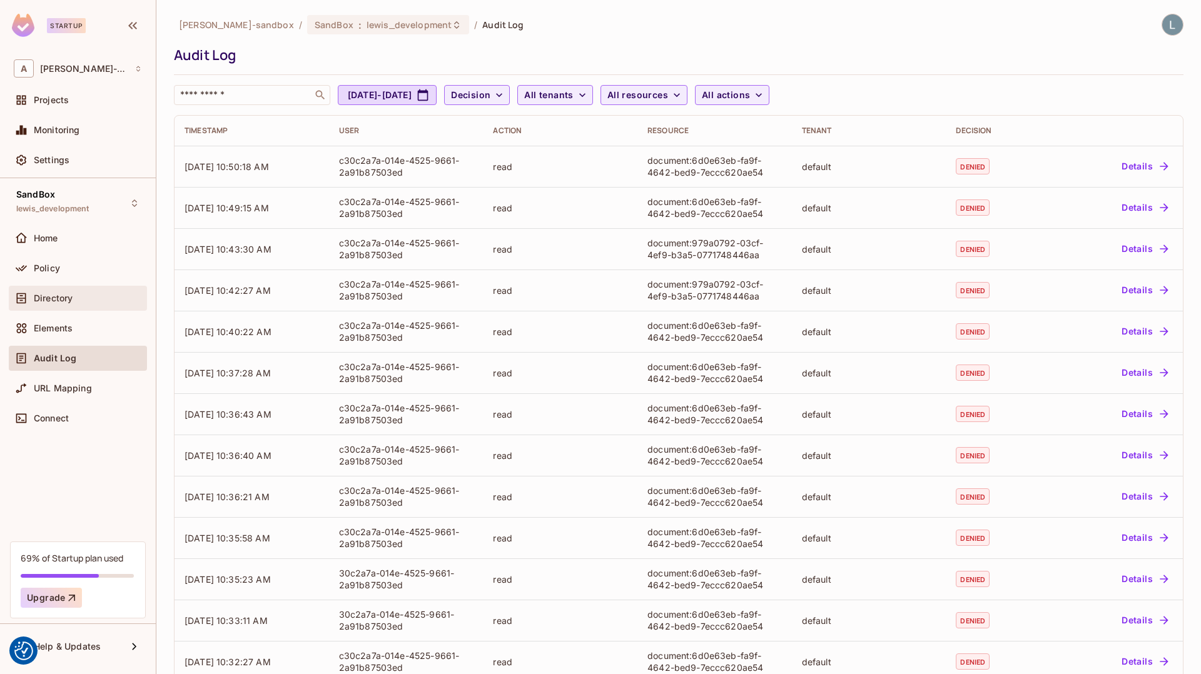
click at [67, 288] on div "Directory" at bounding box center [78, 298] width 138 height 25
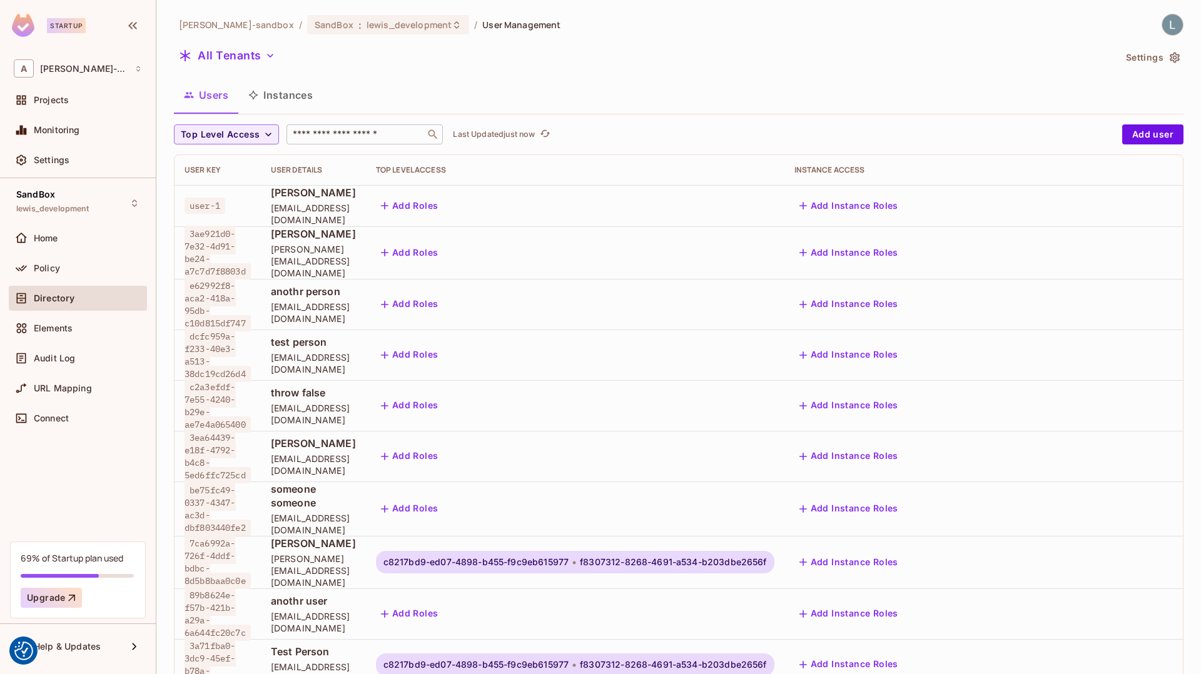
click at [320, 135] on input "text" at bounding box center [355, 134] width 131 height 13
paste input "**********"
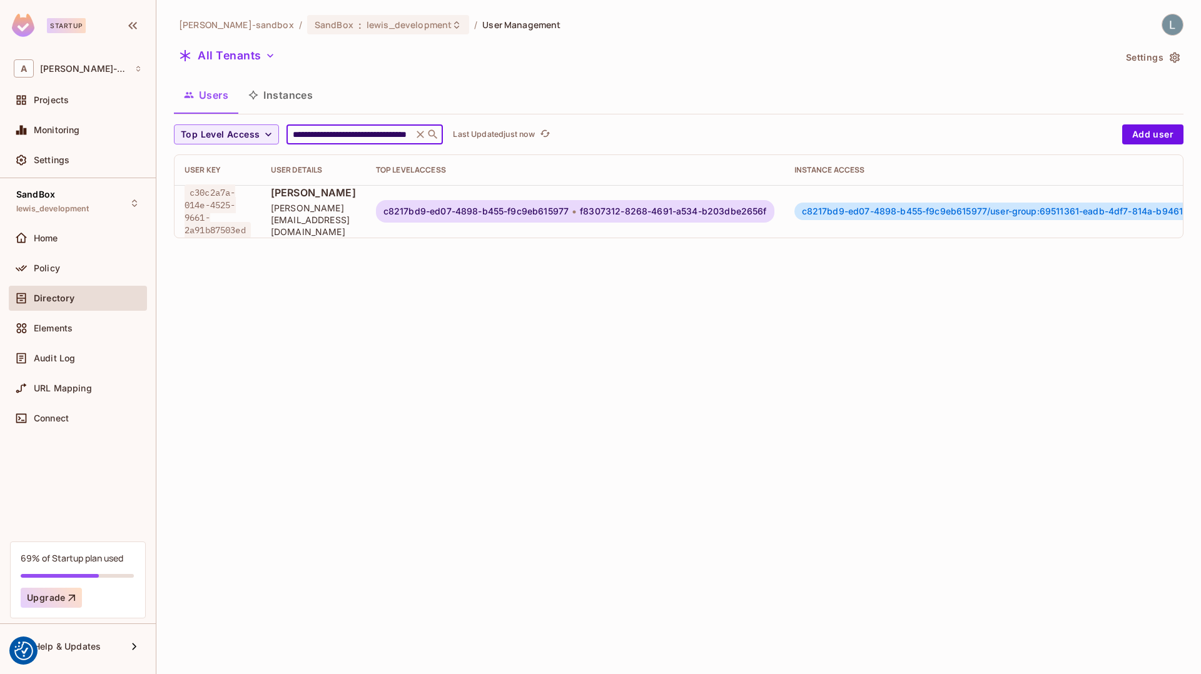
type input "**********"
click at [723, 202] on div "c8217bd9-ed07-4898-b455-f9c9eb615977 f8307312-8268-4691-a534-b203dbe2656f" at bounding box center [575, 211] width 398 height 23
click at [766, 206] on span "f8307312-8268-4691-a534-b203dbe2656f" at bounding box center [673, 211] width 186 height 10
click at [854, 204] on div "c8217bd9-ed07-4898-b455-f9c9eb615977/user-group:69511361-eadb-4df7-814a-b94614d…" at bounding box center [1048, 212] width 509 height 18
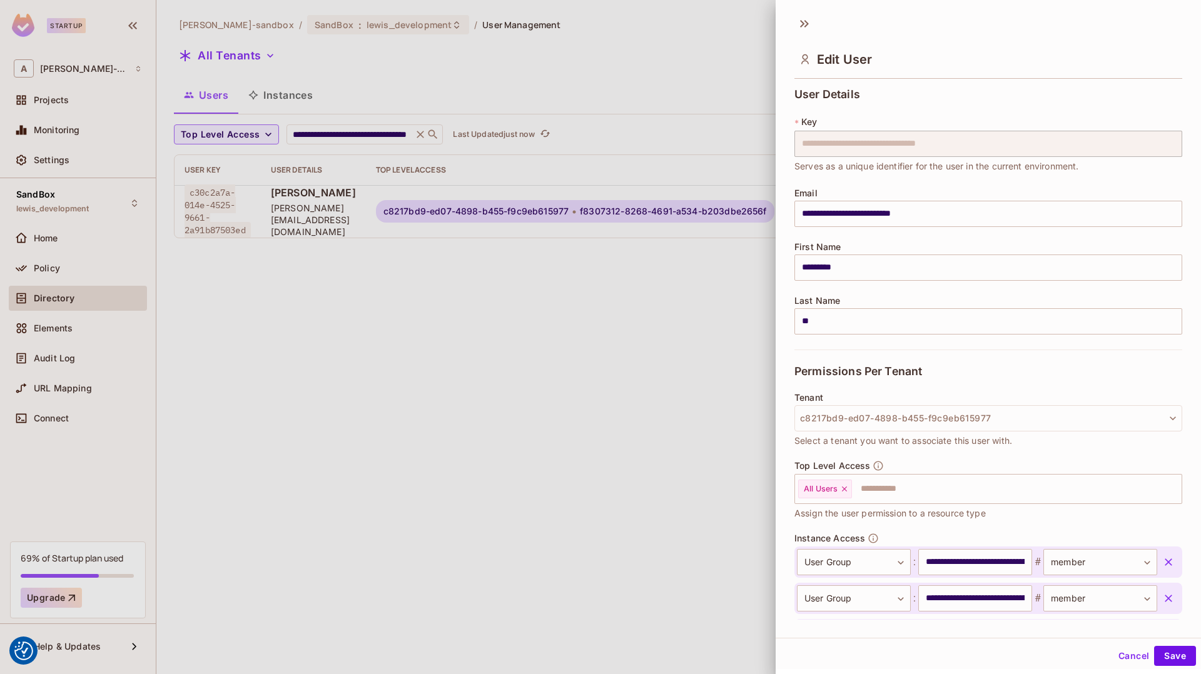
click at [488, 429] on div at bounding box center [600, 337] width 1201 height 674
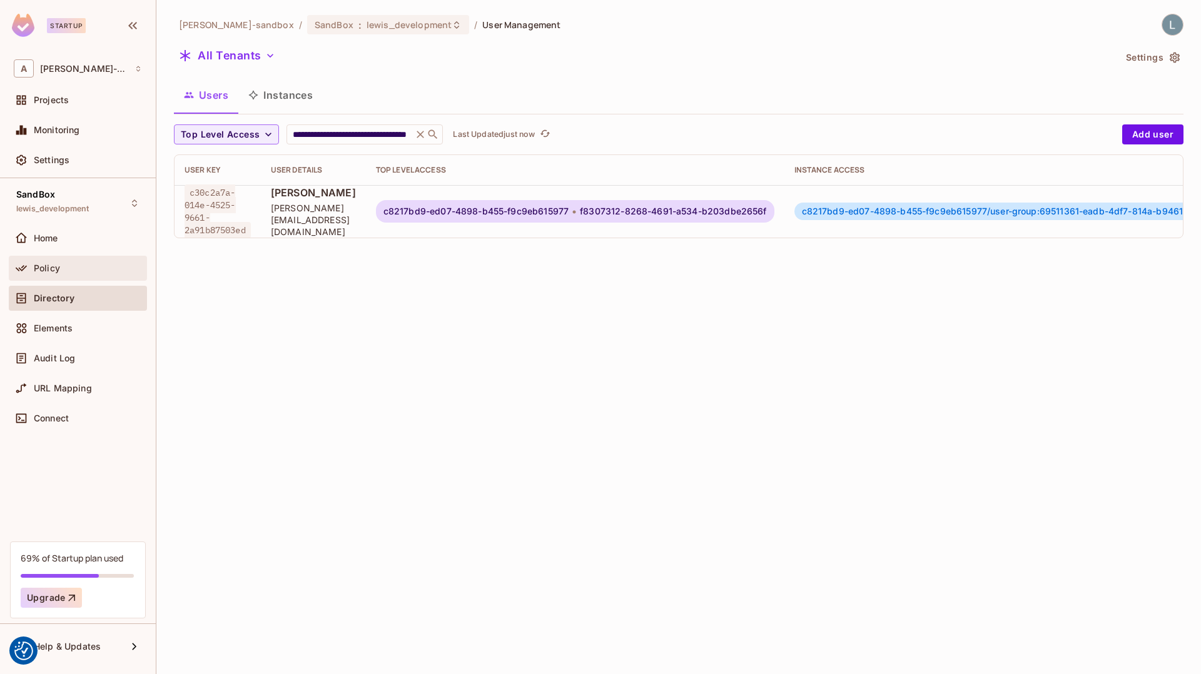
click at [73, 264] on div "Policy" at bounding box center [88, 268] width 108 height 10
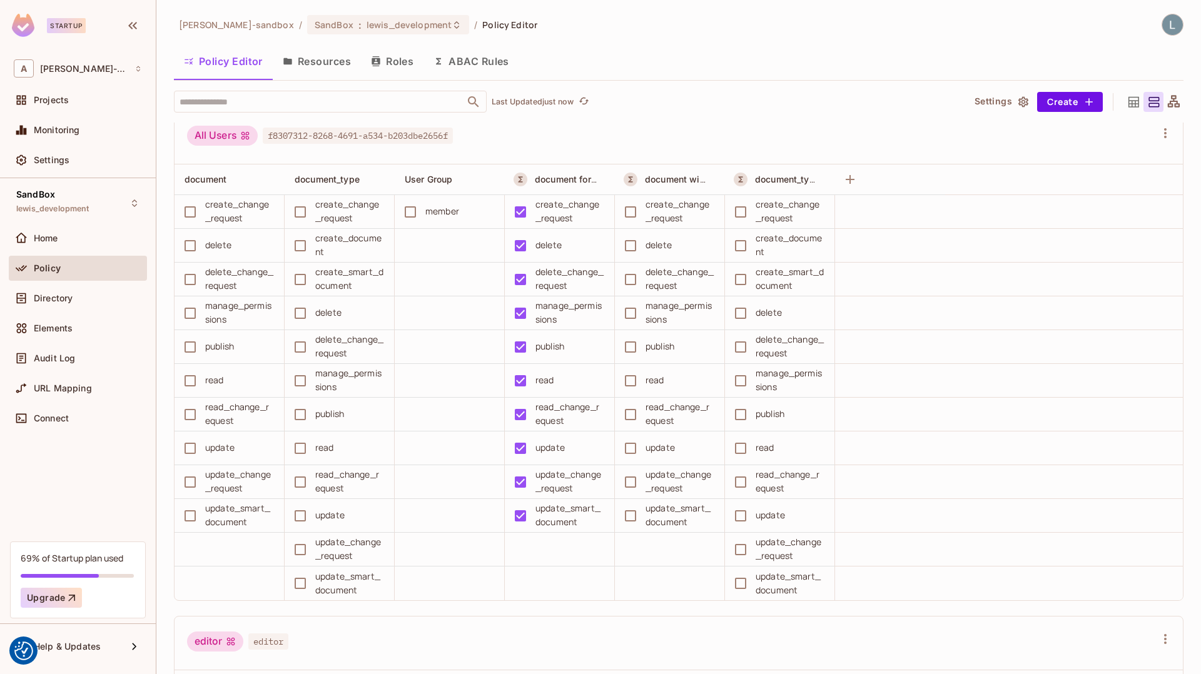
scroll to position [520, 0]
click at [785, 365] on div "manage_permissions" at bounding box center [789, 379] width 69 height 28
click at [462, 61] on button "ABAC Rules" at bounding box center [471, 61] width 96 height 31
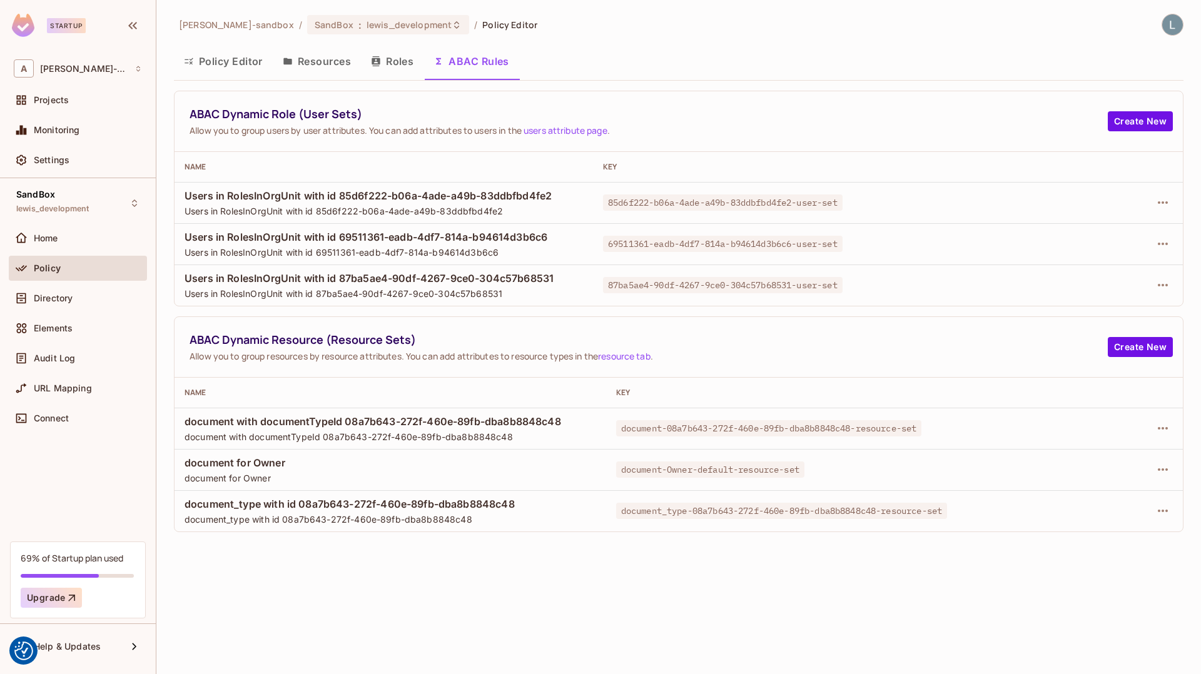
click at [1174, 467] on td at bounding box center [1097, 469] width 169 height 41
click at [1167, 467] on icon "button" at bounding box center [1162, 469] width 15 height 15
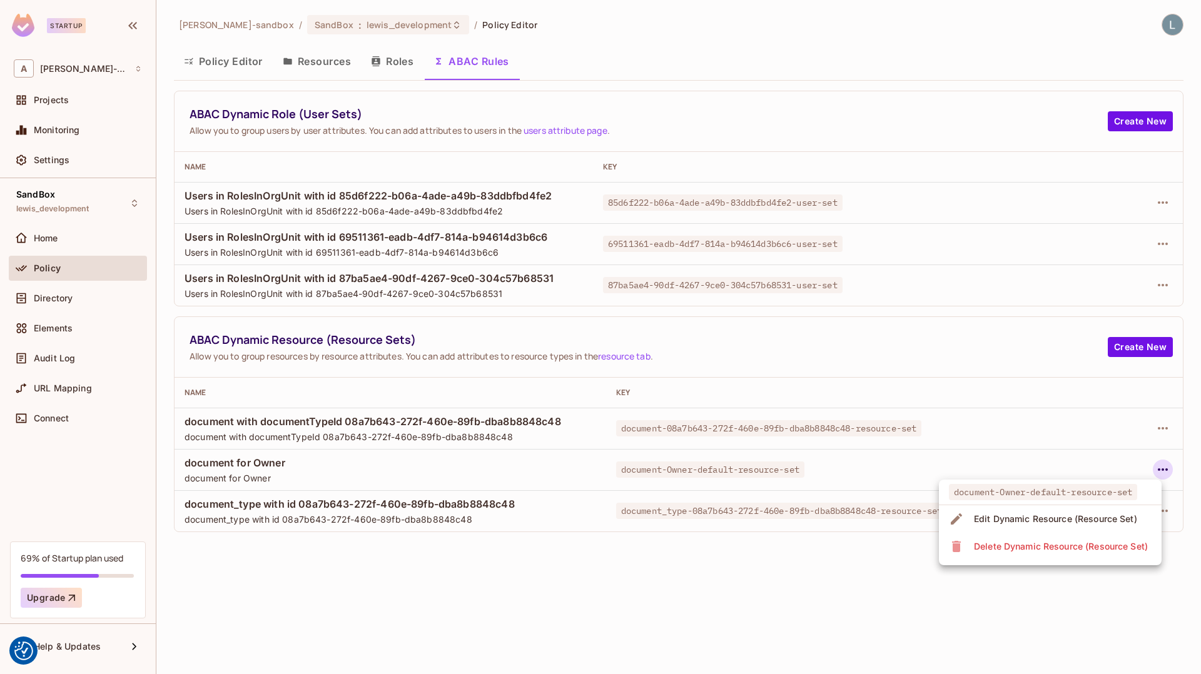
click at [1065, 523] on div "Edit Dynamic Resource (Resource Set)" at bounding box center [1055, 519] width 163 height 13
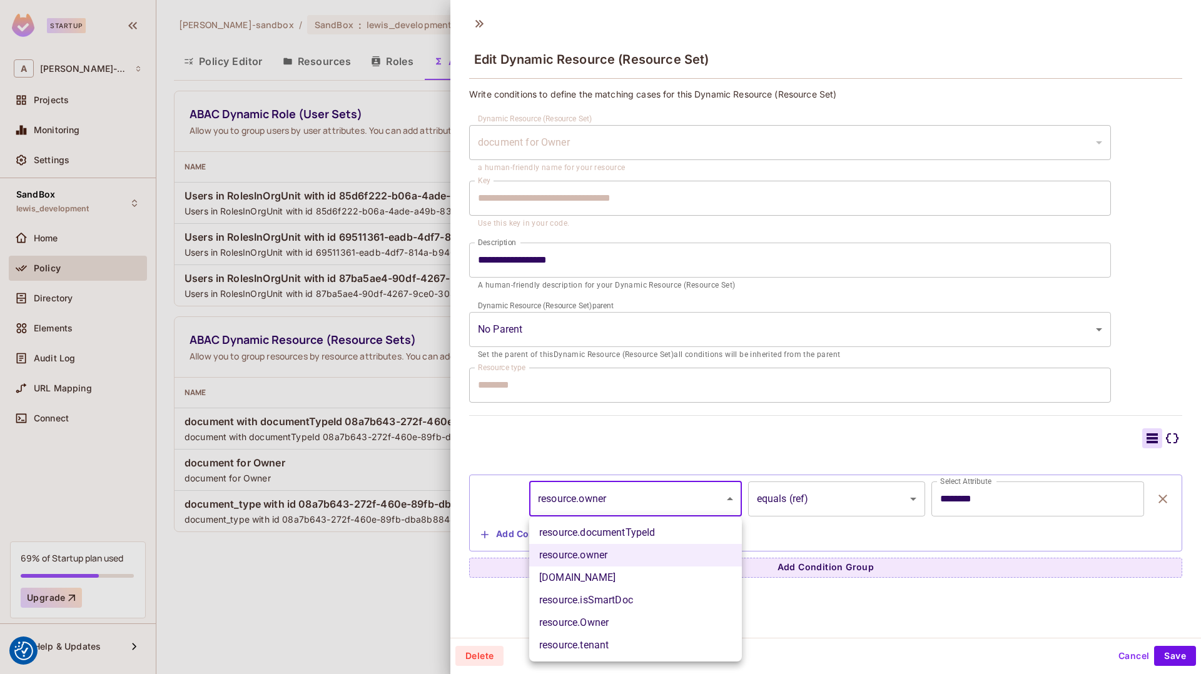
click at [598, 510] on body "We use cookies to enhance your browsing experience, serve personalized ads or c…" at bounding box center [600, 337] width 1201 height 674
click at [613, 621] on li "resource.Owner" at bounding box center [635, 623] width 213 height 23
type input "**********"
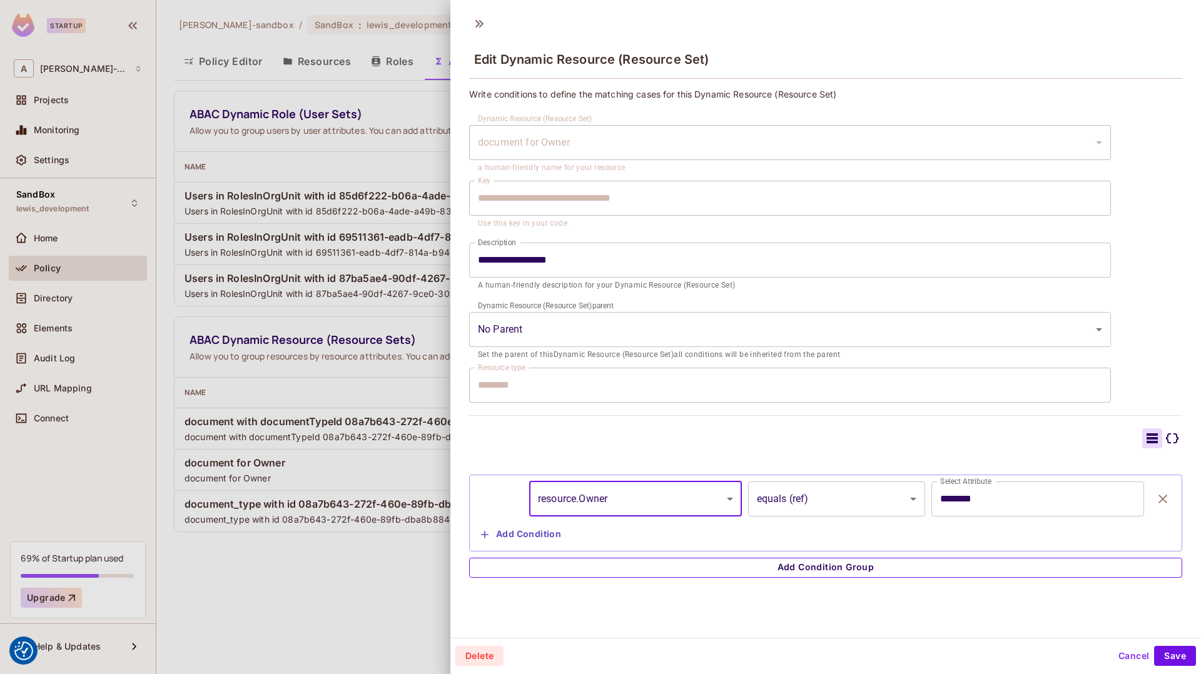
scroll to position [2, 0]
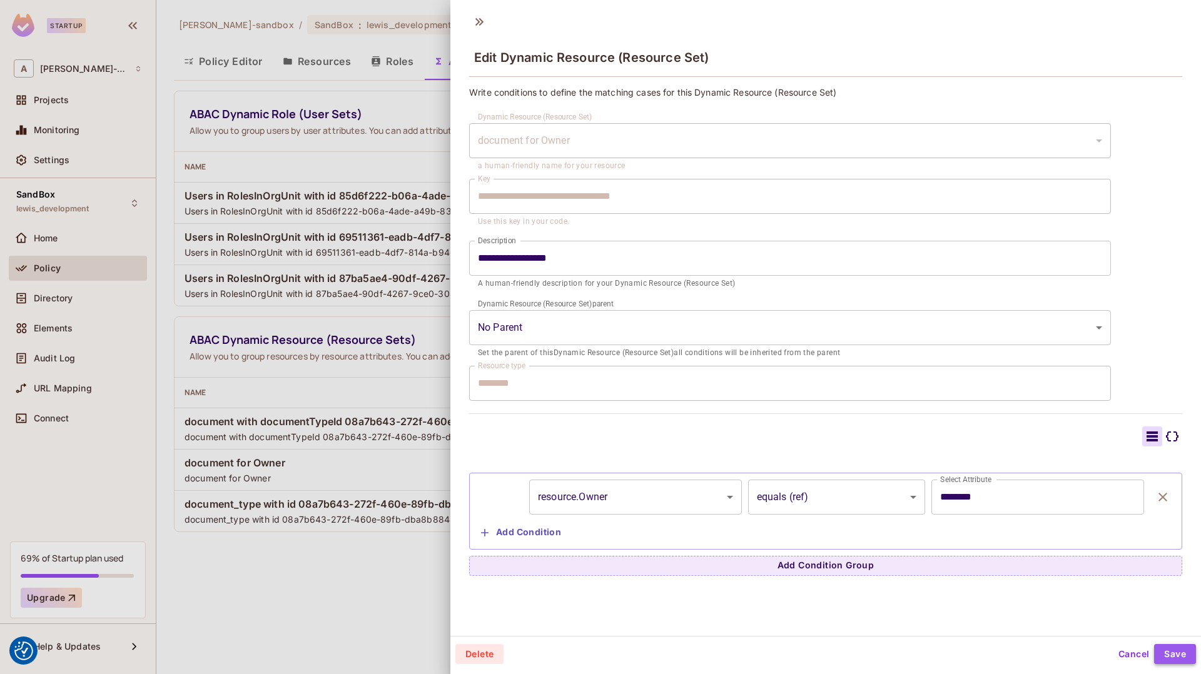
click at [1175, 654] on button "Save" at bounding box center [1175, 654] width 42 height 20
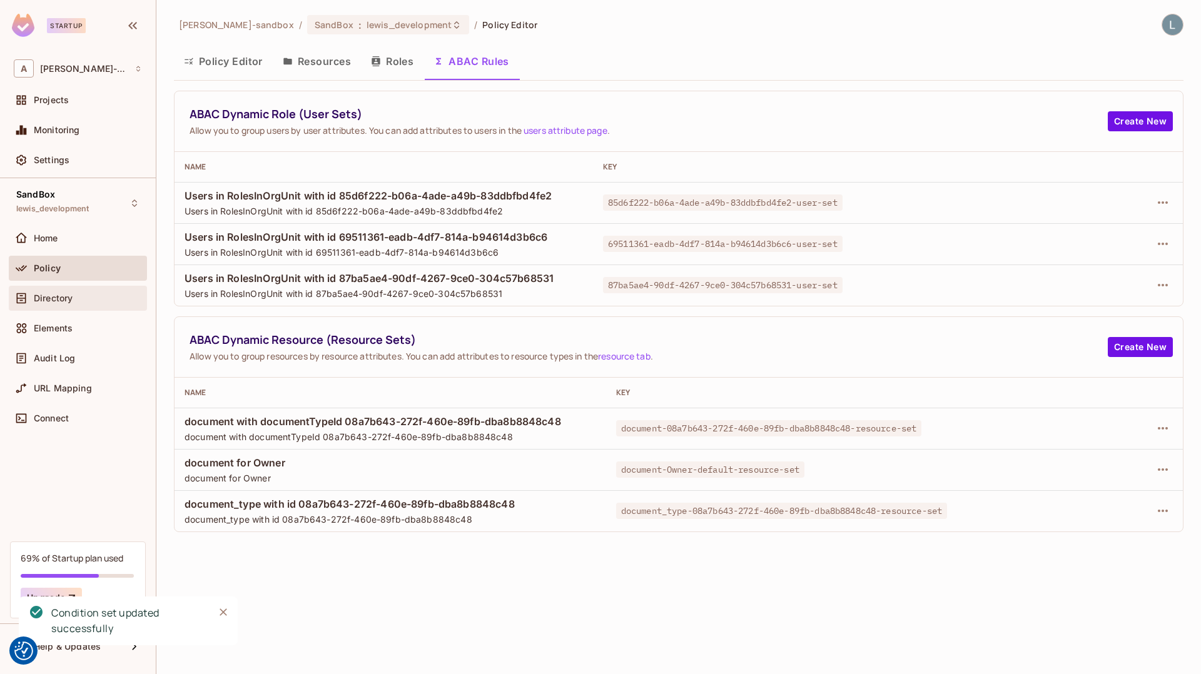
click at [52, 303] on span "Directory" at bounding box center [53, 298] width 39 height 10
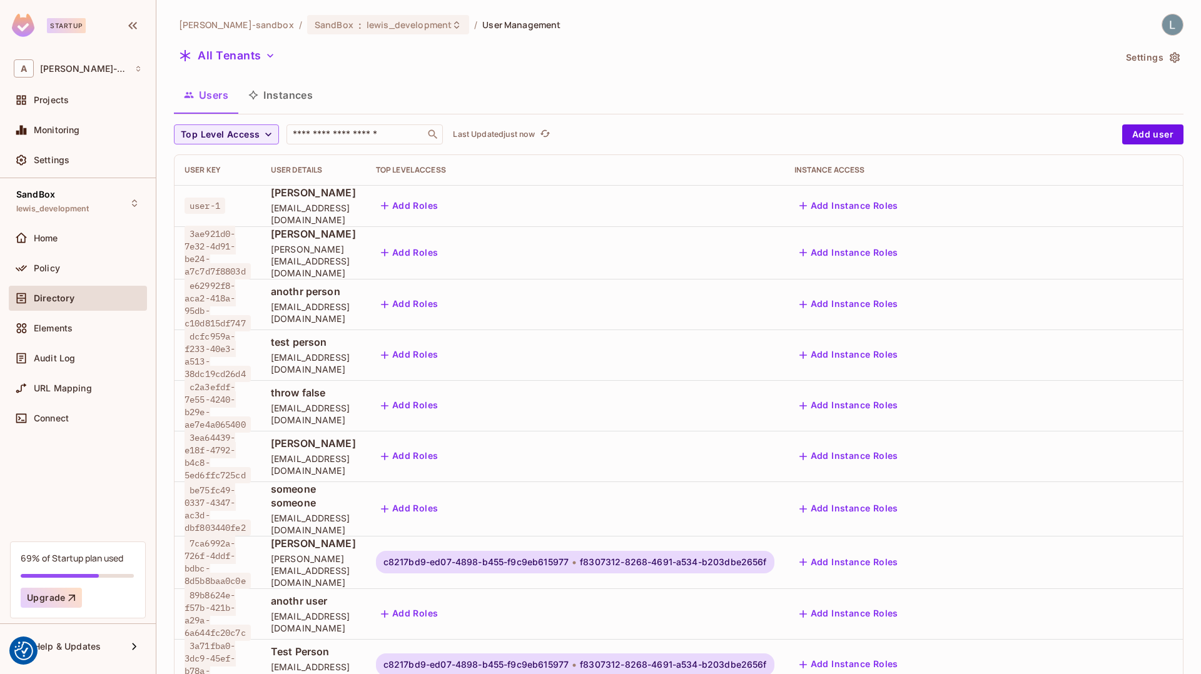
click at [288, 106] on button "Instances" at bounding box center [280, 94] width 84 height 31
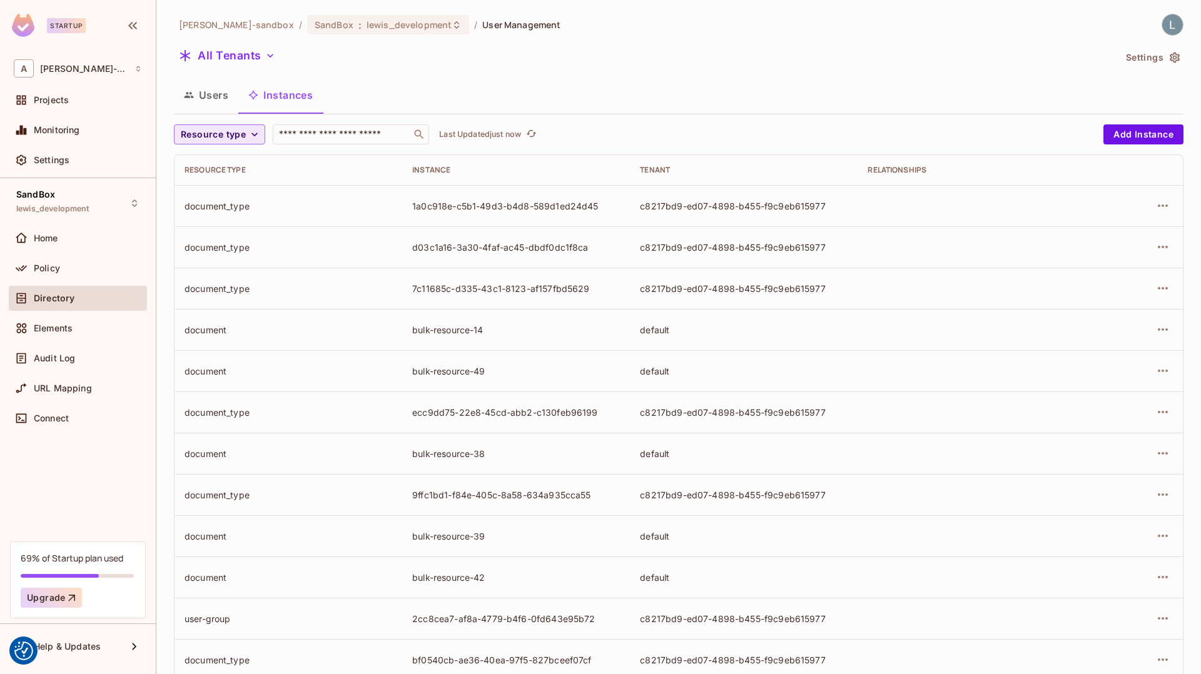
click at [218, 132] on span "Resource type" at bounding box center [213, 135] width 65 height 16
click at [226, 215] on span "document" at bounding box center [216, 217] width 65 height 12
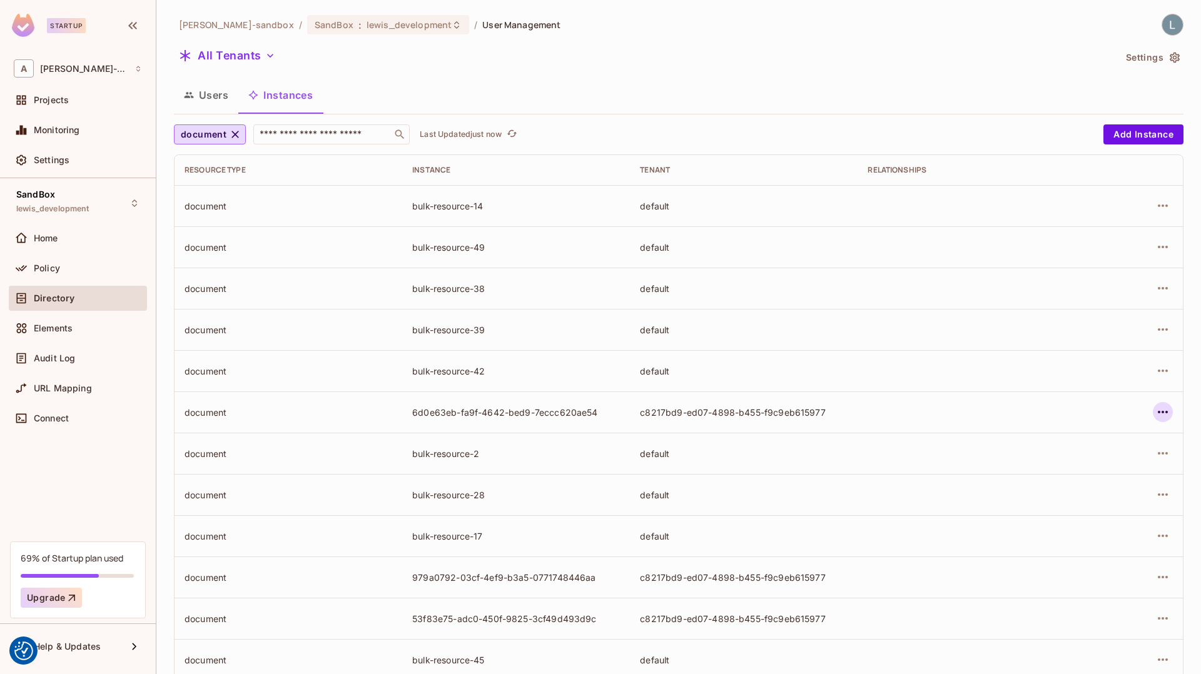
click at [1163, 411] on icon "button" at bounding box center [1163, 412] width 10 height 3
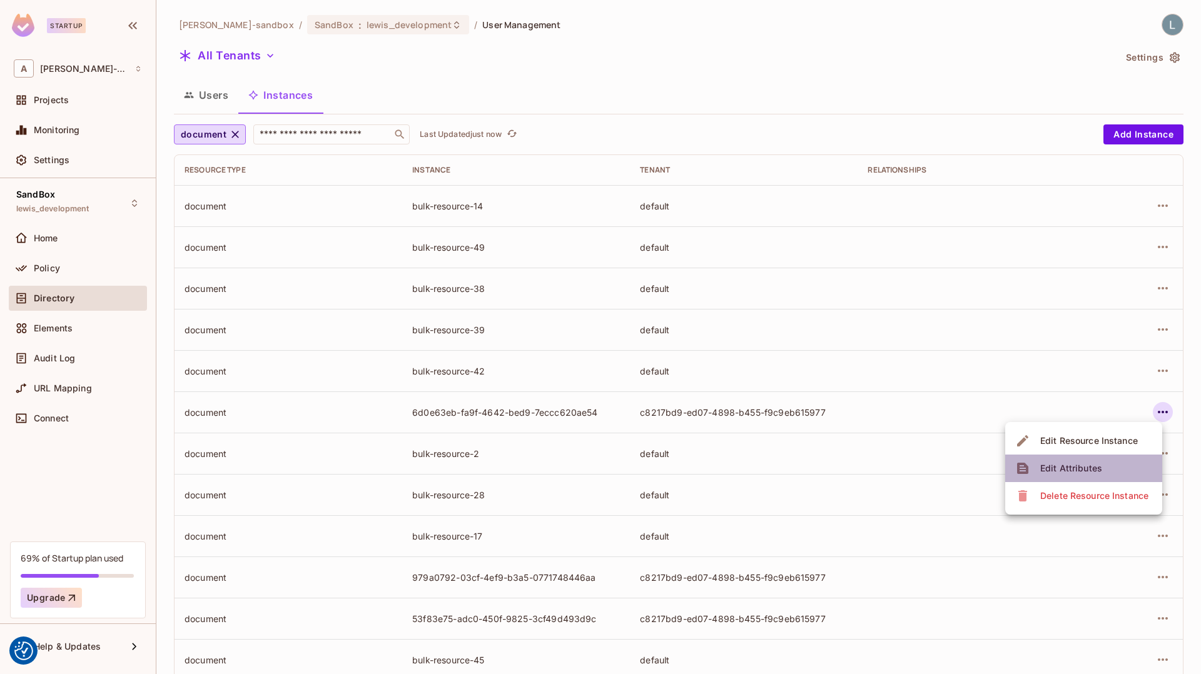
click at [1049, 470] on div "Edit Attributes" at bounding box center [1071, 468] width 62 height 13
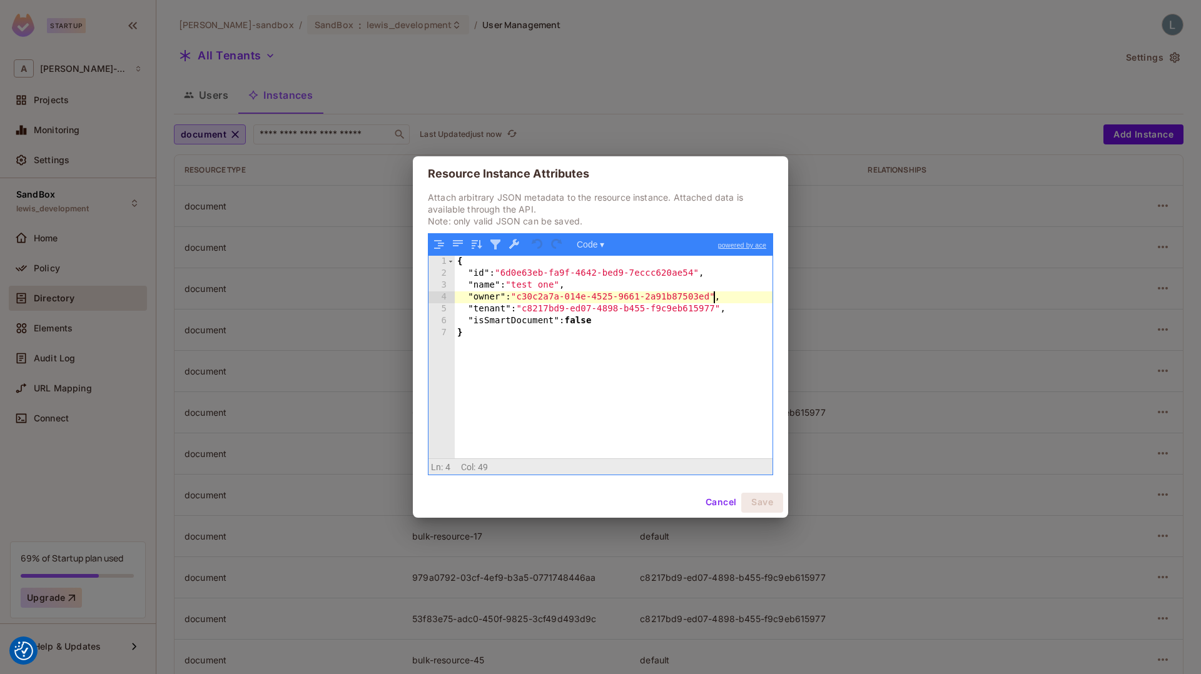
click at [715, 297] on div "{ "id" : "6d0e63eb-fa9f-4642-bed9-7eccc620ae54" , "name" : "test one" , "owner"…" at bounding box center [614, 369] width 318 height 226
click at [766, 498] on button "Save" at bounding box center [762, 503] width 42 height 20
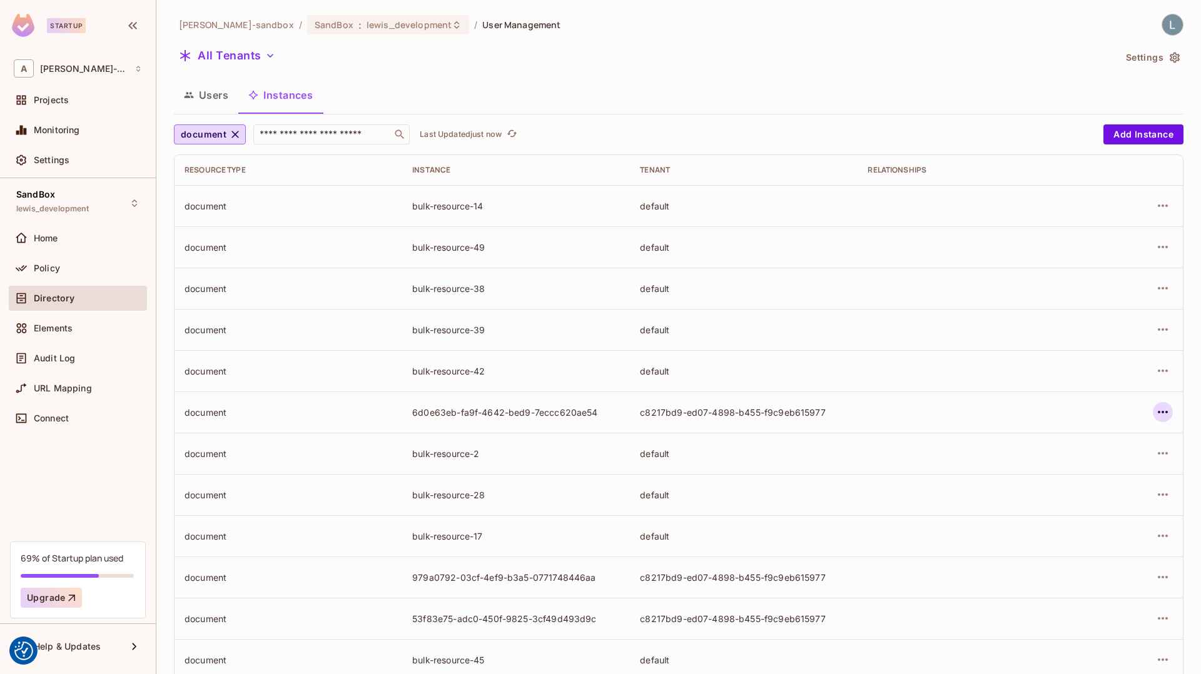
click at [1166, 410] on icon "button" at bounding box center [1162, 412] width 15 height 15
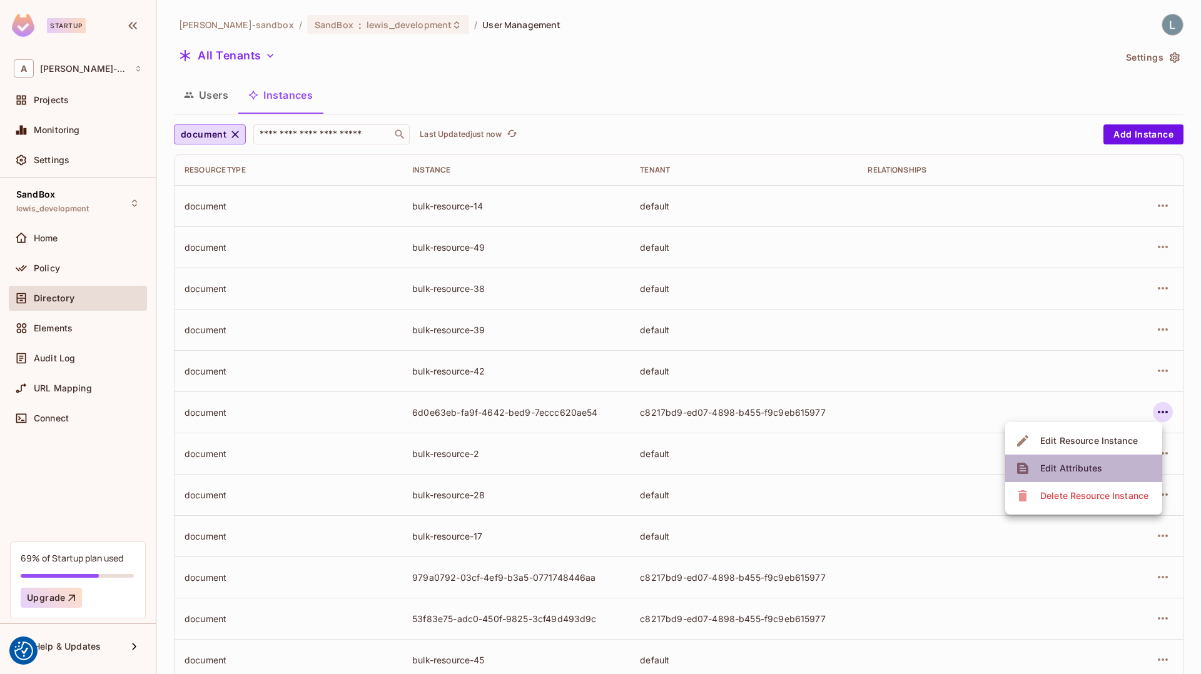
click at [1083, 462] on div "Edit Attributes" at bounding box center [1071, 468] width 62 height 13
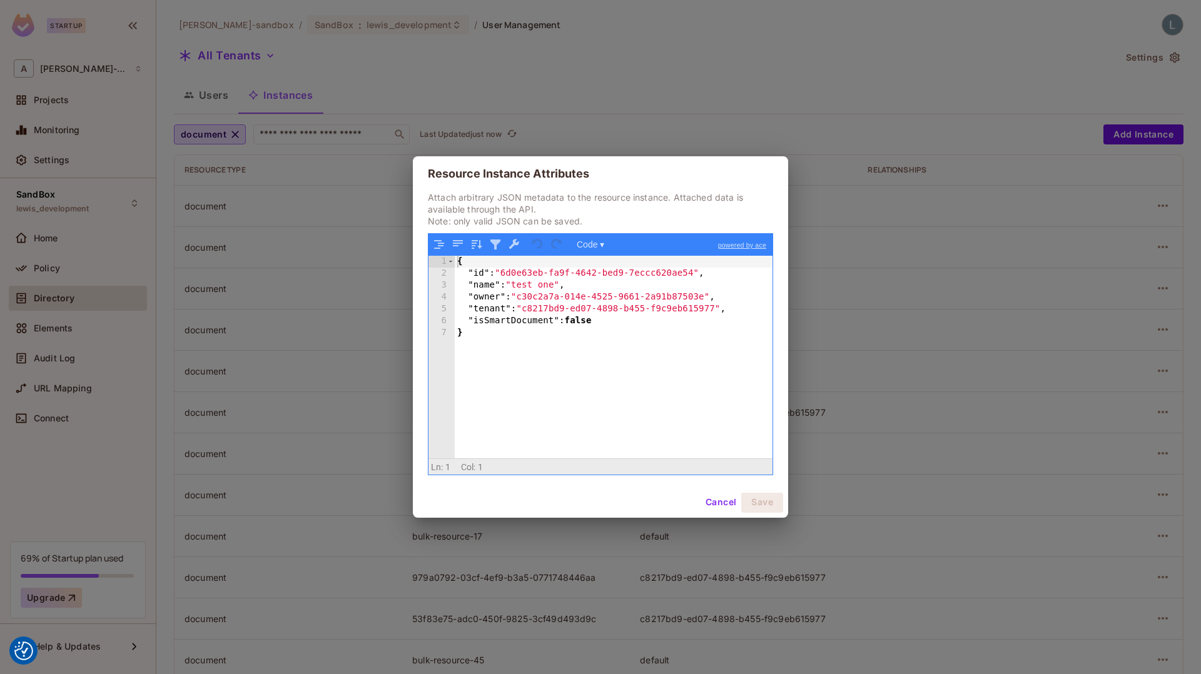
click at [710, 297] on div "{ "id" : "6d0e63eb-fa9f-4642-bed9-7eccc620ae54" , "name" : "test one" , "owner"…" at bounding box center [614, 369] width 318 height 226
click at [757, 502] on button "Save" at bounding box center [762, 503] width 42 height 20
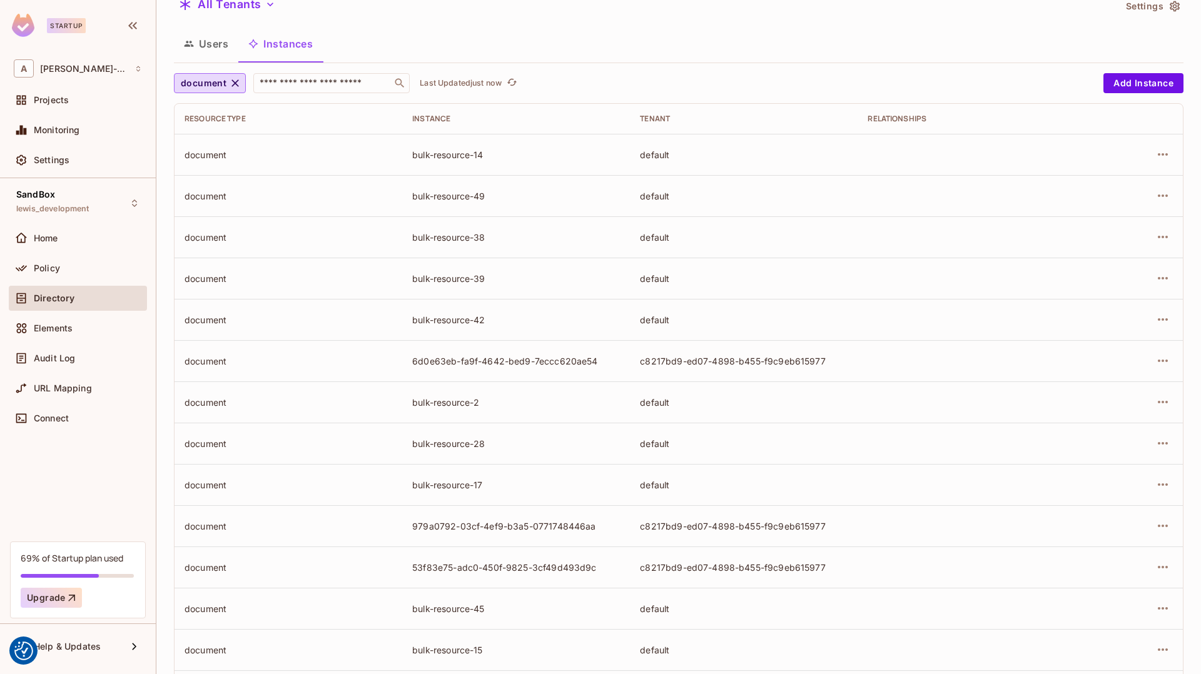
scroll to position [43, 0]
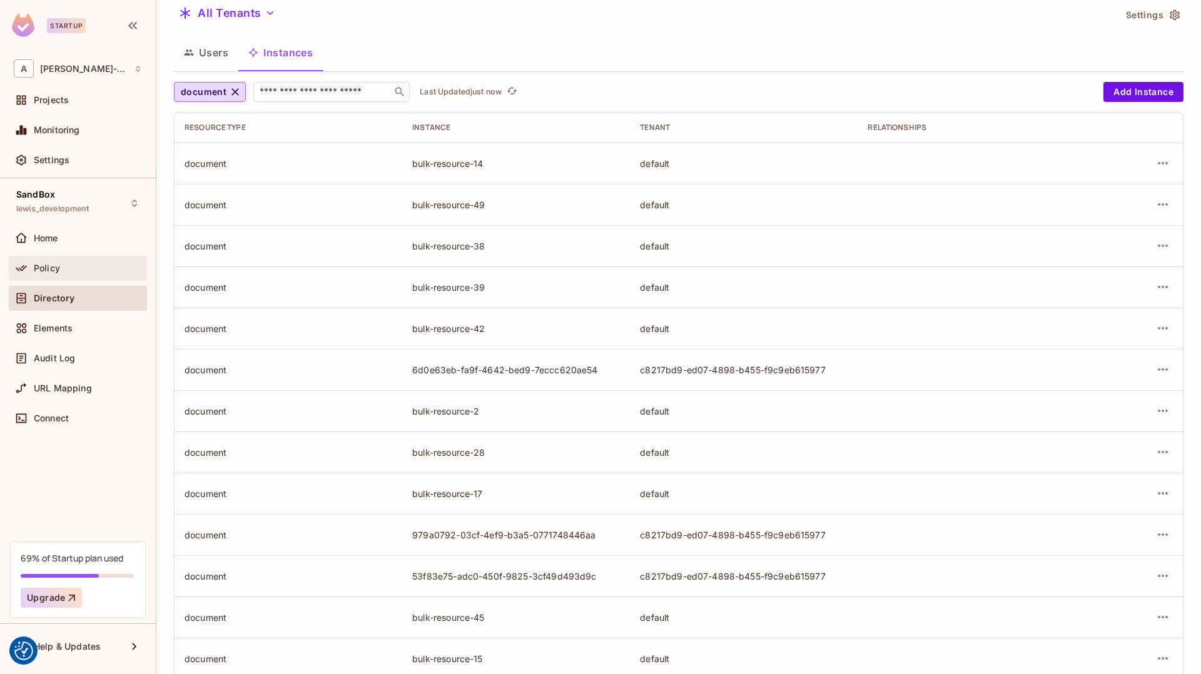
click at [49, 264] on span "Policy" at bounding box center [47, 268] width 26 height 10
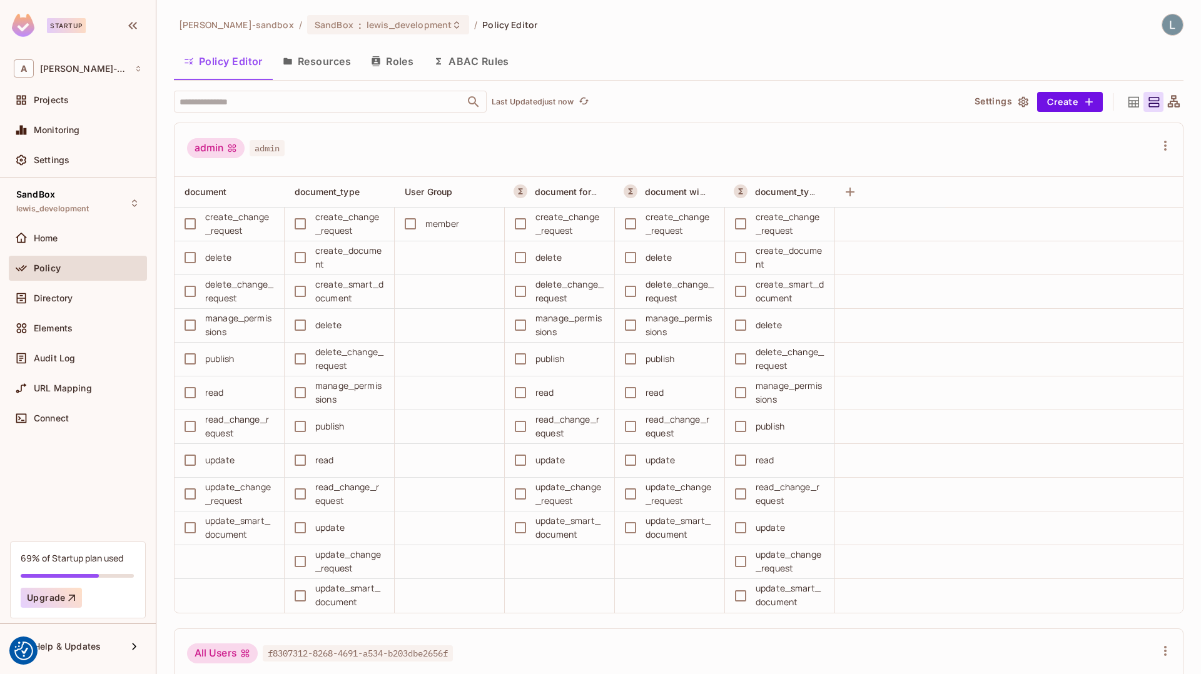
click at [474, 59] on button "ABAC Rules" at bounding box center [471, 61] width 96 height 31
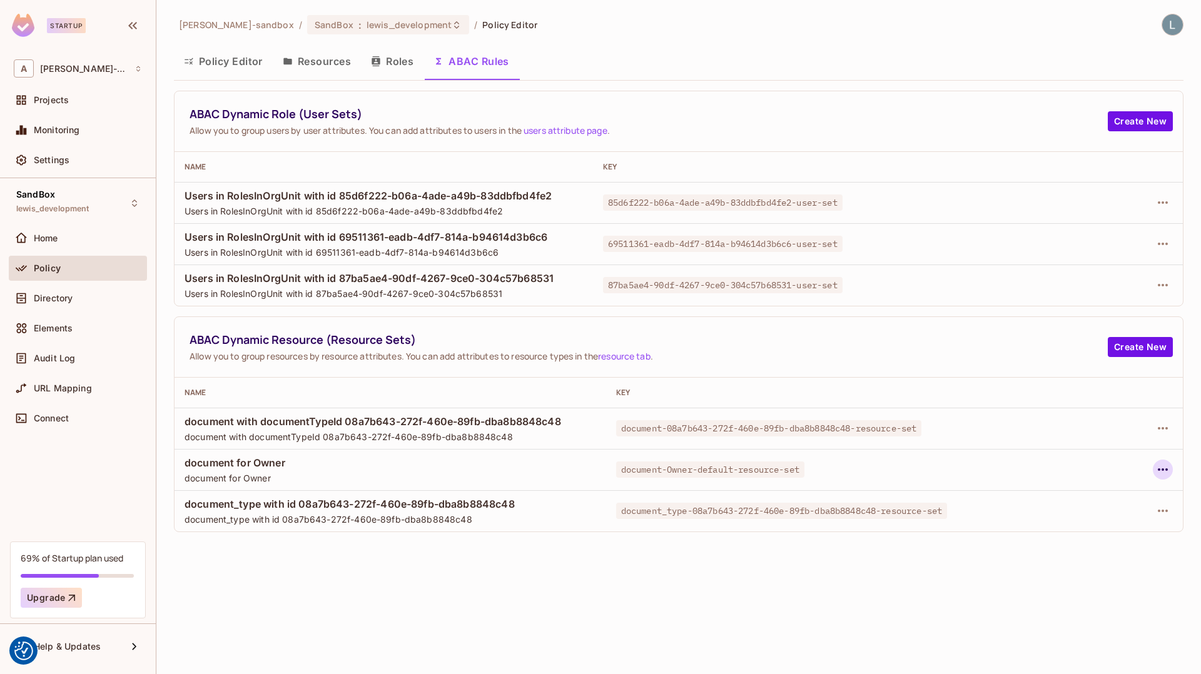
click at [1164, 463] on icon "button" at bounding box center [1162, 469] width 15 height 15
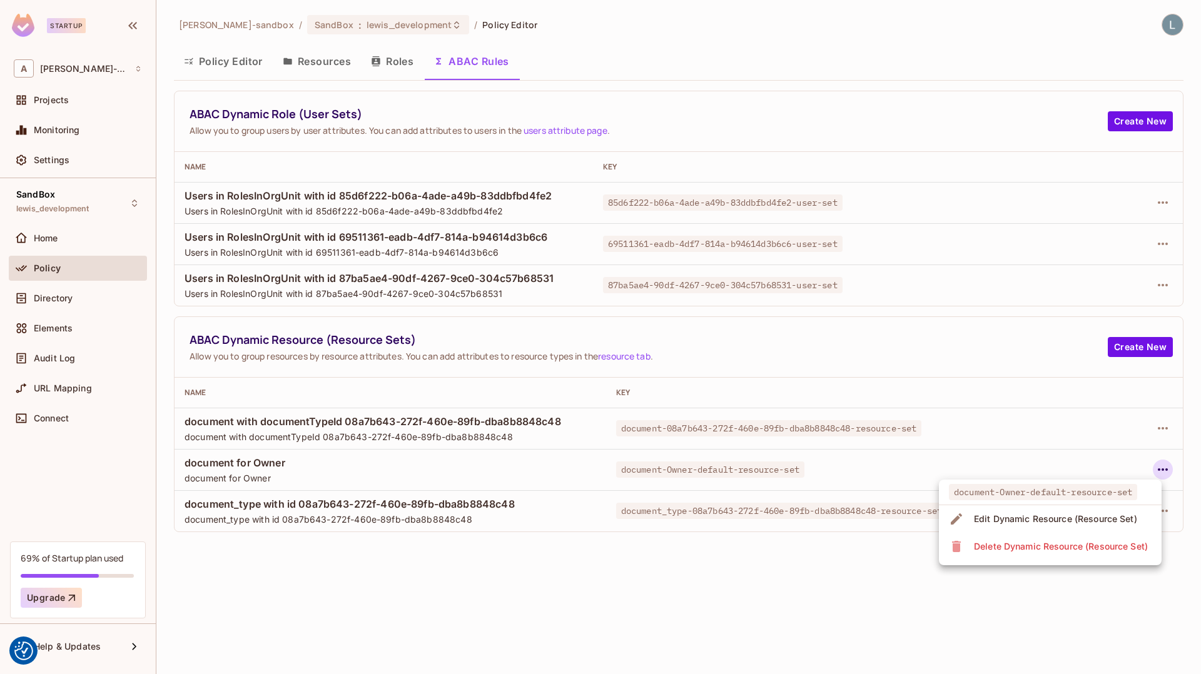
click at [1020, 519] on div "Edit Dynamic Resource (Resource Set)" at bounding box center [1055, 519] width 163 height 13
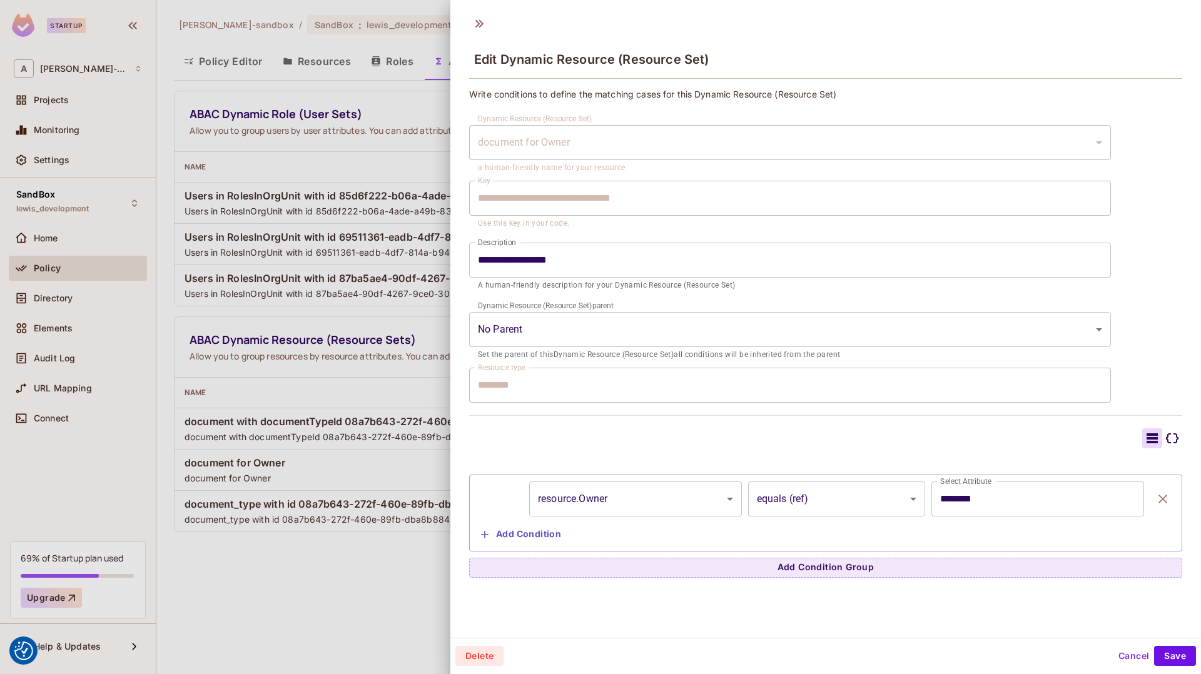
scroll to position [2, 0]
click at [618, 495] on body "We use cookies to enhance your browsing experience, serve personalized ads or c…" at bounding box center [600, 337] width 1201 height 674
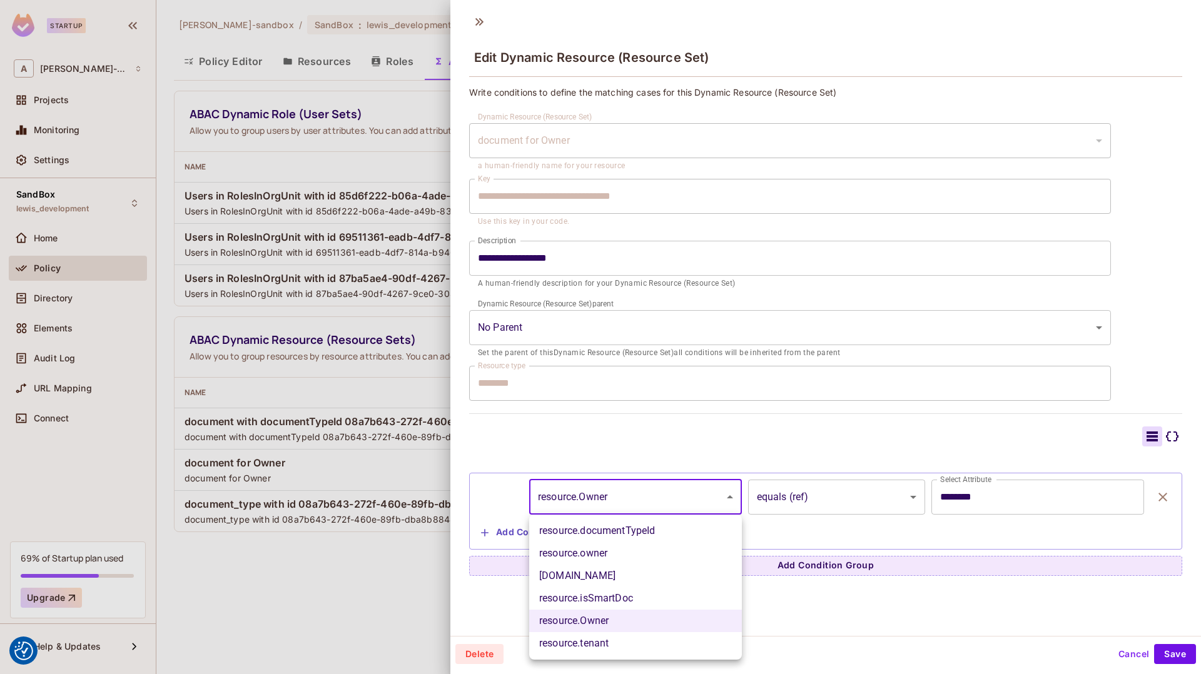
click at [598, 554] on li "resource.owner" at bounding box center [635, 553] width 213 height 23
type input "**********"
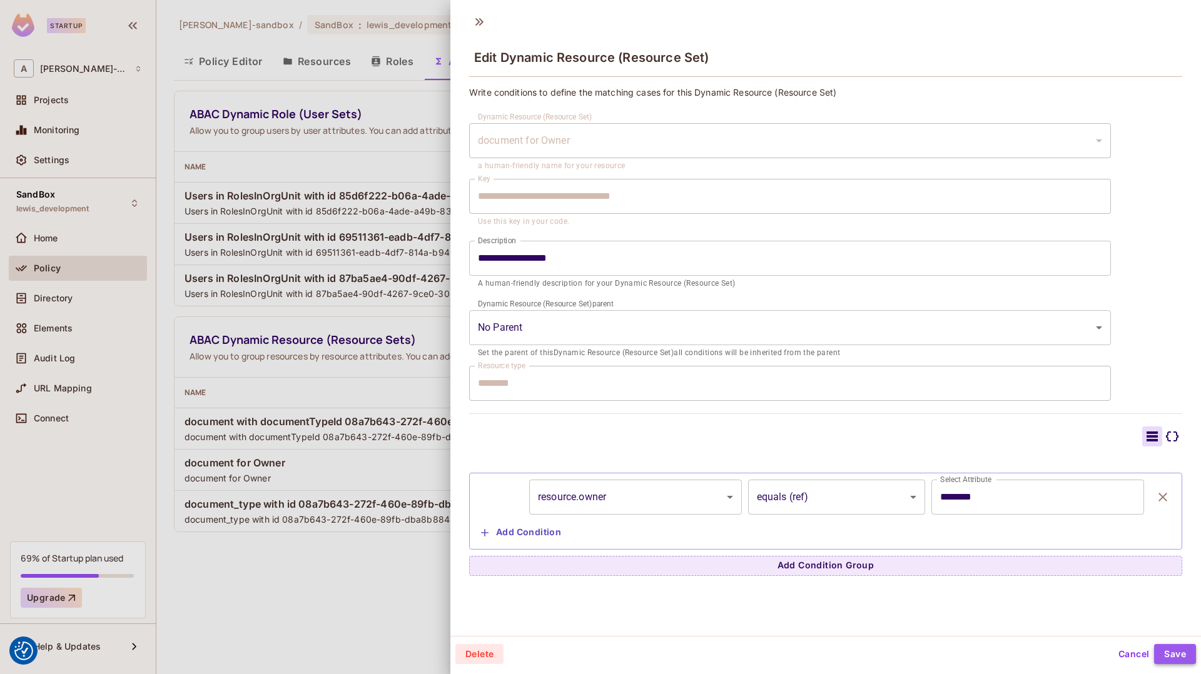
click at [1165, 649] on button "Save" at bounding box center [1175, 654] width 42 height 20
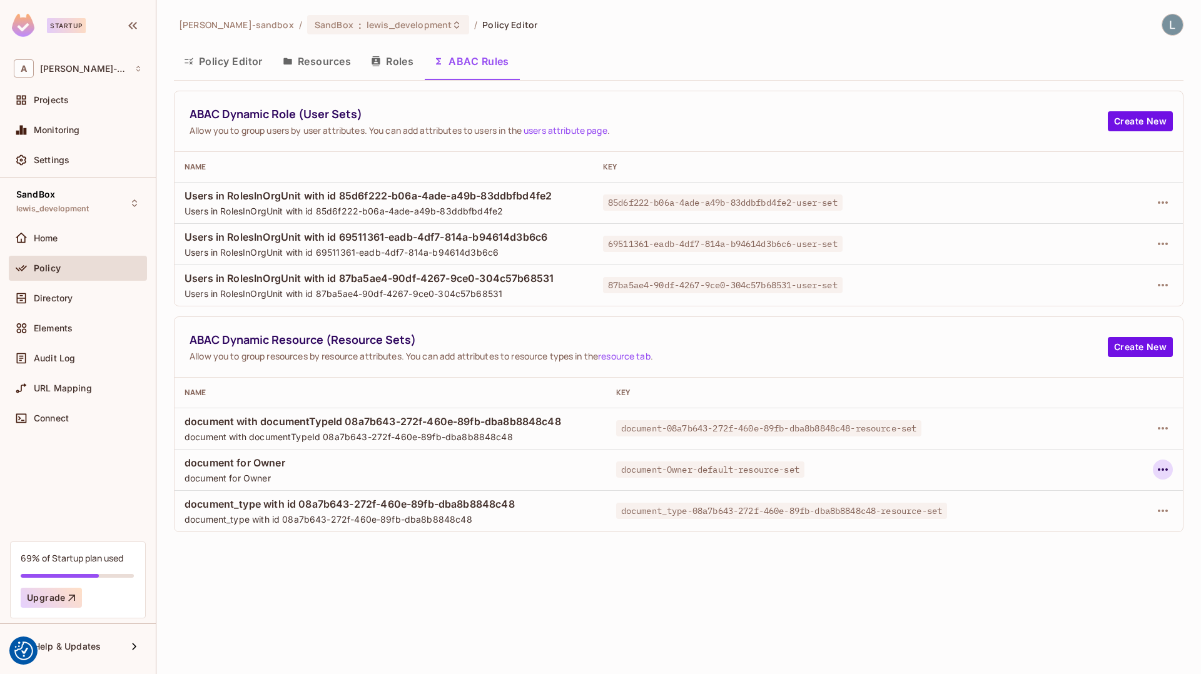
click at [1163, 467] on icon "button" at bounding box center [1162, 469] width 15 height 15
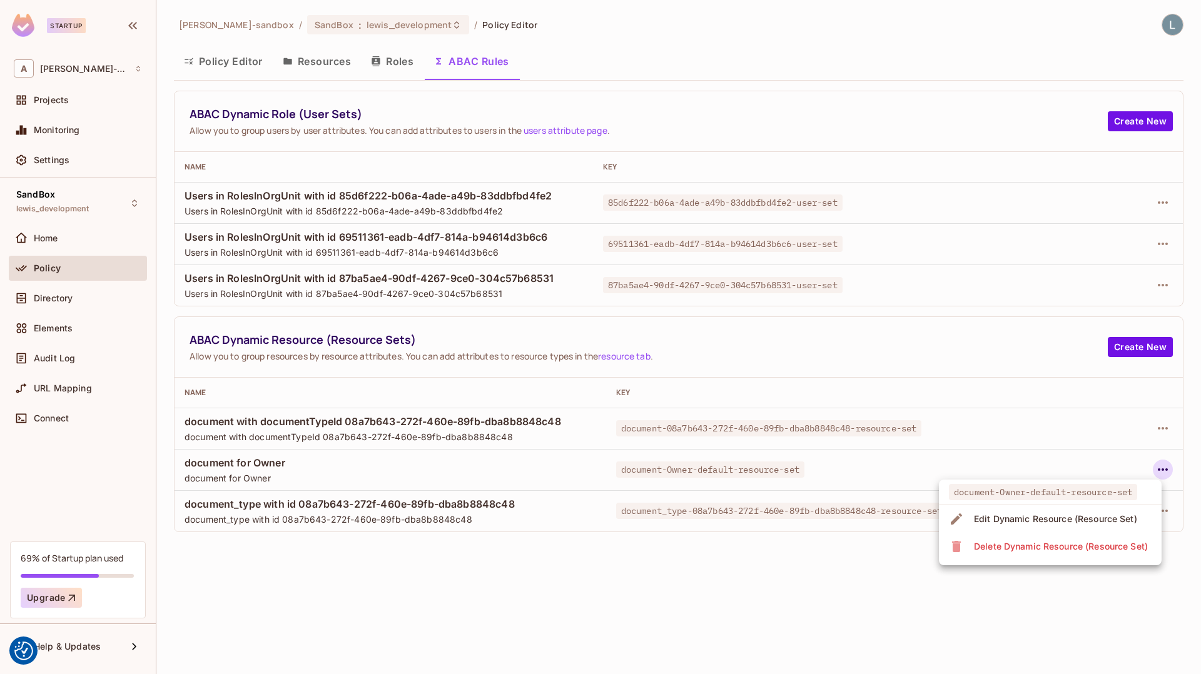
click at [1026, 518] on div "Edit Dynamic Resource (Resource Set)" at bounding box center [1055, 519] width 163 height 13
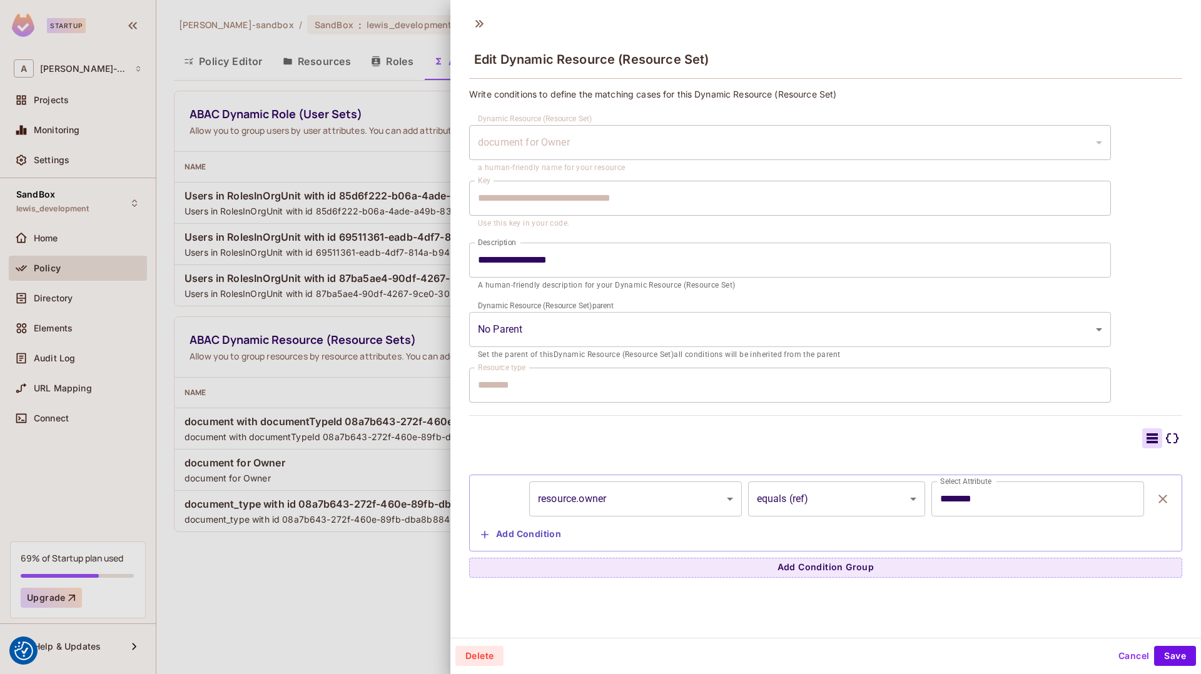
click at [340, 472] on div at bounding box center [600, 337] width 1201 height 674
